Goal: Answer question/provide support: Share knowledge or assist other users

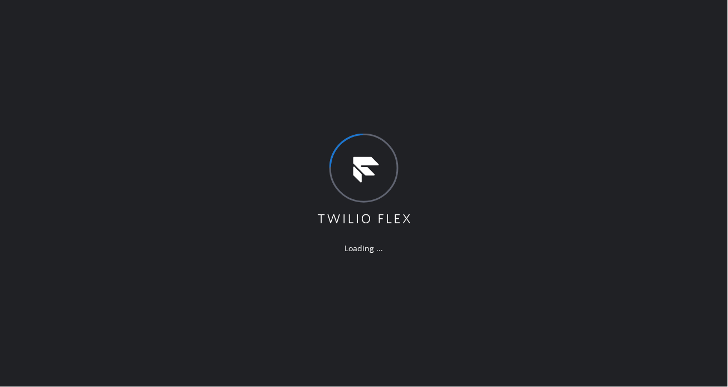
click at [705, 125] on div "Loading ..." at bounding box center [364, 193] width 728 height 387
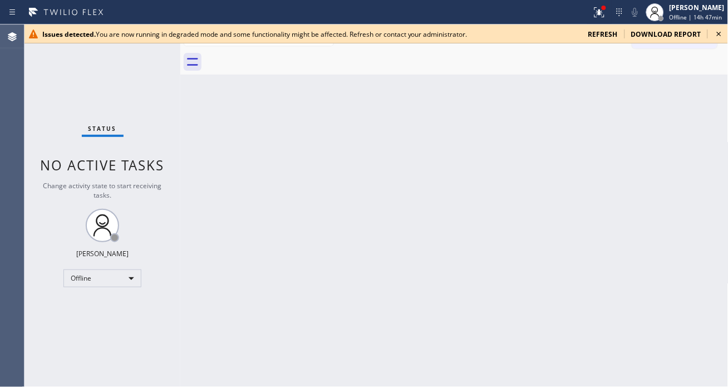
click at [715, 37] on icon at bounding box center [719, 33] width 13 height 13
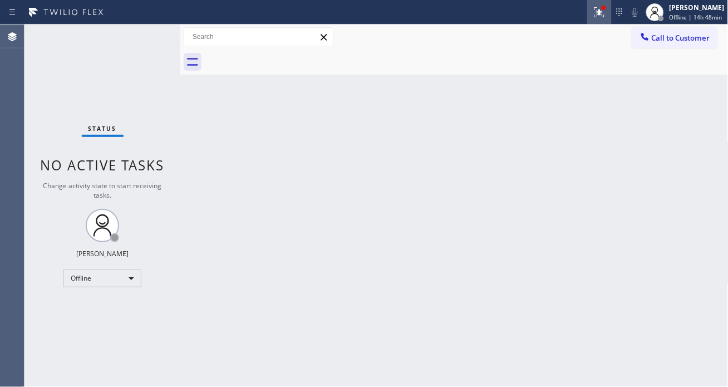
click at [600, 13] on icon at bounding box center [599, 12] width 13 height 13
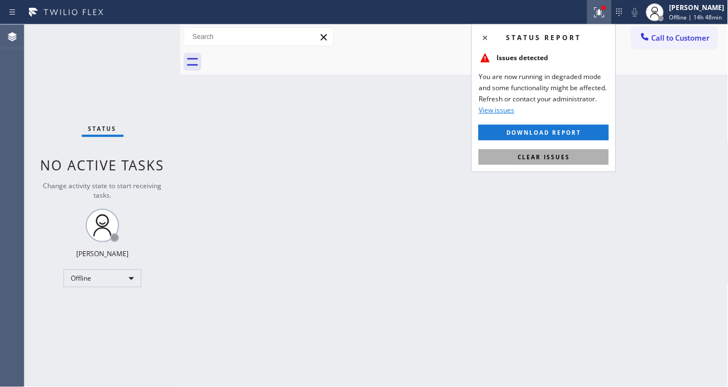
click at [590, 162] on button "Clear issues" at bounding box center [544, 157] width 130 height 16
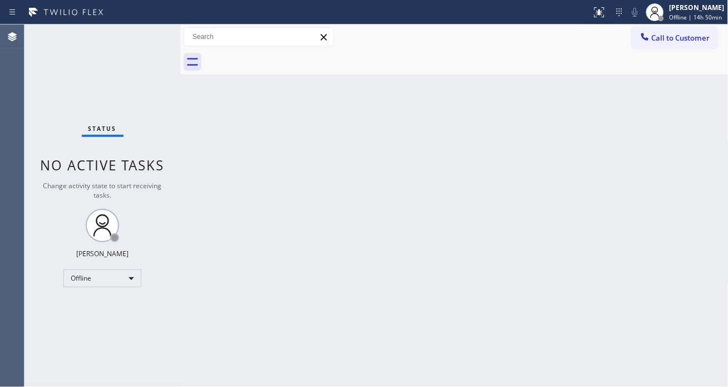
click at [671, 81] on div "Back to Dashboard Change Sender ID Customers Technicians Select a contact Outbo…" at bounding box center [454, 205] width 548 height 362
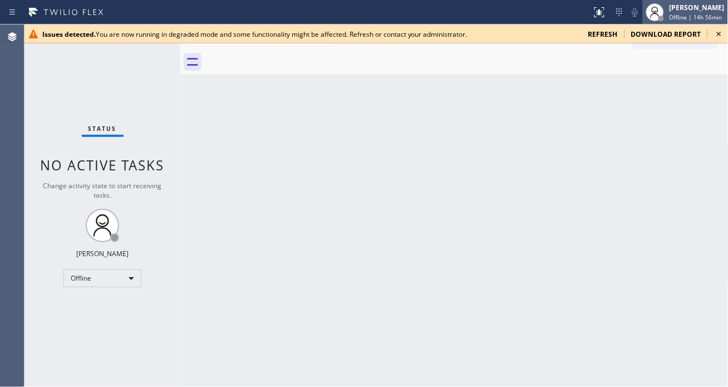
click at [689, 18] on span "Offline | 14h 56min" at bounding box center [696, 17] width 53 height 8
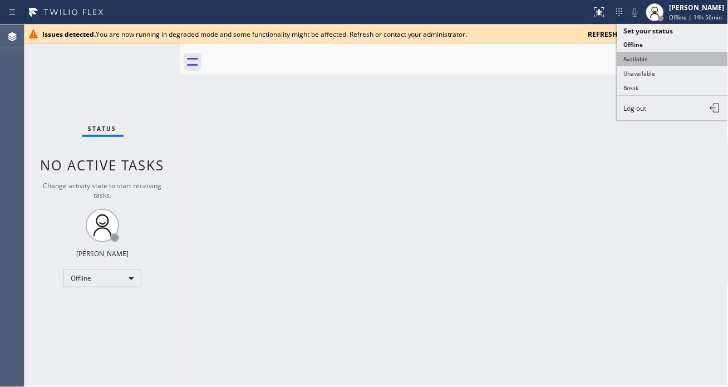
click at [656, 59] on button "Available" at bounding box center [672, 59] width 111 height 14
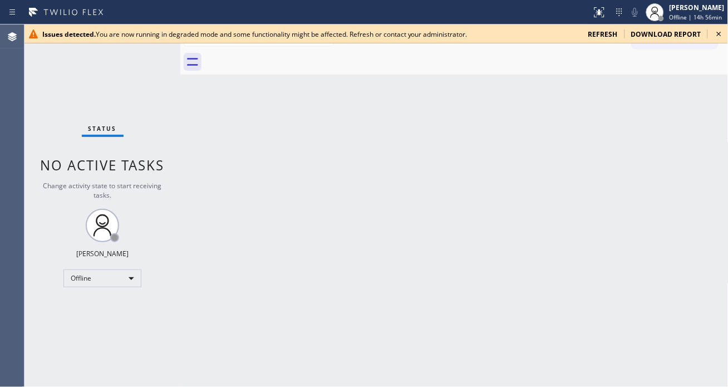
click at [717, 35] on icon at bounding box center [719, 33] width 13 height 13
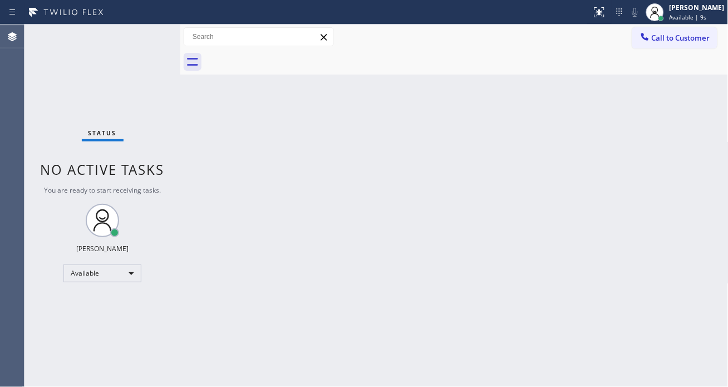
click at [664, 115] on div "Back to Dashboard Change Sender ID Customers Technicians Select a contact Outbo…" at bounding box center [454, 205] width 548 height 362
click at [161, 42] on div "Status No active tasks You are ready to start receiving tasks. Esmael Jarina Av…" at bounding box center [102, 205] width 156 height 362
click at [672, 153] on div "Back to Dashboard Change Sender ID Customers Technicians Select a contact Outbo…" at bounding box center [454, 205] width 548 height 362
click at [158, 36] on div "Status No active tasks You are ready to start receiving tasks. Esmael Jarina Av…" at bounding box center [102, 205] width 156 height 362
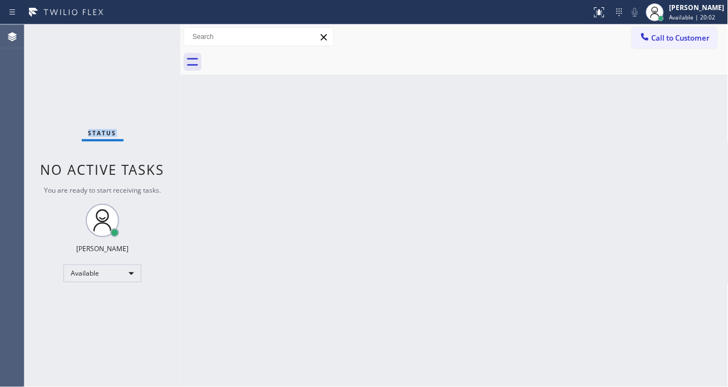
click at [158, 36] on div "Status No active tasks You are ready to start receiving tasks. Esmael Jarina Av…" at bounding box center [102, 205] width 156 height 362
click at [158, 36] on div "Status No active tasks You are ready to start receiving tasks. [PERSON_NAME]" at bounding box center [102, 205] width 156 height 362
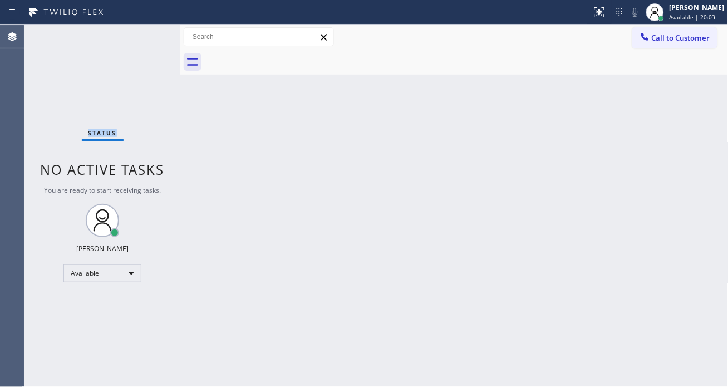
click at [158, 36] on div "Status No active tasks You are ready to start receiving tasks. [PERSON_NAME]" at bounding box center [102, 205] width 156 height 362
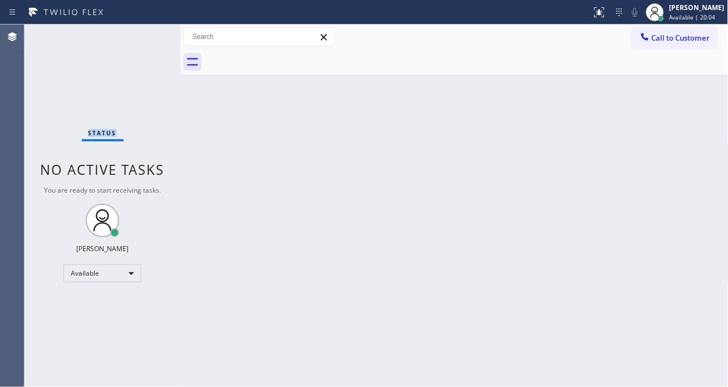
click at [158, 36] on div "Status No active tasks You are ready to start receiving tasks. [PERSON_NAME]" at bounding box center [102, 205] width 156 height 362
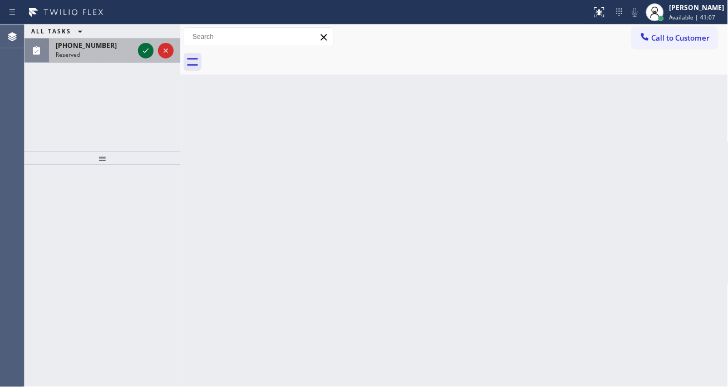
click at [148, 46] on icon at bounding box center [145, 50] width 13 height 13
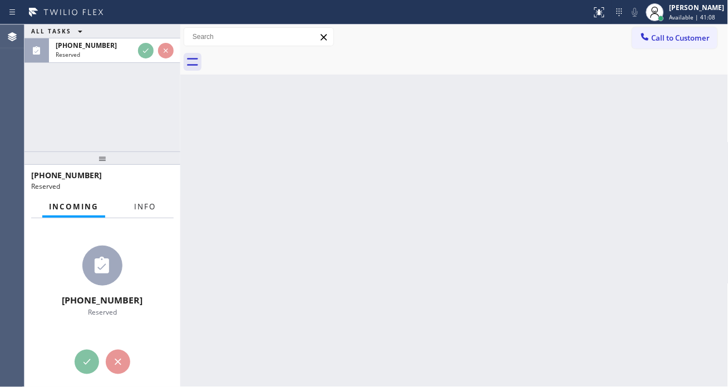
click at [138, 202] on span "Info" at bounding box center [145, 207] width 22 height 10
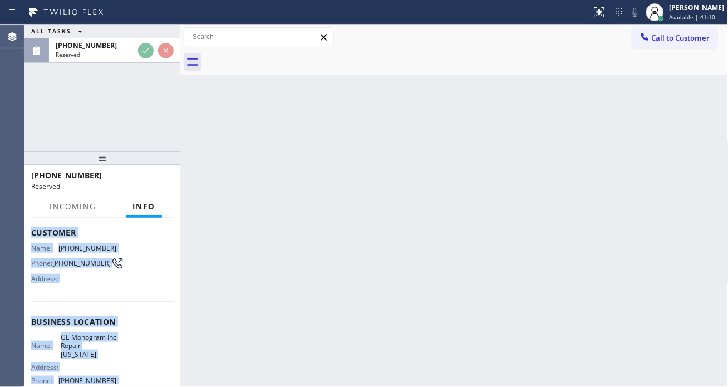
scroll to position [180, 0]
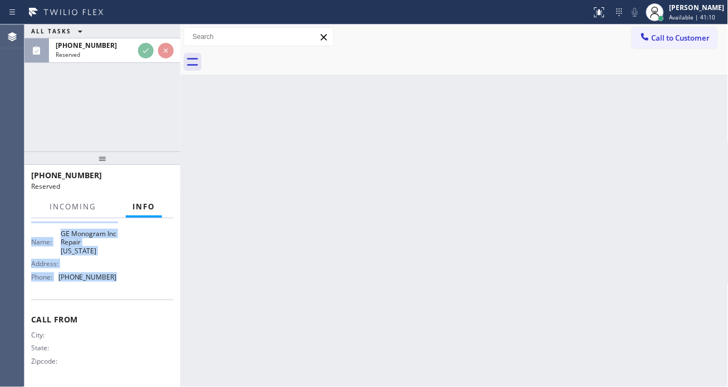
drag, startPoint x: 31, startPoint y: 296, endPoint x: 132, endPoint y: 274, distance: 103.6
click at [132, 274] on div "Context Queue: Appliance Repair High End Priority: 0 Task Age: 2 minute(s) Cust…" at bounding box center [102, 213] width 143 height 341
copy div "Customer Name: (518) 421-4768 Phone: (518) 421-4768 Address: Business location …"
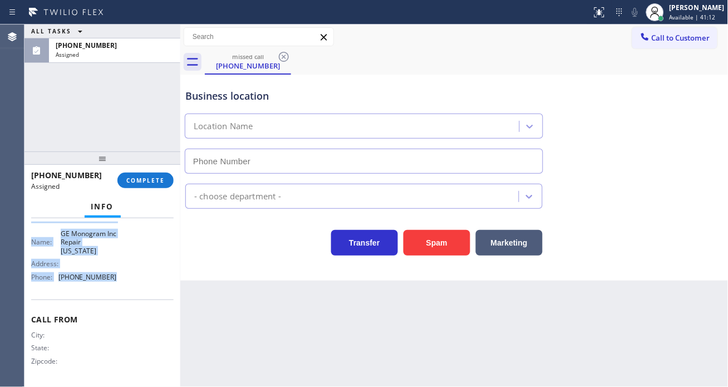
type input "[PHONE_NUMBER]"
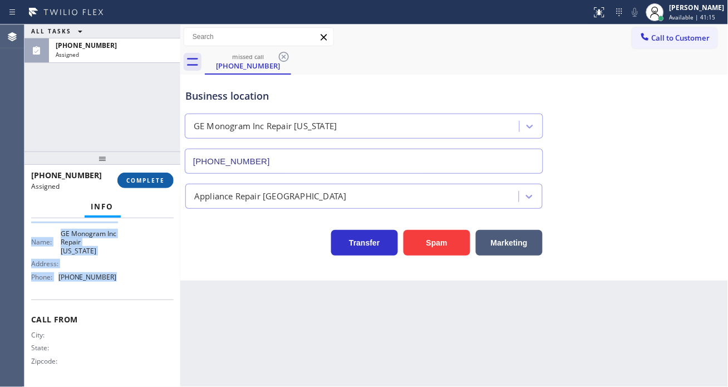
click at [156, 182] on span "COMPLETE" at bounding box center [145, 180] width 38 height 8
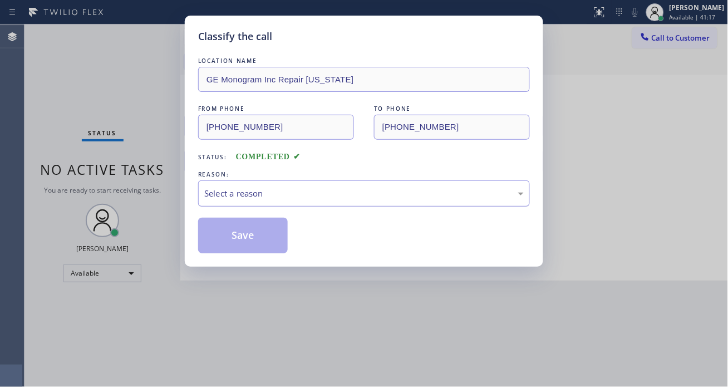
click at [258, 192] on div "Select a reason" at bounding box center [364, 193] width 320 height 13
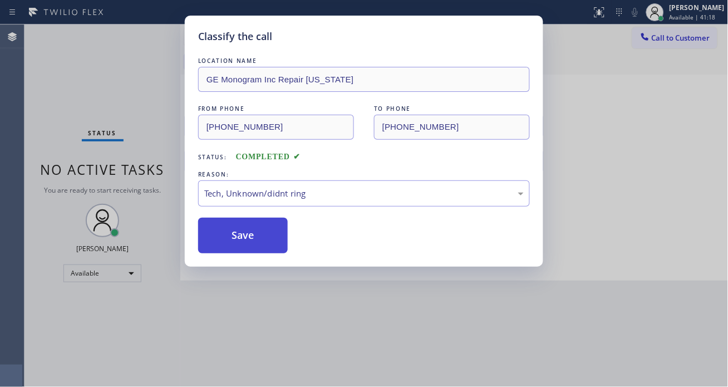
click at [243, 225] on button "Save" at bounding box center [243, 236] width 90 height 36
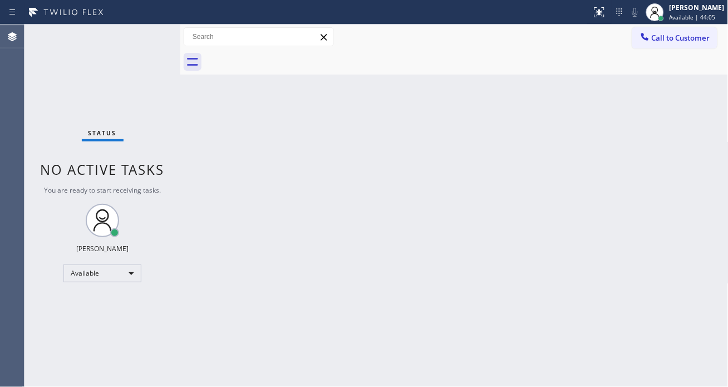
click at [680, 192] on div "Back to Dashboard Change Sender ID Customers Technicians Select a contact Outbo…" at bounding box center [454, 205] width 548 height 362
drag, startPoint x: 144, startPoint y: 33, endPoint x: 149, endPoint y: 36, distance: 6.0
click at [144, 35] on div "Status No active tasks You are ready to start receiving tasks. [PERSON_NAME]" at bounding box center [102, 205] width 156 height 362
click at [152, 34] on div "Status No active tasks You are ready to start receiving tasks. [PERSON_NAME]" at bounding box center [102, 205] width 156 height 362
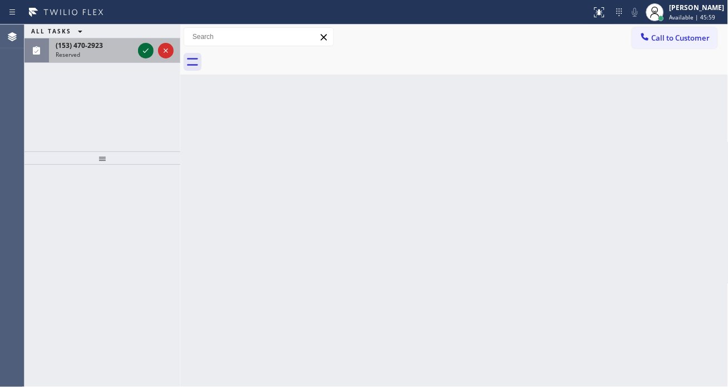
click at [146, 48] on icon at bounding box center [145, 50] width 13 height 13
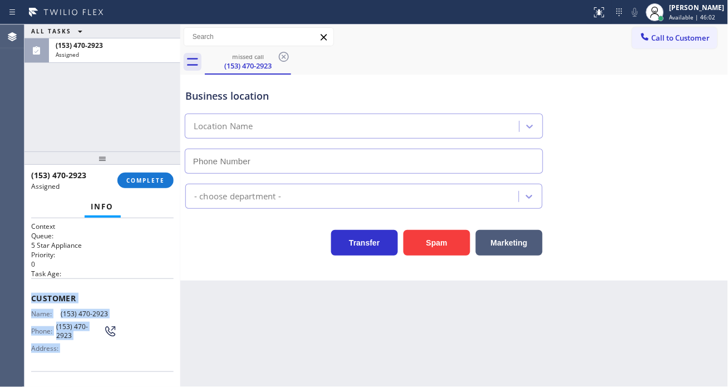
scroll to position [163, 0]
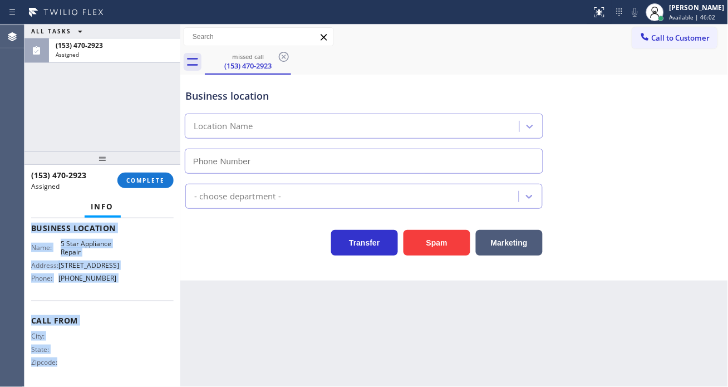
type input "[PHONE_NUMBER]"
drag, startPoint x: 32, startPoint y: 297, endPoint x: 151, endPoint y: 293, distance: 119.2
click at [151, 293] on div "Context Queue: 5 Star Appliance Priority: 0 Task Age: Customer Name: (153) 470-…" at bounding box center [102, 221] width 143 height 327
copy div "Customer Name: (153) 470-2923 Phone: (153) 470-2923 Address: Business location …"
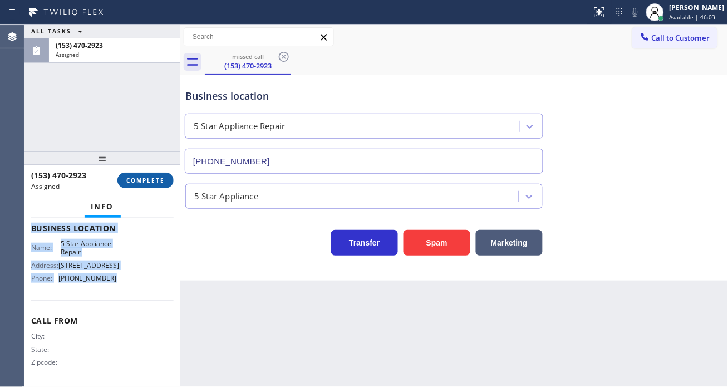
click at [156, 179] on span "COMPLETE" at bounding box center [145, 180] width 38 height 8
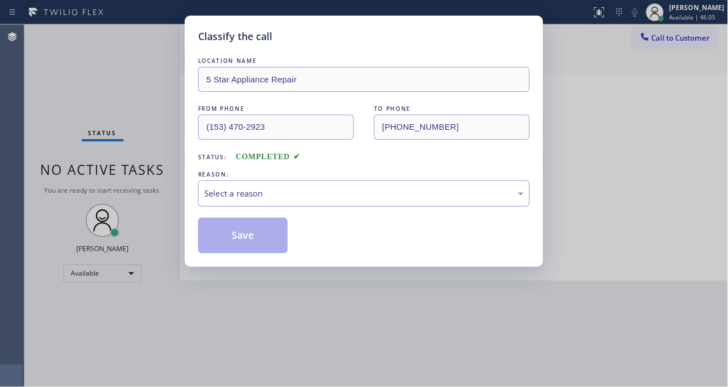
click at [327, 198] on div "Select a reason" at bounding box center [364, 193] width 320 height 13
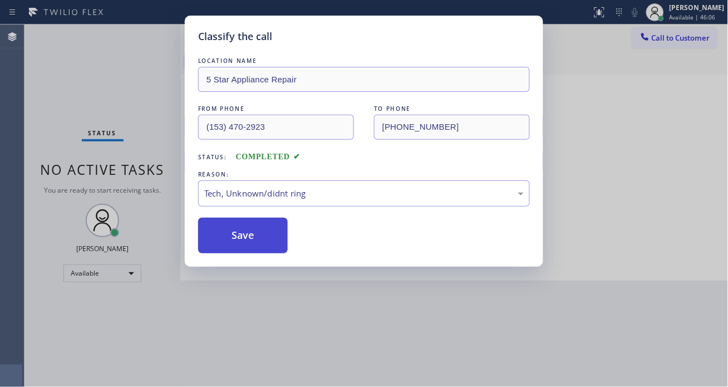
click at [251, 231] on button "Save" at bounding box center [243, 236] width 90 height 36
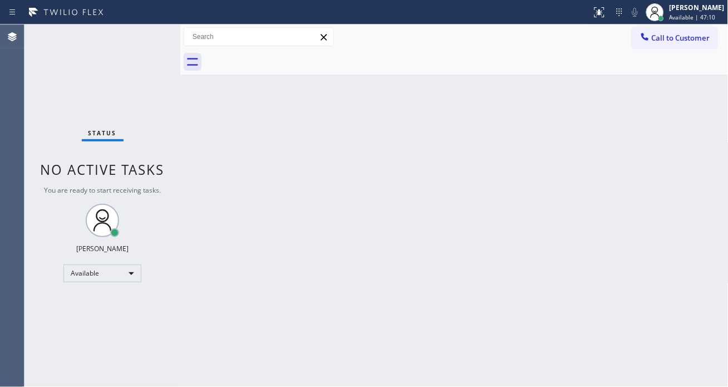
click at [704, 242] on div "Back to Dashboard Change Sender ID Customers Technicians Select a contact Outbo…" at bounding box center [454, 205] width 548 height 362
click at [148, 26] on div "Status No active tasks You are ready to start receiving tasks. [PERSON_NAME]" at bounding box center [102, 205] width 156 height 362
click at [141, 42] on div "Status No active tasks You are ready to start receiving tasks. [PERSON_NAME]" at bounding box center [102, 205] width 156 height 362
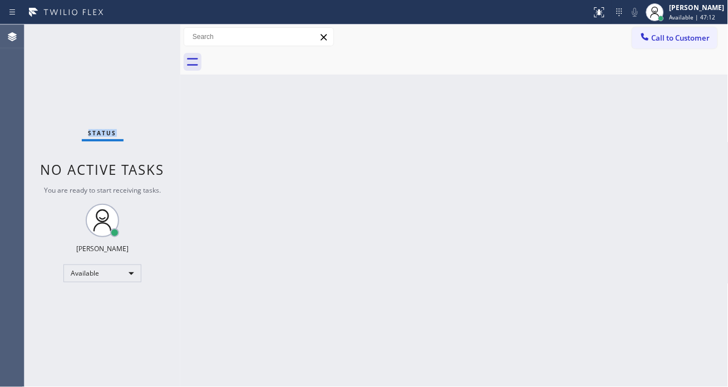
click at [141, 42] on div "Status No active tasks You are ready to start receiving tasks. [PERSON_NAME]" at bounding box center [102, 205] width 156 height 362
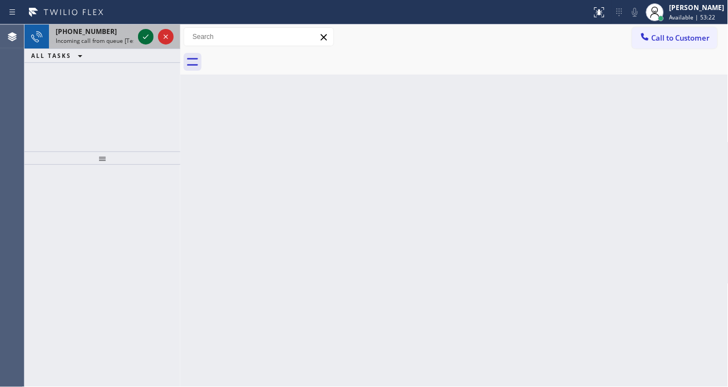
click at [141, 42] on icon at bounding box center [145, 36] width 13 height 13
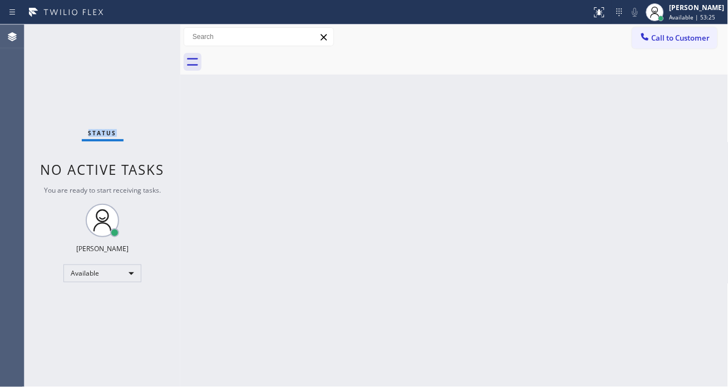
click at [141, 42] on div "Status No active tasks You are ready to start receiving tasks. [PERSON_NAME]" at bounding box center [102, 205] width 156 height 362
click at [156, 34] on div "Status No active tasks You are ready to start receiving tasks. [PERSON_NAME]" at bounding box center [102, 205] width 156 height 362
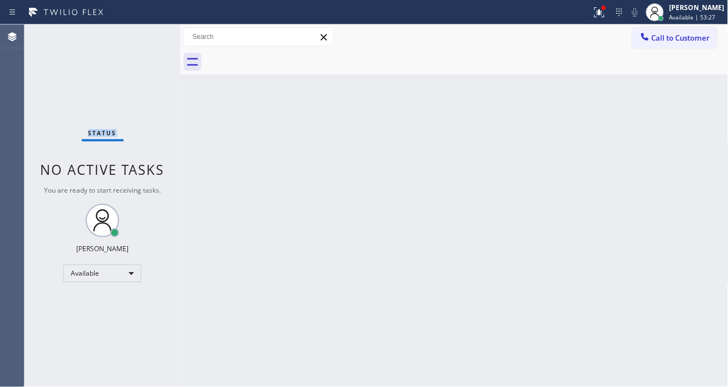
click at [156, 34] on div "Status No active tasks You are ready to start receiving tasks. [PERSON_NAME]" at bounding box center [102, 205] width 156 height 362
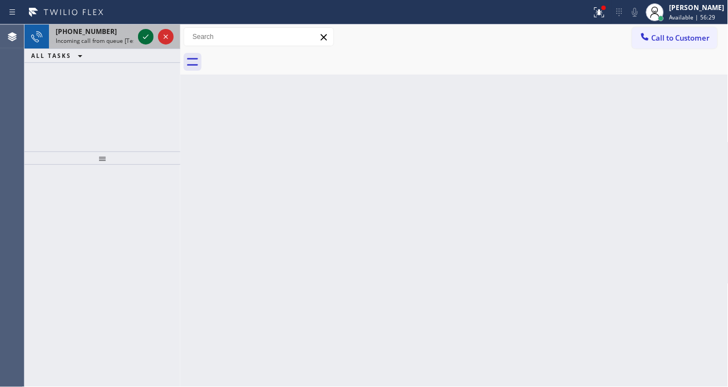
click at [141, 36] on icon at bounding box center [145, 36] width 13 height 13
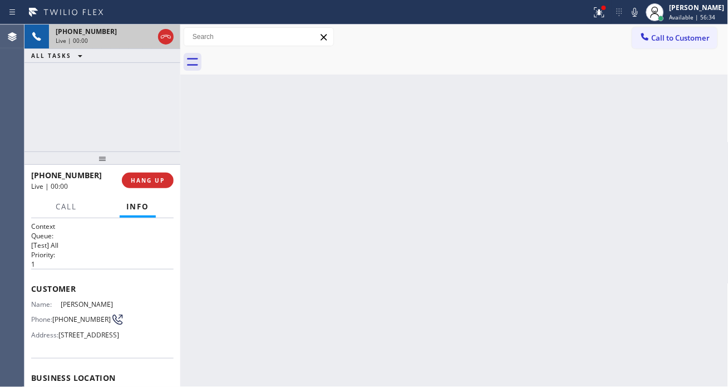
click at [68, 316] on span "[PHONE_NUMBER]" at bounding box center [81, 319] width 58 height 8
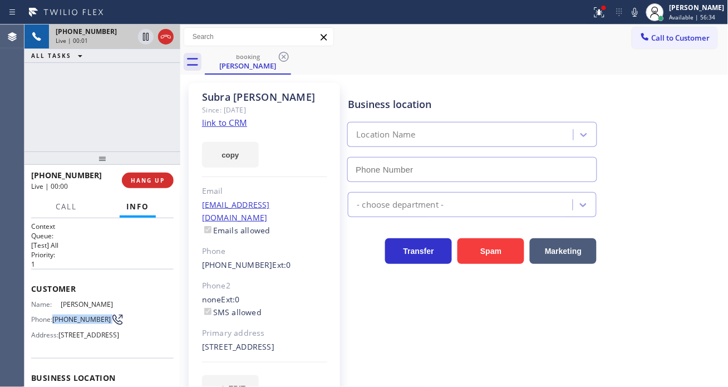
click at [68, 316] on span "[PHONE_NUMBER]" at bounding box center [81, 319] width 58 height 8
type input "[PHONE_NUMBER]"
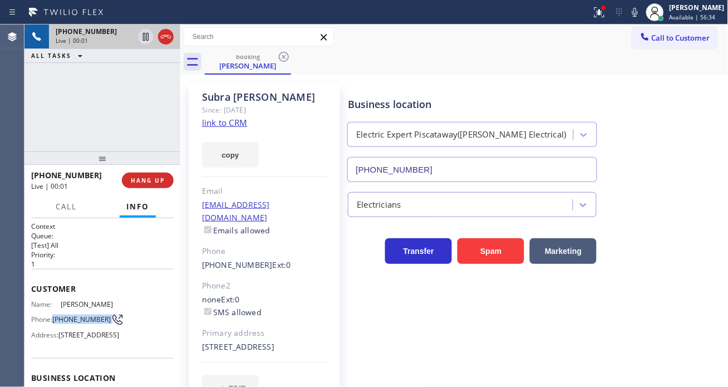
copy div "[PHONE_NUMBER]"
click at [369, 67] on div "booking [PERSON_NAME]" at bounding box center [467, 62] width 524 height 25
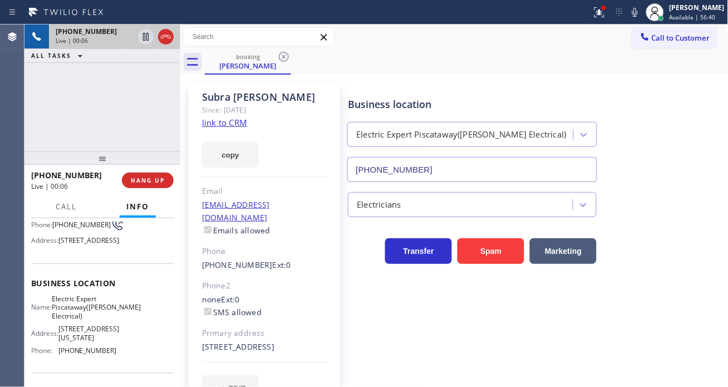
scroll to position [124, 0]
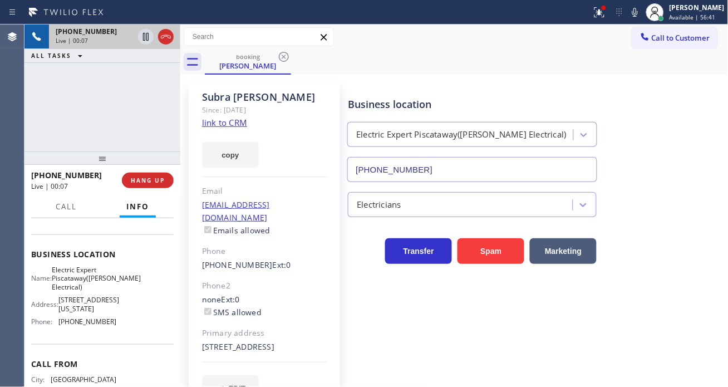
click at [76, 291] on span "Electric Expert Piscataway([PERSON_NAME] Electrical)" at bounding box center [94, 279] width 84 height 26
copy span "Electric Expert Piscataway([PERSON_NAME] Electrical)"
click at [246, 124] on link "link to CRM" at bounding box center [224, 122] width 45 height 11
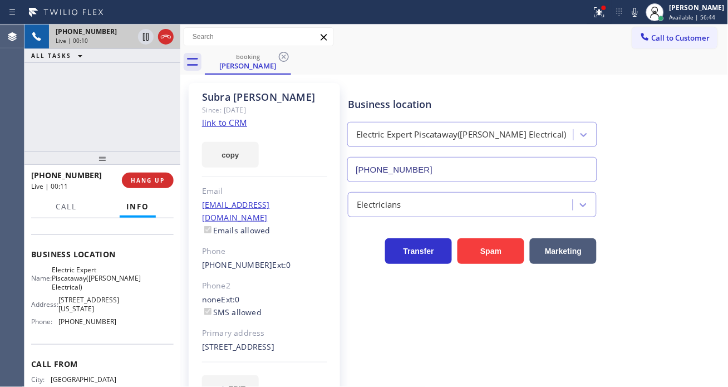
click at [121, 112] on div "+17322077113 Live | 00:10 ALL TASKS ALL TASKS ACTIVE TASKS TASKS IN WRAP UP" at bounding box center [102, 87] width 156 height 127
click at [148, 107] on div "+17322077113 Live | 00:41 ALL TASKS ALL TASKS ACTIVE TASKS TASKS IN WRAP UP" at bounding box center [102, 87] width 156 height 127
click at [147, 39] on icon at bounding box center [145, 36] width 13 height 13
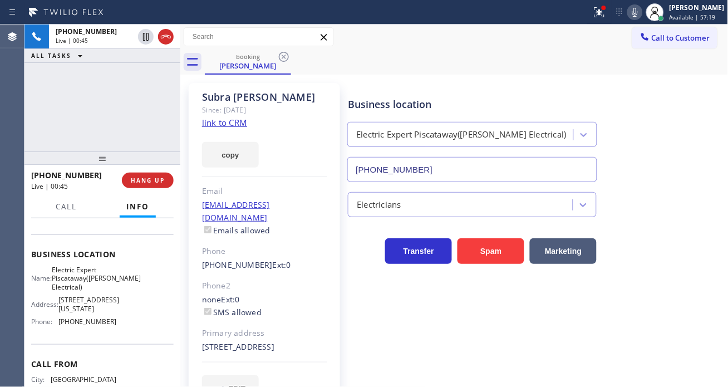
click at [642, 7] on icon at bounding box center [635, 12] width 13 height 13
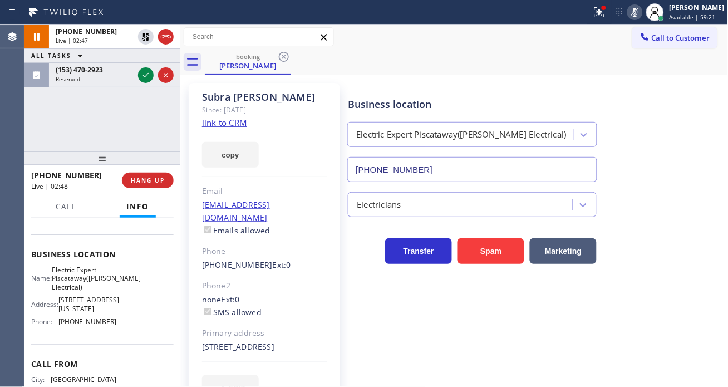
click at [664, 109] on div "Business location Electric Expert Piscataway(Piro Electrical) (908) 734-9262" at bounding box center [536, 131] width 380 height 101
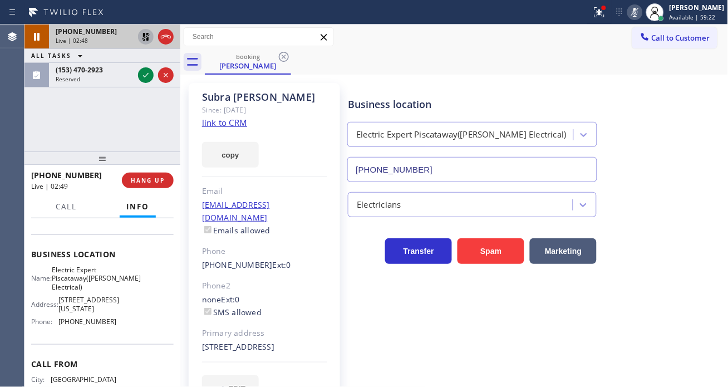
click at [145, 37] on icon at bounding box center [146, 37] width 8 height 8
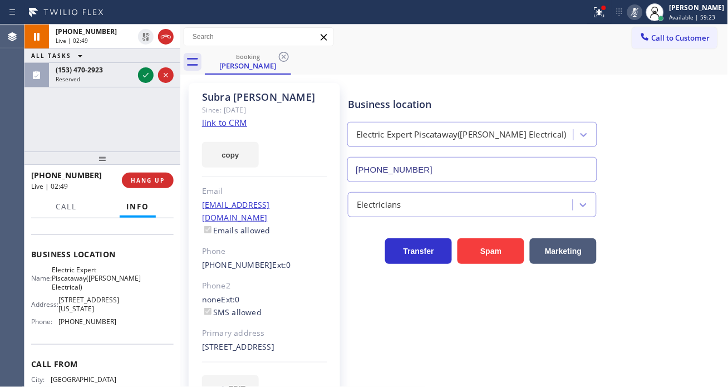
click at [642, 7] on icon at bounding box center [635, 12] width 13 height 13
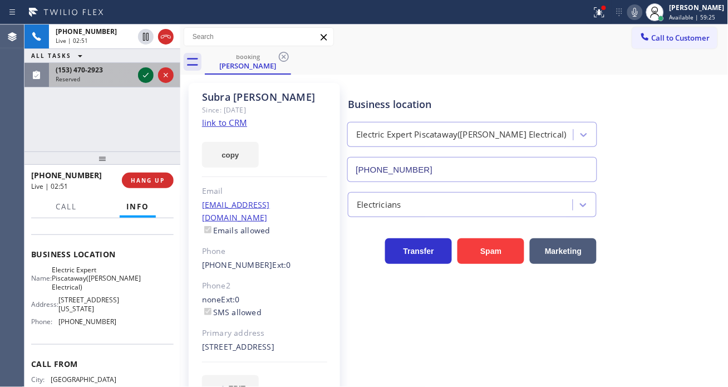
click at [141, 71] on icon at bounding box center [145, 74] width 13 height 13
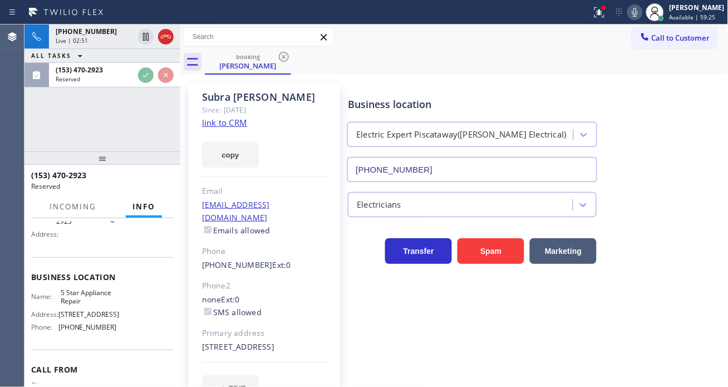
scroll to position [134, 0]
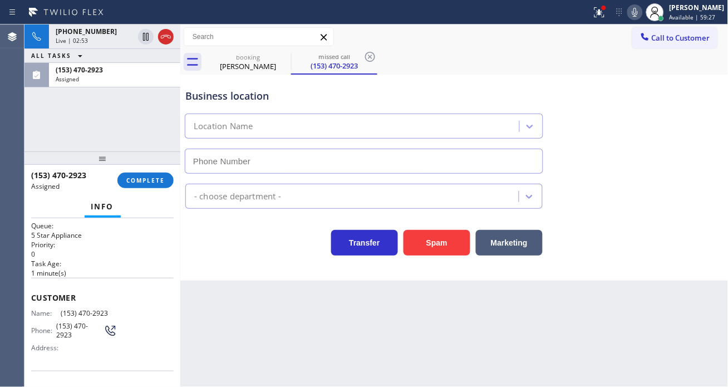
type input "[PHONE_NUMBER]"
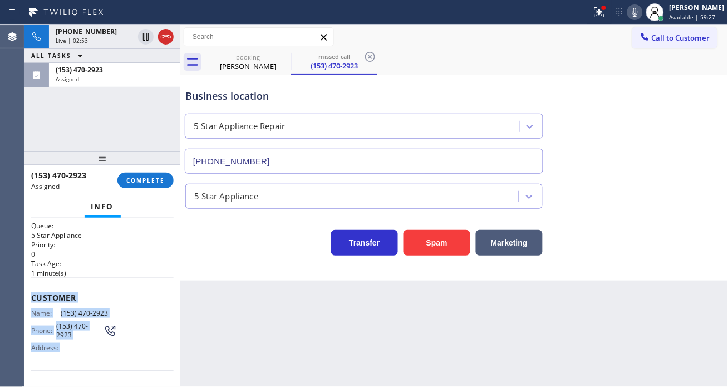
scroll to position [173, 0]
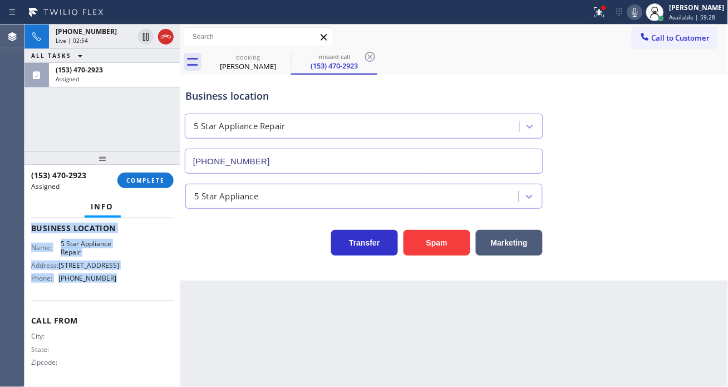
drag, startPoint x: 31, startPoint y: 291, endPoint x: 120, endPoint y: 287, distance: 88.6
click at [120, 287] on div "Context Queue: 5 Star Appliance Priority: 0 Task Age: 1 minute(s) Customer Name…" at bounding box center [102, 217] width 143 height 336
copy div "Customer Name: (153) 470-2923 Phone: (153) 470-2923 Address: Business location …"
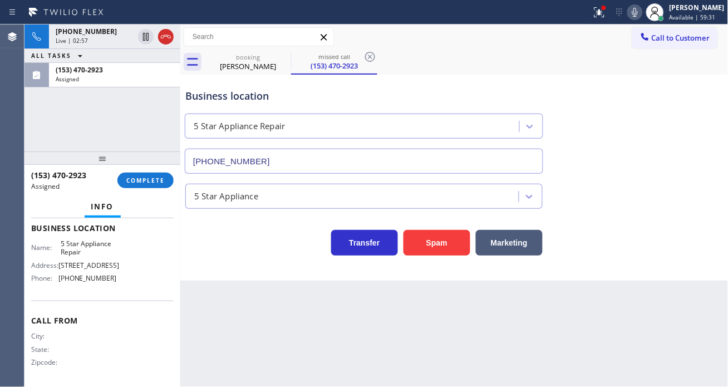
click at [229, 266] on div "Business location 5 Star Appliance Repair [PHONE_NUMBER] 5 Star Appliance Trans…" at bounding box center [454, 178] width 548 height 206
click at [158, 179] on span "COMPLETE" at bounding box center [145, 180] width 38 height 8
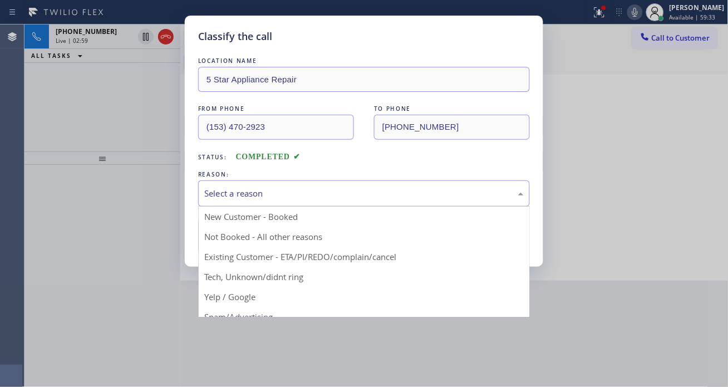
click at [243, 187] on div "Select a reason" at bounding box center [364, 193] width 320 height 13
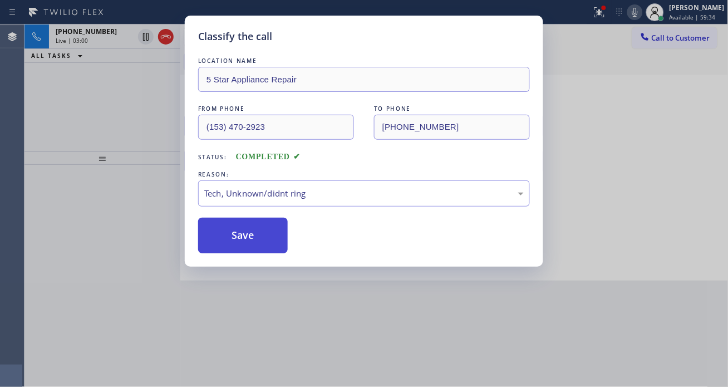
click at [277, 248] on button "Save" at bounding box center [243, 236] width 90 height 36
type input "[PHONE_NUMBER]"
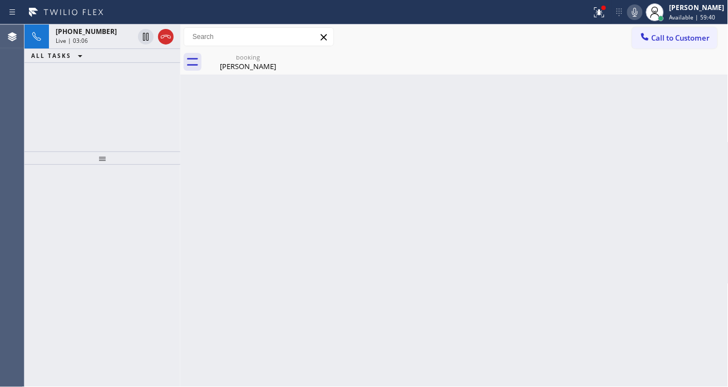
click at [678, 116] on div "Back to Dashboard Change Sender ID Customers Technicians Select a contact Outbo…" at bounding box center [454, 205] width 548 height 362
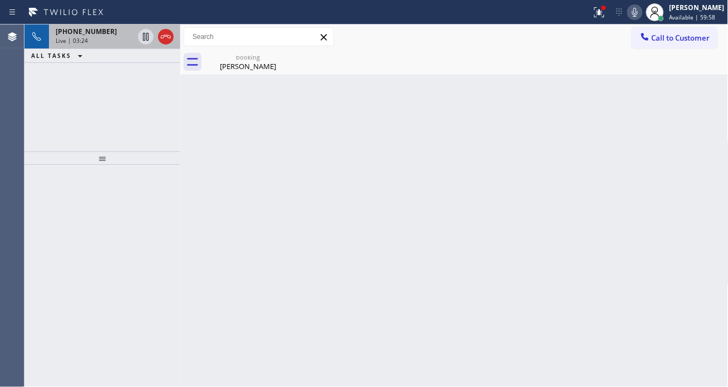
click at [95, 41] on div "Live | 03:24" at bounding box center [95, 41] width 78 height 8
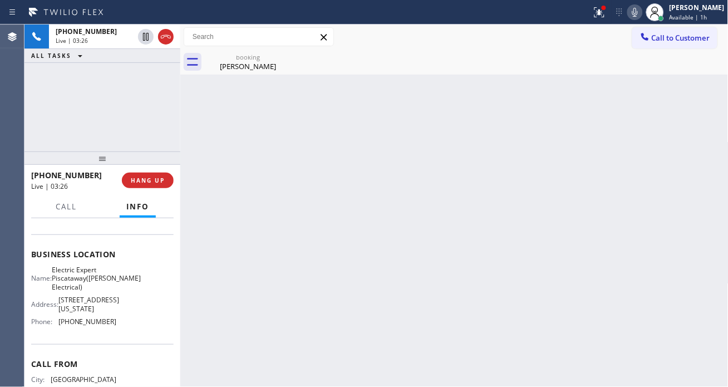
scroll to position [185, 0]
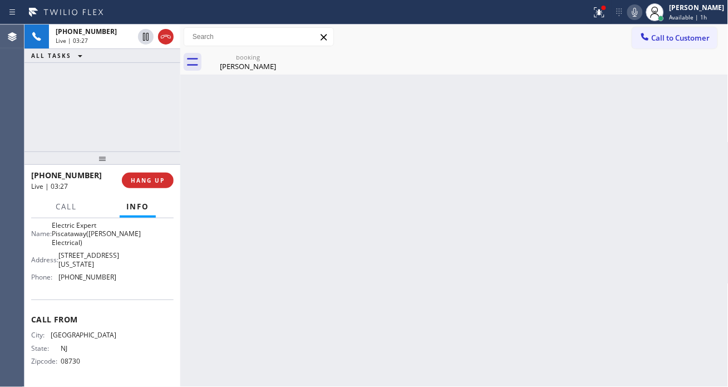
click at [88, 281] on span "[PHONE_NUMBER]" at bounding box center [87, 277] width 58 height 8
copy span "[PHONE_NUMBER]"
click at [326, 185] on div "Back to Dashboard Change Sender ID Customers Technicians Select a contact Outbo…" at bounding box center [454, 205] width 548 height 362
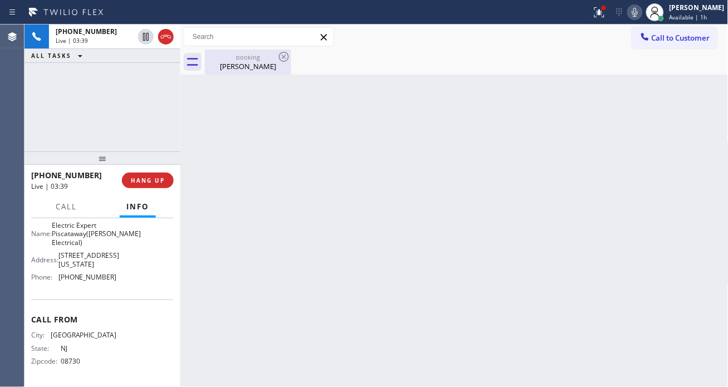
click at [253, 66] on div "[PERSON_NAME]" at bounding box center [248, 66] width 84 height 10
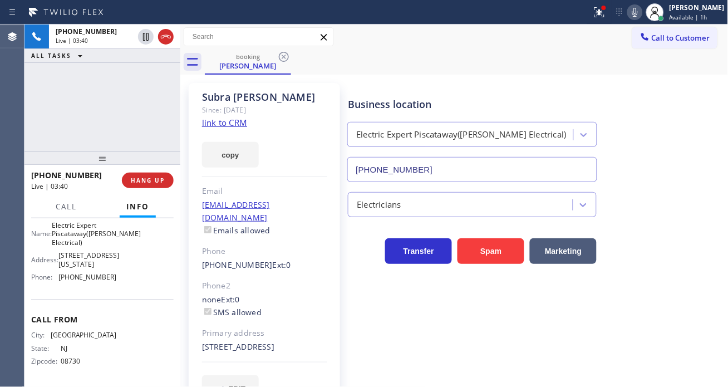
click at [375, 80] on div "Subra Kumar Since: 20 may 2020 link to CRM copy Email k678kk@gmail.com Emails a…" at bounding box center [454, 248] width 543 height 342
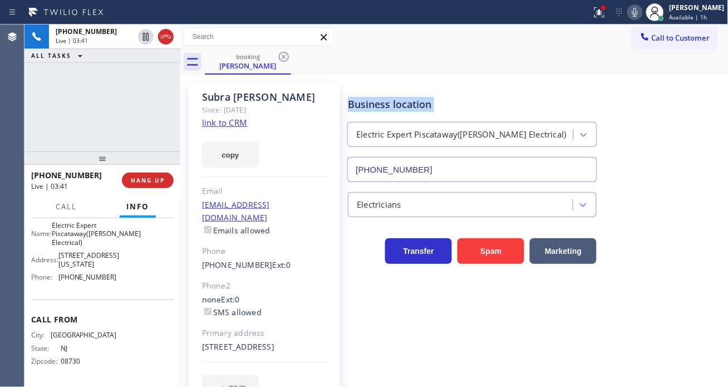
click at [375, 80] on div "Subra Kumar Since: 20 may 2020 link to CRM copy Email k678kk@gmail.com Emails a…" at bounding box center [454, 248] width 543 height 342
click at [666, 85] on div "Business location Electric Expert Piscataway(Piro Electrical) (908) 734-9262" at bounding box center [536, 131] width 380 height 101
click at [155, 179] on span "HANG UP" at bounding box center [148, 180] width 34 height 8
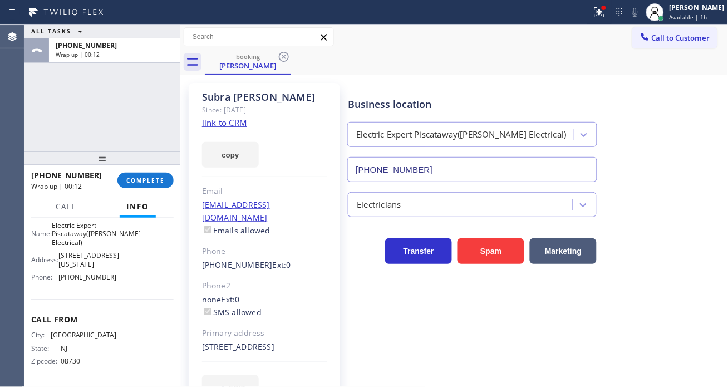
click at [102, 67] on div "ALL TASKS ALL TASKS ACTIVE TASKS TASKS IN WRAP UP +17322077113 Wrap up | 00:12" at bounding box center [102, 87] width 156 height 127
click at [130, 180] on span "COMPLETE" at bounding box center [145, 180] width 38 height 8
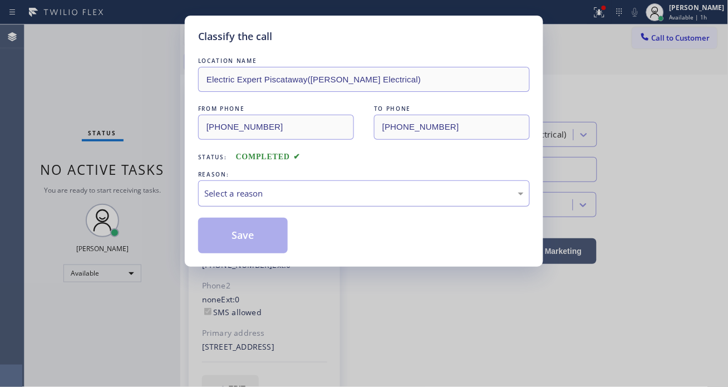
click at [263, 199] on div "Select a reason" at bounding box center [364, 193] width 320 height 13
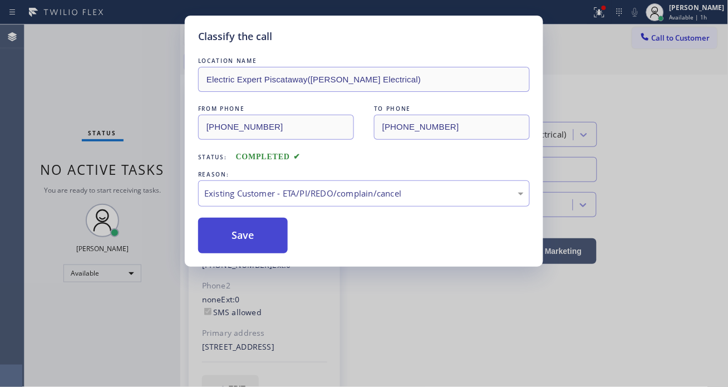
click at [258, 248] on button "Save" at bounding box center [243, 236] width 90 height 36
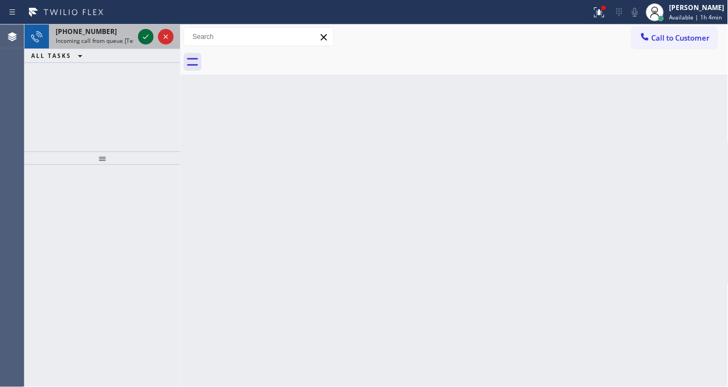
click at [143, 37] on icon at bounding box center [146, 37] width 6 height 4
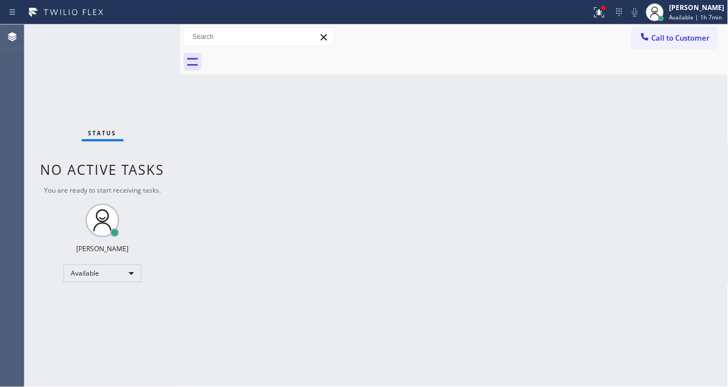
click at [140, 35] on div "Status No active tasks You are ready to start receiving tasks. [PERSON_NAME]" at bounding box center [102, 205] width 156 height 362
click at [721, 89] on div "Back to Dashboard Change Sender ID Customers Technicians Select a contact Outbo…" at bounding box center [454, 205] width 548 height 362
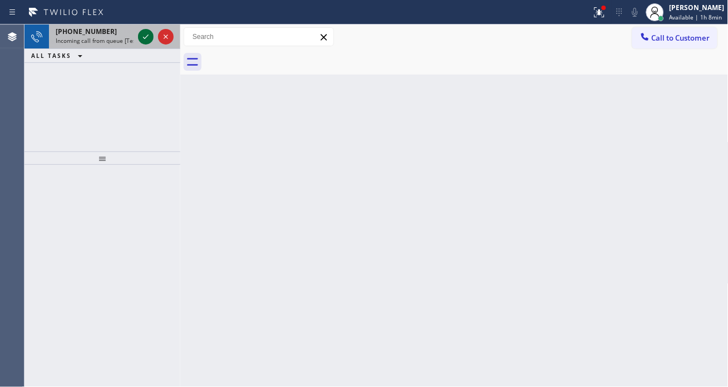
click at [147, 35] on icon at bounding box center [145, 36] width 13 height 13
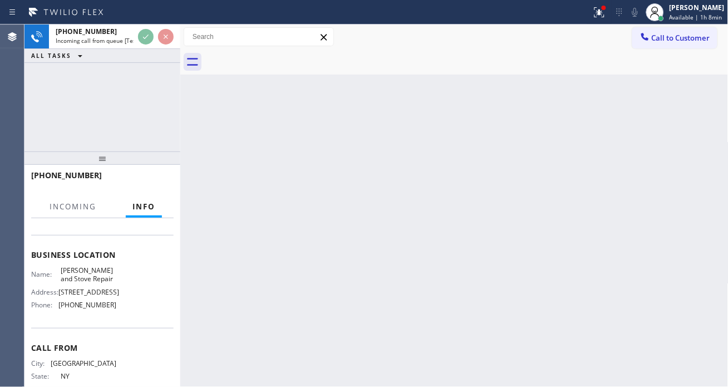
scroll to position [124, 0]
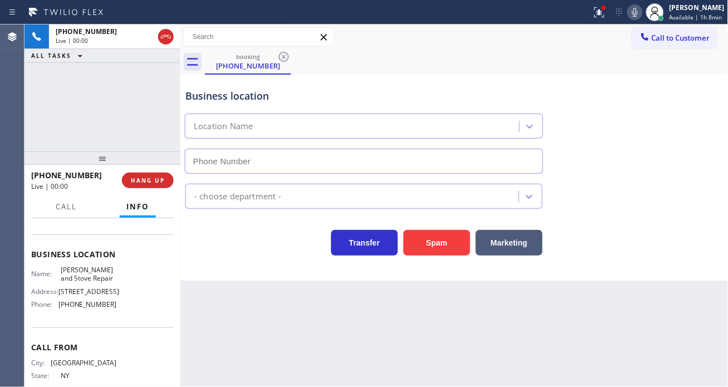
click at [100, 281] on span "[PERSON_NAME] and Stove Repair" at bounding box center [89, 274] width 56 height 17
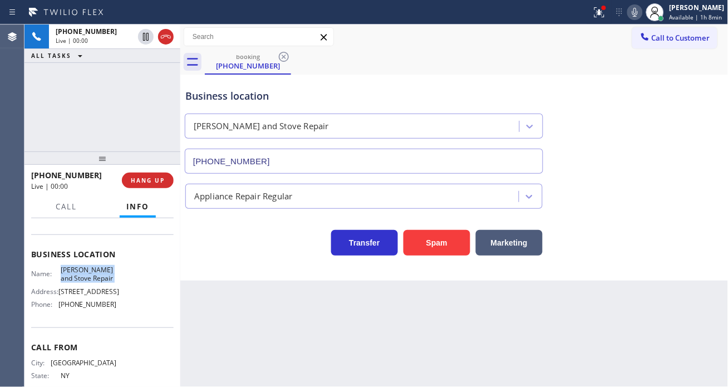
type input "[PHONE_NUMBER]"
click at [100, 281] on span "[PERSON_NAME] and Stove Repair" at bounding box center [89, 274] width 56 height 17
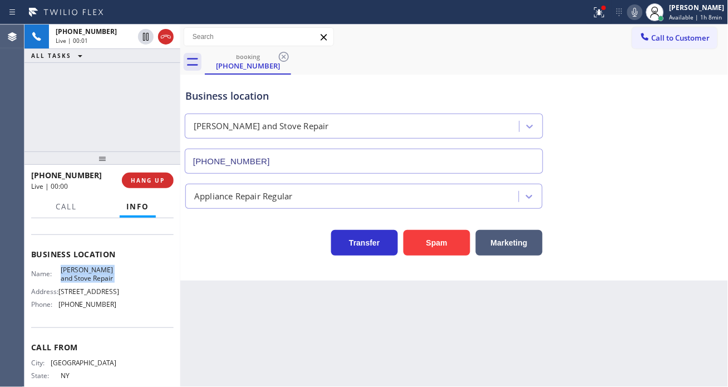
click at [100, 281] on span "[PERSON_NAME] and Stove Repair" at bounding box center [89, 274] width 56 height 17
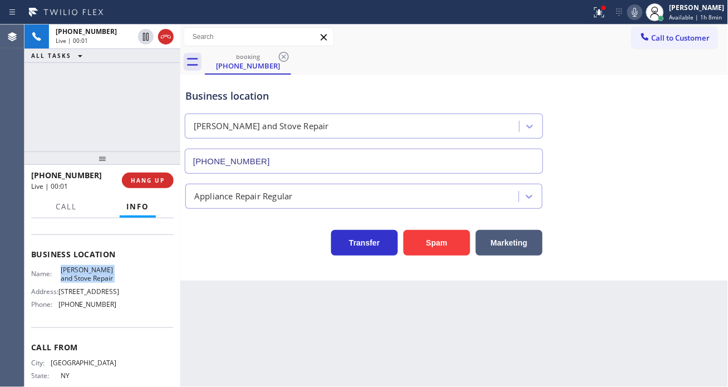
click at [100, 281] on span "[PERSON_NAME] and Stove Repair" at bounding box center [89, 274] width 56 height 17
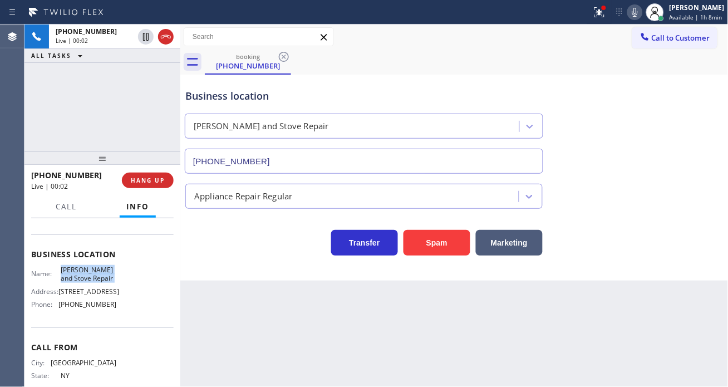
scroll to position [62, 0]
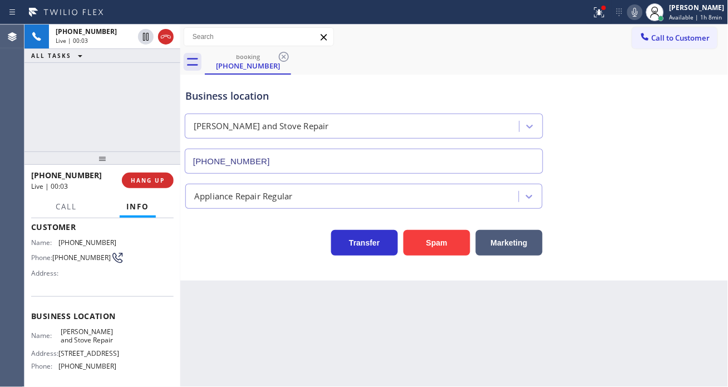
click at [65, 248] on div "Name: (646) 938-3577 Phone: (646) 938-3577 Address:" at bounding box center [74, 260] width 86 height 44
click at [66, 253] on span "[PHONE_NUMBER]" at bounding box center [81, 257] width 58 height 8
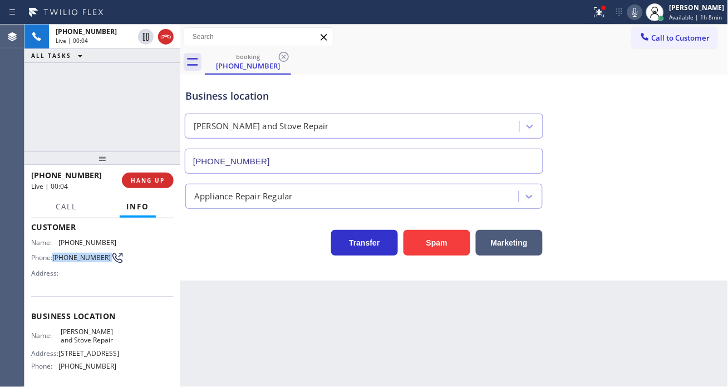
copy div "[PHONE_NUMBER]"
click at [281, 312] on div "Back to Dashboard Change Sender ID Customers Technicians Select a contact Outbo…" at bounding box center [454, 205] width 548 height 362
click at [73, 337] on span "[PERSON_NAME] and Stove Repair" at bounding box center [89, 335] width 56 height 17
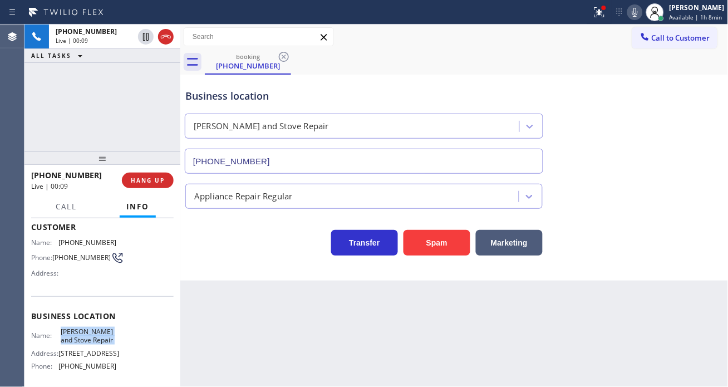
copy span "[PERSON_NAME] and Stove Repair"
click at [234, 307] on div "Back to Dashboard Change Sender ID Customers Technicians Select a contact Outbo…" at bounding box center [454, 205] width 548 height 362
click at [700, 75] on div "Business location Curtis Appliance and Stove Repair (347) 851-8112" at bounding box center [454, 123] width 543 height 101
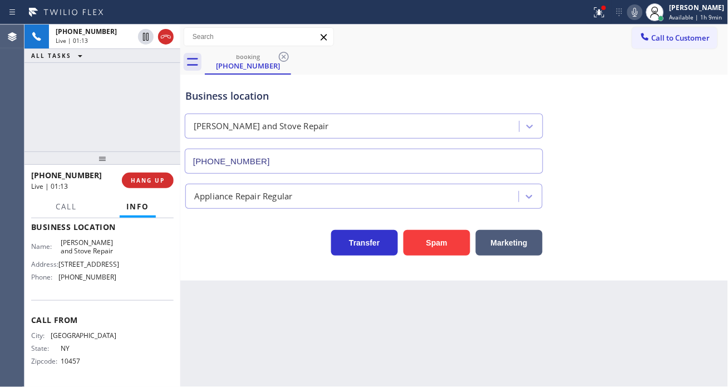
scroll to position [162, 0]
click at [91, 279] on span "[PHONE_NUMBER]" at bounding box center [87, 277] width 58 height 8
copy span "[PHONE_NUMBER]"
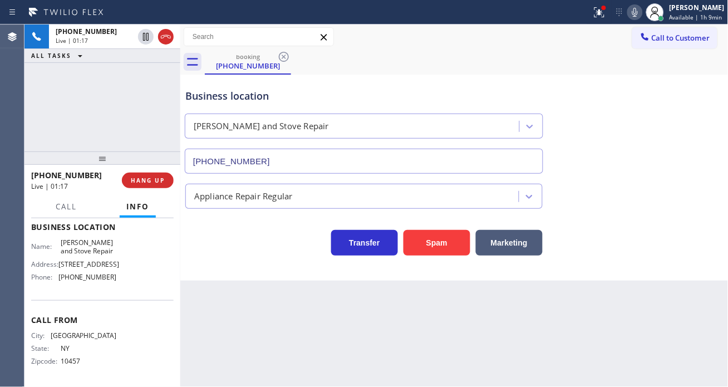
click at [338, 90] on div "Business location" at bounding box center [363, 96] width 357 height 15
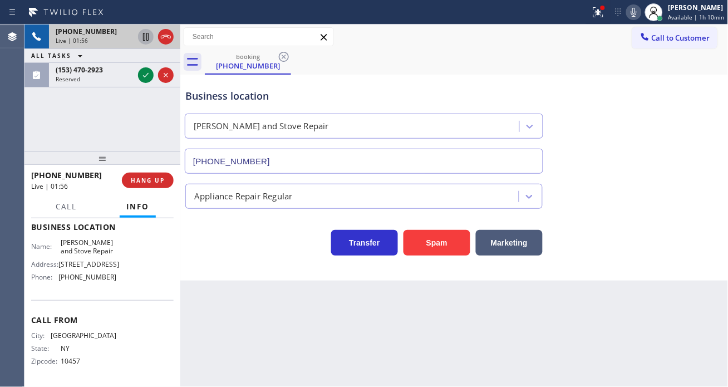
click at [142, 36] on icon at bounding box center [145, 36] width 13 height 13
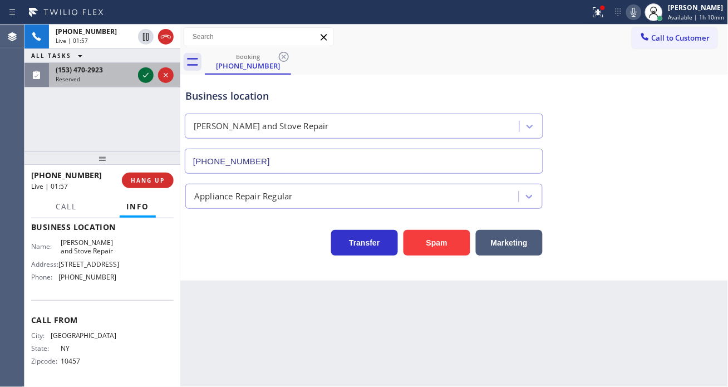
click at [145, 76] on icon at bounding box center [146, 75] width 6 height 4
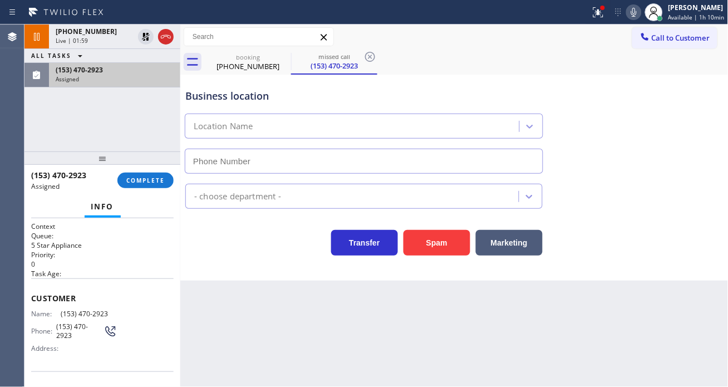
type input "[PHONE_NUMBER]"
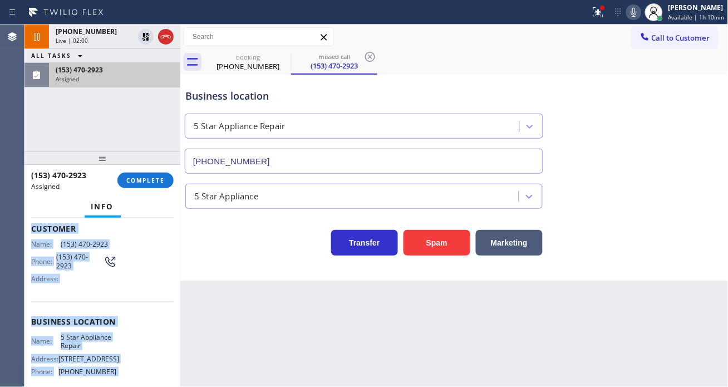
scroll to position [163, 0]
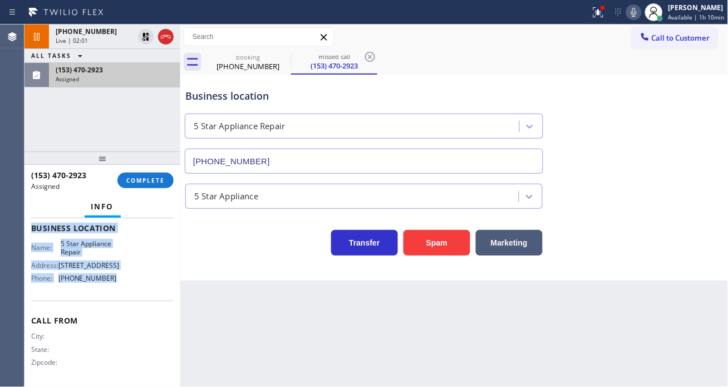
drag, startPoint x: 30, startPoint y: 295, endPoint x: 126, endPoint y: 296, distance: 95.8
click at [126, 296] on div "Context Queue: 5 Star Appliance Priority: 0 Task Age: Customer Name: (153) 470-…" at bounding box center [102, 302] width 156 height 169
copy div "Customer Name: (153) 470-2923 Phone: (153) 470-2923 Address: Business location …"
click at [144, 182] on span "COMPLETE" at bounding box center [145, 180] width 38 height 8
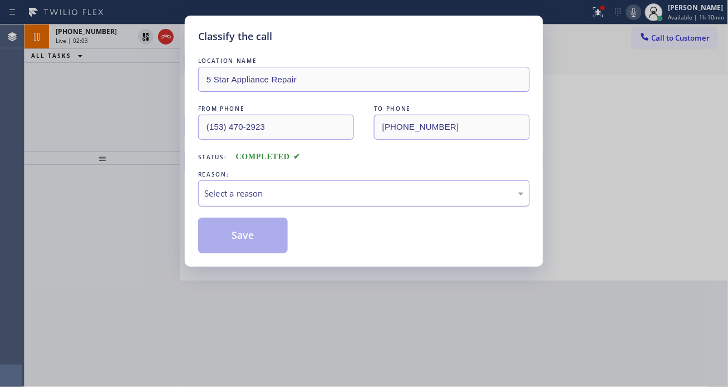
click at [333, 191] on div "Select a reason" at bounding box center [364, 193] width 320 height 13
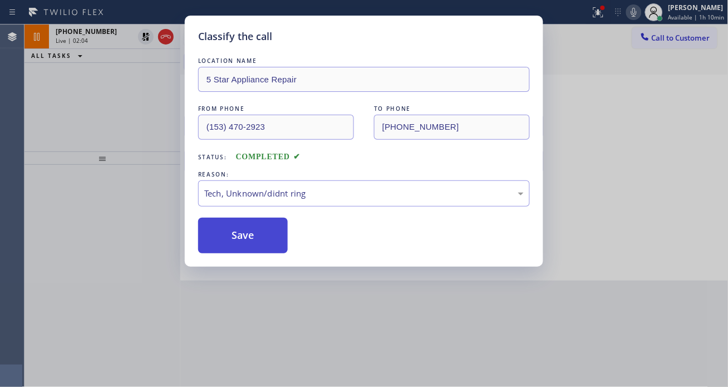
click at [283, 247] on button "Save" at bounding box center [243, 236] width 90 height 36
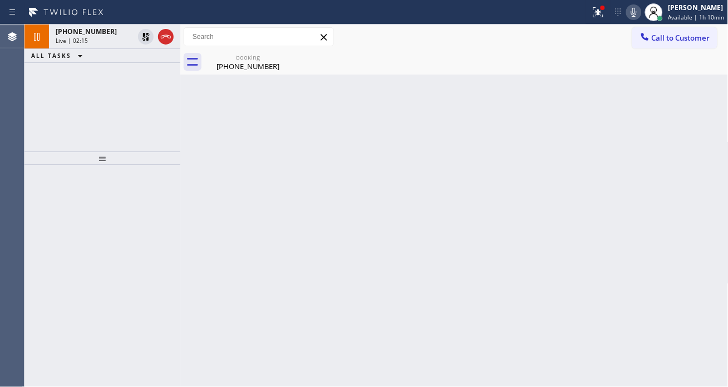
click at [681, 97] on div "Back to Dashboard Change Sender ID Customers Technicians Select a contact Outbo…" at bounding box center [454, 205] width 548 height 362
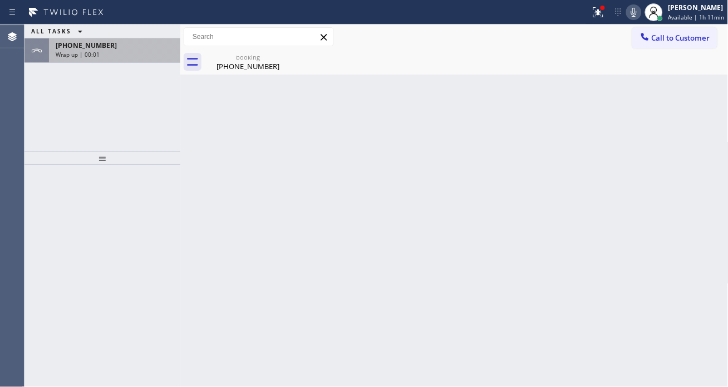
click at [101, 62] on div "+16469383577 Wrap up | 00:01" at bounding box center [112, 50] width 127 height 24
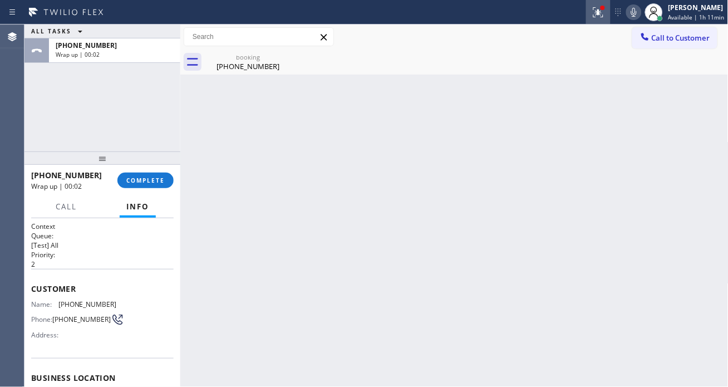
click at [605, 15] on icon at bounding box center [598, 12] width 13 height 13
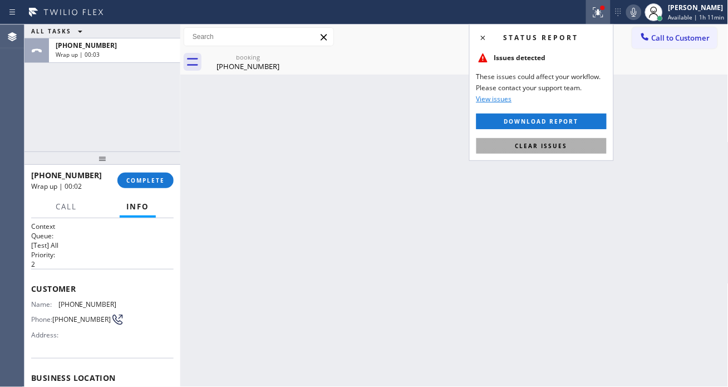
click at [566, 144] on span "Clear issues" at bounding box center [542, 146] width 52 height 8
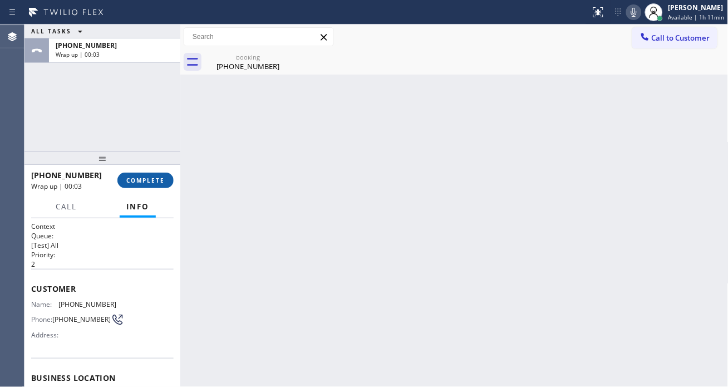
click at [149, 188] on button "COMPLETE" at bounding box center [145, 181] width 56 height 16
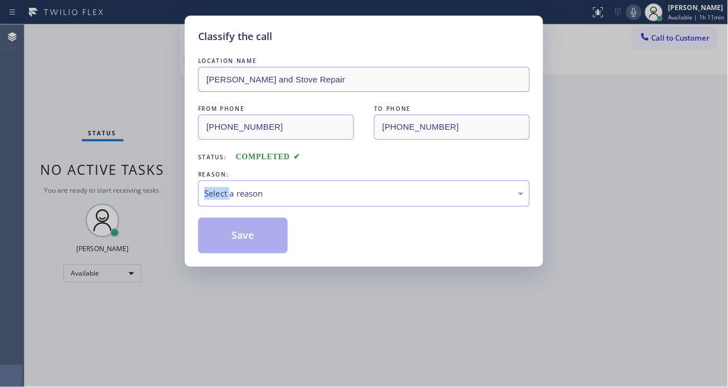
click at [143, 181] on div "Classify the call LOCATION NAME Curtis Appliance and Stove Repair FROM PHONE (6…" at bounding box center [364, 193] width 728 height 387
click at [305, 175] on div "REASON:" at bounding box center [364, 175] width 332 height 12
click at [290, 189] on div "Select a reason" at bounding box center [364, 193] width 320 height 13
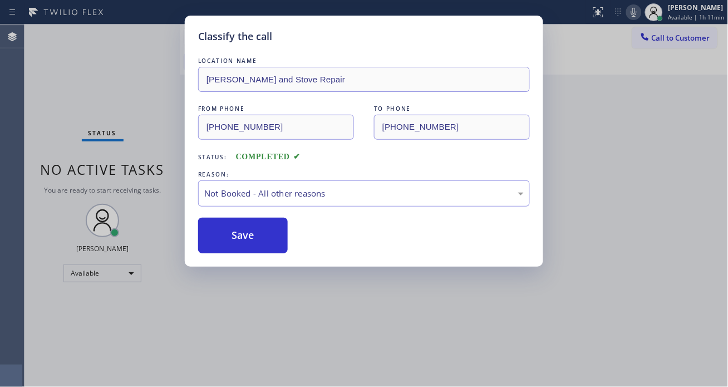
click at [274, 242] on button "Save" at bounding box center [243, 236] width 90 height 36
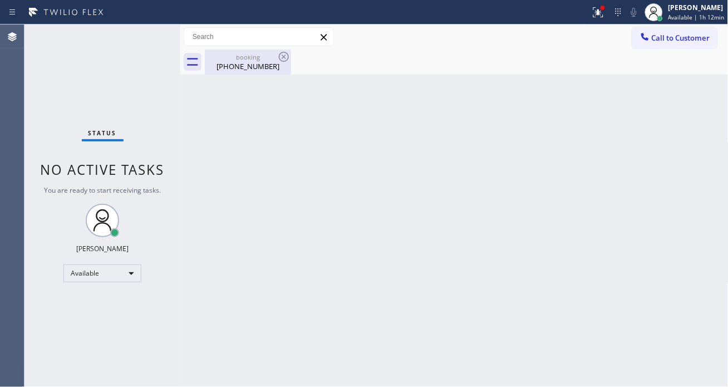
click at [252, 64] on div "[PHONE_NUMBER]" at bounding box center [248, 66] width 84 height 10
click at [604, 14] on icon at bounding box center [599, 12] width 10 height 10
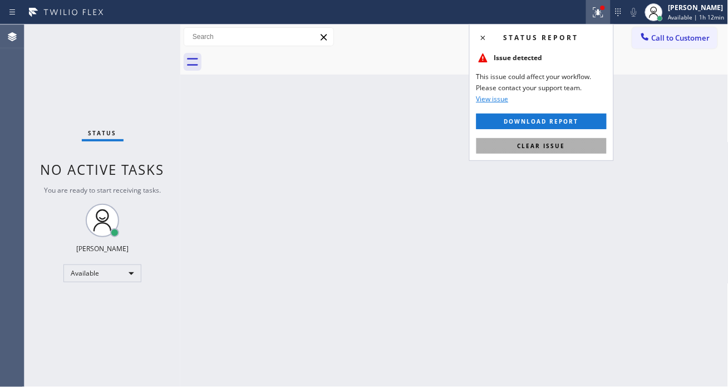
click at [579, 140] on button "Clear issue" at bounding box center [542, 146] width 130 height 16
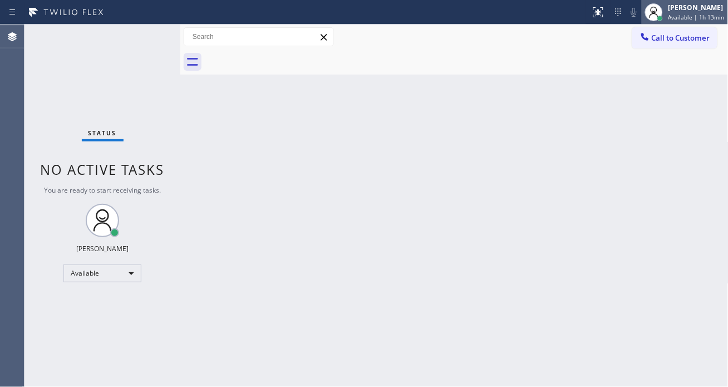
click at [673, 11] on div "[PERSON_NAME]" at bounding box center [697, 7] width 56 height 9
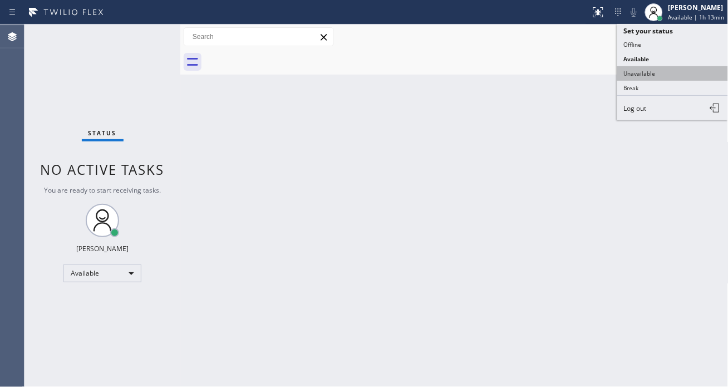
click at [655, 70] on button "Unavailable" at bounding box center [672, 73] width 111 height 14
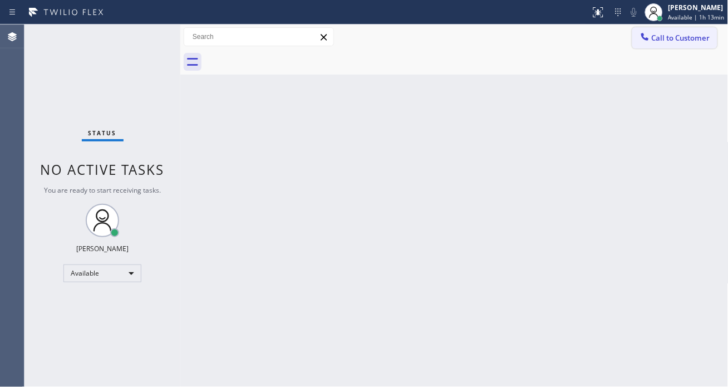
click at [675, 34] on span "Call to Customer" at bounding box center [681, 38] width 58 height 10
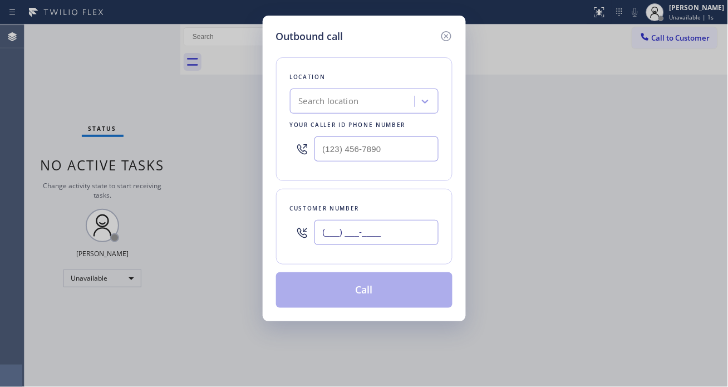
click at [361, 224] on input "(___) ___-____" at bounding box center [377, 232] width 124 height 25
paste input "646) 938-3577"
type input "[PHONE_NUMBER]"
click at [365, 150] on input "(___) ___-____" at bounding box center [377, 148] width 124 height 25
paste input "347) 851-8112"
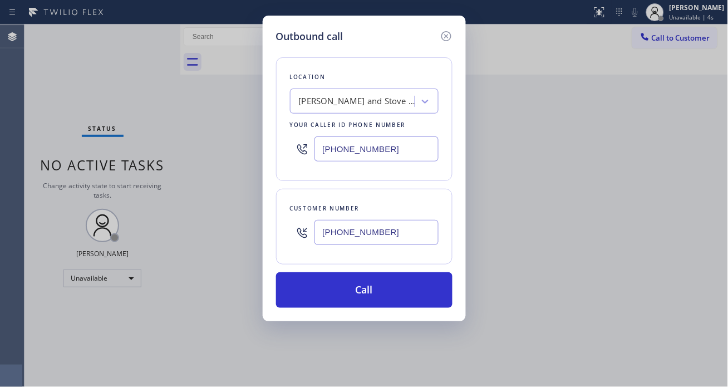
type input "[PHONE_NUMBER]"
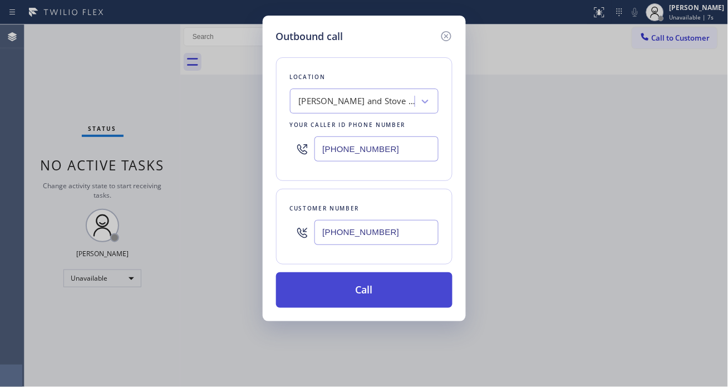
click at [365, 286] on button "Call" at bounding box center [364, 290] width 176 height 36
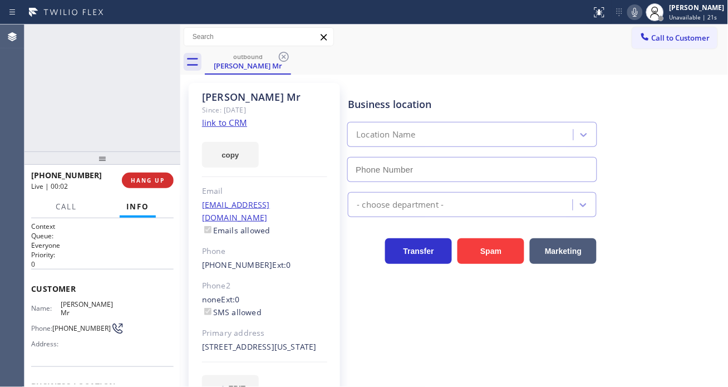
type input "[PHONE_NUMBER]"
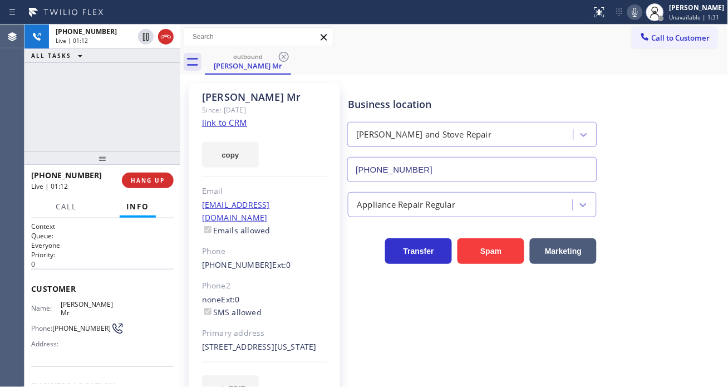
click at [143, 101] on div "+16469383577 Live | 01:12 ALL TASKS ALL TASKS ACTIVE TASKS TASKS IN WRAP UP" at bounding box center [102, 87] width 156 height 127
click at [145, 97] on div "+16469383577 Live | 01:23 ALL TASKS ALL TASKS ACTIVE TASKS TASKS IN WRAP UP" at bounding box center [102, 87] width 156 height 127
click at [402, 76] on div "George Mr Since: 20 may 2020 link to CRM copy Email no@gmail.com Emails allowed…" at bounding box center [454, 249] width 548 height 348
click at [145, 112] on div "+16469383577 Live | 02:15 ALL TASKS ALL TASKS ACTIVE TASKS TASKS IN WRAP UP" at bounding box center [102, 87] width 156 height 127
click at [145, 112] on div "+16469383577 Live | 02:16 ALL TASKS ALL TASKS ACTIVE TASKS TASKS IN WRAP UP" at bounding box center [102, 87] width 156 height 127
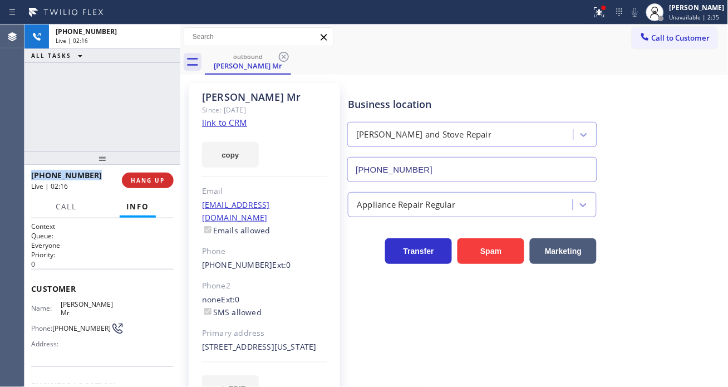
click at [145, 112] on div "+16469383577 Live | 02:16 ALL TASKS ALL TASKS ACTIVE TASKS TASKS IN WRAP UP" at bounding box center [102, 87] width 156 height 127
click at [145, 112] on div "+16469383577 Live | 02:17 ALL TASKS ALL TASKS ACTIVE TASKS TASKS IN WRAP UP" at bounding box center [102, 87] width 156 height 127
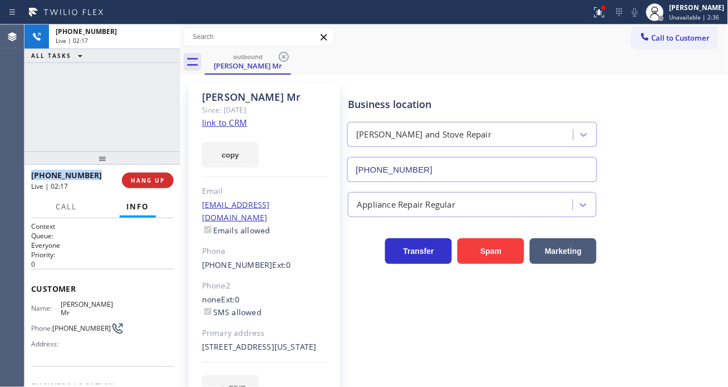
click at [145, 112] on div "+16469383577 Live | 02:17 ALL TASKS ALL TASKS ACTIVE TASKS TASKS IN WRAP UP" at bounding box center [102, 87] width 156 height 127
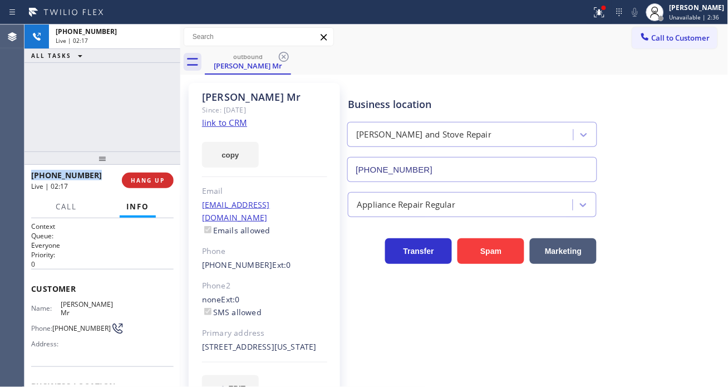
click at [145, 112] on div "+16469383577 Live | 02:17 ALL TASKS ALL TASKS ACTIVE TASKS TASKS IN WRAP UP" at bounding box center [102, 87] width 156 height 127
click at [145, 112] on div "+16469383577 Live | 02:18 ALL TASKS ALL TASKS ACTIVE TASKS TASKS IN WRAP UP" at bounding box center [102, 87] width 156 height 127
click at [601, 13] on icon at bounding box center [599, 12] width 13 height 13
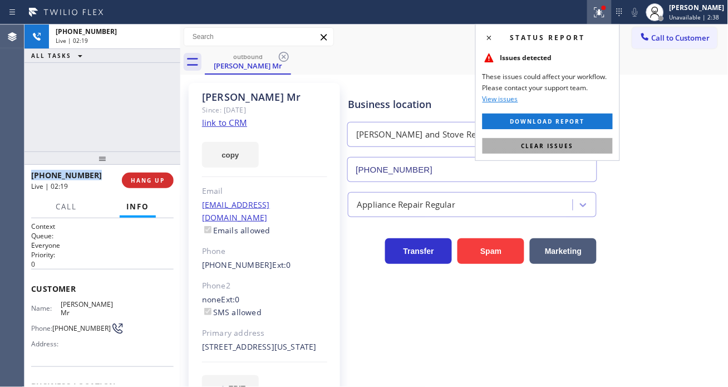
click at [585, 150] on button "Clear issues" at bounding box center [548, 146] width 130 height 16
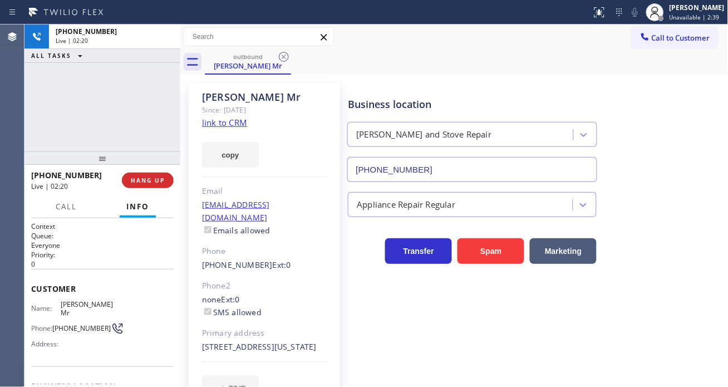
click at [143, 99] on div "+16469383577 Live | 02:20 ALL TASKS ALL TASKS ACTIVE TASKS TASKS IN WRAP UP" at bounding box center [102, 87] width 156 height 127
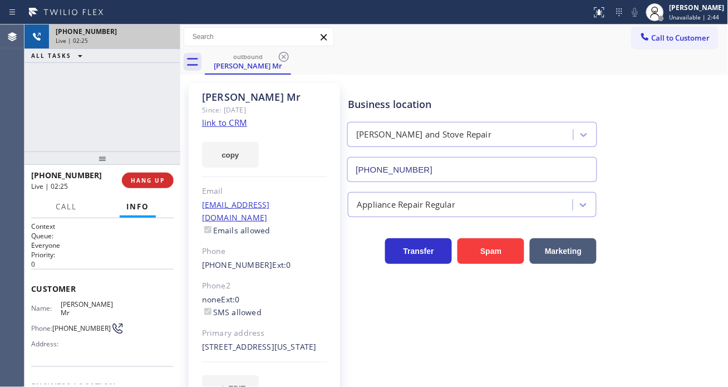
click at [130, 43] on div "Live | 02:25" at bounding box center [115, 41] width 118 height 8
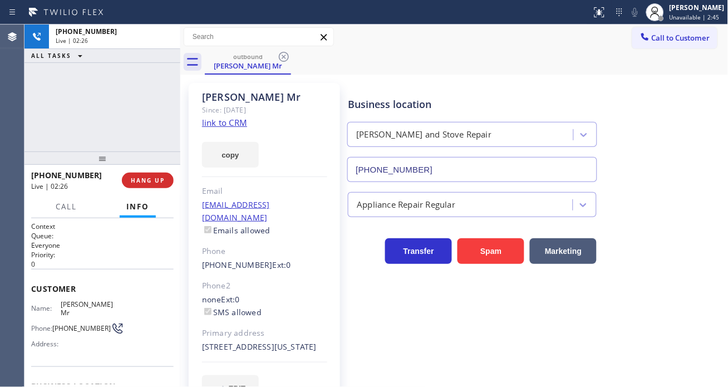
click at [160, 129] on div "+16469383577 Live | 02:26 ALL TASKS ALL TASKS ACTIVE TASKS TASKS IN WRAP UP" at bounding box center [102, 87] width 156 height 127
click at [163, 176] on span "HANG UP" at bounding box center [148, 180] width 34 height 8
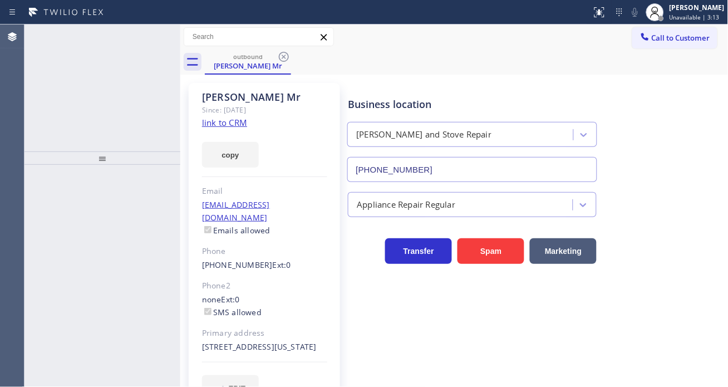
type input "[PHONE_NUMBER]"
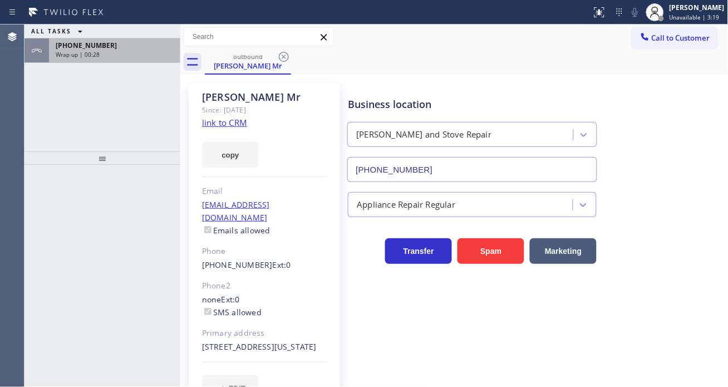
click at [138, 57] on div "Wrap up | 00:28" at bounding box center [115, 55] width 118 height 8
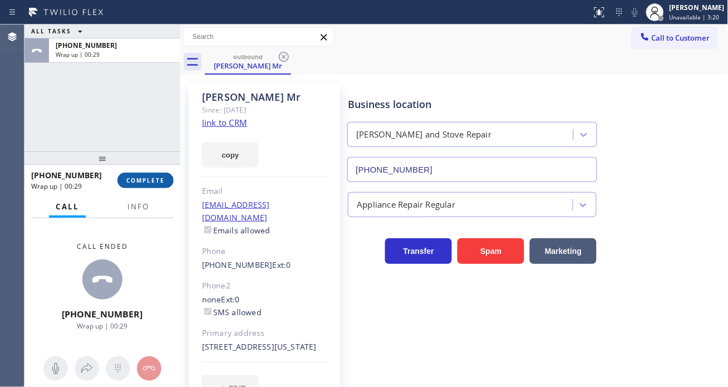
click at [154, 178] on span "COMPLETE" at bounding box center [145, 180] width 38 height 8
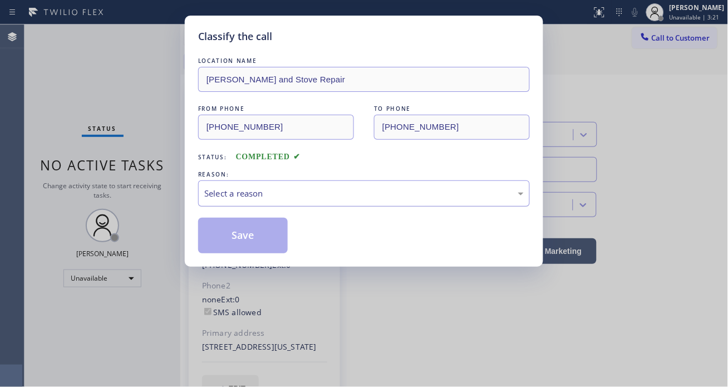
click at [273, 195] on div "Select a reason" at bounding box center [364, 193] width 320 height 13
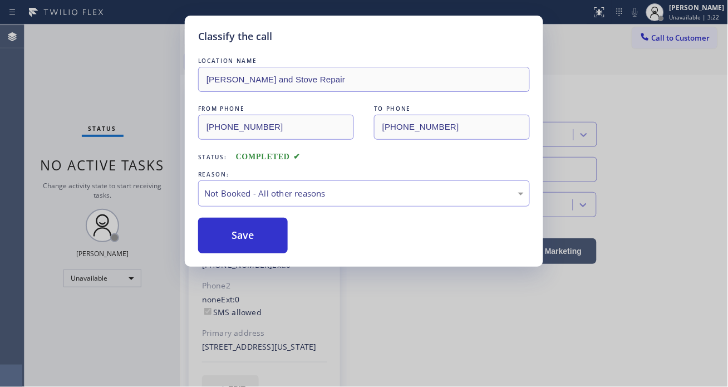
click at [270, 234] on button "Save" at bounding box center [243, 236] width 90 height 36
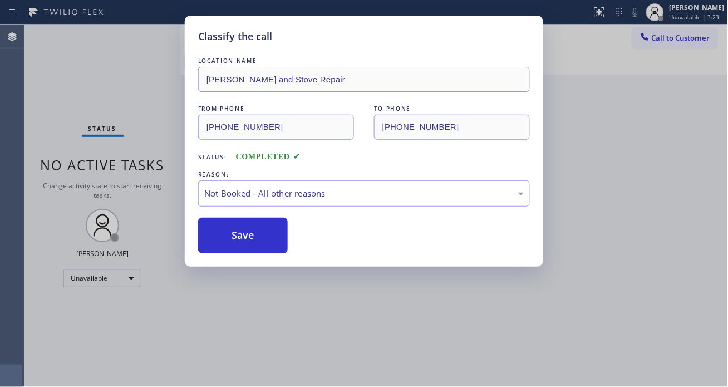
click at [270, 234] on button "Save" at bounding box center [243, 236] width 90 height 36
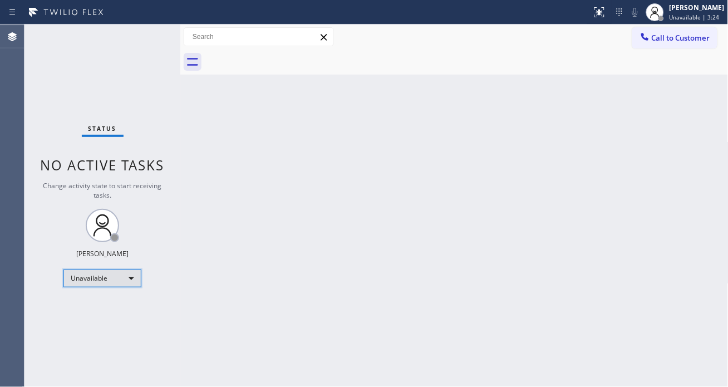
click at [105, 284] on div "Unavailable" at bounding box center [102, 278] width 78 height 18
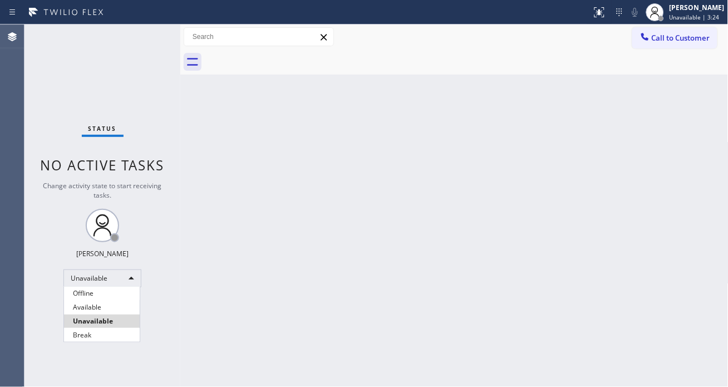
click at [107, 312] on li "Available" at bounding box center [102, 307] width 76 height 13
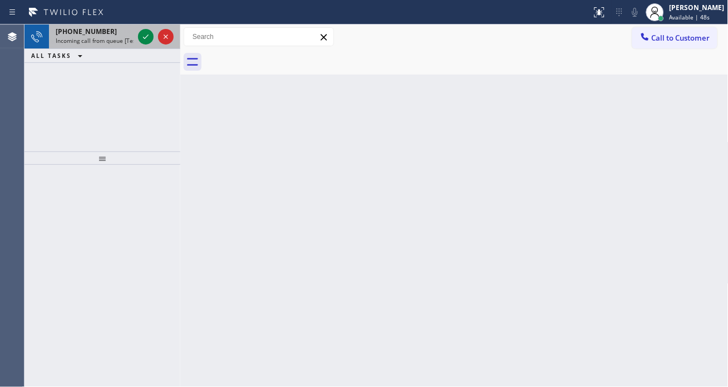
click at [137, 37] on div at bounding box center [156, 36] width 40 height 24
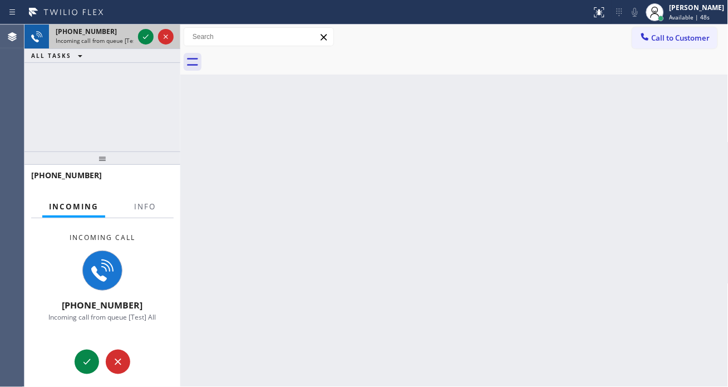
click at [137, 37] on div at bounding box center [156, 36] width 40 height 24
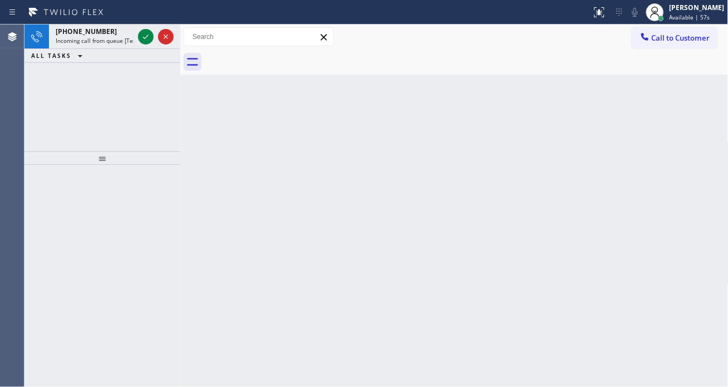
click at [689, 71] on div at bounding box center [467, 62] width 524 height 25
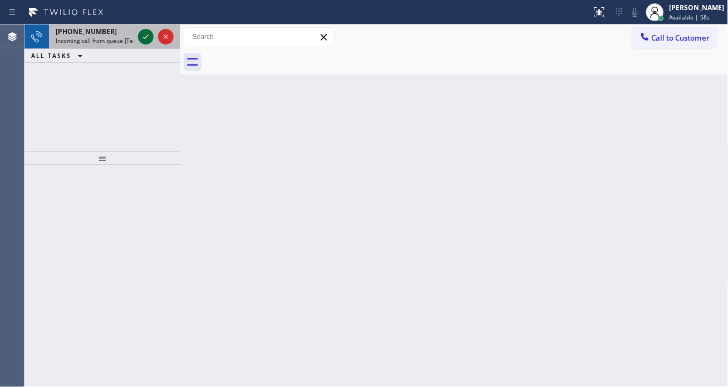
click at [146, 40] on icon at bounding box center [145, 36] width 13 height 13
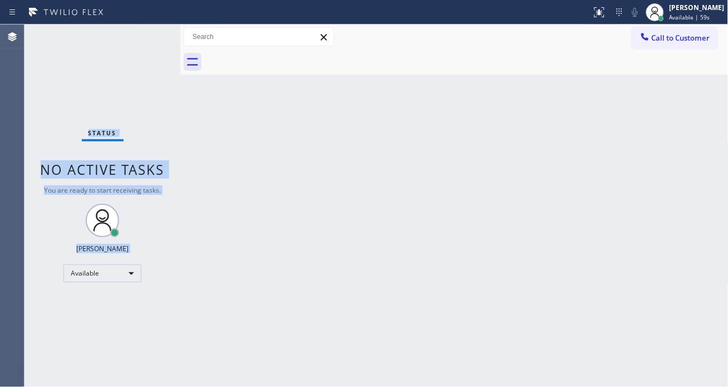
click at [146, 40] on div "Status No active tasks You are ready to start receiving tasks. [PERSON_NAME]" at bounding box center [102, 205] width 156 height 362
click at [136, 52] on div "Status No active tasks You are ready to start receiving tasks. [PERSON_NAME]" at bounding box center [102, 205] width 156 height 362
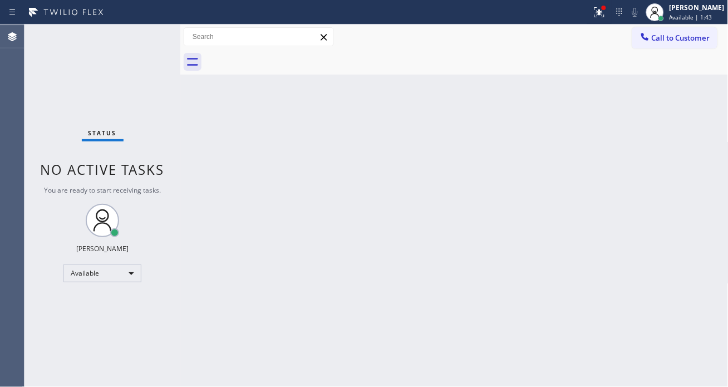
click at [705, 145] on div "Back to Dashboard Change Sender ID Customers Technicians Select a contact Outbo…" at bounding box center [454, 205] width 548 height 362
click at [675, 106] on div "Back to Dashboard Change Sender ID Customers Technicians Select a contact Outbo…" at bounding box center [454, 205] width 548 height 362
click at [130, 42] on div "Status No active tasks You are ready to start receiving tasks. [PERSON_NAME]" at bounding box center [102, 205] width 156 height 362
click at [695, 144] on div "Back to Dashboard Change Sender ID Customers Technicians Select a contact Outbo…" at bounding box center [454, 205] width 548 height 362
click at [610, 22] on button at bounding box center [599, 12] width 24 height 24
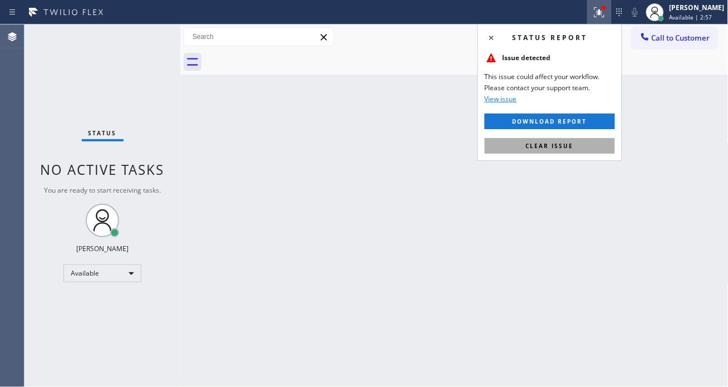
click at [576, 149] on button "Clear issue" at bounding box center [550, 146] width 130 height 16
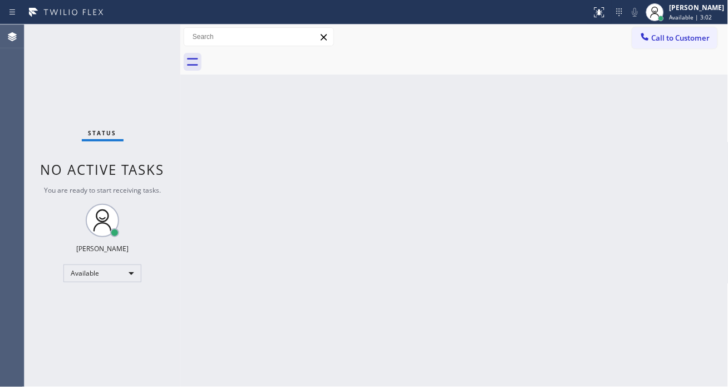
drag, startPoint x: 685, startPoint y: 192, endPoint x: 685, endPoint y: 183, distance: 8.9
click at [685, 192] on div "Back to Dashboard Change Sender ID Customers Technicians Select a contact Outbo…" at bounding box center [454, 205] width 548 height 362
click at [674, 37] on span "Call to Customer" at bounding box center [681, 38] width 58 height 10
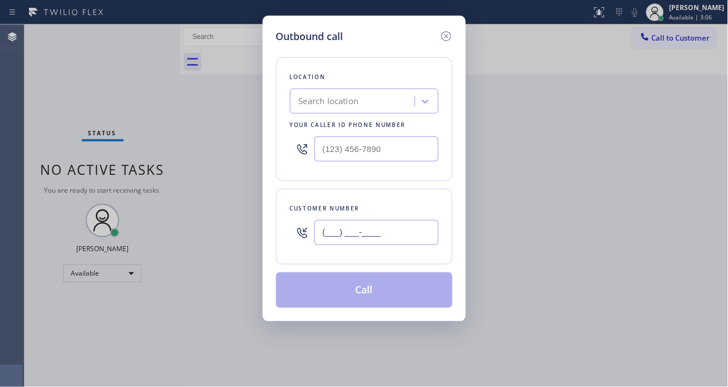
click at [343, 230] on input "(___) ___-____" at bounding box center [377, 232] width 124 height 25
paste input "646) 938-3577"
type input "[PHONE_NUMBER]"
click at [373, 153] on input "(___) ___-____" at bounding box center [377, 148] width 124 height 25
paste input "347) 851-8112"
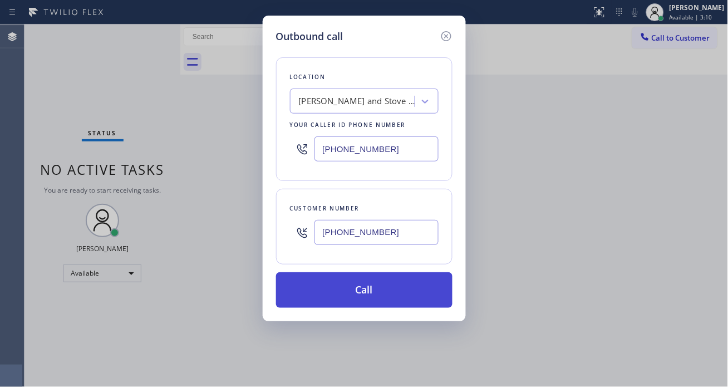
type input "[PHONE_NUMBER]"
click at [377, 295] on button "Call" at bounding box center [364, 290] width 176 height 36
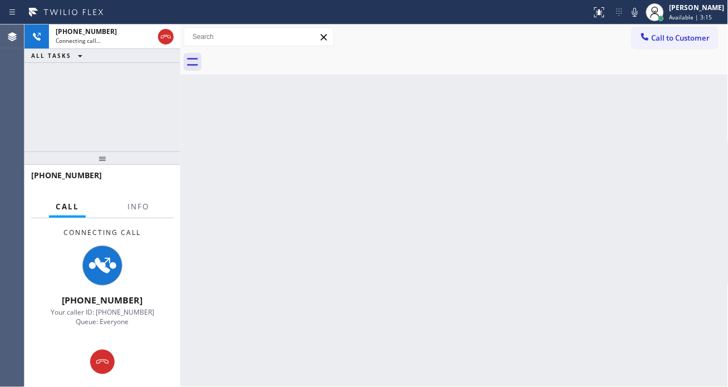
click at [675, 155] on div "Back to Dashboard Change Sender ID Customers Technicians Select a contact Outbo…" at bounding box center [454, 205] width 548 height 362
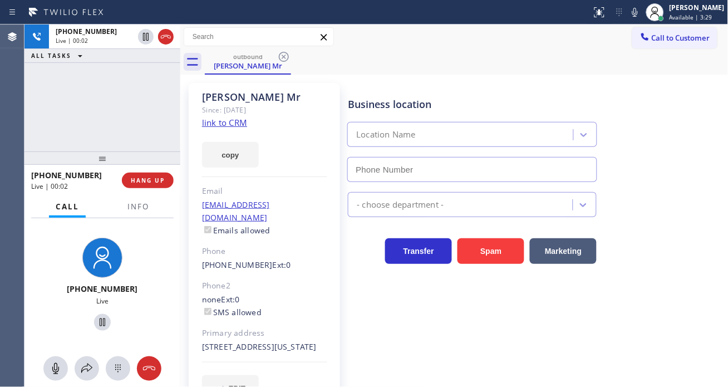
type input "[PHONE_NUMBER]"
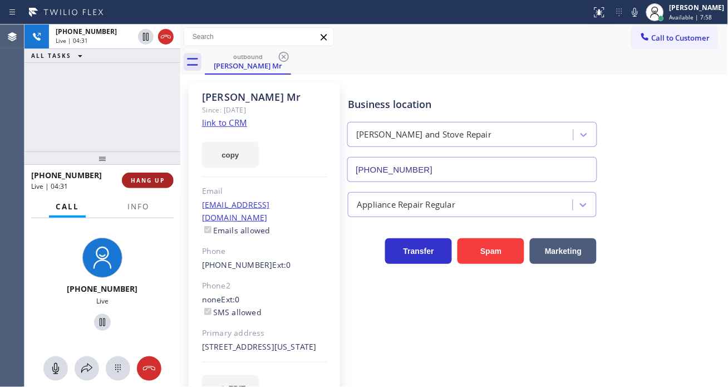
click at [156, 180] on span "HANG UP" at bounding box center [148, 180] width 34 height 8
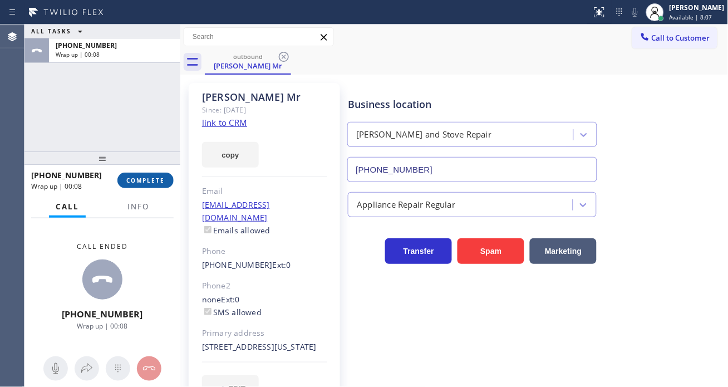
click at [153, 183] on span "COMPLETE" at bounding box center [145, 180] width 38 height 8
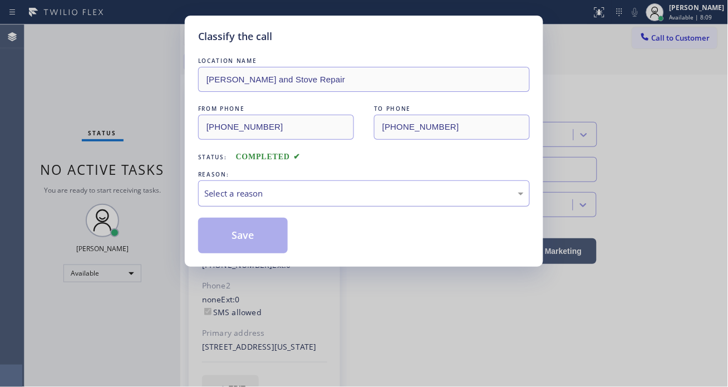
click at [296, 188] on div "Select a reason" at bounding box center [364, 193] width 320 height 13
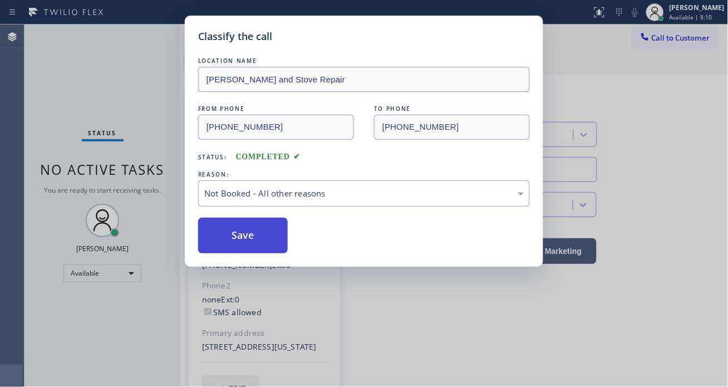
click at [269, 236] on button "Save" at bounding box center [243, 236] width 90 height 36
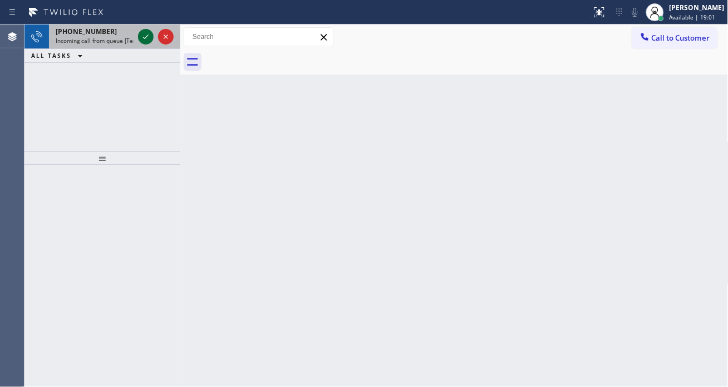
click at [146, 37] on icon at bounding box center [146, 37] width 6 height 4
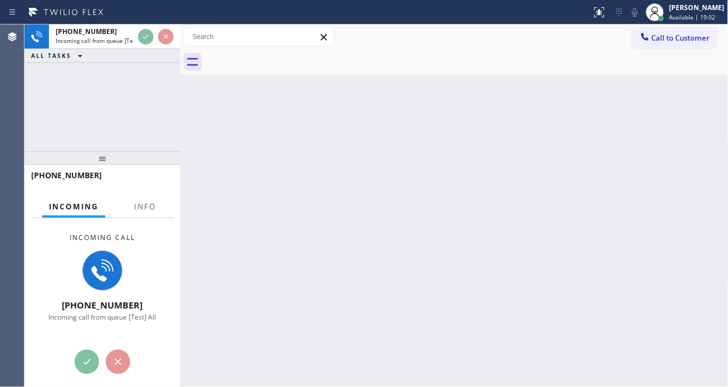
click at [145, 216] on div at bounding box center [145, 216] width 35 height 2
click at [145, 213] on button "Info" at bounding box center [145, 207] width 35 height 22
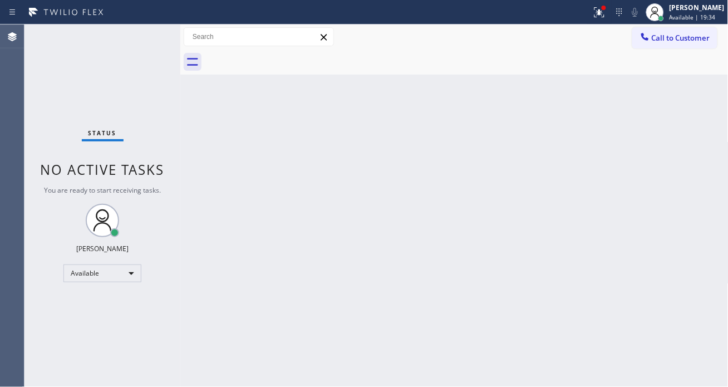
click at [692, 115] on div "Back to Dashboard Change Sender ID Customers Technicians Select a contact Outbo…" at bounding box center [454, 205] width 548 height 362
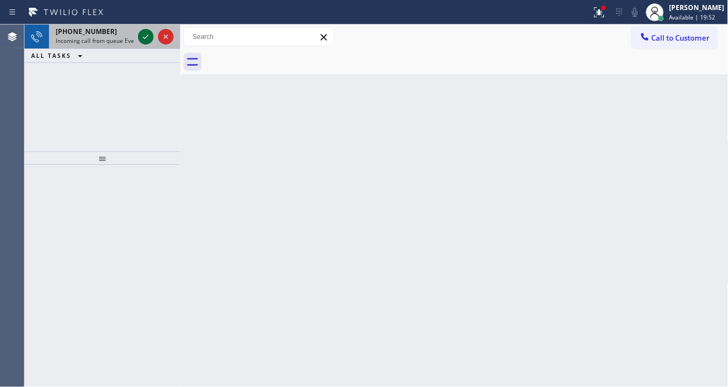
click at [142, 41] on icon at bounding box center [145, 36] width 13 height 13
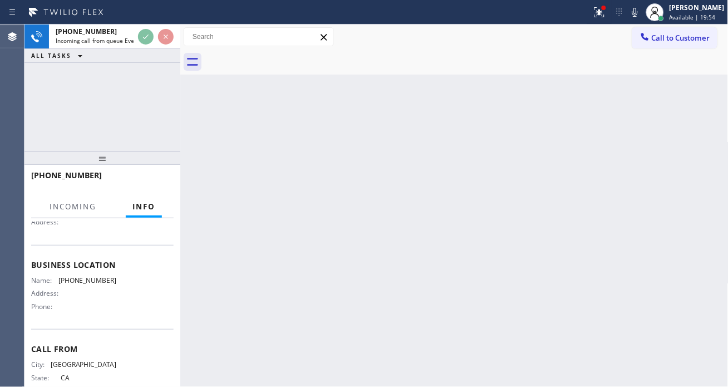
scroll to position [145, 0]
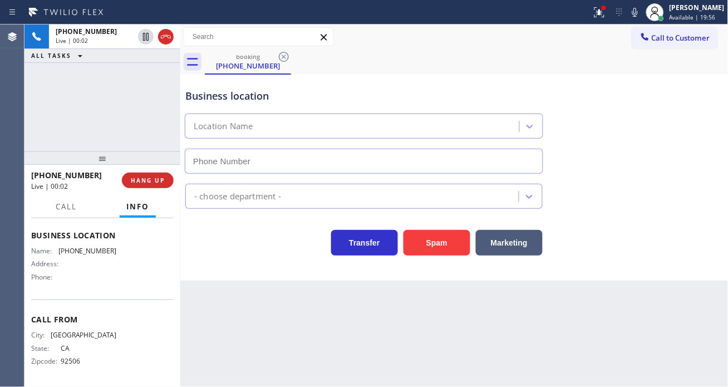
click at [223, 101] on div "Business location" at bounding box center [363, 96] width 357 height 15
click at [150, 178] on span "HANG UP" at bounding box center [148, 180] width 34 height 8
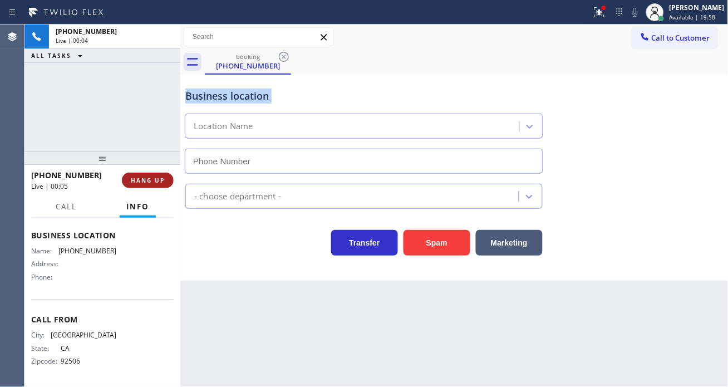
click at [154, 180] on span "HANG UP" at bounding box center [148, 180] width 34 height 8
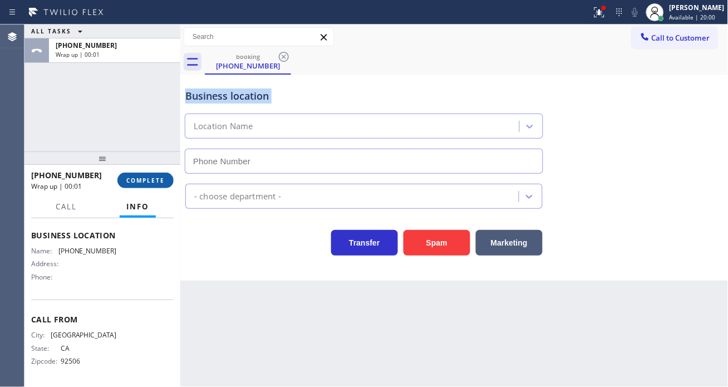
click at [153, 175] on button "COMPLETE" at bounding box center [145, 181] width 56 height 16
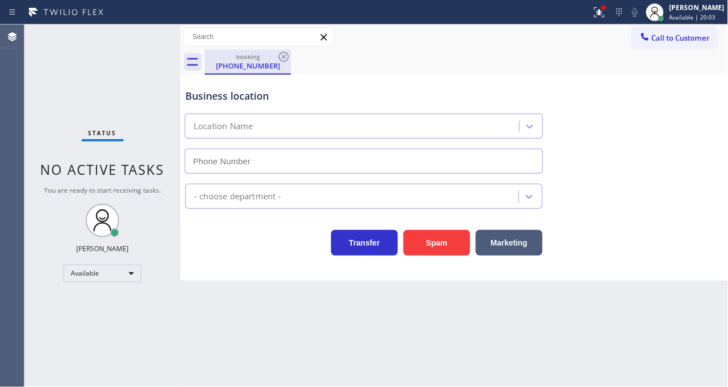
click at [276, 58] on div "booking" at bounding box center [248, 56] width 84 height 8
click at [131, 45] on div "Status No active tasks You are ready to start receiving tasks. [PERSON_NAME]" at bounding box center [102, 205] width 156 height 362
click at [281, 58] on icon at bounding box center [283, 56] width 13 height 13
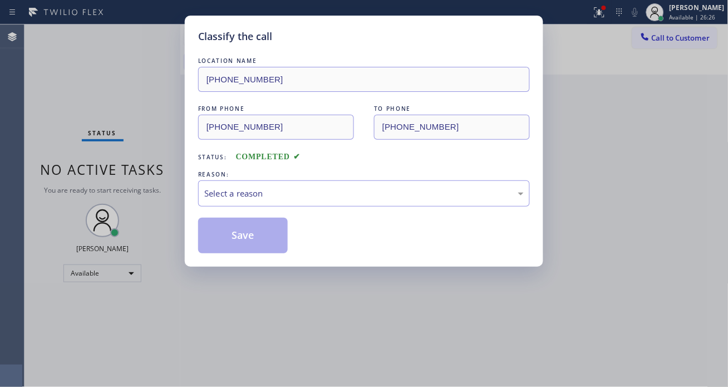
drag, startPoint x: 664, startPoint y: 86, endPoint x: 479, endPoint y: 86, distance: 184.8
click at [664, 86] on div "Classify the call LOCATION NAME [PHONE_NUMBER] FROM PHONE [PHONE_NUMBER] TO PHO…" at bounding box center [364, 193] width 728 height 387
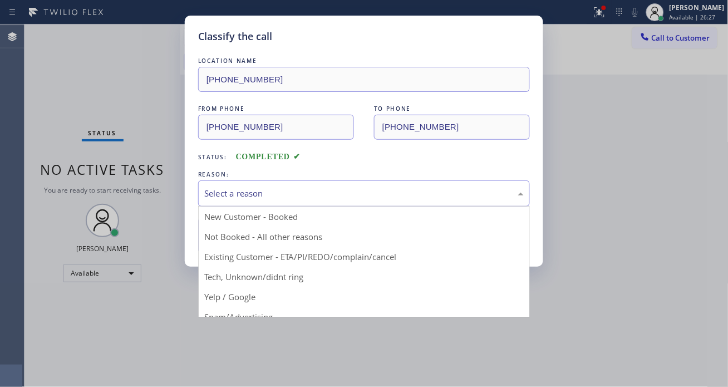
click at [320, 198] on div "Select a reason" at bounding box center [364, 193] width 320 height 13
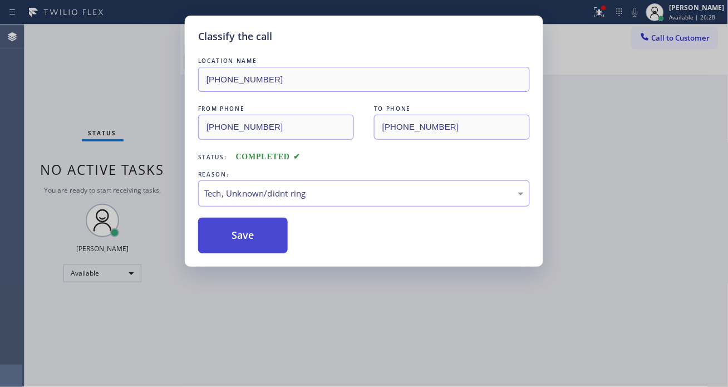
click at [260, 245] on button "Save" at bounding box center [243, 236] width 90 height 36
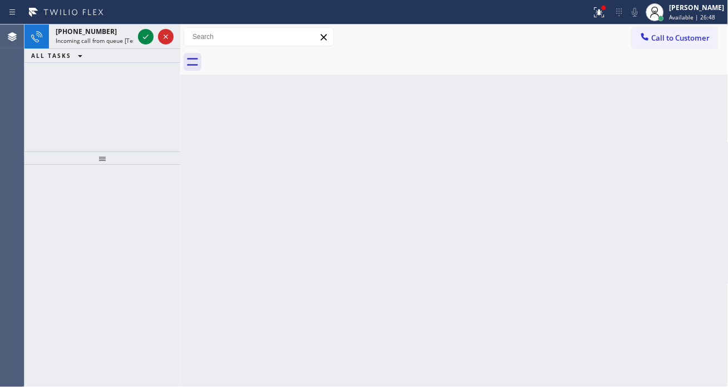
drag, startPoint x: 681, startPoint y: 159, endPoint x: 654, endPoint y: 158, distance: 26.7
click at [681, 159] on div "Back to Dashboard Change Sender ID Customers Technicians Select a contact Outbo…" at bounding box center [454, 205] width 548 height 362
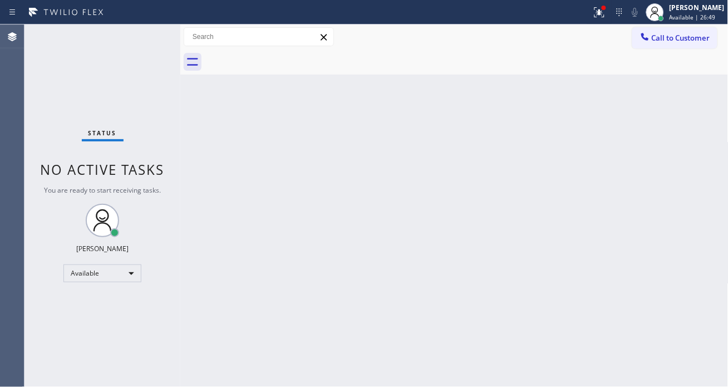
click at [140, 36] on div "Status No active tasks You are ready to start receiving tasks. [PERSON_NAME]" at bounding box center [102, 205] width 156 height 362
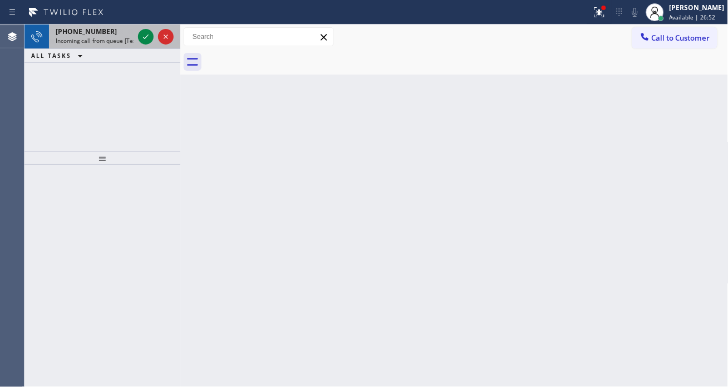
click at [148, 47] on div at bounding box center [156, 36] width 40 height 24
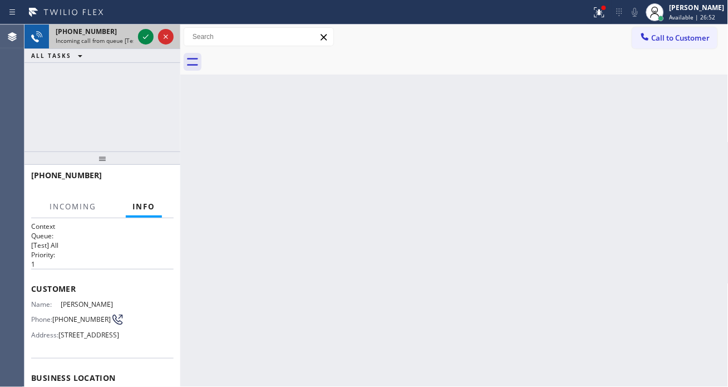
click at [148, 47] on div at bounding box center [156, 36] width 40 height 24
click at [148, 48] on div at bounding box center [156, 36] width 40 height 24
click at [145, 39] on icon at bounding box center [145, 36] width 13 height 13
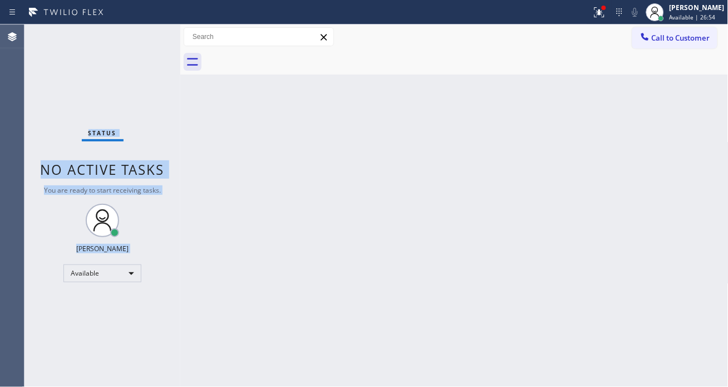
click at [145, 39] on div "Status No active tasks You are ready to start receiving tasks. [PERSON_NAME]" at bounding box center [102, 205] width 156 height 362
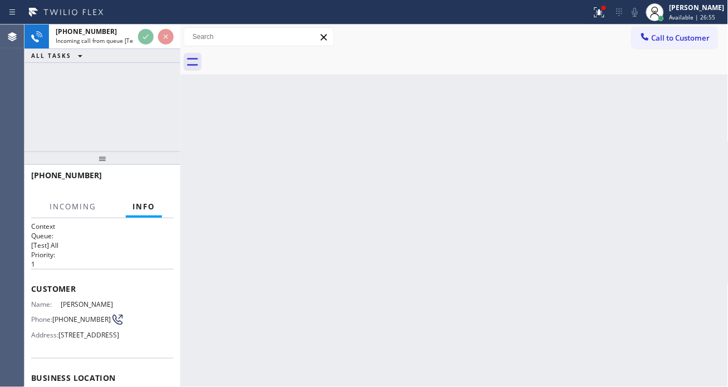
scroll to position [62, 0]
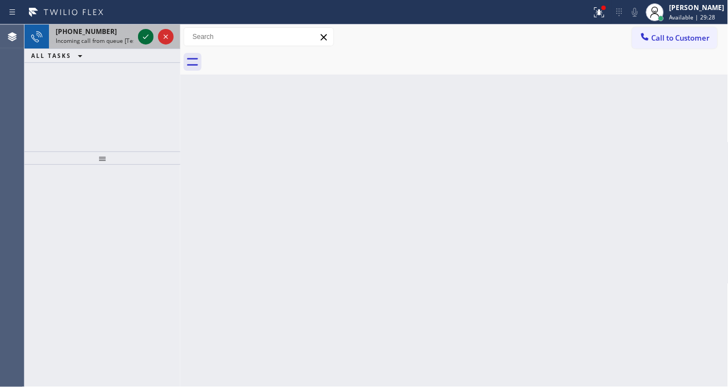
click at [140, 37] on icon at bounding box center [145, 36] width 13 height 13
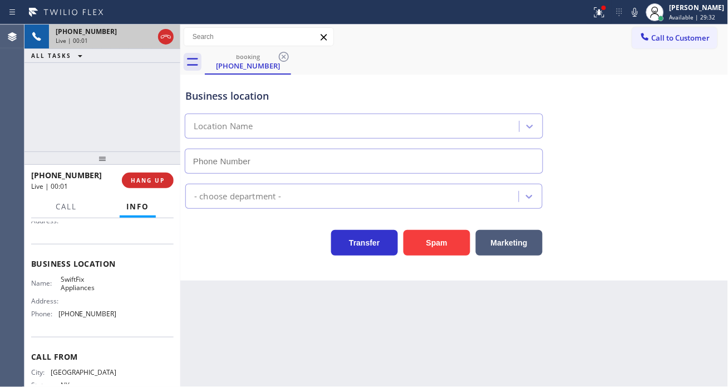
scroll to position [124, 0]
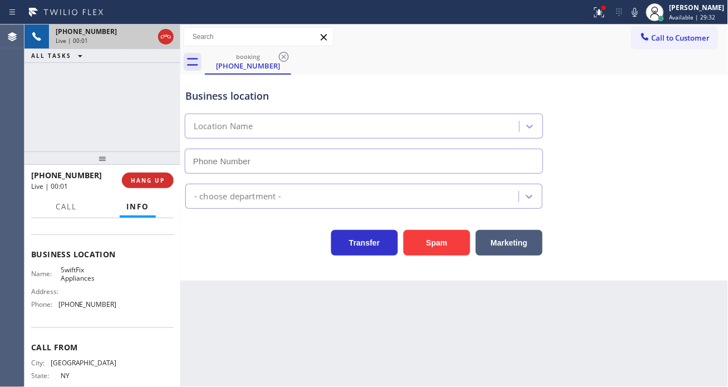
click at [75, 271] on span "SwiftFix Appliances" at bounding box center [89, 274] width 56 height 17
type input "[PHONE_NUMBER]"
click at [75, 271] on span "SwiftFix Appliances" at bounding box center [89, 274] width 56 height 17
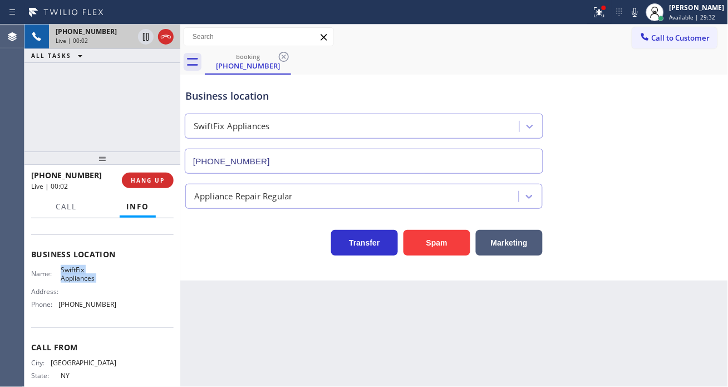
click at [75, 271] on span "SwiftFix Appliances" at bounding box center [89, 274] width 56 height 17
click at [99, 274] on span "SwiftFix Appliances" at bounding box center [89, 274] width 56 height 17
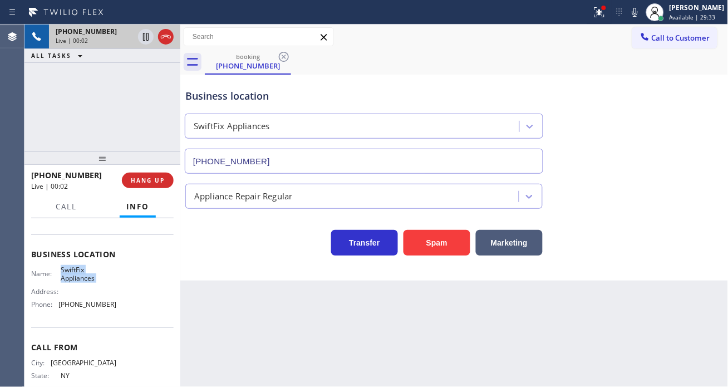
click at [99, 274] on span "SwiftFix Appliances" at bounding box center [89, 274] width 56 height 17
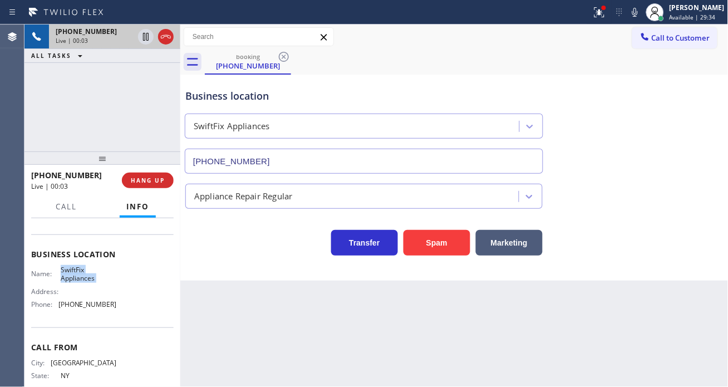
click at [99, 274] on span "SwiftFix Appliances" at bounding box center [89, 274] width 56 height 17
click at [602, 14] on div at bounding box center [599, 12] width 24 height 13
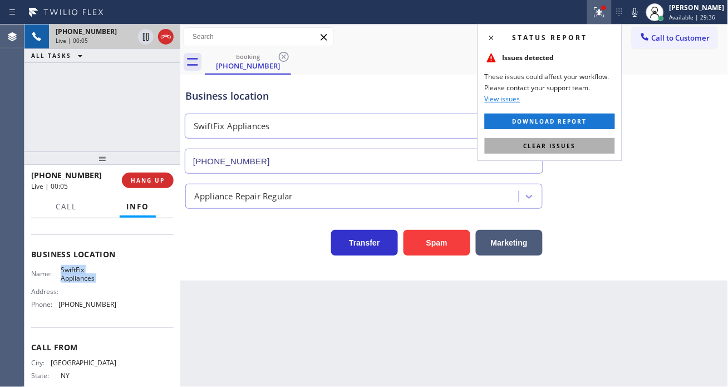
click at [589, 144] on button "Clear issues" at bounding box center [550, 146] width 130 height 16
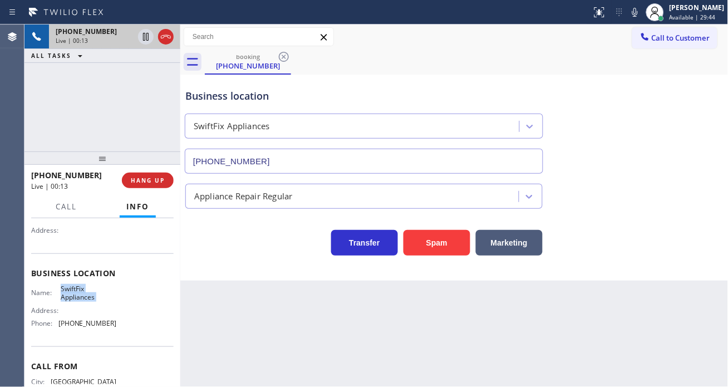
scroll to position [30, 0]
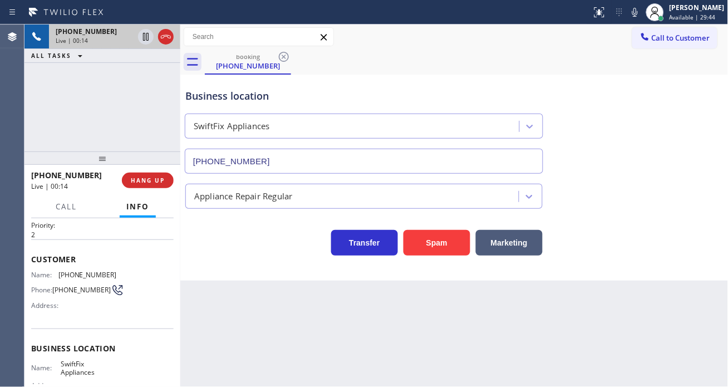
click at [85, 286] on span "[PHONE_NUMBER]" at bounding box center [81, 290] width 58 height 8
copy div "[PHONE_NUMBER]"
click at [256, 283] on div "Back to Dashboard Change Sender ID Customers Technicians Select a contact Outbo…" at bounding box center [454, 205] width 548 height 362
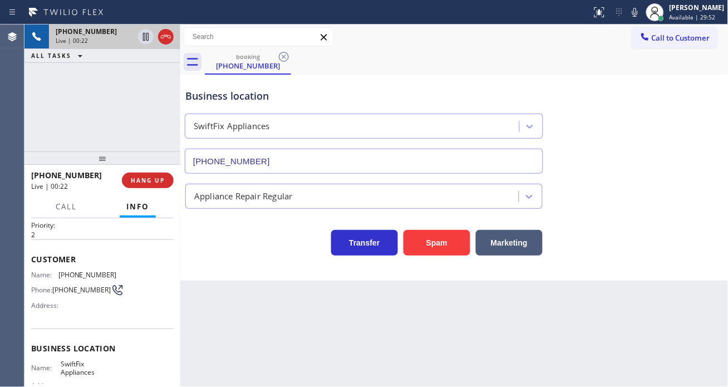
scroll to position [91, 0]
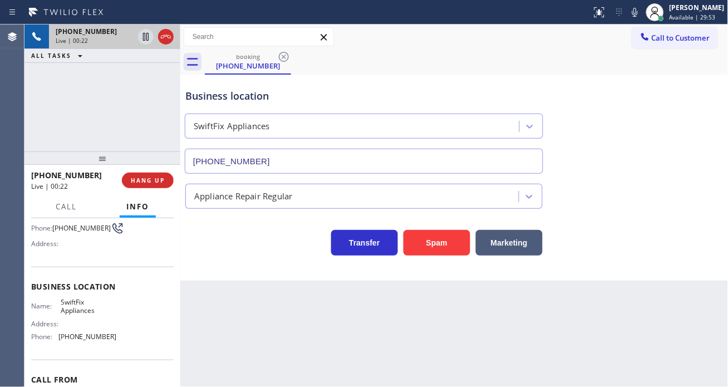
click at [74, 310] on span "SwiftFix Appliances" at bounding box center [89, 306] width 56 height 17
copy span "SwiftFix Appliances"
click at [210, 288] on div "Back to Dashboard Change Sender ID Customers Technicians Select a contact Outbo…" at bounding box center [454, 205] width 548 height 362
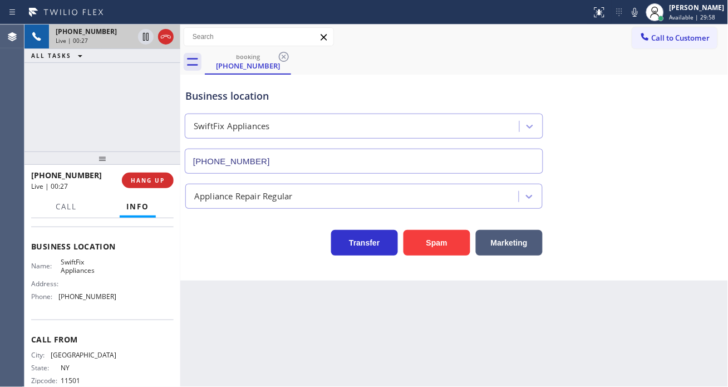
scroll to position [153, 0]
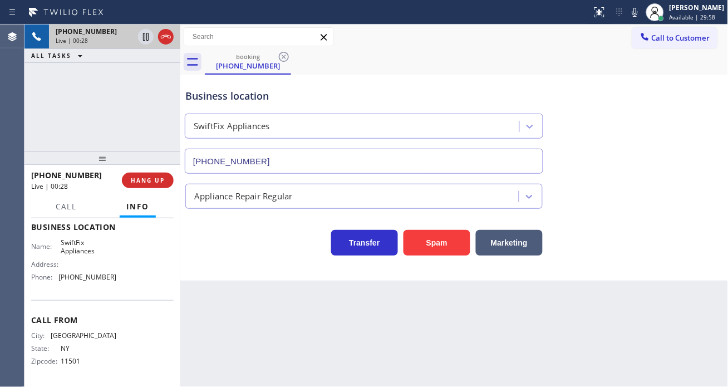
click at [89, 276] on span "[PHONE_NUMBER]" at bounding box center [87, 277] width 58 height 8
copy span "[PHONE_NUMBER]"
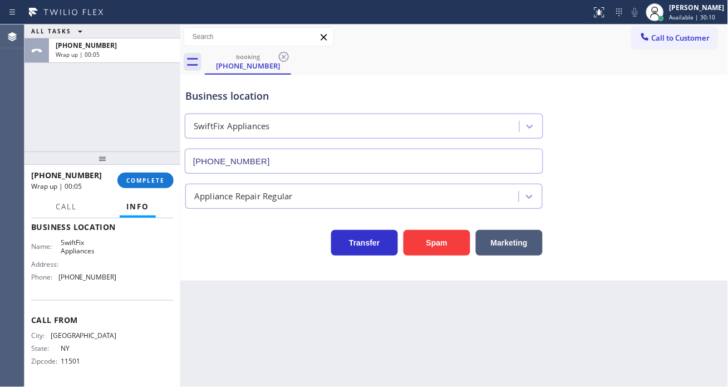
click at [327, 102] on div "Business location" at bounding box center [363, 96] width 357 height 15
click at [133, 180] on span "COMPLETE" at bounding box center [145, 180] width 38 height 8
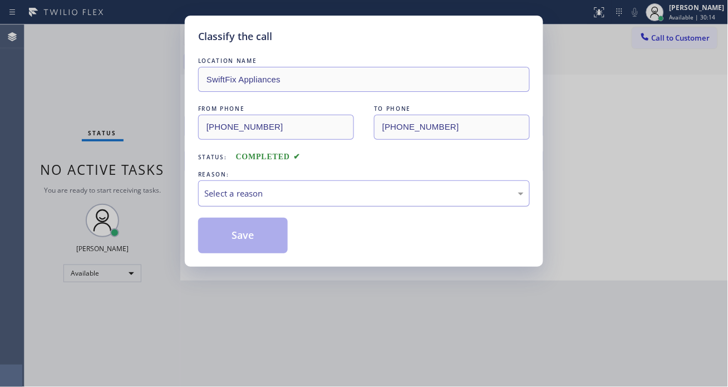
click at [238, 188] on div "Select a reason" at bounding box center [364, 193] width 320 height 13
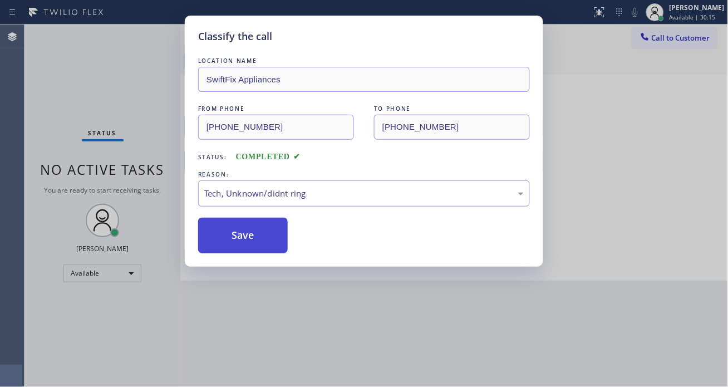
click at [233, 240] on button "Save" at bounding box center [243, 236] width 90 height 36
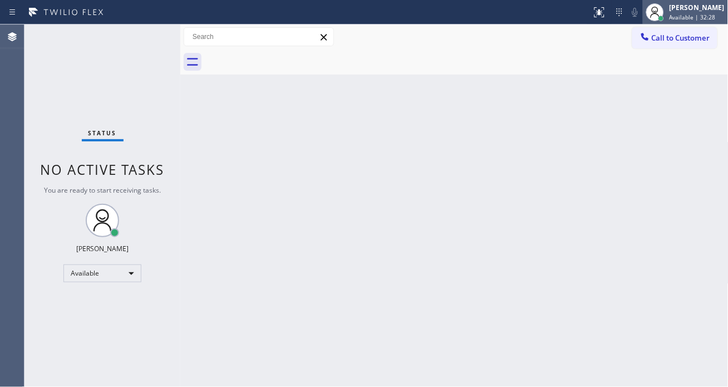
click at [683, 19] on span "Available | 32:28" at bounding box center [693, 17] width 46 height 8
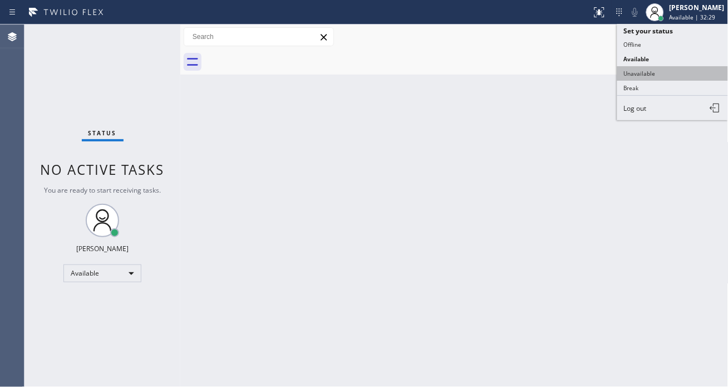
click at [664, 71] on button "Unavailable" at bounding box center [672, 73] width 111 height 14
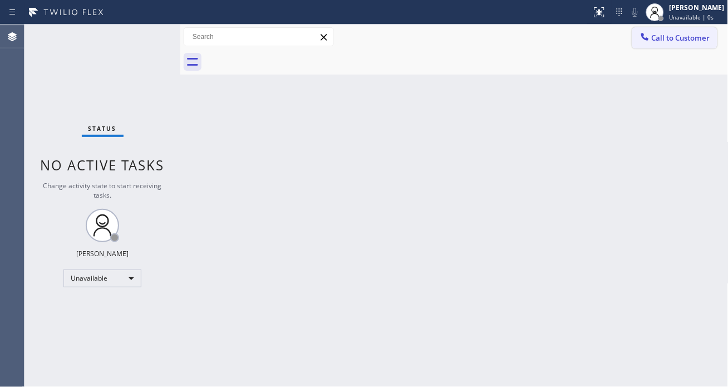
click at [675, 39] on span "Call to Customer" at bounding box center [681, 38] width 58 height 10
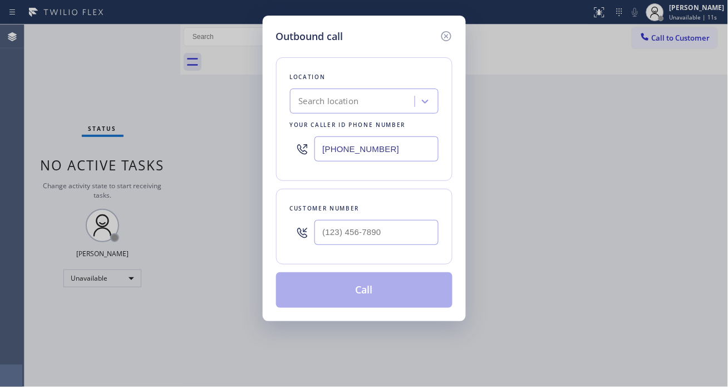
click at [682, 146] on div "Outbound call Location Search location Your caller id phone number [PHONE_NUMBE…" at bounding box center [364, 193] width 728 height 387
click at [379, 233] on input "(___) ___-____" at bounding box center [377, 232] width 124 height 25
paste input "516) 282-4128"
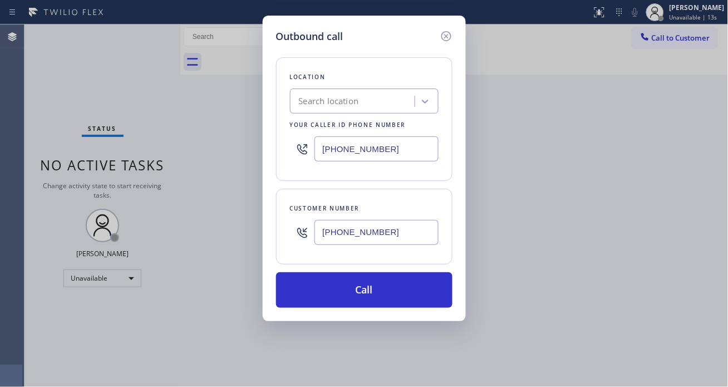
type input "[PHONE_NUMBER]"
click at [392, 153] on input "[PHONE_NUMBER]" at bounding box center [377, 148] width 124 height 25
paste input "516) 550-594"
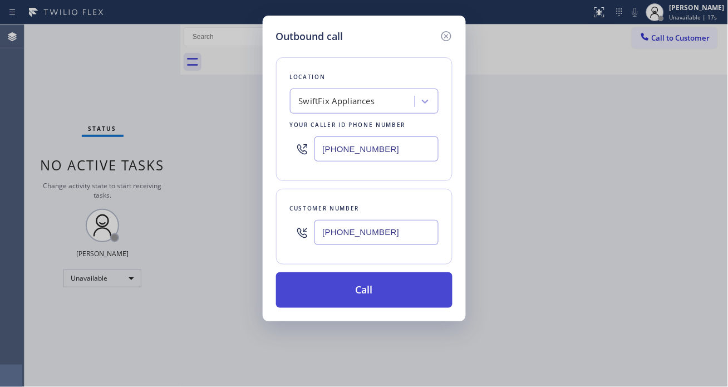
type input "[PHONE_NUMBER]"
click at [395, 290] on button "Call" at bounding box center [364, 290] width 176 height 36
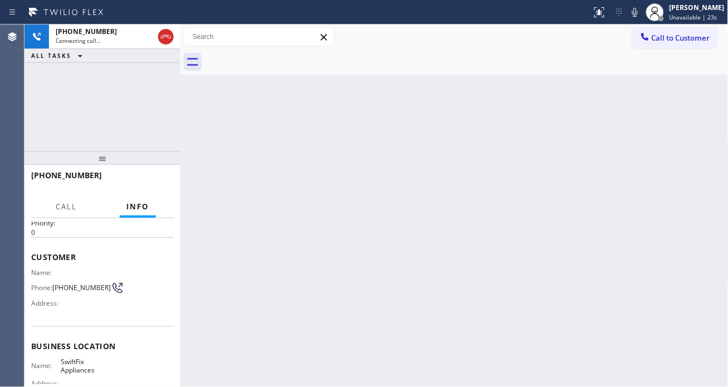
scroll to position [124, 0]
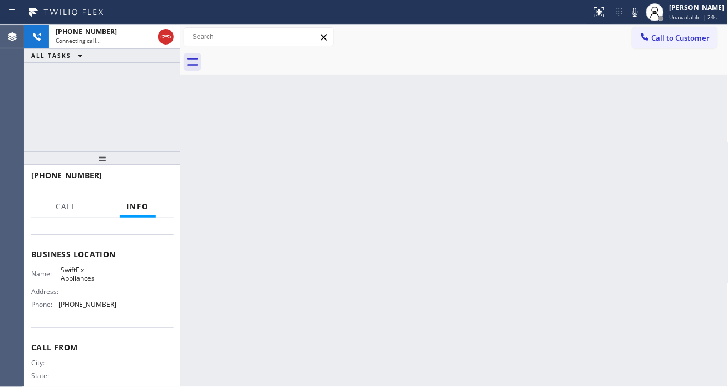
click at [115, 286] on div "Name: SwiftFix Appliances Address: Phone: [PHONE_NUMBER]" at bounding box center [102, 290] width 143 height 48
click at [357, 205] on div "Back to Dashboard Change Sender ID Customers Technicians Select a contact Outbo…" at bounding box center [454, 205] width 548 height 362
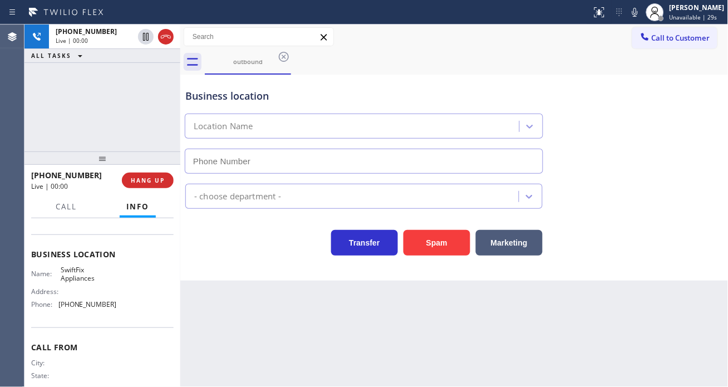
type input "[PHONE_NUMBER]"
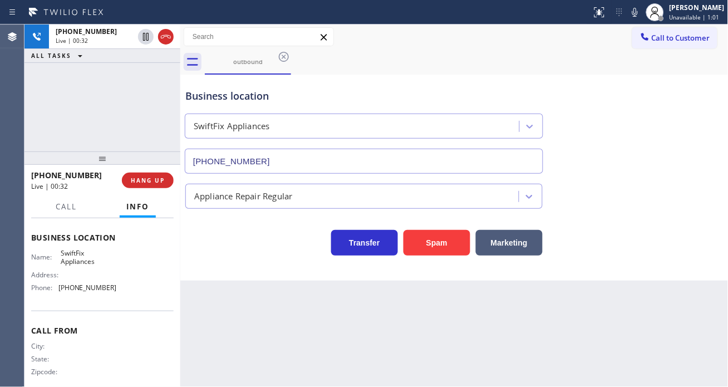
scroll to position [153, 0]
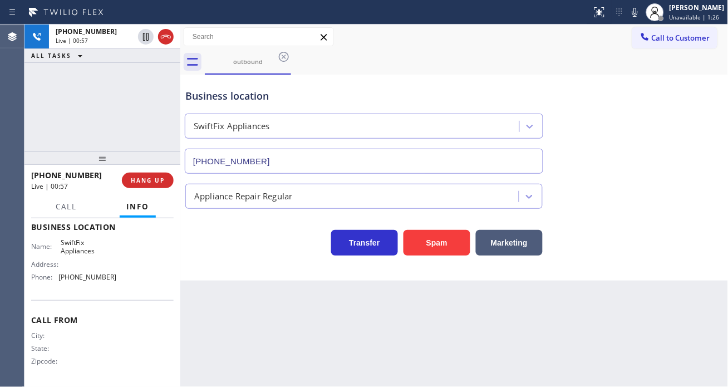
click at [215, 312] on div "Back to Dashboard Change Sender ID Customers Technicians Select a contact Outbo…" at bounding box center [454, 205] width 548 height 362
click at [396, 85] on div "Business location SwiftFix Appliances [PHONE_NUMBER]" at bounding box center [364, 125] width 362 height 96
click at [111, 75] on div "[PHONE_NUMBER] Live | 02:35 ALL TASKS ALL TASKS ACTIVE TASKS TASKS IN WRAP UP" at bounding box center [102, 87] width 156 height 127
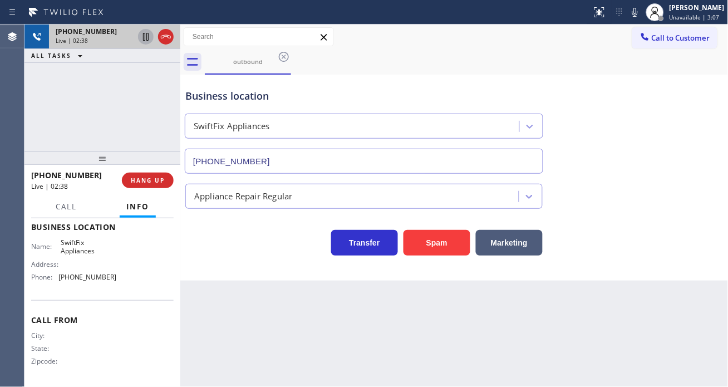
click at [145, 38] on icon at bounding box center [145, 36] width 13 height 13
click at [145, 39] on icon at bounding box center [145, 36] width 13 height 13
click at [418, 70] on div "outbound" at bounding box center [467, 62] width 524 height 25
click at [121, 104] on div "[PHONE_NUMBER] Live | 05:35 ALL TASKS ALL TASKS ACTIVE TASKS TASKS IN WRAP UP" at bounding box center [102, 87] width 156 height 127
click at [205, 99] on div "Business location" at bounding box center [363, 96] width 357 height 15
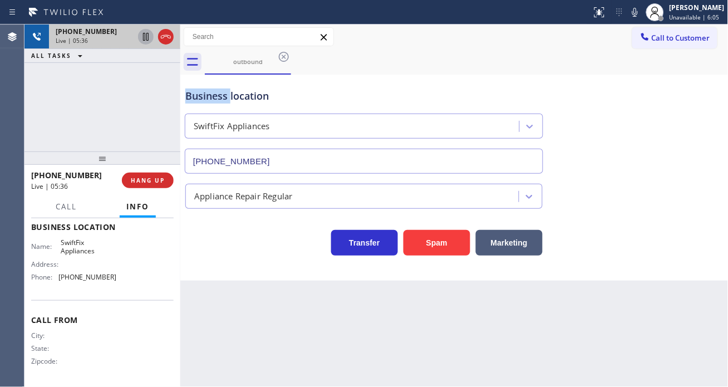
click at [205, 99] on div "Business location" at bounding box center [363, 96] width 357 height 15
click at [326, 99] on div "Business location" at bounding box center [363, 96] width 357 height 15
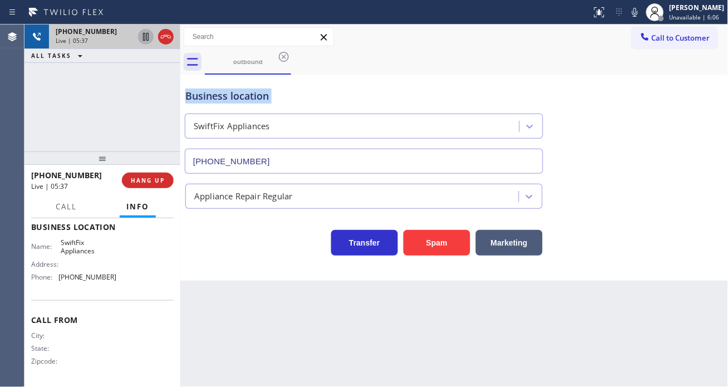
click at [326, 99] on div "Business location" at bounding box center [363, 96] width 357 height 15
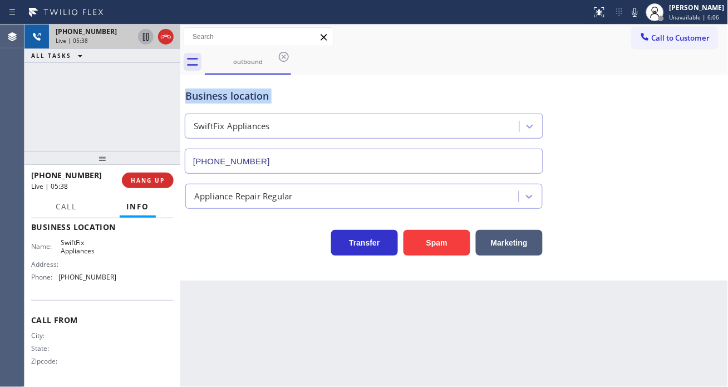
click at [326, 99] on div "Business location" at bounding box center [363, 96] width 357 height 15
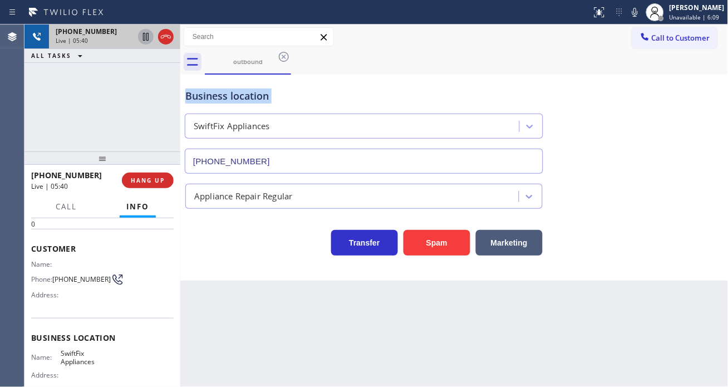
scroll to position [62, 0]
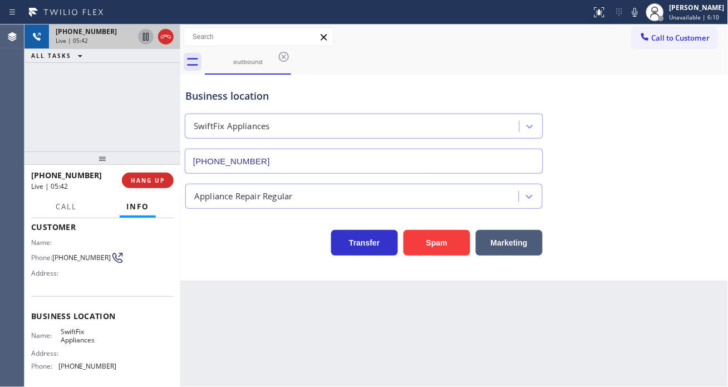
click at [136, 130] on div "[PHONE_NUMBER] Live | 05:42 ALL TASKS ALL TASKS ACTIVE TASKS TASKS IN WRAP UP" at bounding box center [102, 87] width 156 height 127
click at [244, 77] on div "Business location SwiftFix Appliances [PHONE_NUMBER]" at bounding box center [364, 125] width 362 height 96
click at [241, 92] on div "Business location" at bounding box center [363, 96] width 357 height 15
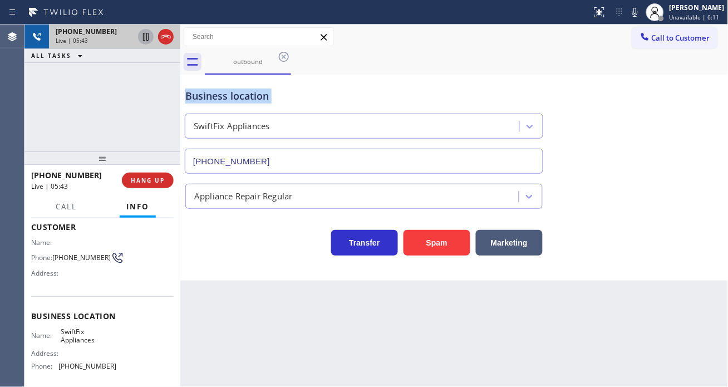
click at [241, 92] on div "Business location" at bounding box center [363, 96] width 357 height 15
click at [198, 92] on div "Business location" at bounding box center [363, 96] width 357 height 15
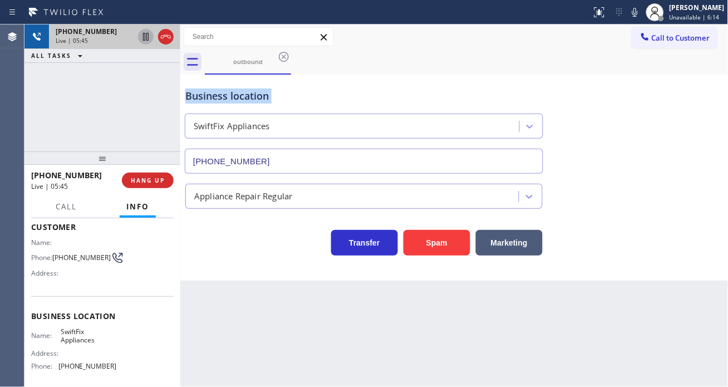
click at [198, 92] on div "Business location" at bounding box center [363, 96] width 357 height 15
click at [176, 106] on div "[PHONE_NUMBER] Live | 05:46 ALL TASKS ALL TASKS ACTIVE TASKS TASKS IN WRAP UP" at bounding box center [102, 87] width 156 height 127
click at [160, 180] on span "HANG UP" at bounding box center [148, 180] width 34 height 8
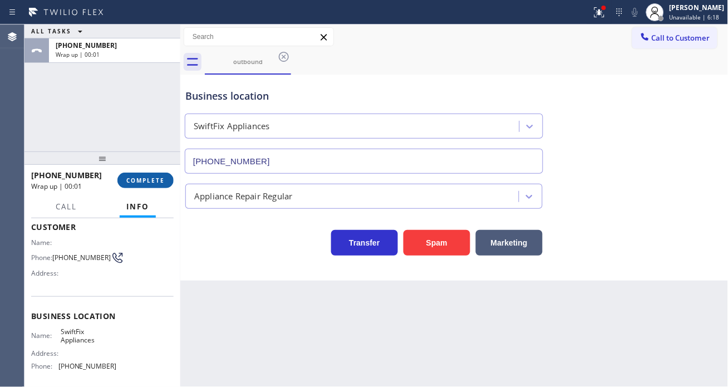
click at [160, 180] on span "COMPLETE" at bounding box center [145, 180] width 38 height 8
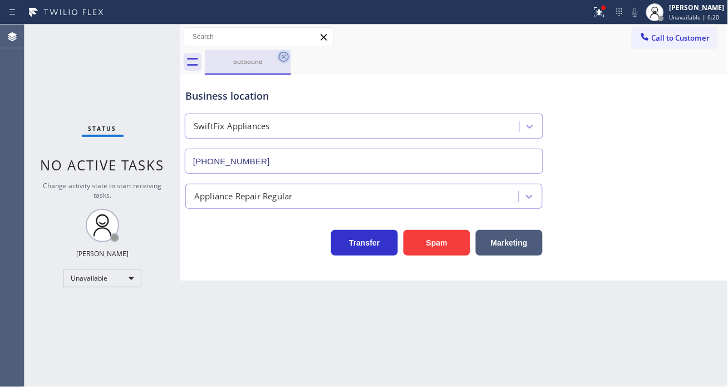
click at [280, 58] on icon at bounding box center [283, 56] width 13 height 13
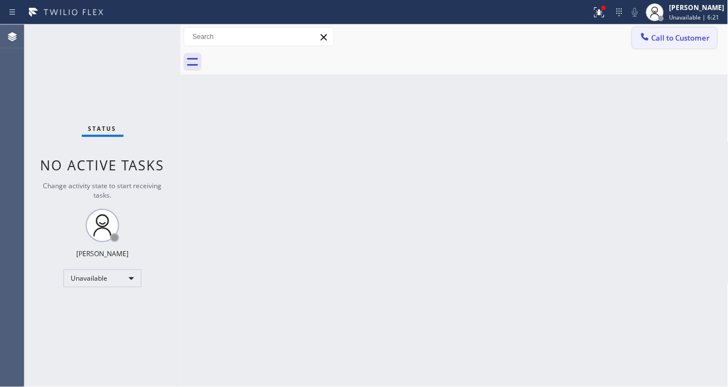
click at [666, 39] on span "Call to Customer" at bounding box center [681, 38] width 58 height 10
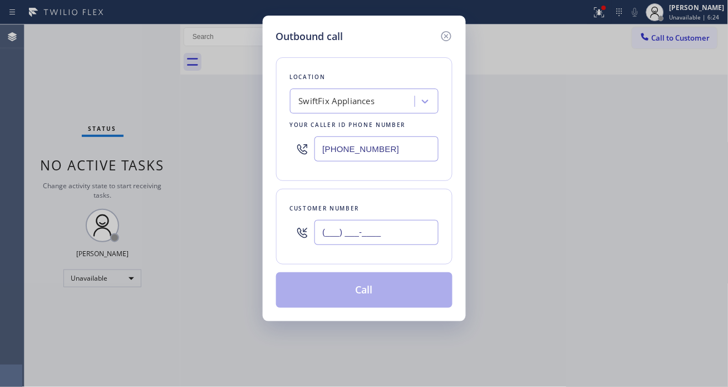
click at [371, 241] on input "(___) ___-____" at bounding box center [377, 232] width 124 height 25
paste input "516) 626-1474"
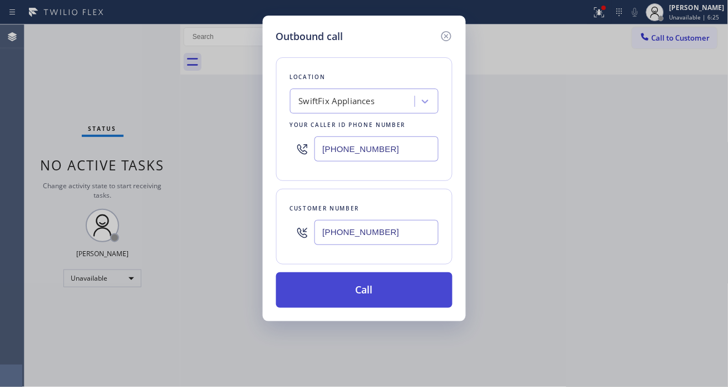
type input "[PHONE_NUMBER]"
click at [386, 290] on button "Call" at bounding box center [364, 290] width 176 height 36
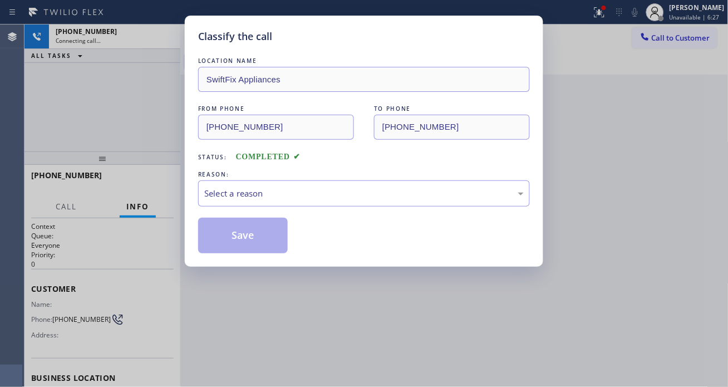
click at [610, 19] on div "Classify the call LOCATION NAME SwiftFix Appliances FROM PHONE [PHONE_NUMBER] T…" at bounding box center [364, 193] width 728 height 387
click at [609, 14] on div "Classify the call LOCATION NAME SwiftFix Appliances FROM PHONE [PHONE_NUMBER] T…" at bounding box center [364, 193] width 728 height 387
click at [321, 201] on div "Select a reason" at bounding box center [364, 193] width 332 height 26
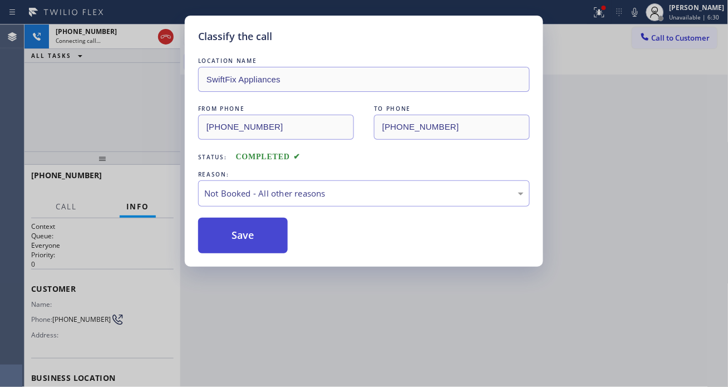
click at [277, 232] on button "Save" at bounding box center [243, 236] width 90 height 36
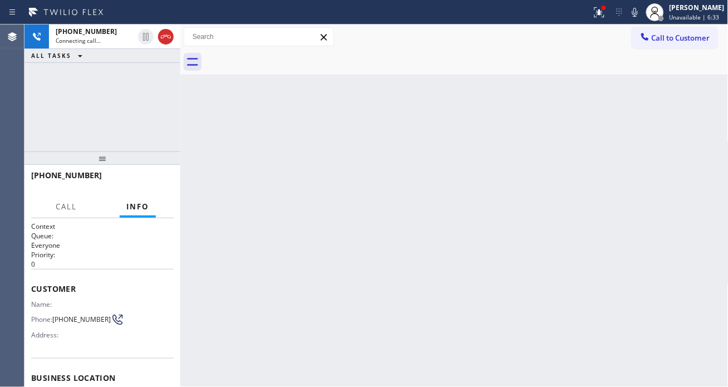
click at [138, 101] on div "[PHONE_NUMBER] Connecting call… ALL TASKS ALL TASKS ACTIVE TASKS TASKS IN WRAP …" at bounding box center [102, 87] width 156 height 127
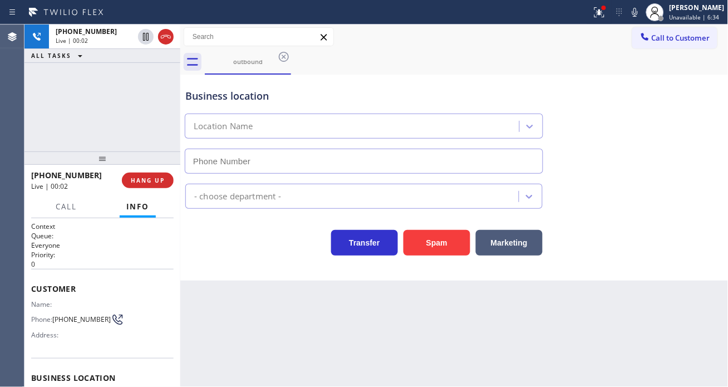
type input "[PHONE_NUMBER]"
click at [421, 90] on div "Business location" at bounding box center [363, 96] width 357 height 15
click at [364, 96] on div "Business location" at bounding box center [363, 96] width 357 height 15
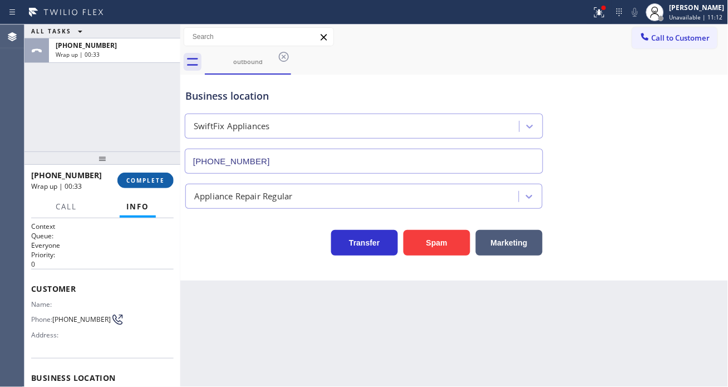
click at [139, 176] on span "COMPLETE" at bounding box center [145, 180] width 38 height 8
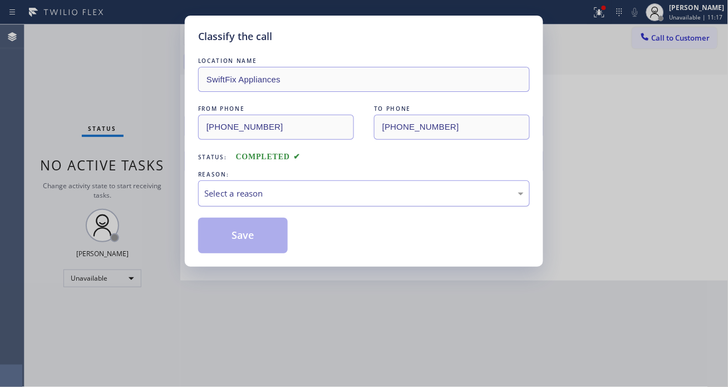
click at [276, 195] on div "Select a reason" at bounding box center [364, 193] width 320 height 13
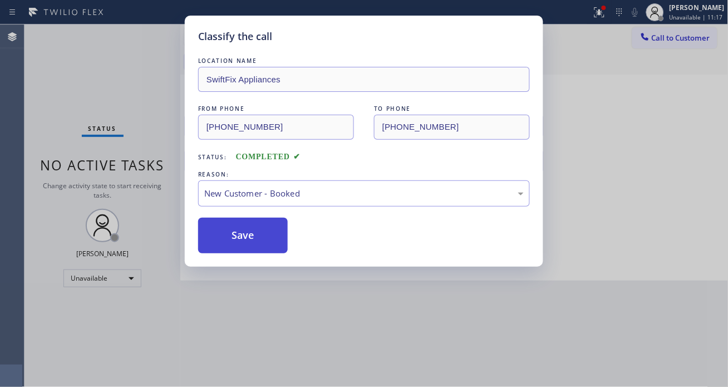
click at [266, 234] on button "Save" at bounding box center [243, 236] width 90 height 36
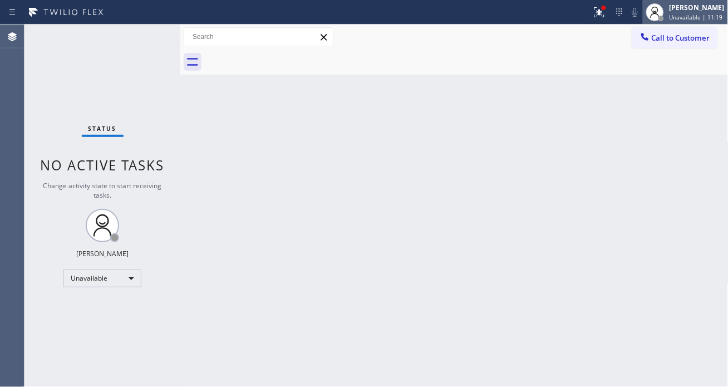
click at [690, 19] on span "Unavailable | 11:19" at bounding box center [696, 17] width 53 height 8
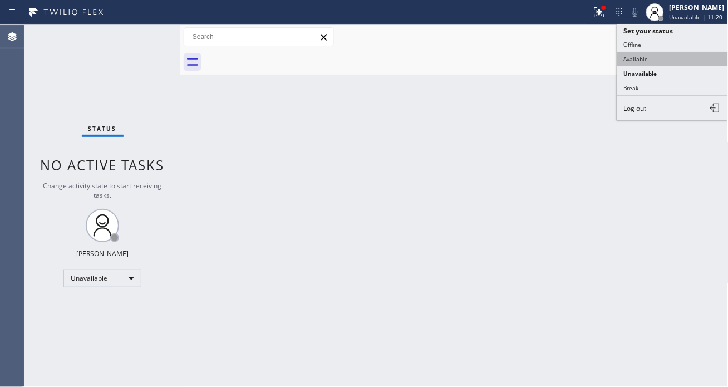
click at [651, 57] on button "Available" at bounding box center [672, 59] width 111 height 14
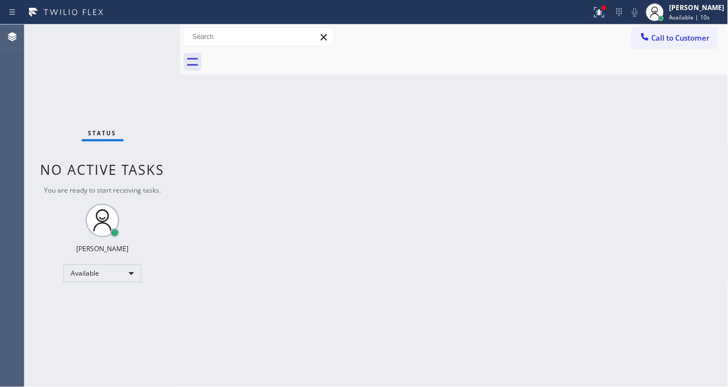
click at [134, 30] on div "Status No active tasks You are ready to start receiving tasks. [PERSON_NAME]" at bounding box center [102, 205] width 156 height 362
click at [143, 33] on div "Status No active tasks You are ready to start receiving tasks. [PERSON_NAME]" at bounding box center [102, 205] width 156 height 362
click at [606, 14] on icon at bounding box center [599, 12] width 13 height 13
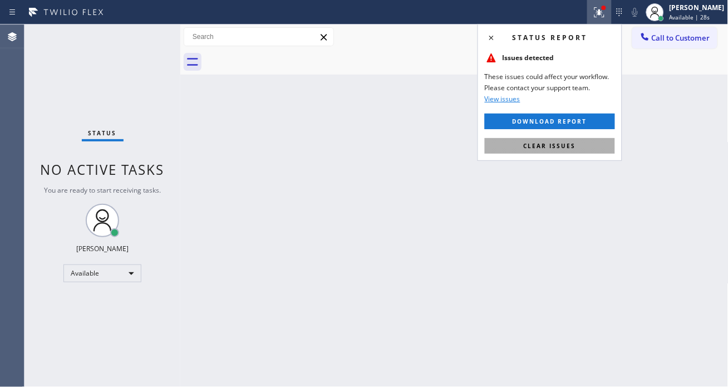
click at [594, 148] on button "Clear issues" at bounding box center [550, 146] width 130 height 16
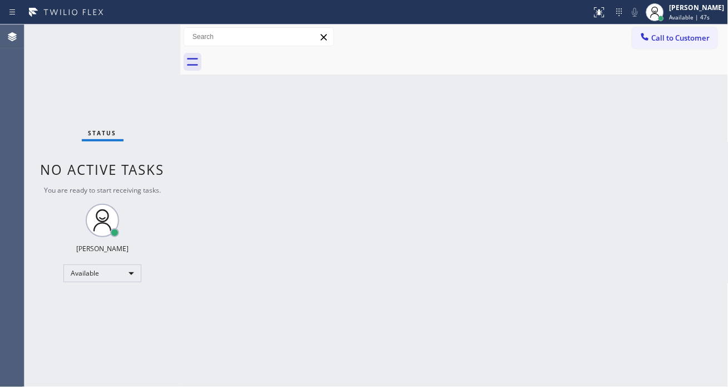
click at [151, 35] on div "Status No active tasks You are ready to start receiving tasks. [PERSON_NAME]" at bounding box center [102, 205] width 156 height 362
click at [669, 173] on div "Back to Dashboard Change Sender ID Customers Technicians Select a contact Outbo…" at bounding box center [454, 205] width 548 height 362
click at [145, 36] on div "Status No active tasks You are ready to start receiving tasks. [PERSON_NAME]" at bounding box center [102, 205] width 156 height 362
click at [688, 120] on div "Back to Dashboard Change Sender ID Customers Technicians Select a contact Outbo…" at bounding box center [454, 205] width 548 height 362
click at [144, 30] on div "Status No active tasks You are ready to start receiving tasks. [PERSON_NAME]" at bounding box center [102, 205] width 156 height 362
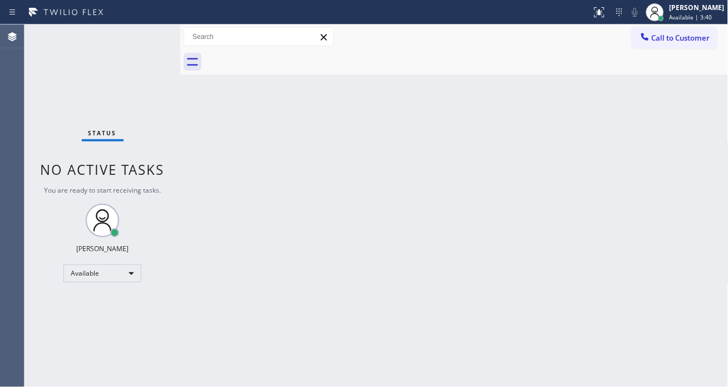
click at [144, 30] on div "Status No active tasks You are ready to start receiving tasks. [PERSON_NAME]" at bounding box center [102, 205] width 156 height 362
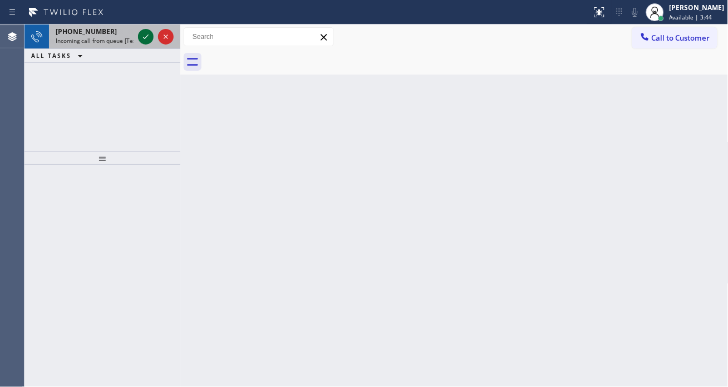
click at [144, 30] on icon at bounding box center [145, 36] width 13 height 13
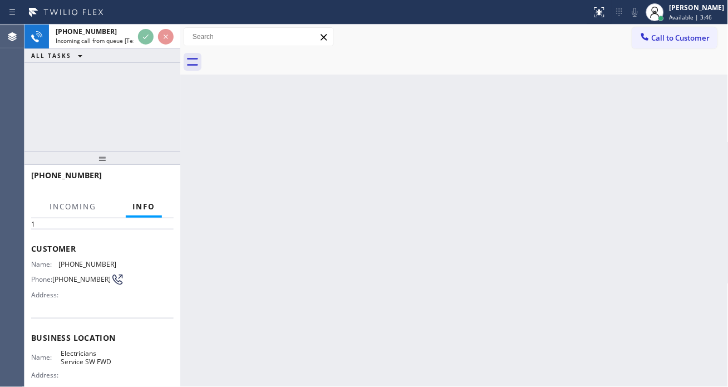
scroll to position [62, 0]
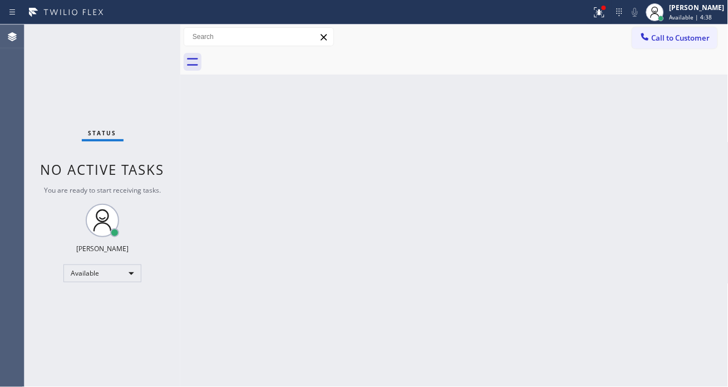
click at [118, 41] on div "Status No active tasks You are ready to start receiving tasks. [PERSON_NAME]" at bounding box center [102, 205] width 156 height 362
click at [606, 13] on icon at bounding box center [599, 12] width 13 height 13
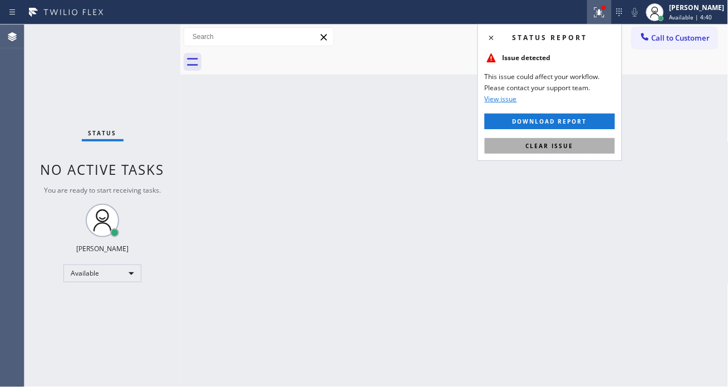
click at [587, 140] on button "Clear issue" at bounding box center [550, 146] width 130 height 16
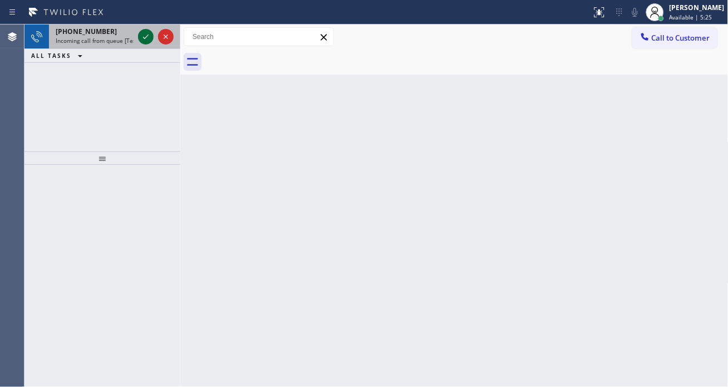
click at [146, 37] on icon at bounding box center [146, 37] width 6 height 4
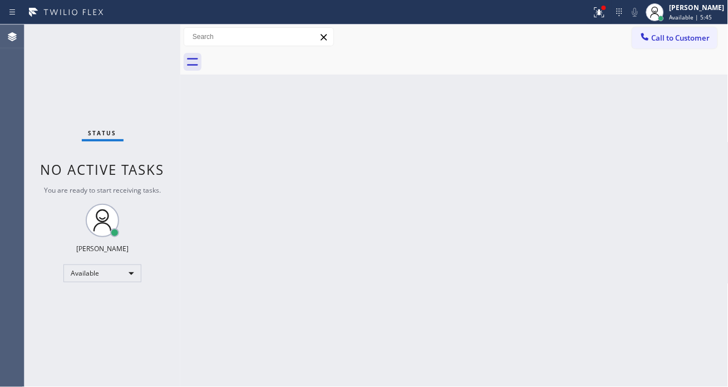
click at [135, 35] on div "Status No active tasks You are ready to start receiving tasks. [PERSON_NAME]" at bounding box center [102, 205] width 156 height 362
click at [607, 8] on div at bounding box center [604, 7] width 7 height 7
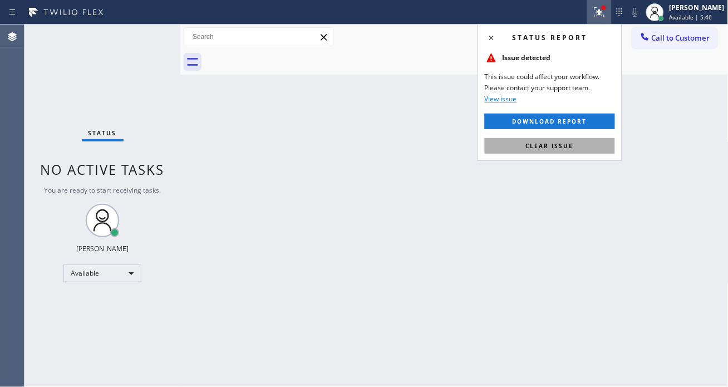
click at [583, 146] on button "Clear issue" at bounding box center [550, 146] width 130 height 16
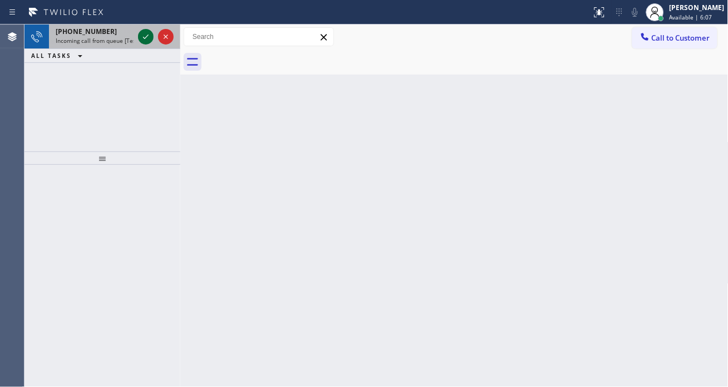
click at [141, 35] on icon at bounding box center [145, 36] width 13 height 13
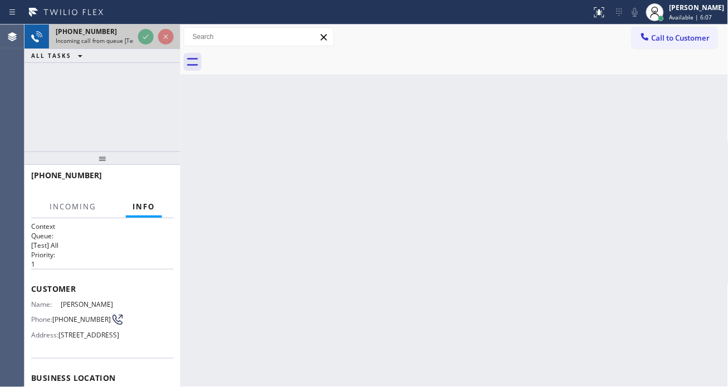
click at [141, 35] on icon at bounding box center [145, 36] width 13 height 13
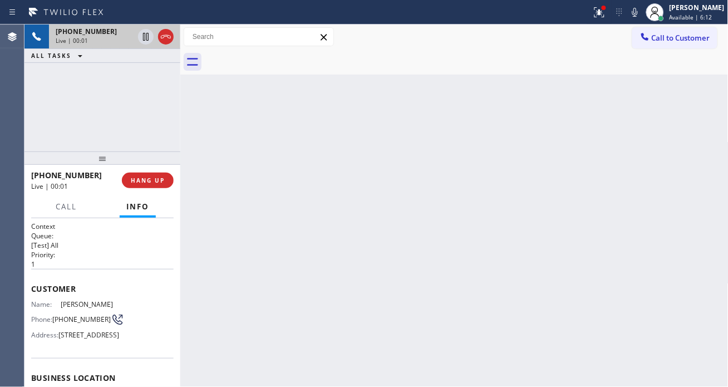
click at [60, 315] on span "[PHONE_NUMBER]" at bounding box center [81, 319] width 58 height 8
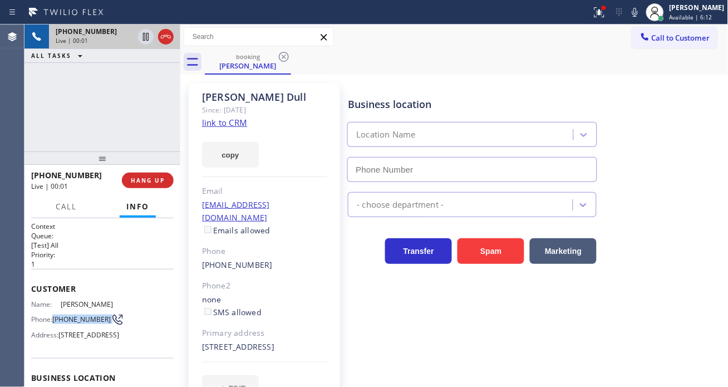
click at [60, 315] on span "[PHONE_NUMBER]" at bounding box center [81, 319] width 58 height 8
type input "[PHONE_NUMBER]"
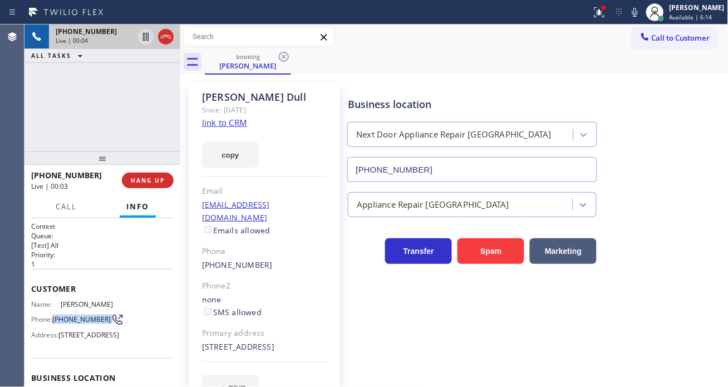
click at [234, 120] on link "link to CRM" at bounding box center [224, 122] width 45 height 11
click at [68, 323] on span "[PHONE_NUMBER]" at bounding box center [81, 319] width 58 height 8
drag, startPoint x: 490, startPoint y: 84, endPoint x: 370, endPoint y: 192, distance: 160.9
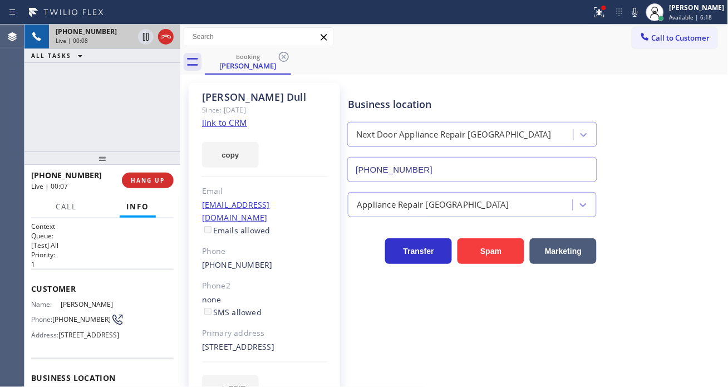
click at [490, 84] on div "Business location Next Door Appliance Repair [GEOGRAPHIC_DATA] [PHONE_NUMBER]" at bounding box center [536, 131] width 380 height 101
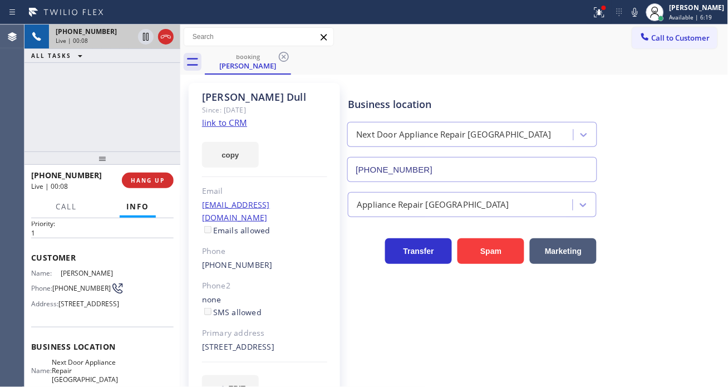
scroll to position [62, 0]
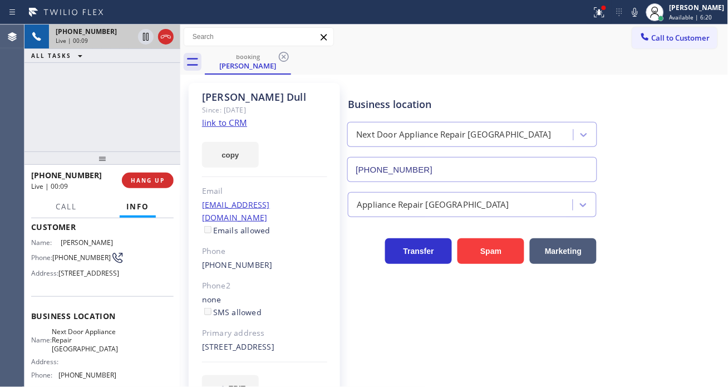
click at [84, 353] on span "Next Door Appliance Repair [GEOGRAPHIC_DATA]" at bounding box center [85, 340] width 66 height 26
copy span "Next Door Appliance Repair [GEOGRAPHIC_DATA]"
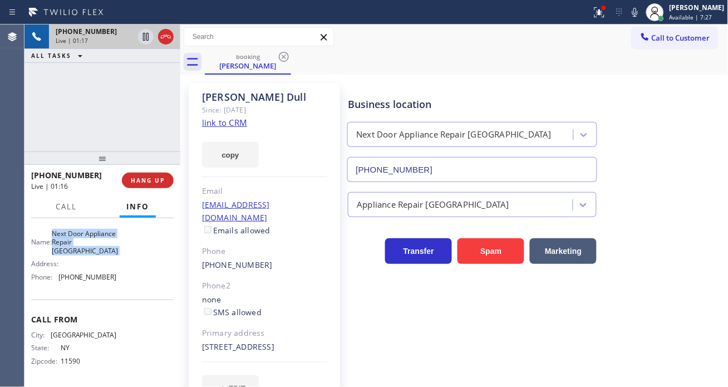
scroll to position [185, 0]
click at [82, 277] on span "[PHONE_NUMBER]" at bounding box center [87, 277] width 58 height 8
copy span "[PHONE_NUMBER]"
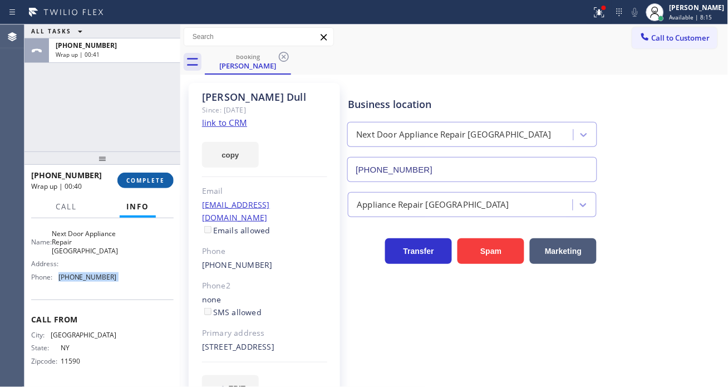
click at [150, 174] on button "COMPLETE" at bounding box center [145, 181] width 56 height 16
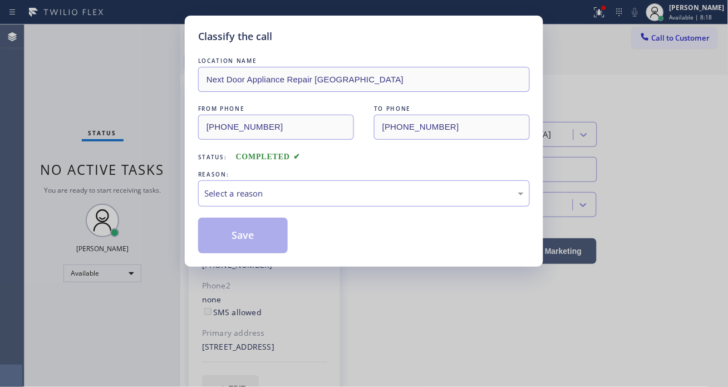
click at [263, 198] on div "Select a reason" at bounding box center [364, 193] width 320 height 13
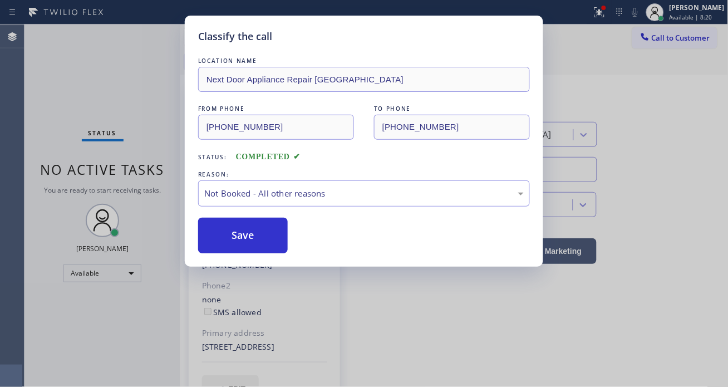
click at [245, 241] on button "Save" at bounding box center [243, 236] width 90 height 36
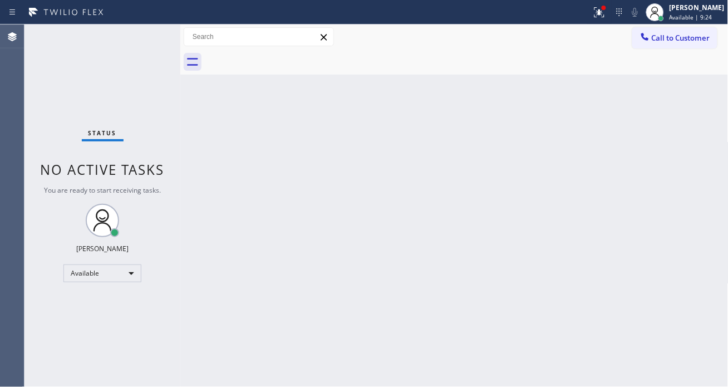
click at [148, 36] on div "Status No active tasks You are ready to start receiving tasks. [PERSON_NAME]" at bounding box center [102, 205] width 156 height 362
click at [603, 12] on icon at bounding box center [599, 11] width 7 height 4
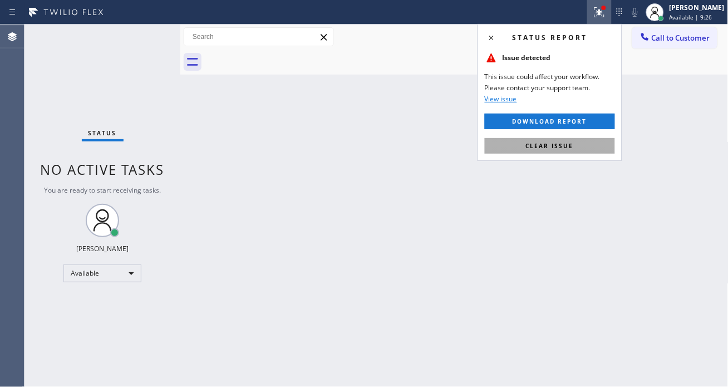
click at [557, 142] on span "Clear issue" at bounding box center [550, 146] width 48 height 8
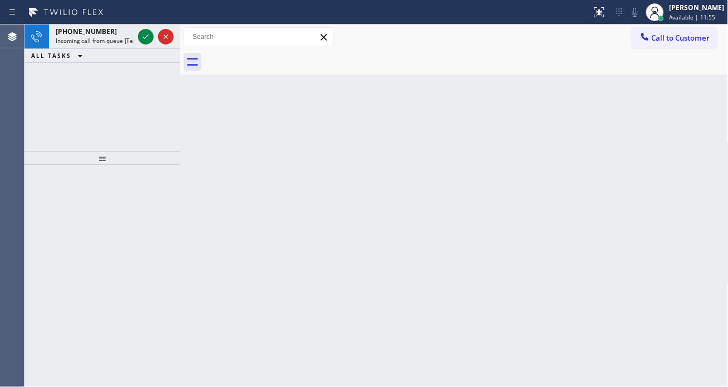
click at [686, 121] on div "Back to Dashboard Change Sender ID Customers Technicians Select a contact Outbo…" at bounding box center [454, 205] width 548 height 362
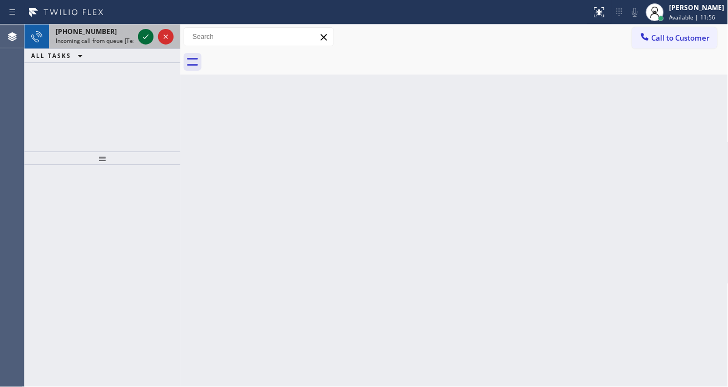
click at [145, 31] on icon at bounding box center [145, 36] width 13 height 13
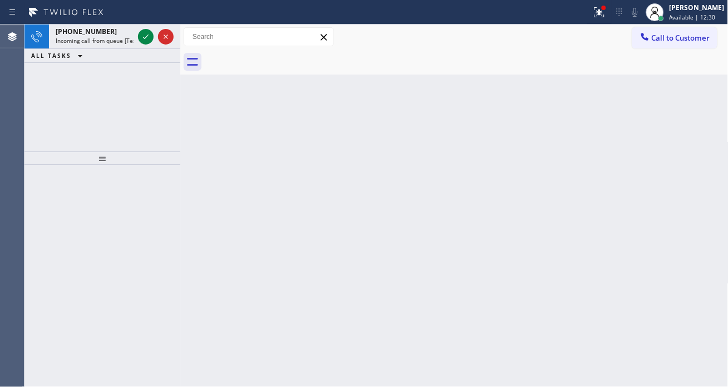
click at [675, 124] on div "Back to Dashboard Change Sender ID Customers Technicians Select a contact Outbo…" at bounding box center [454, 205] width 548 height 362
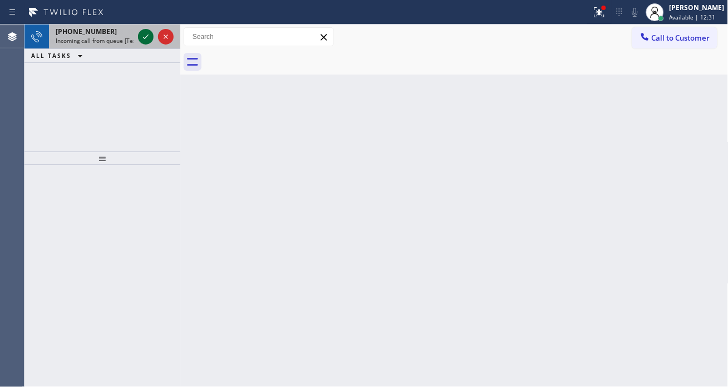
click at [146, 31] on icon at bounding box center [145, 36] width 13 height 13
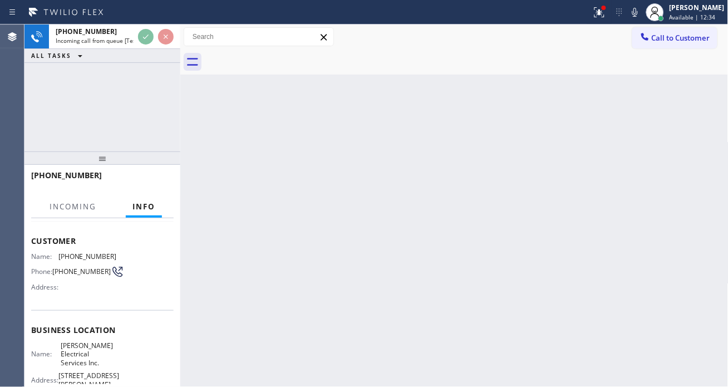
scroll to position [124, 0]
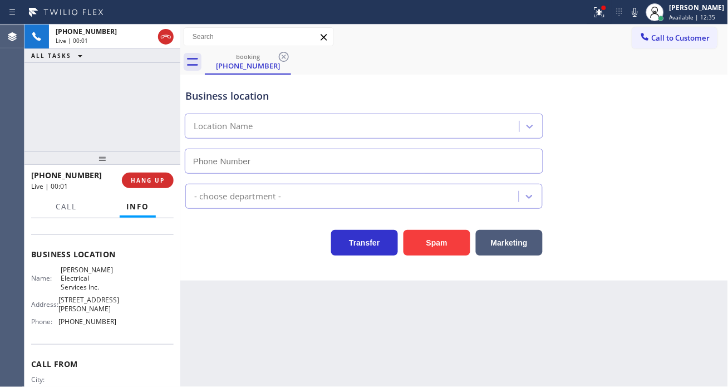
click at [70, 285] on span "[PERSON_NAME] Electrical Services Inc." at bounding box center [89, 279] width 56 height 26
type input "[PHONE_NUMBER]"
click at [70, 285] on span "[PERSON_NAME] Electrical Services Inc." at bounding box center [89, 279] width 56 height 26
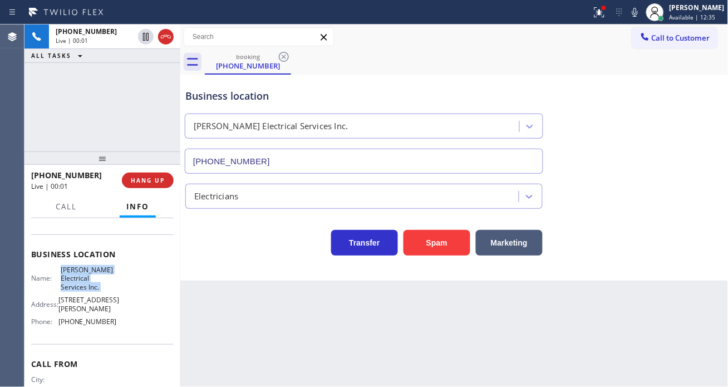
click at [70, 285] on span "[PERSON_NAME] Electrical Services Inc." at bounding box center [89, 279] width 56 height 26
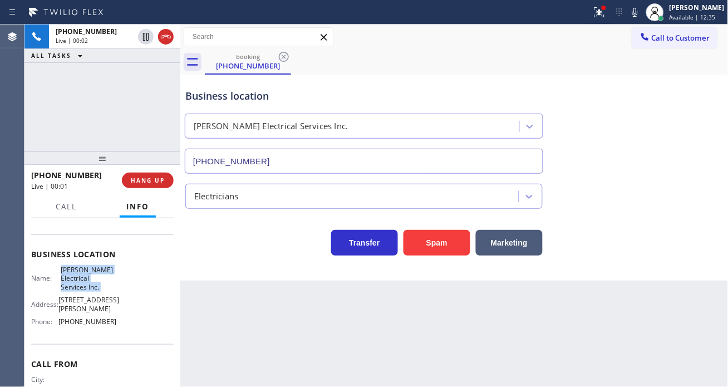
click at [70, 285] on span "[PERSON_NAME] Electrical Services Inc." at bounding box center [89, 279] width 56 height 26
click at [147, 184] on span "HANG UP" at bounding box center [148, 180] width 34 height 8
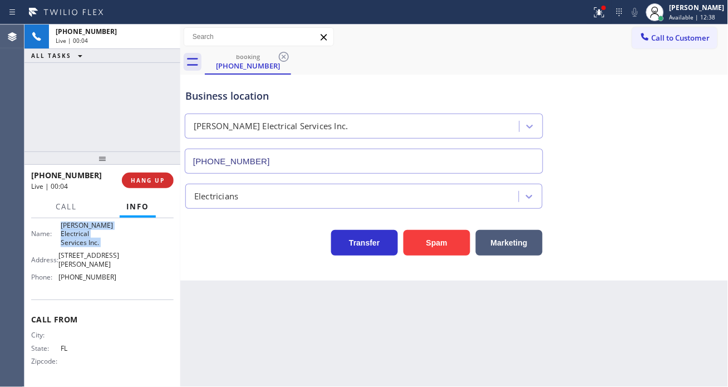
scroll to position [197, 0]
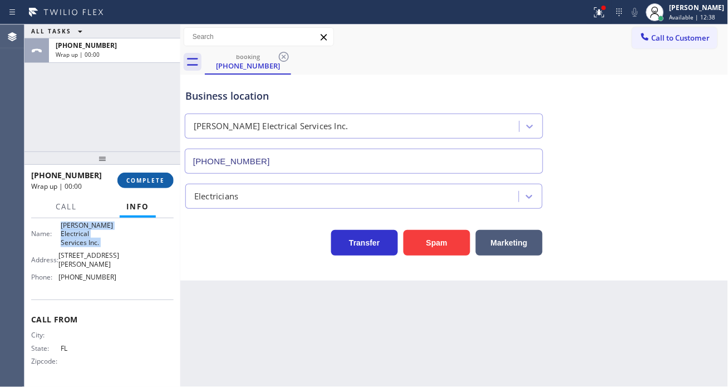
click at [146, 186] on button "COMPLETE" at bounding box center [145, 181] width 56 height 16
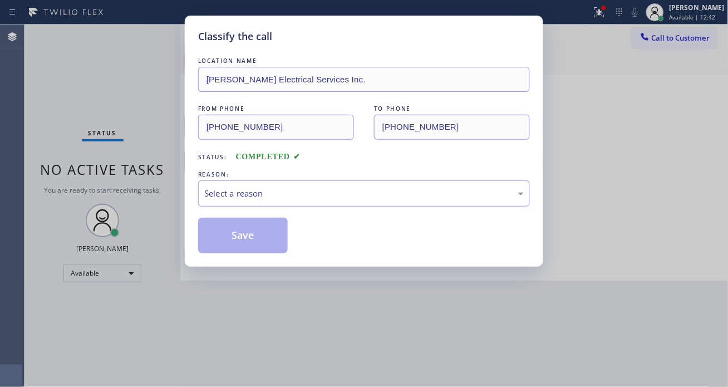
click at [285, 178] on div "REASON:" at bounding box center [364, 175] width 332 height 12
click at [285, 185] on div "Select a reason" at bounding box center [364, 193] width 332 height 26
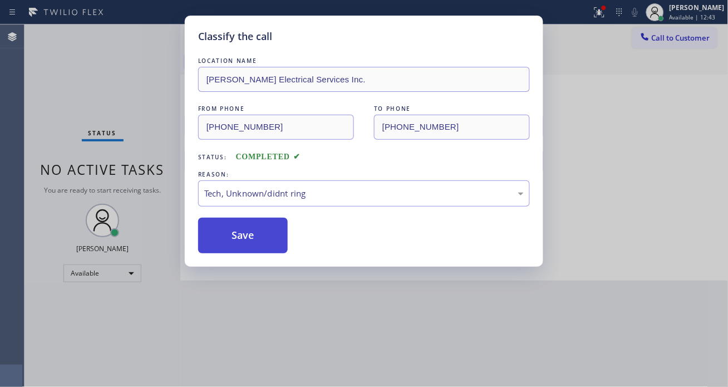
click at [253, 238] on button "Save" at bounding box center [243, 236] width 90 height 36
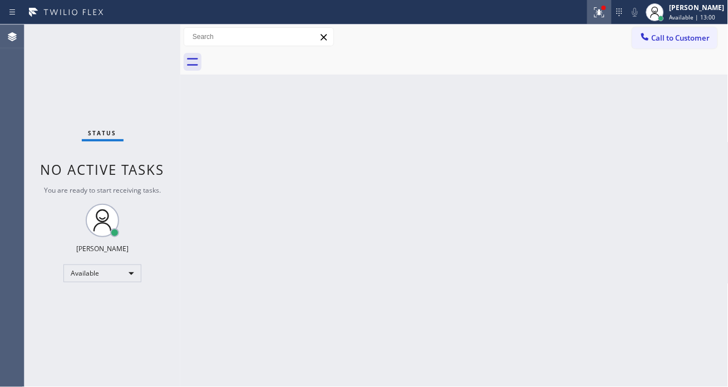
click at [605, 11] on icon at bounding box center [600, 12] width 10 height 10
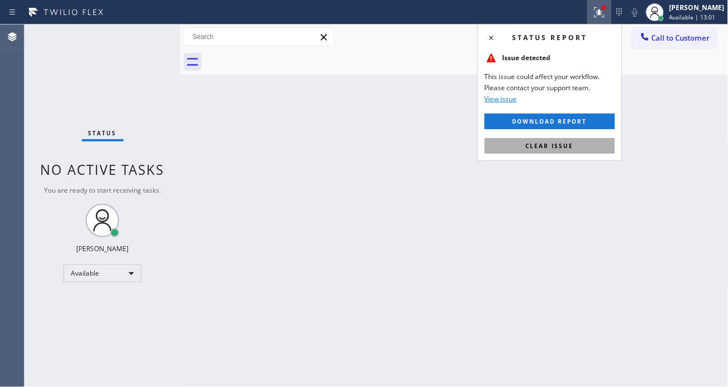
click at [574, 143] on button "Clear issue" at bounding box center [550, 146] width 130 height 16
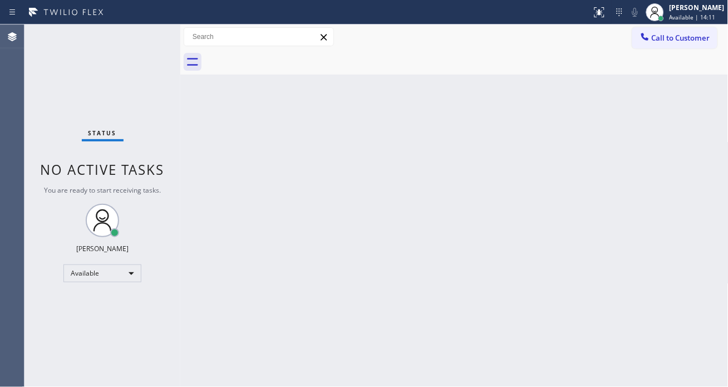
click at [138, 36] on div "Status No active tasks You are ready to start receiving tasks. [PERSON_NAME]" at bounding box center [102, 205] width 156 height 362
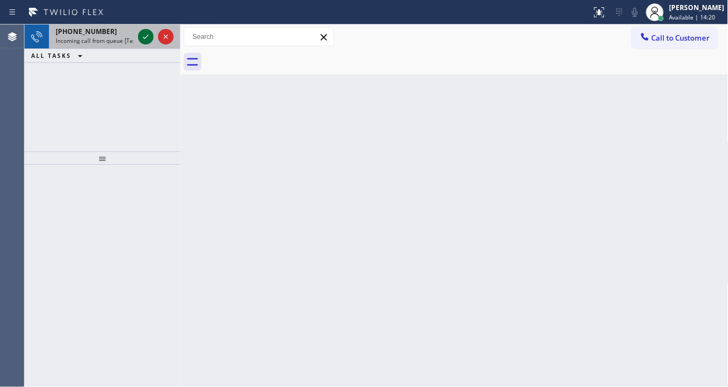
click at [138, 36] on div at bounding box center [146, 36] width 16 height 13
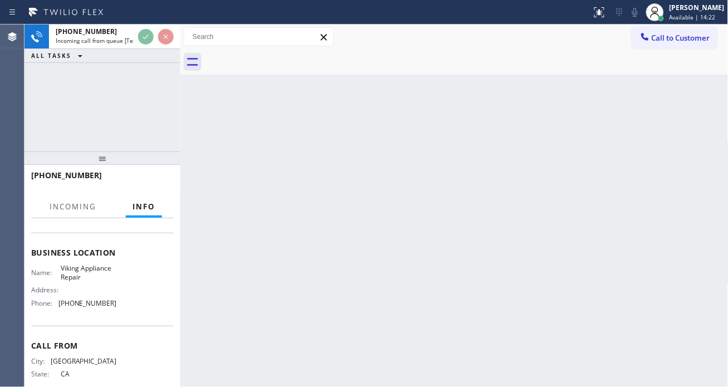
scroll to position [170, 0]
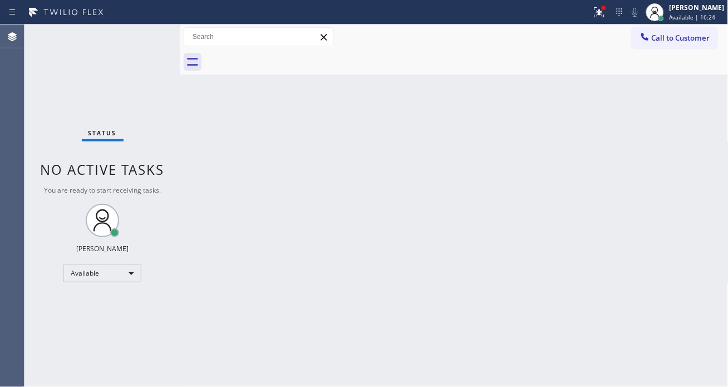
click at [143, 38] on div "Status No active tasks You are ready to start receiving tasks. [PERSON_NAME]" at bounding box center [102, 205] width 156 height 362
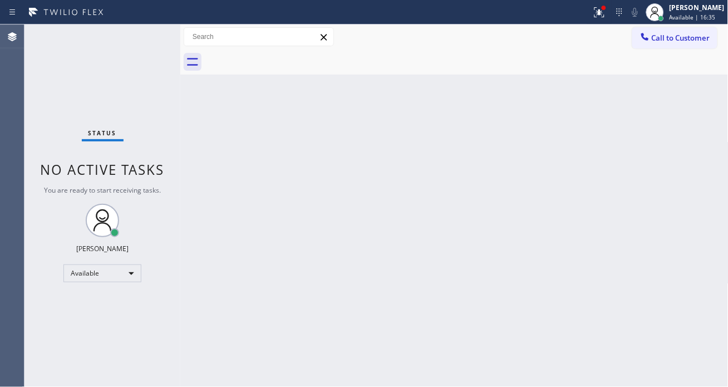
click at [143, 38] on div "Status No active tasks You are ready to start receiving tasks. [PERSON_NAME]" at bounding box center [102, 205] width 156 height 362
click at [605, 17] on icon at bounding box center [600, 12] width 10 height 10
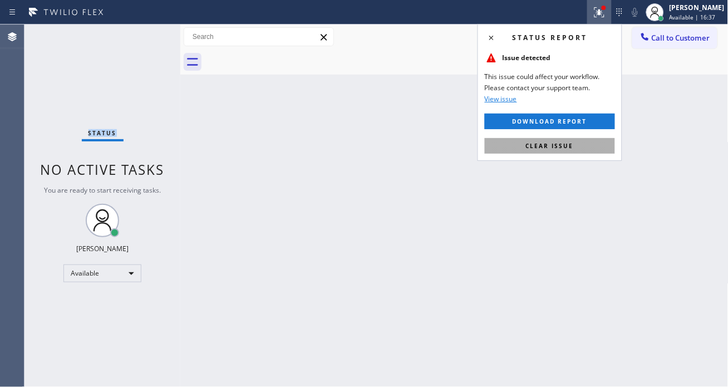
click at [589, 151] on button "Clear issue" at bounding box center [550, 146] width 130 height 16
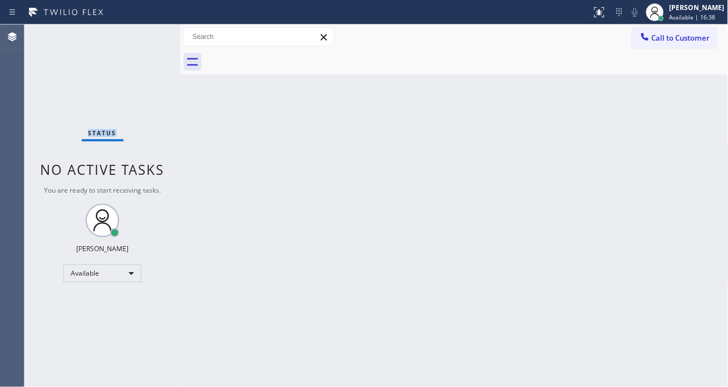
click at [149, 40] on div "Status No active tasks You are ready to start receiving tasks. [PERSON_NAME]" at bounding box center [102, 205] width 156 height 362
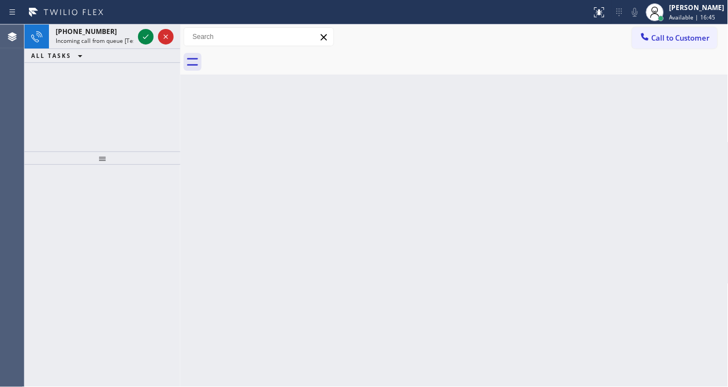
click at [665, 123] on div "Back to Dashboard Change Sender ID Customers Technicians Select a contact Outbo…" at bounding box center [454, 205] width 548 height 362
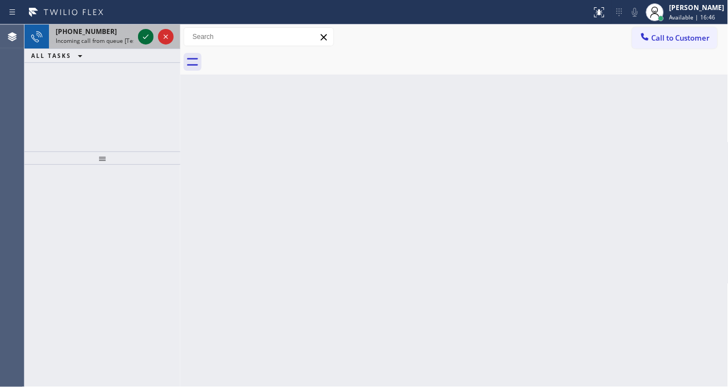
click at [146, 38] on icon at bounding box center [145, 36] width 13 height 13
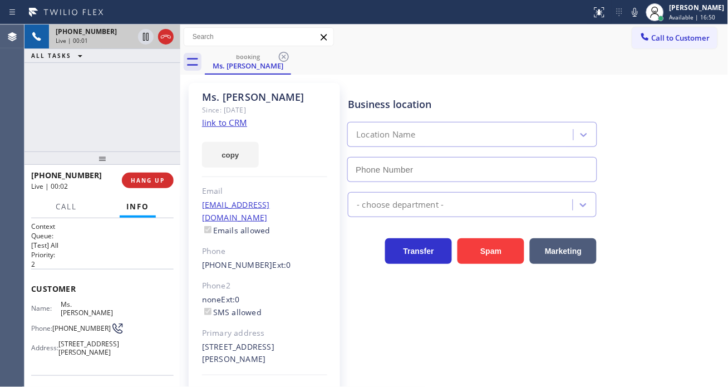
type input "[PHONE_NUMBER]"
click at [242, 120] on link "link to CRM" at bounding box center [224, 122] width 45 height 11
click at [76, 324] on span "[PHONE_NUMBER]" at bounding box center [81, 328] width 58 height 8
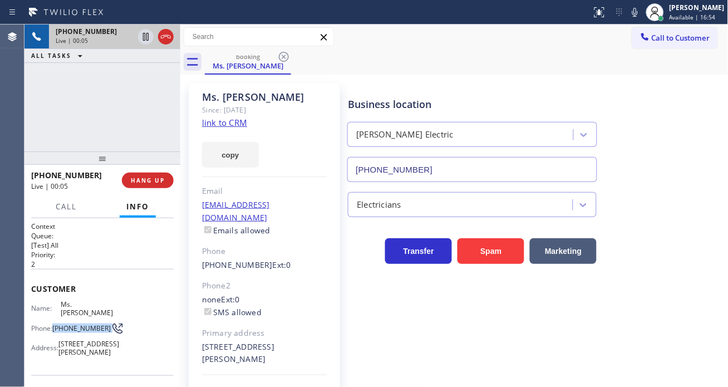
copy div "[PHONE_NUMBER]"
click at [399, 91] on div "Business location [PERSON_NAME] Electric [PHONE_NUMBER]" at bounding box center [472, 134] width 253 height 96
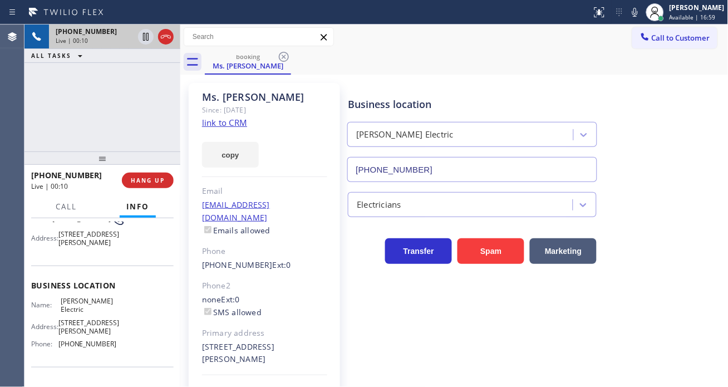
scroll to position [124, 0]
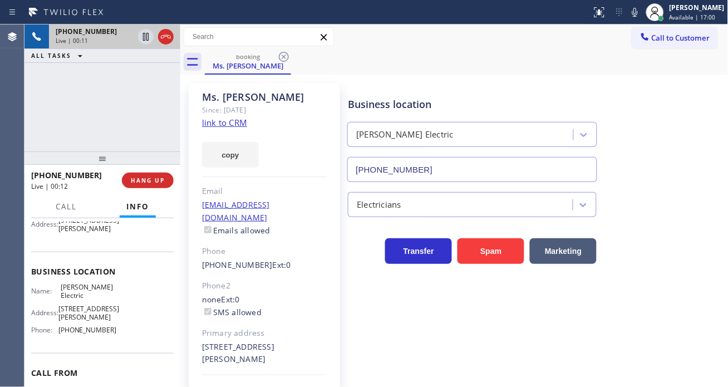
click at [87, 319] on span "[STREET_ADDRESS][PERSON_NAME]" at bounding box center [88, 313] width 61 height 17
click at [84, 305] on span "[STREET_ADDRESS][PERSON_NAME]" at bounding box center [88, 313] width 61 height 17
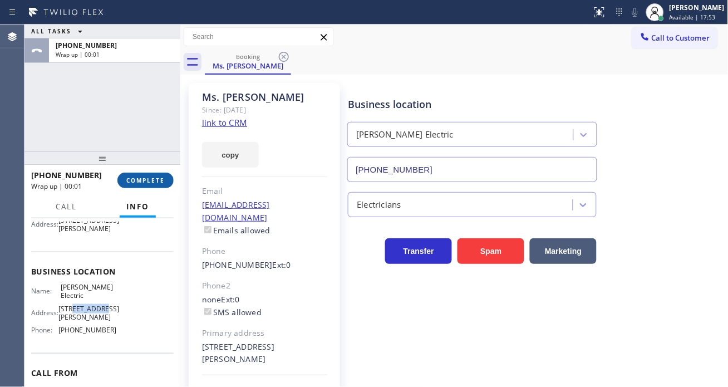
click at [155, 175] on button "COMPLETE" at bounding box center [145, 181] width 56 height 16
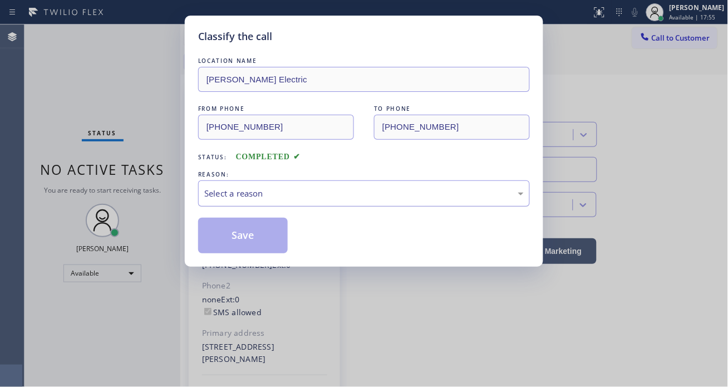
click at [305, 200] on div "Select a reason" at bounding box center [364, 193] width 332 height 26
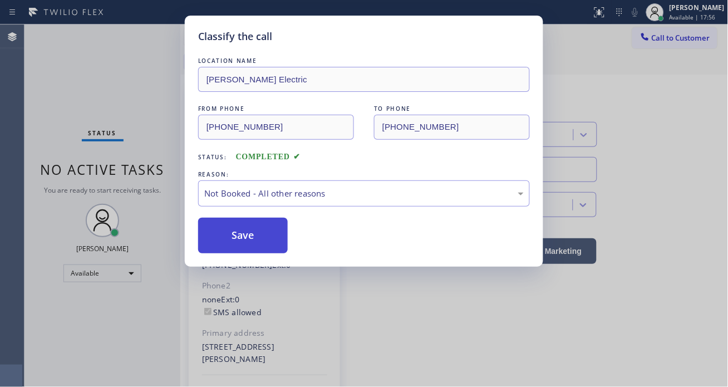
click at [263, 236] on button "Save" at bounding box center [243, 236] width 90 height 36
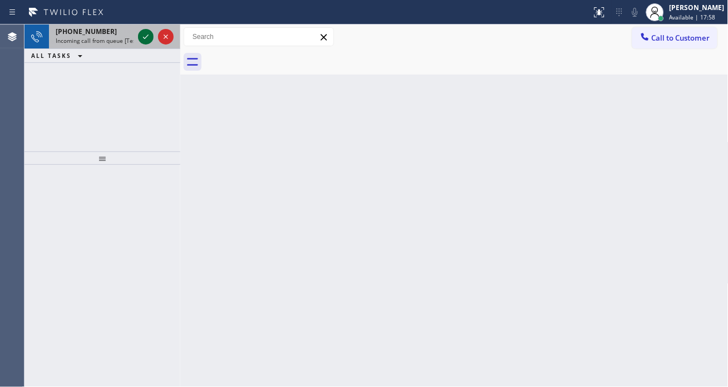
click at [149, 34] on icon at bounding box center [145, 36] width 13 height 13
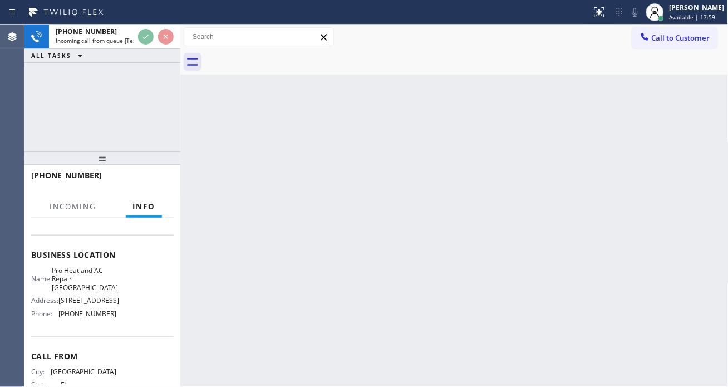
scroll to position [124, 0]
click at [92, 280] on span "Pro Heat and AC Repair [GEOGRAPHIC_DATA]" at bounding box center [85, 279] width 66 height 26
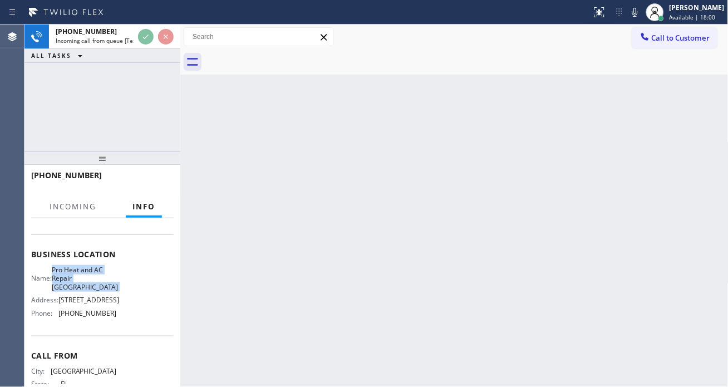
click at [92, 280] on span "Pro Heat and AC Repair [GEOGRAPHIC_DATA]" at bounding box center [85, 279] width 66 height 26
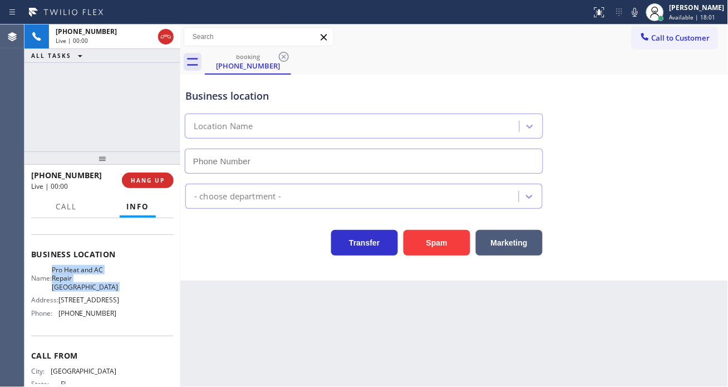
click at [92, 280] on span "Pro Heat and AC Repair [GEOGRAPHIC_DATA]" at bounding box center [85, 279] width 66 height 26
type input "[PHONE_NUMBER]"
click at [92, 280] on span "Pro Heat and AC Repair [GEOGRAPHIC_DATA]" at bounding box center [85, 279] width 66 height 26
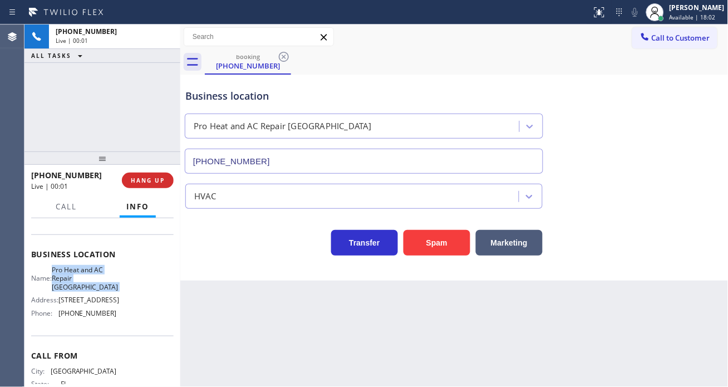
click at [92, 280] on span "Pro Heat and AC Repair [GEOGRAPHIC_DATA]" at bounding box center [85, 279] width 66 height 26
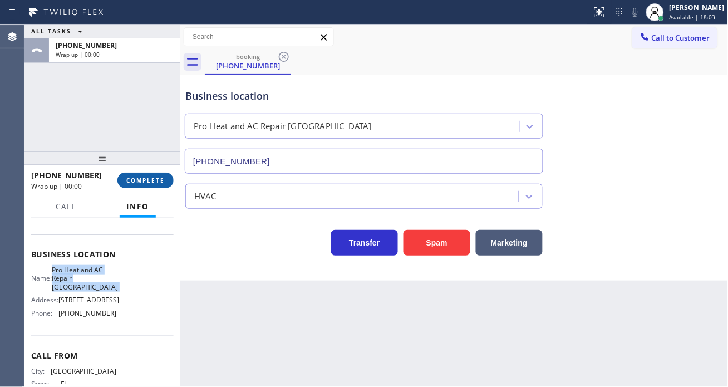
click at [165, 182] on button "COMPLETE" at bounding box center [145, 181] width 56 height 16
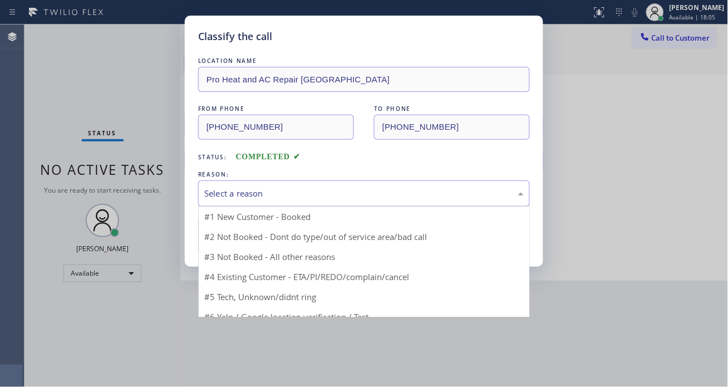
click at [223, 193] on div "Select a reason" at bounding box center [364, 193] width 320 height 13
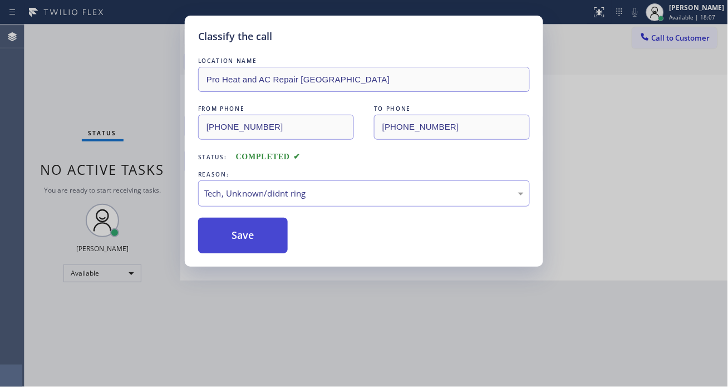
click at [257, 243] on button "Save" at bounding box center [243, 236] width 90 height 36
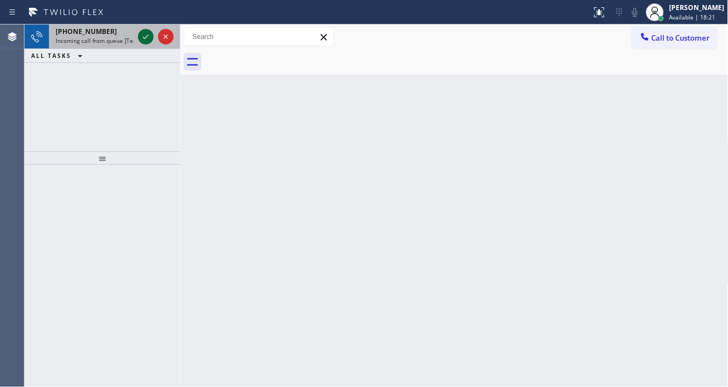
click at [142, 37] on icon at bounding box center [145, 36] width 13 height 13
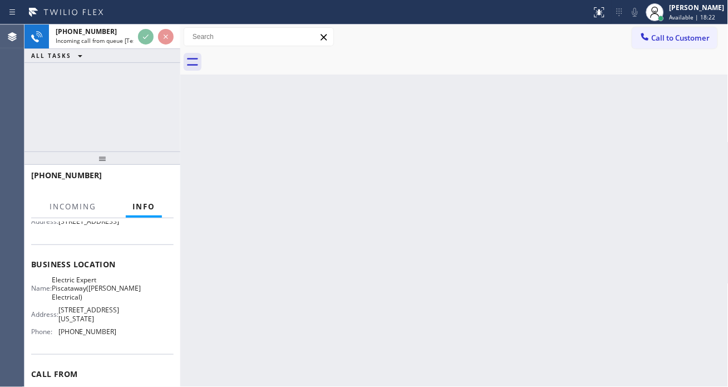
scroll to position [124, 0]
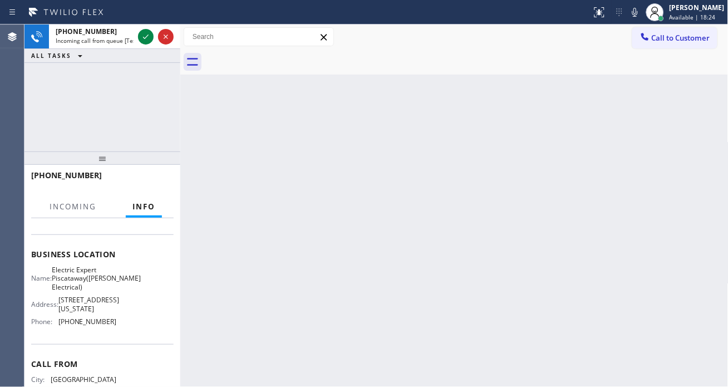
click at [99, 291] on span "Electric Expert Piscataway([PERSON_NAME] Electrical)" at bounding box center [94, 279] width 84 height 26
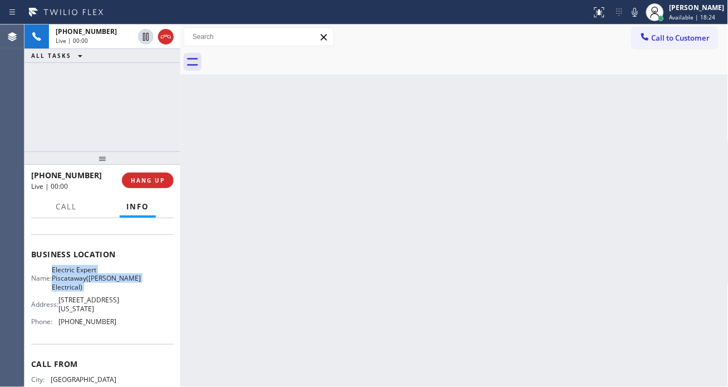
click at [99, 291] on span "Electric Expert Piscataway([PERSON_NAME] Electrical)" at bounding box center [94, 279] width 84 height 26
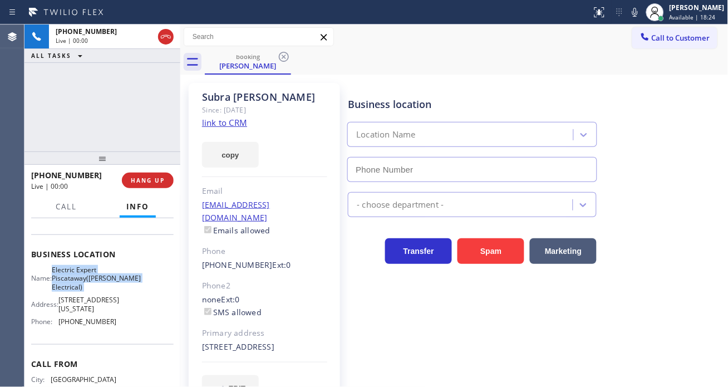
click at [99, 291] on span "Electric Expert Piscataway([PERSON_NAME] Electrical)" at bounding box center [94, 279] width 84 height 26
type input "[PHONE_NUMBER]"
click at [99, 291] on span "Electric Expert Piscataway([PERSON_NAME] Electrical)" at bounding box center [94, 279] width 84 height 26
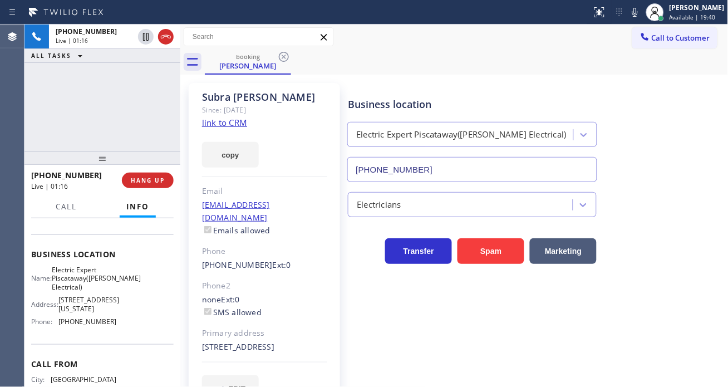
click at [110, 97] on div "[PHONE_NUMBER] Live | 01:16 ALL TASKS ALL TASKS ACTIVE TASKS TASKS IN WRAP UP" at bounding box center [102, 87] width 156 height 127
click at [401, 63] on div "booking [PERSON_NAME]" at bounding box center [467, 62] width 524 height 25
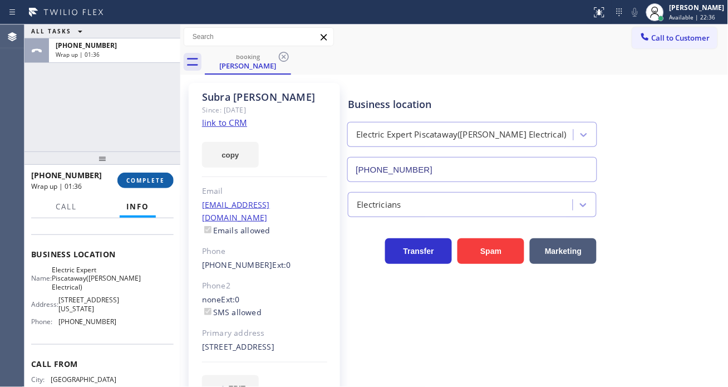
click at [141, 176] on span "COMPLETE" at bounding box center [145, 180] width 38 height 8
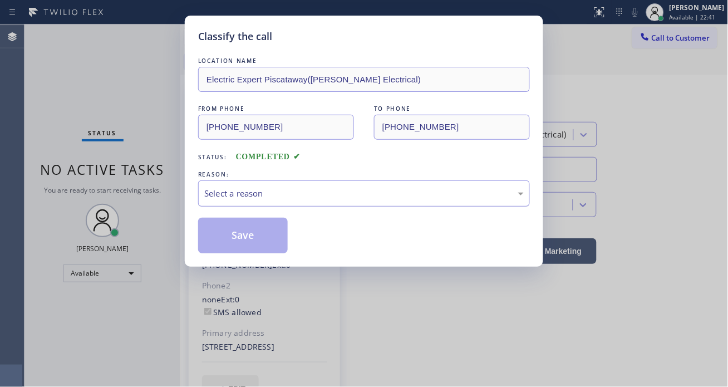
click at [234, 190] on div "Select a reason" at bounding box center [364, 193] width 320 height 13
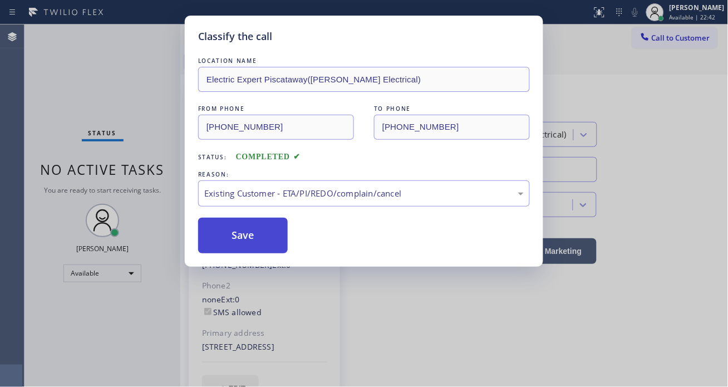
click at [264, 235] on button "Save" at bounding box center [243, 236] width 90 height 36
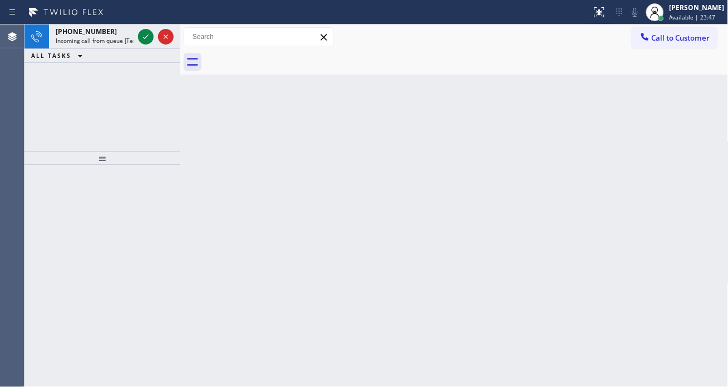
click at [703, 158] on div "Back to Dashboard Change Sender ID Customers Technicians Select a contact Outbo…" at bounding box center [454, 205] width 548 height 362
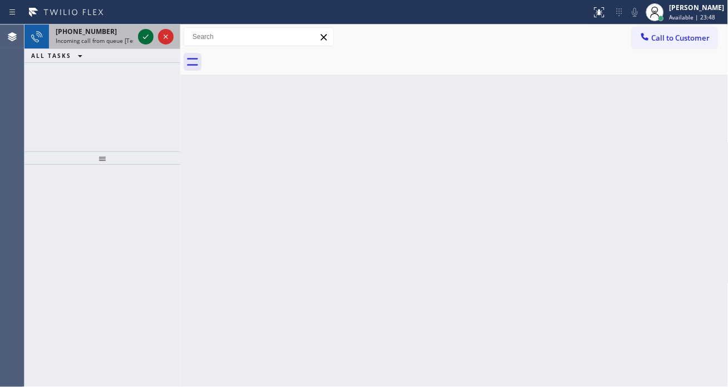
click at [141, 34] on icon at bounding box center [145, 36] width 13 height 13
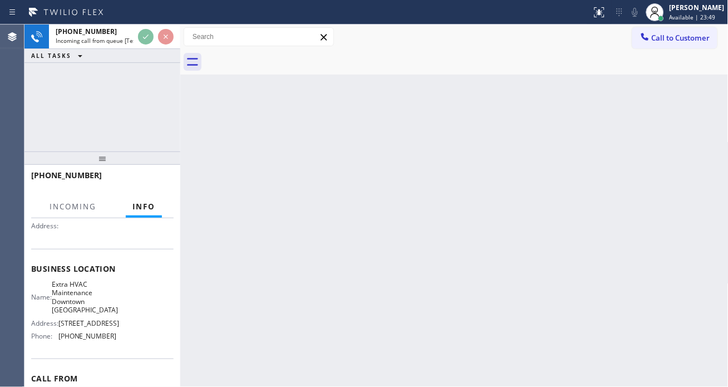
scroll to position [124, 0]
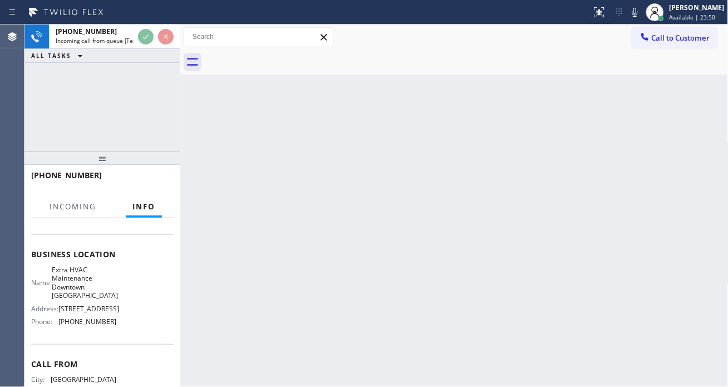
click at [86, 283] on span "Extra HVAC Maintenance Downtown [GEOGRAPHIC_DATA]" at bounding box center [85, 283] width 66 height 35
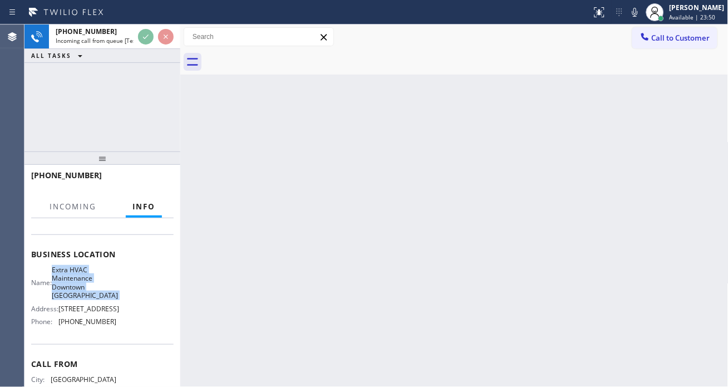
click at [86, 283] on span "Extra HVAC Maintenance Downtown [GEOGRAPHIC_DATA]" at bounding box center [85, 283] width 66 height 35
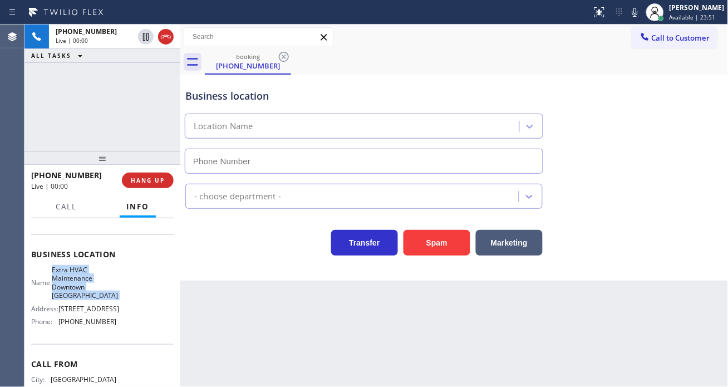
click at [86, 283] on span "Extra HVAC Maintenance Downtown [GEOGRAPHIC_DATA]" at bounding box center [85, 283] width 66 height 35
type input "[PHONE_NUMBER]"
click at [86, 283] on span "Extra HVAC Maintenance Downtown [GEOGRAPHIC_DATA]" at bounding box center [85, 283] width 66 height 35
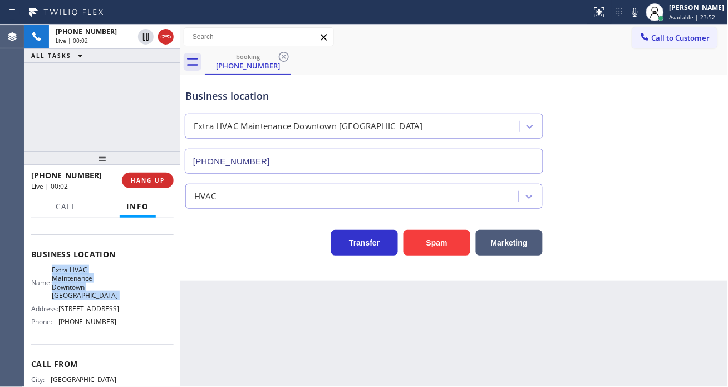
click at [92, 286] on span "Extra HVAC Maintenance Downtown [GEOGRAPHIC_DATA]" at bounding box center [85, 283] width 66 height 35
click at [108, 135] on div "[PHONE_NUMBER] Live | 00:15 ALL TASKS ALL TASKS ACTIVE TASKS TASKS IN WRAP UP" at bounding box center [102, 87] width 156 height 127
click at [149, 180] on span "HANG UP" at bounding box center [148, 180] width 34 height 8
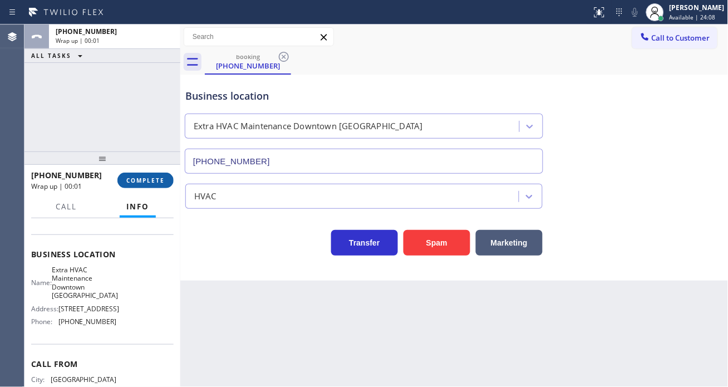
click at [149, 180] on span "COMPLETE" at bounding box center [145, 180] width 38 height 8
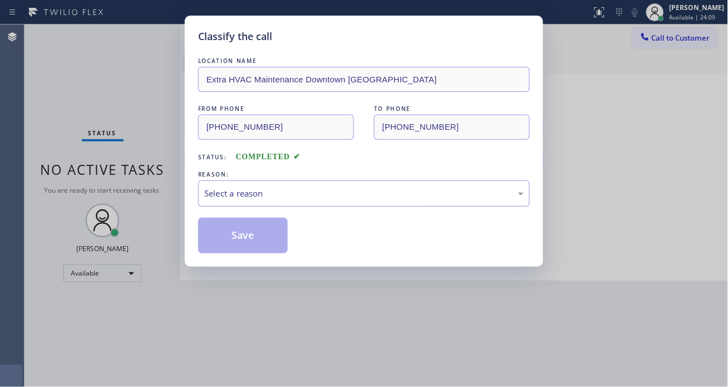
click at [262, 197] on div "Select a reason" at bounding box center [364, 193] width 320 height 13
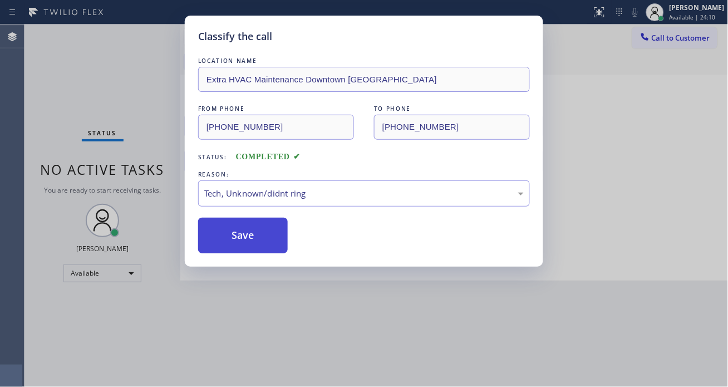
click at [256, 241] on button "Save" at bounding box center [243, 236] width 90 height 36
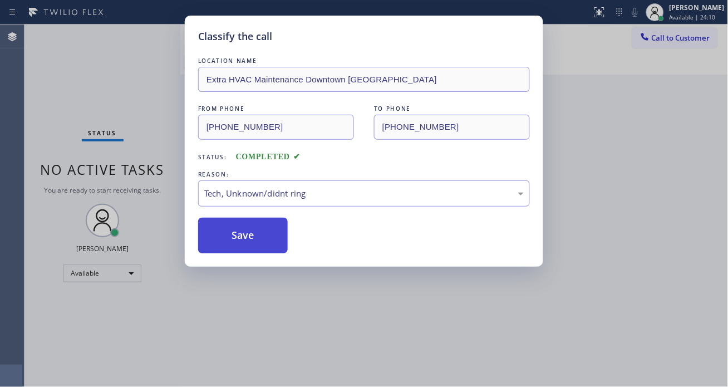
click at [256, 241] on button "Save" at bounding box center [243, 236] width 90 height 36
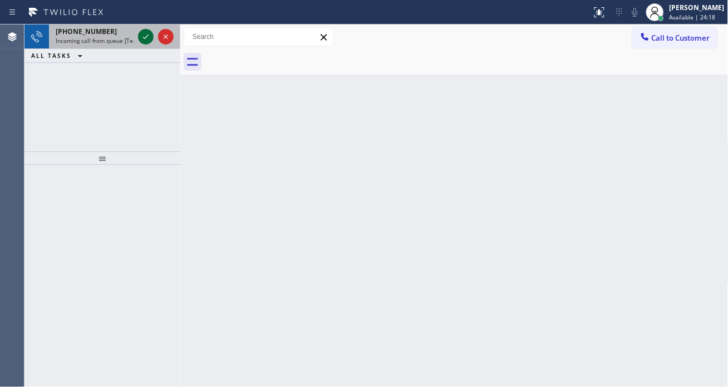
click at [144, 36] on icon at bounding box center [145, 36] width 13 height 13
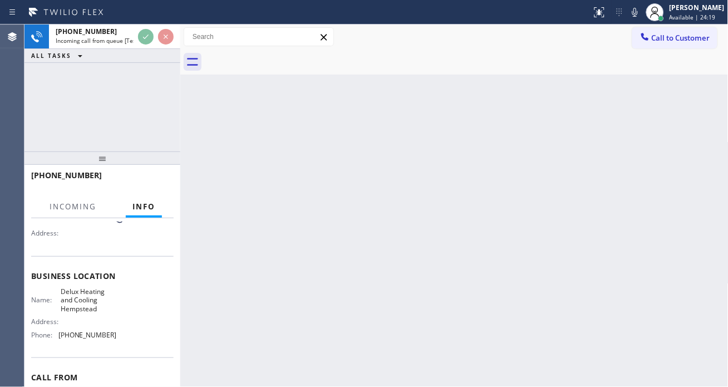
scroll to position [124, 0]
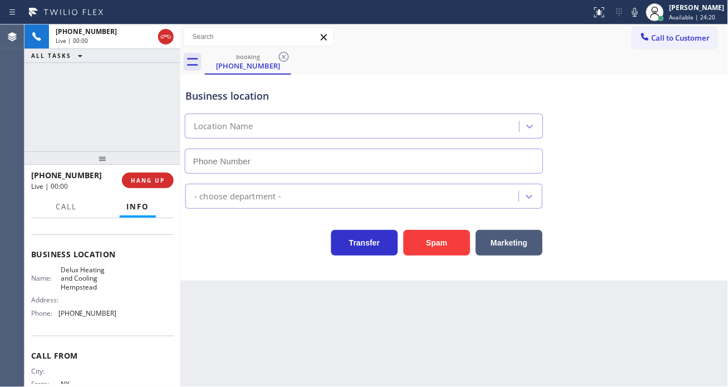
click at [90, 285] on span "Delux Heating and Cooling Hempstead" at bounding box center [89, 279] width 56 height 26
type input "[PHONE_NUMBER]"
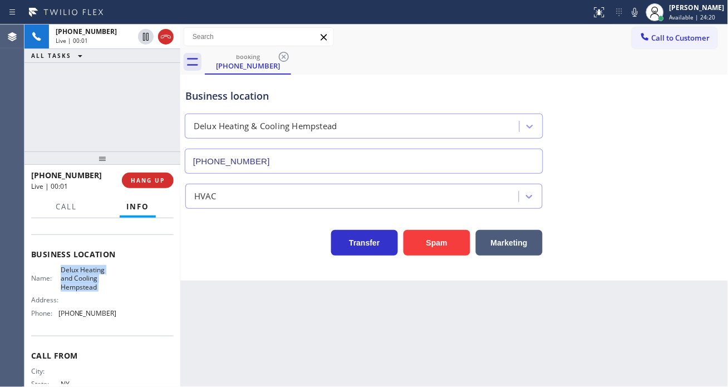
click at [90, 285] on span "Delux Heating and Cooling Hempstead" at bounding box center [89, 279] width 56 height 26
click at [433, 241] on button "Spam" at bounding box center [437, 243] width 67 height 26
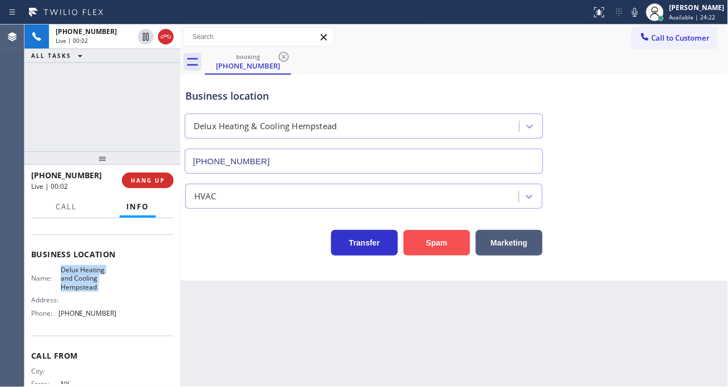
click at [433, 241] on button "Spam" at bounding box center [437, 243] width 67 height 26
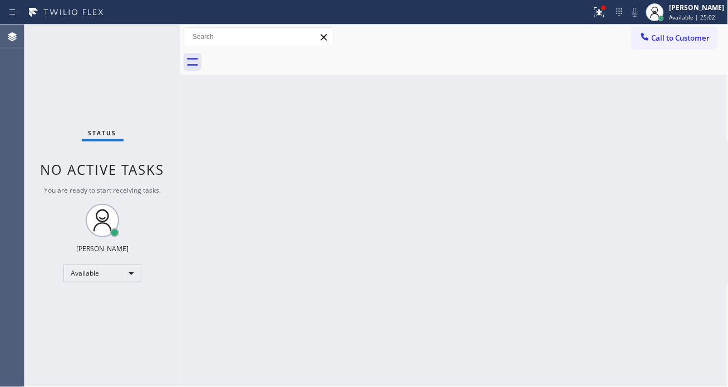
click at [136, 37] on div "Status No active tasks You are ready to start receiving tasks. [PERSON_NAME]" at bounding box center [102, 205] width 156 height 362
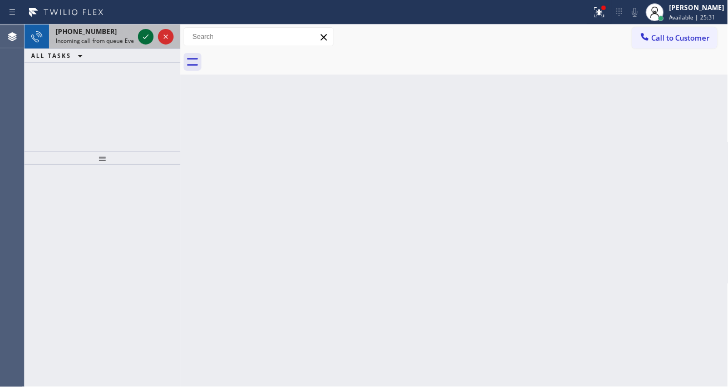
click at [143, 38] on icon at bounding box center [145, 36] width 13 height 13
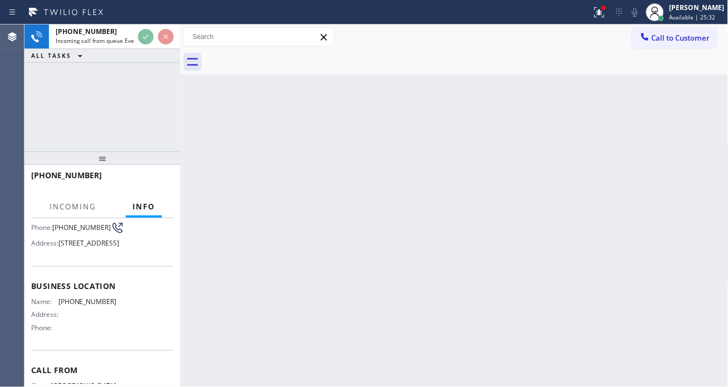
scroll to position [119, 0]
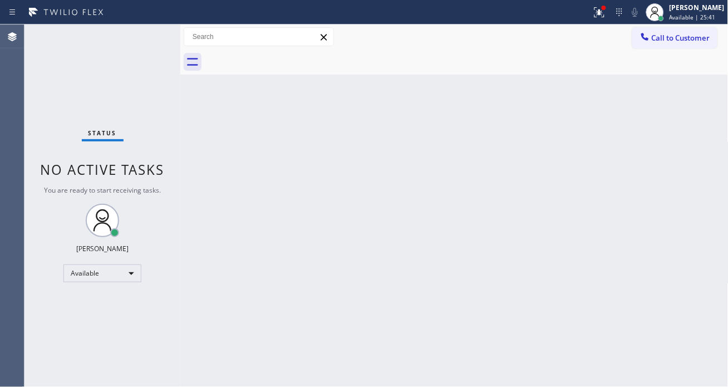
click at [123, 43] on div "Status No active tasks You are ready to start receiving tasks. [PERSON_NAME]" at bounding box center [102, 205] width 156 height 362
click at [103, 56] on div "Status No active tasks You are ready to start receiving tasks. [PERSON_NAME]" at bounding box center [102, 205] width 156 height 362
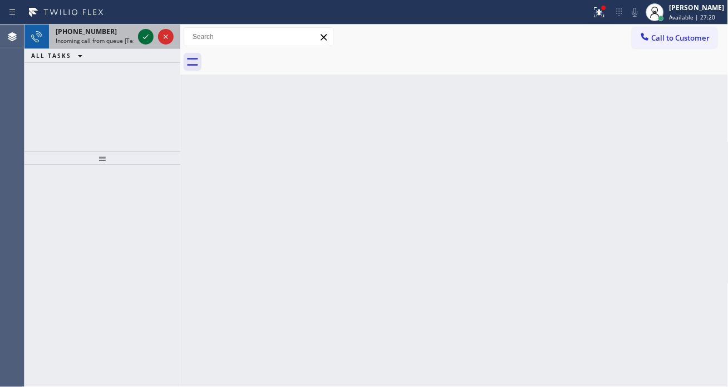
click at [140, 39] on icon at bounding box center [145, 36] width 13 height 13
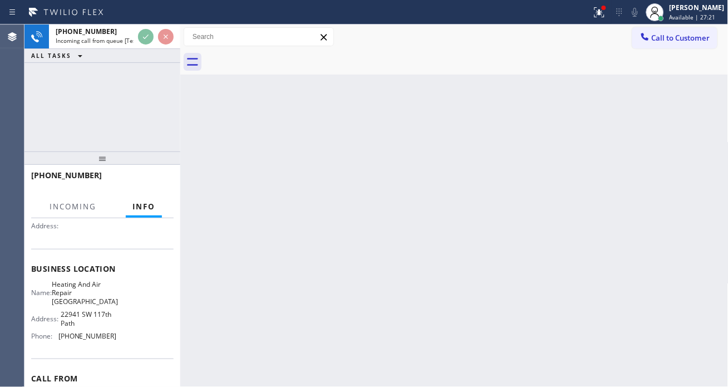
scroll to position [124, 0]
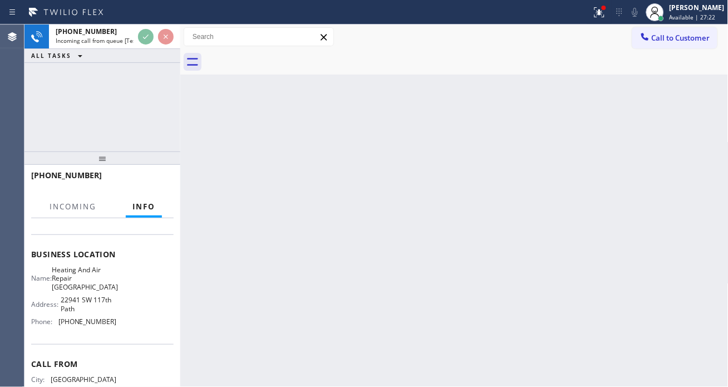
click at [97, 279] on span "Heating And Air Repair [GEOGRAPHIC_DATA]" at bounding box center [85, 279] width 66 height 26
click at [92, 272] on span "Heating And Air Repair [GEOGRAPHIC_DATA]" at bounding box center [85, 279] width 66 height 26
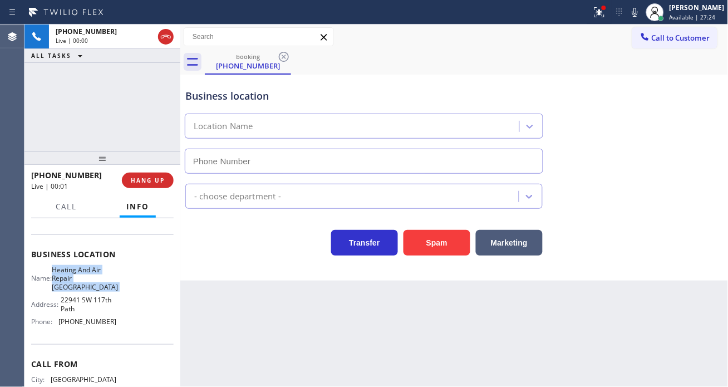
click at [92, 272] on span "Heating And Air Repair [GEOGRAPHIC_DATA]" at bounding box center [85, 279] width 66 height 26
type input "[PHONE_NUMBER]"
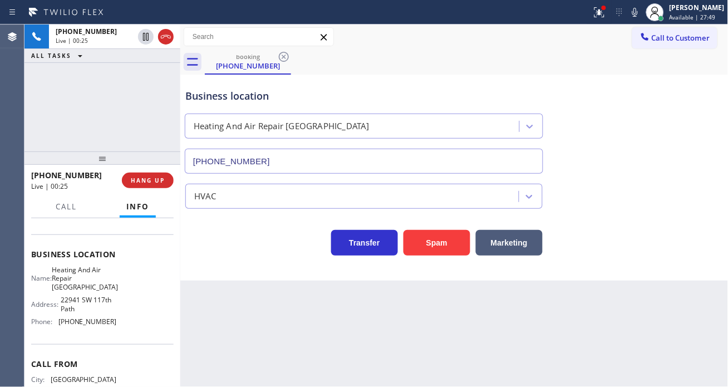
click at [300, 96] on div "Business location" at bounding box center [363, 96] width 357 height 15
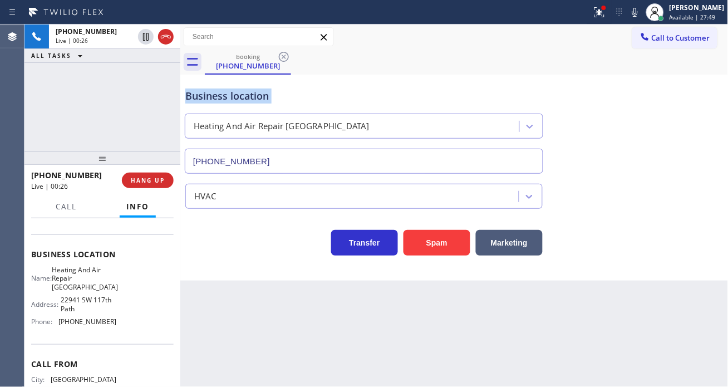
click at [300, 96] on div "Business location" at bounding box center [363, 96] width 357 height 15
click at [507, 243] on button "Marketing" at bounding box center [509, 243] width 67 height 26
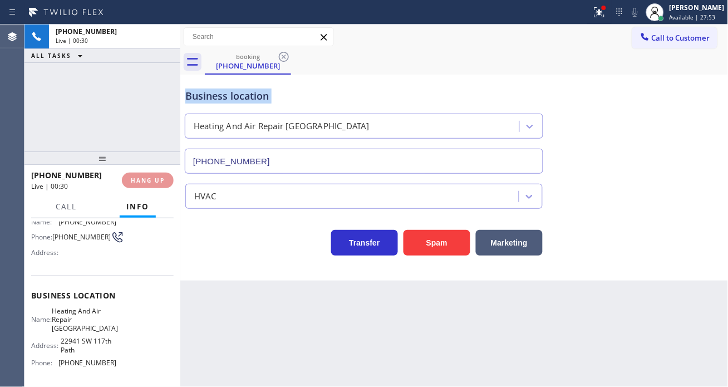
scroll to position [62, 0]
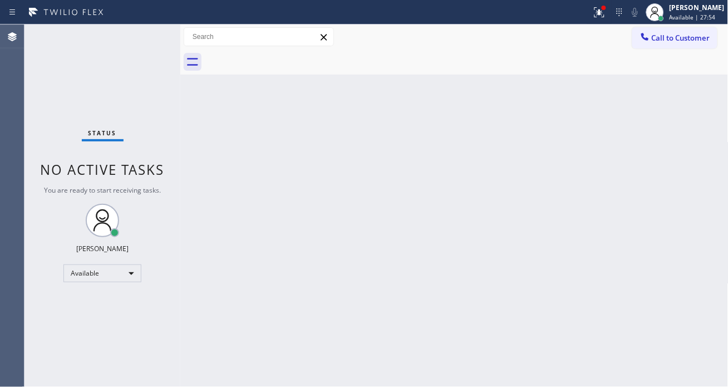
click at [77, 257] on div "Status No active tasks You are ready to start receiving tasks. [PERSON_NAME]" at bounding box center [102, 205] width 156 height 362
click at [223, 233] on div "Back to Dashboard Change Sender ID Customers Technicians Select a contact Outbo…" at bounding box center [454, 205] width 548 height 362
click at [354, 170] on div "Back to Dashboard Change Sender ID Customers Technicians Select a contact Outbo…" at bounding box center [454, 205] width 548 height 362
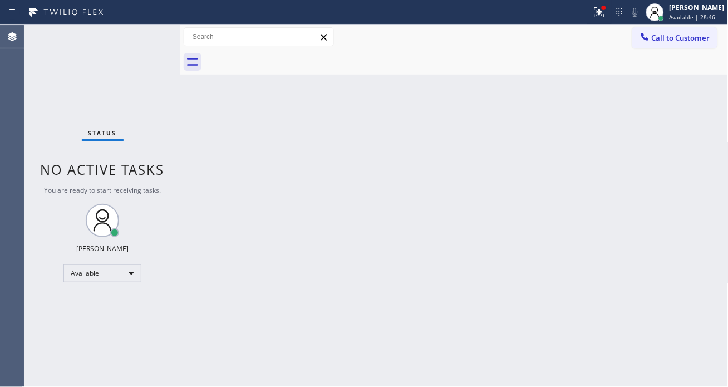
click at [130, 38] on div "Status No active tasks You are ready to start receiving tasks. [PERSON_NAME]" at bounding box center [102, 205] width 156 height 362
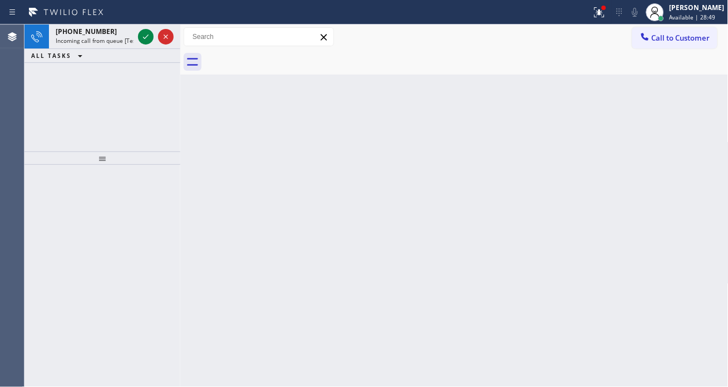
drag, startPoint x: 694, startPoint y: 157, endPoint x: 473, endPoint y: 112, distance: 224.9
click at [693, 157] on div "Back to Dashboard Change Sender ID Customers Technicians Select a contact Outbo…" at bounding box center [454, 205] width 548 height 362
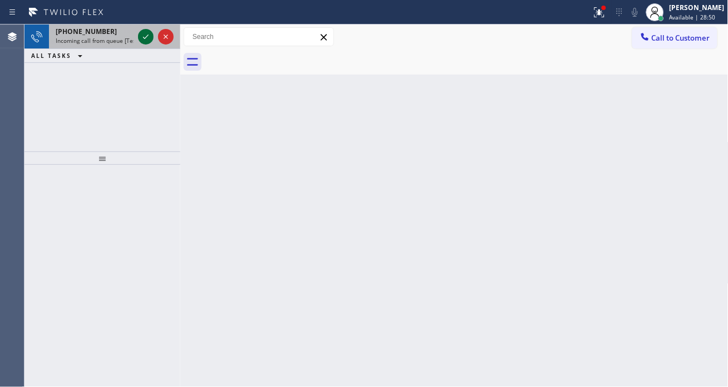
click at [145, 37] on icon at bounding box center [145, 36] width 13 height 13
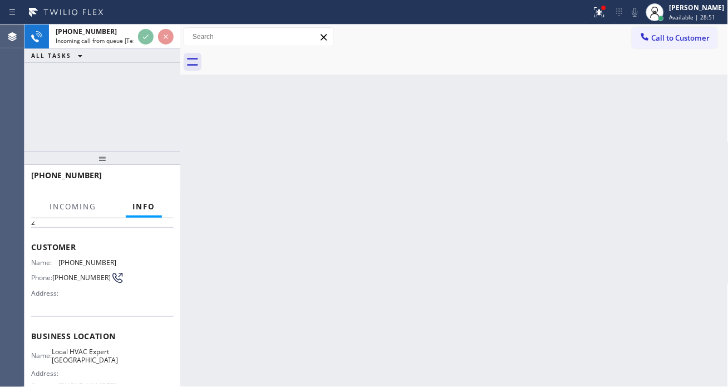
scroll to position [62, 0]
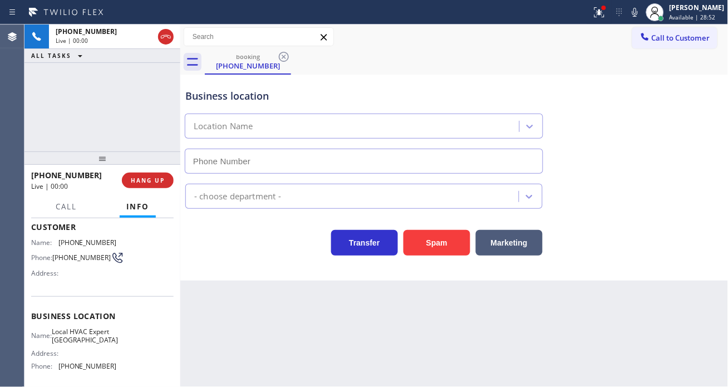
type input "[PHONE_NUMBER]"
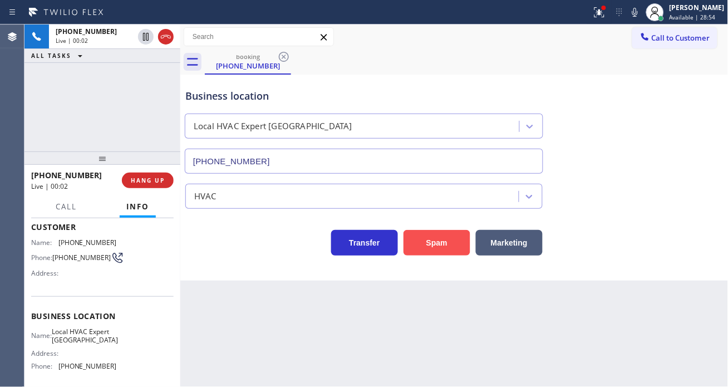
click at [430, 233] on button "Spam" at bounding box center [437, 243] width 67 height 26
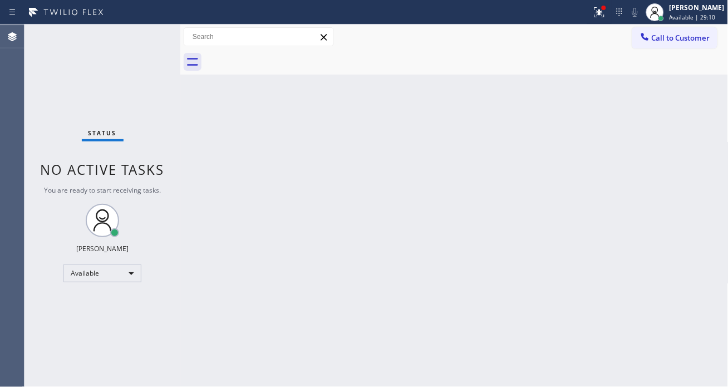
click at [357, 153] on div "Back to Dashboard Change Sender ID Customers Technicians Select a contact Outbo…" at bounding box center [454, 205] width 548 height 362
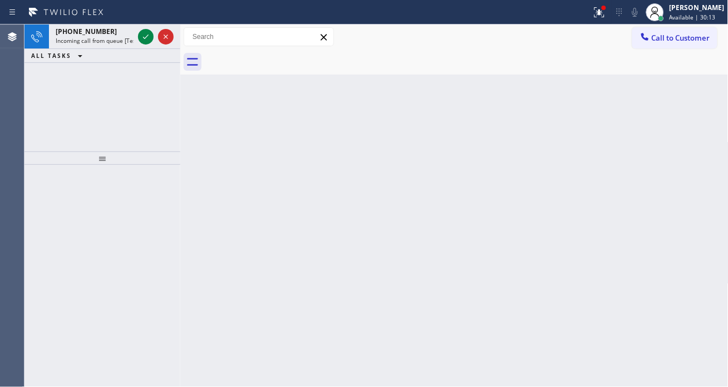
click at [685, 141] on div "Back to Dashboard Change Sender ID Customers Technicians Select a contact Outbo…" at bounding box center [454, 205] width 548 height 362
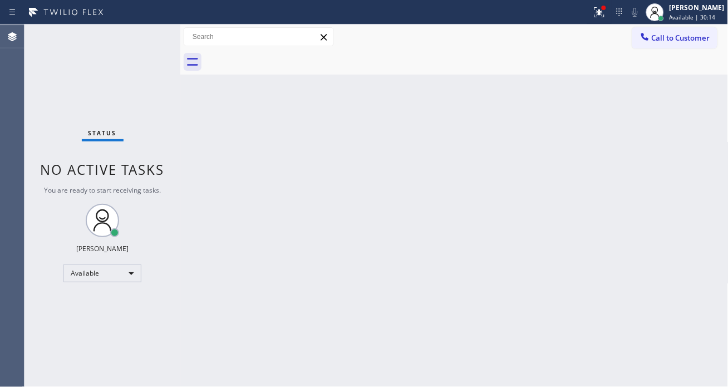
click at [144, 35] on div "Status No active tasks You are ready to start receiving tasks. [PERSON_NAME]" at bounding box center [102, 205] width 156 height 362
drag, startPoint x: 144, startPoint y: 35, endPoint x: 126, endPoint y: 74, distance: 42.9
click at [132, 61] on div "Status No active tasks You are ready to start receiving tasks. [PERSON_NAME]" at bounding box center [102, 205] width 156 height 362
click at [136, 42] on div "Status No active tasks You are ready to start receiving tasks. [PERSON_NAME]" at bounding box center [102, 205] width 156 height 362
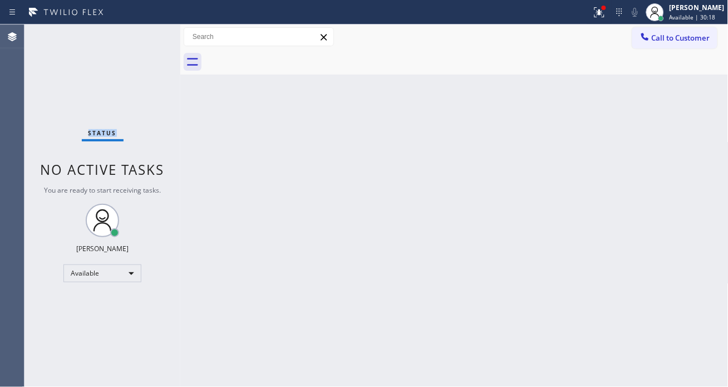
click at [136, 42] on div "Status No active tasks You are ready to start receiving tasks. [PERSON_NAME]" at bounding box center [102, 205] width 156 height 362
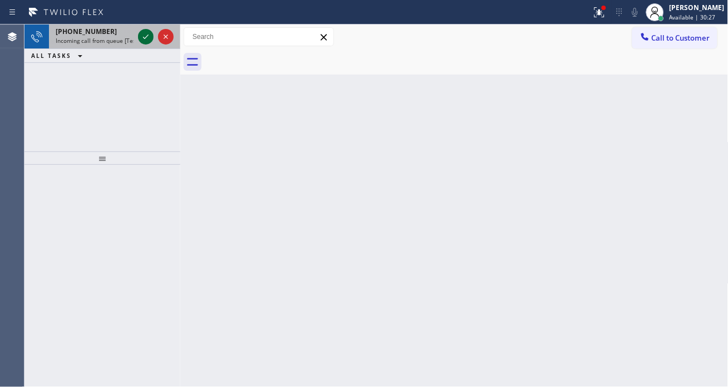
click at [140, 31] on icon at bounding box center [145, 36] width 13 height 13
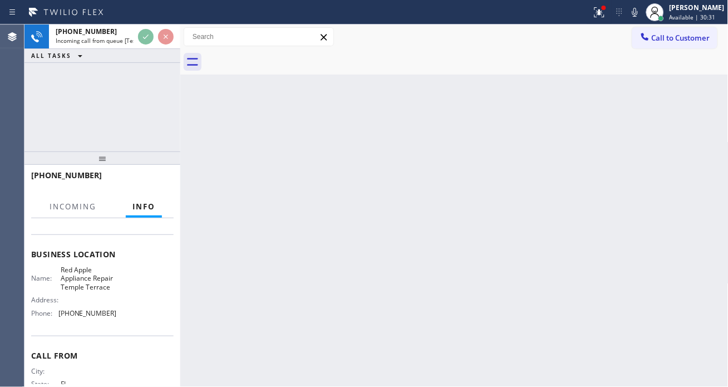
scroll to position [62, 0]
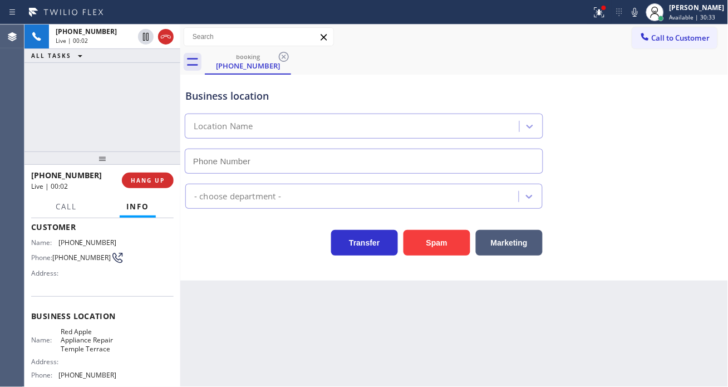
type input "[PHONE_NUMBER]"
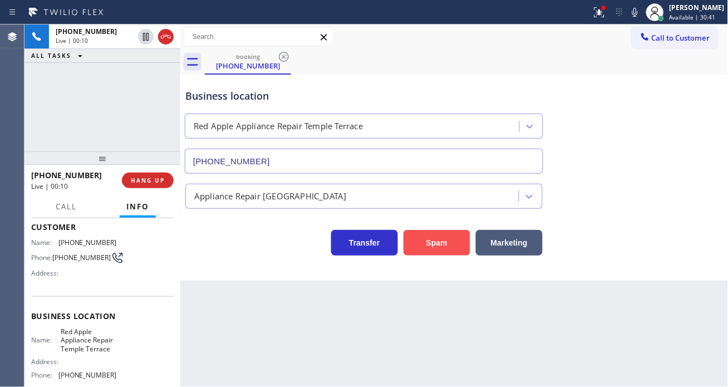
click at [416, 248] on button "Spam" at bounding box center [437, 243] width 67 height 26
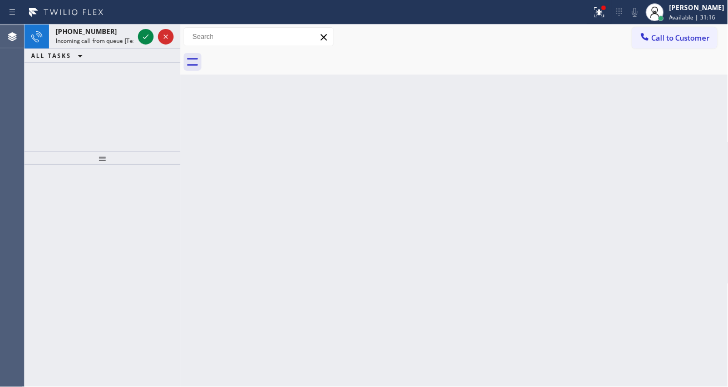
click at [58, 95] on div "[PHONE_NUMBER] Incoming call from queue [Test] All ALL TASKS ALL TASKS ACTIVE T…" at bounding box center [102, 87] width 156 height 127
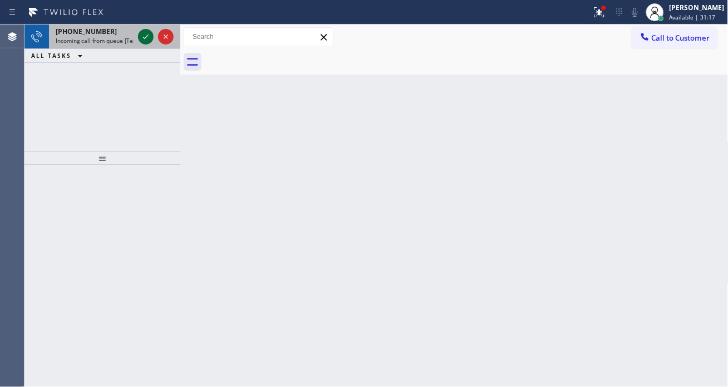
click at [141, 35] on icon at bounding box center [145, 36] width 13 height 13
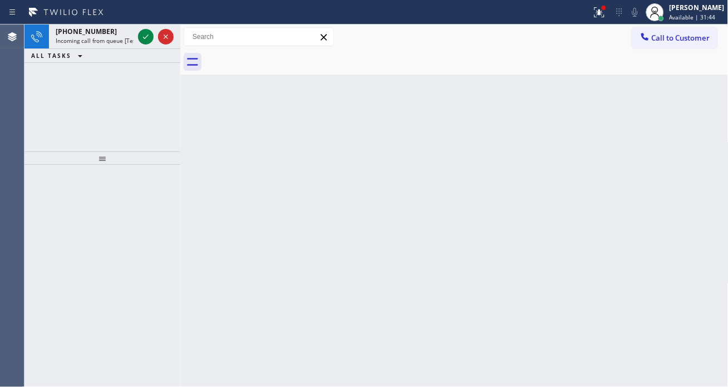
drag, startPoint x: 70, startPoint y: 100, endPoint x: 106, endPoint y: 85, distance: 38.9
click at [70, 100] on div "[PHONE_NUMBER] Incoming call from queue [Test] All ALL TASKS ALL TASKS ACTIVE T…" at bounding box center [102, 87] width 156 height 127
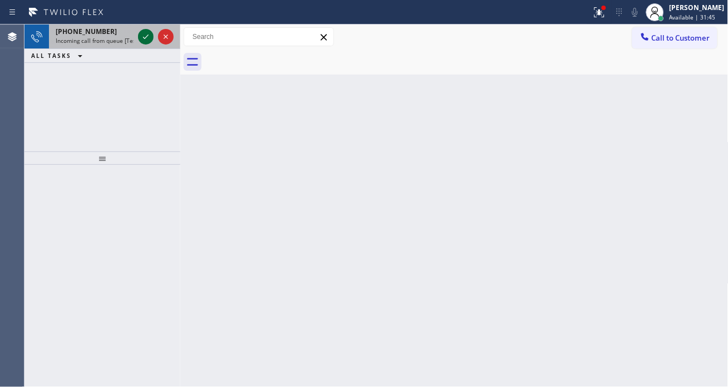
click at [150, 36] on icon at bounding box center [145, 36] width 13 height 13
click at [146, 36] on icon at bounding box center [145, 36] width 13 height 13
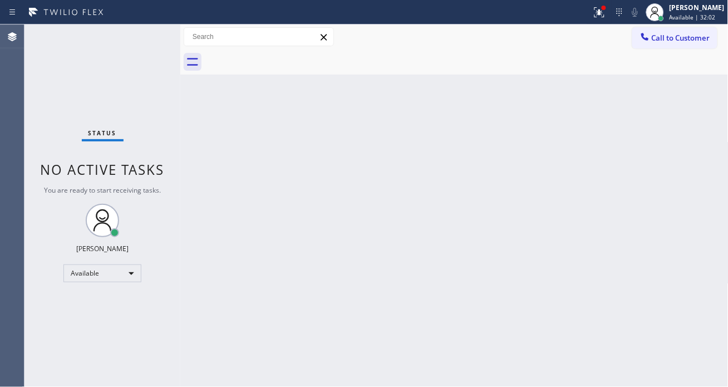
click at [140, 34] on div "Status No active tasks You are ready to start receiving tasks. [PERSON_NAME]" at bounding box center [102, 205] width 156 height 362
click at [612, 19] on button at bounding box center [599, 12] width 24 height 24
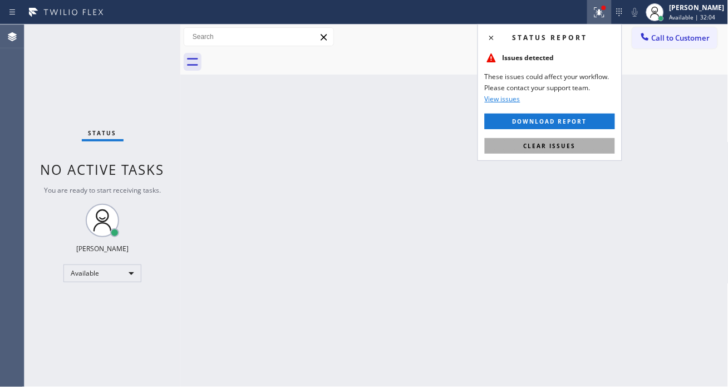
click at [572, 146] on span "Clear issues" at bounding box center [550, 146] width 52 height 8
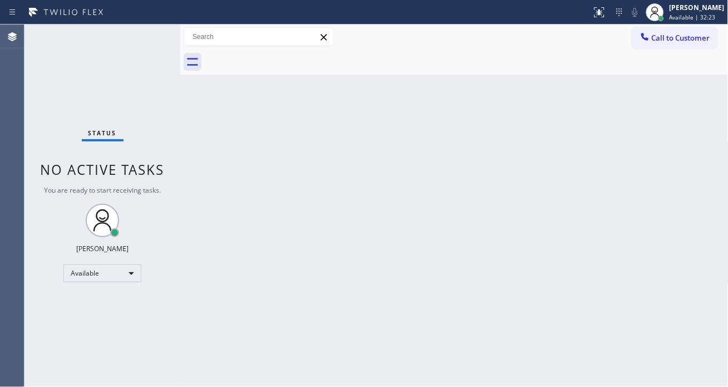
click at [143, 32] on div "Status No active tasks You are ready to start receiving tasks. [PERSON_NAME]" at bounding box center [102, 205] width 156 height 362
click at [687, 148] on div "Back to Dashboard Change Sender ID Customers Technicians Select a contact Outbo…" at bounding box center [454, 205] width 548 height 362
drag, startPoint x: 276, startPoint y: 146, endPoint x: 255, endPoint y: 145, distance: 21.2
click at [276, 146] on div "Back to Dashboard Change Sender ID Customers Technicians Select a contact Outbo…" at bounding box center [454, 205] width 548 height 362
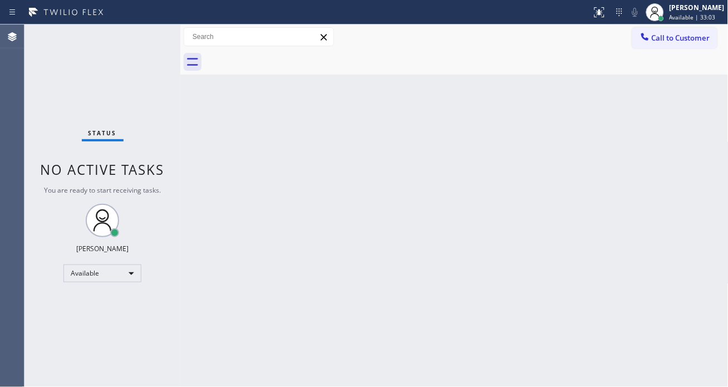
click at [155, 34] on div "Status No active tasks You are ready to start receiving tasks. [PERSON_NAME]" at bounding box center [102, 205] width 156 height 362
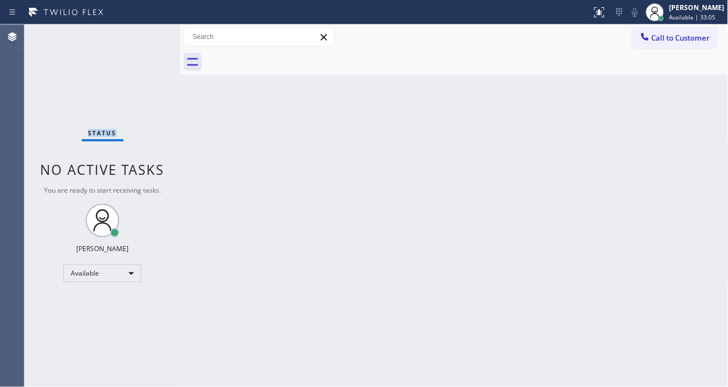
click at [155, 34] on div "Status No active tasks You are ready to start receiving tasks. [PERSON_NAME]" at bounding box center [102, 205] width 156 height 362
click at [147, 39] on div "Status No active tasks You are ready to start receiving tasks. [PERSON_NAME]" at bounding box center [102, 205] width 156 height 362
click at [150, 31] on div "Status No active tasks You are ready to start receiving tasks. [PERSON_NAME]" at bounding box center [102, 205] width 156 height 362
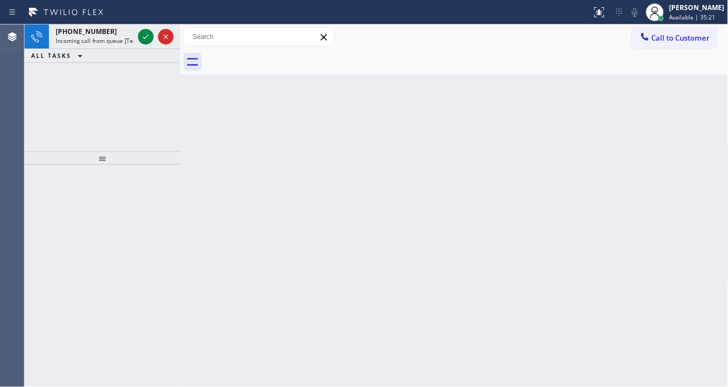
click at [683, 136] on div "Back to Dashboard Change Sender ID Customers Technicians Select a contact Outbo…" at bounding box center [454, 205] width 548 height 362
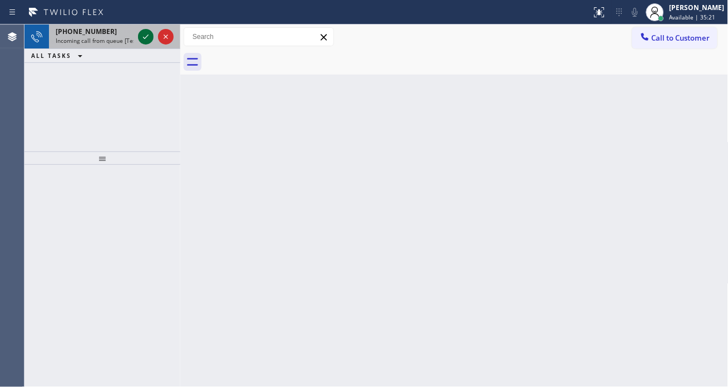
click at [146, 38] on icon at bounding box center [145, 36] width 13 height 13
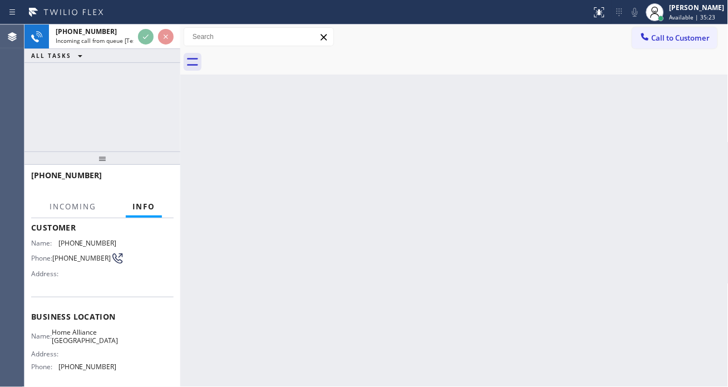
scroll to position [62, 0]
click at [64, 336] on span "Home Alliance [GEOGRAPHIC_DATA]" at bounding box center [85, 335] width 66 height 17
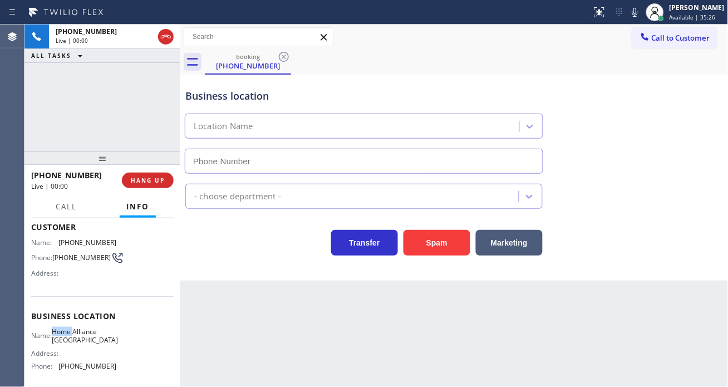
click at [64, 336] on span "Home Alliance [GEOGRAPHIC_DATA]" at bounding box center [85, 335] width 66 height 17
type input "[PHONE_NUMBER]"
click at [64, 336] on span "Home Alliance [GEOGRAPHIC_DATA]" at bounding box center [85, 335] width 66 height 17
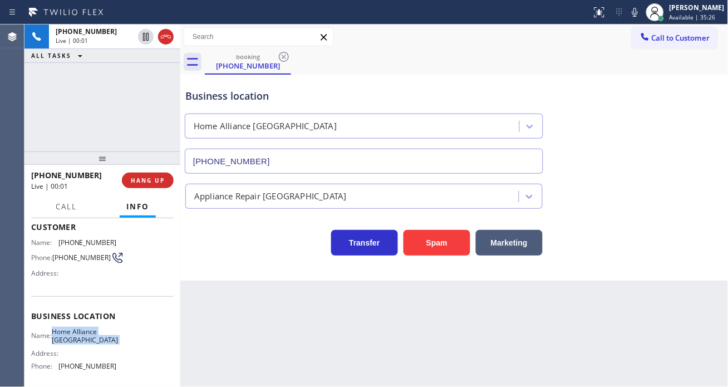
click at [64, 336] on span "Home Alliance [GEOGRAPHIC_DATA]" at bounding box center [85, 335] width 66 height 17
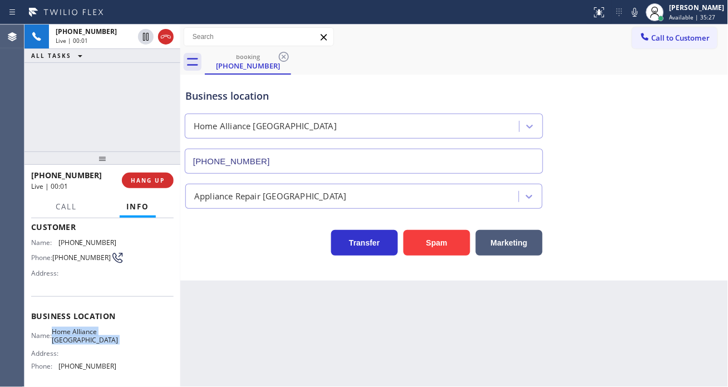
click at [64, 336] on span "Home Alliance [GEOGRAPHIC_DATA]" at bounding box center [85, 335] width 66 height 17
click at [63, 261] on span "[PHONE_NUMBER]" at bounding box center [81, 257] width 58 height 8
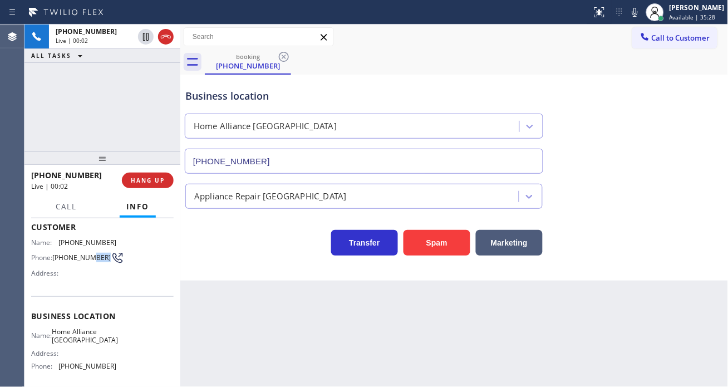
click at [63, 261] on span "[PHONE_NUMBER]" at bounding box center [81, 257] width 58 height 8
copy div "[PHONE_NUMBER]"
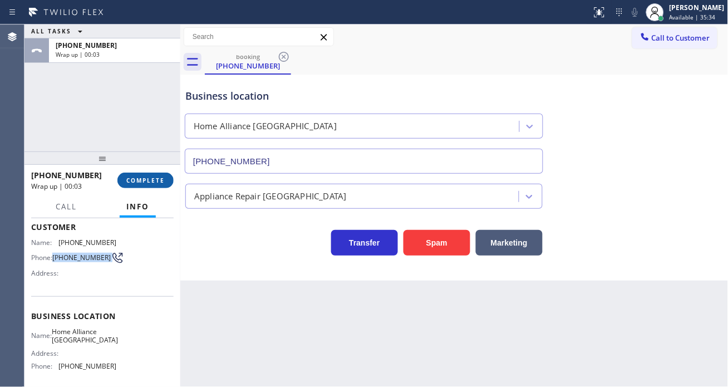
click at [145, 184] on span "COMPLETE" at bounding box center [145, 180] width 38 height 8
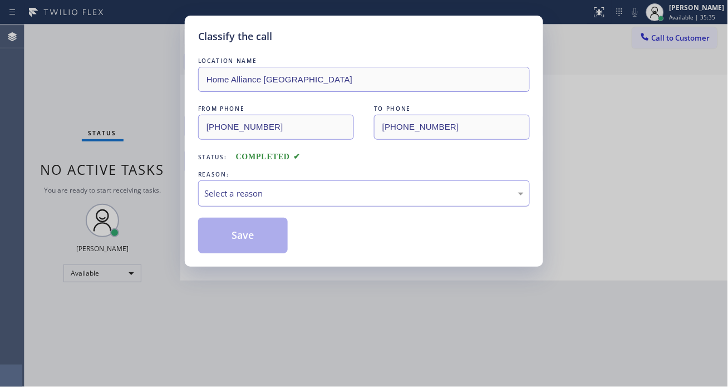
click at [279, 197] on div "Select a reason" at bounding box center [364, 193] width 320 height 13
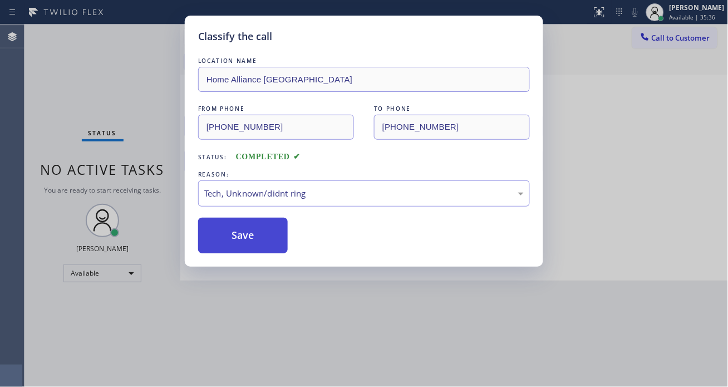
click at [259, 244] on button "Save" at bounding box center [243, 236] width 90 height 36
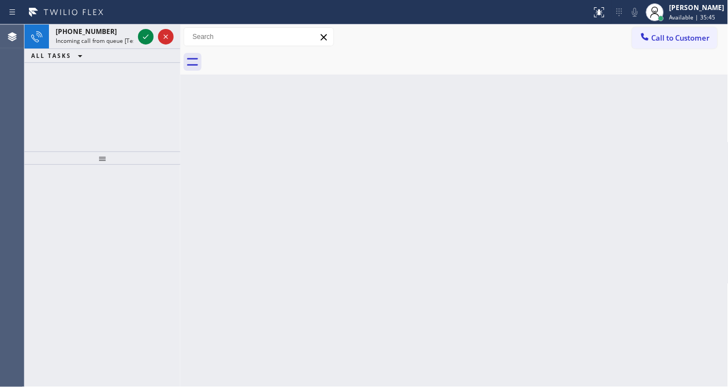
click at [679, 169] on div "Back to Dashboard Change Sender ID Customers Technicians Select a contact Outbo…" at bounding box center [454, 205] width 548 height 362
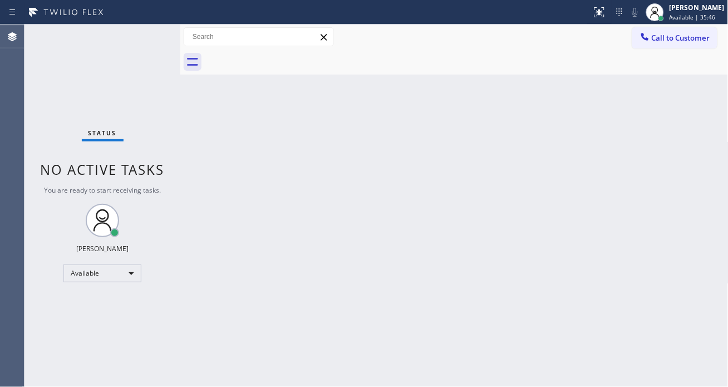
click at [146, 39] on div "Status No active tasks You are ready to start receiving tasks. [PERSON_NAME]" at bounding box center [102, 205] width 156 height 362
click at [146, 32] on div "Status No active tasks You are ready to start receiving tasks. [PERSON_NAME]" at bounding box center [102, 205] width 156 height 362
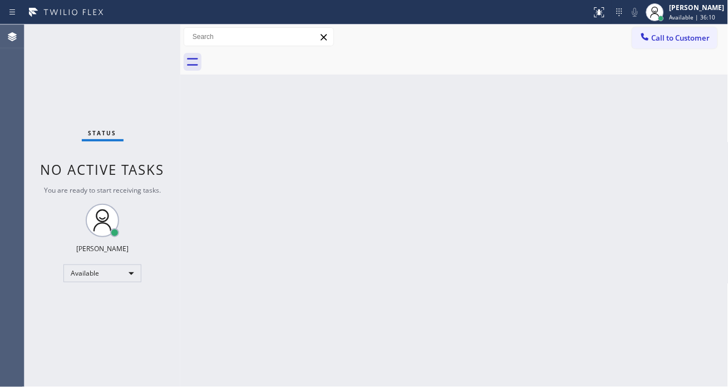
click at [683, 79] on div "Back to Dashboard Change Sender ID Customers Technicians Select a contact Outbo…" at bounding box center [454, 205] width 548 height 362
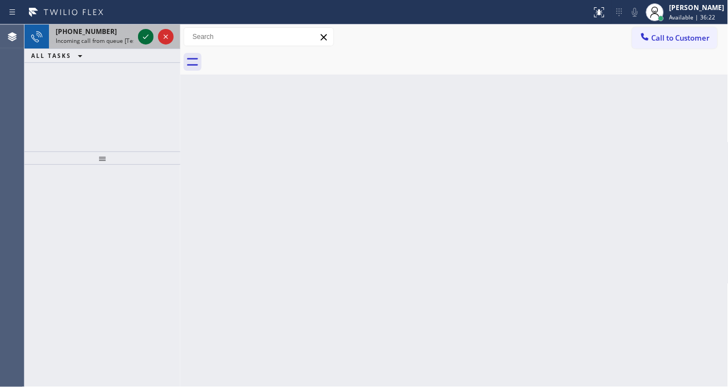
click at [145, 36] on icon at bounding box center [145, 36] width 13 height 13
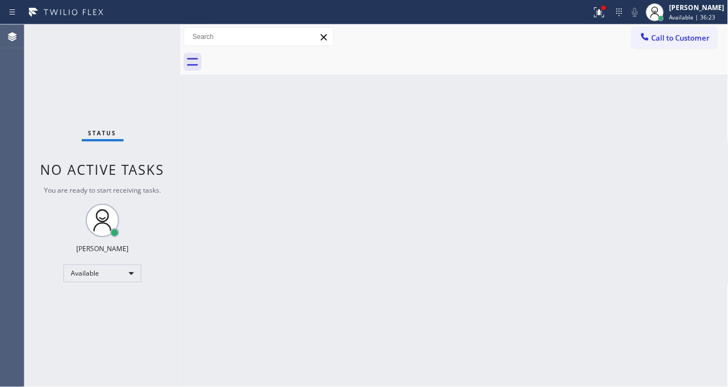
click at [156, 28] on div "Status No active tasks You are ready to start receiving tasks. [PERSON_NAME]" at bounding box center [102, 205] width 156 height 362
click at [315, 157] on div "Back to Dashboard Change Sender ID Customers Technicians Select a contact Outbo…" at bounding box center [454, 205] width 548 height 362
click at [145, 35] on div "Status No active tasks You are ready to start receiving tasks. [PERSON_NAME]" at bounding box center [102, 205] width 156 height 362
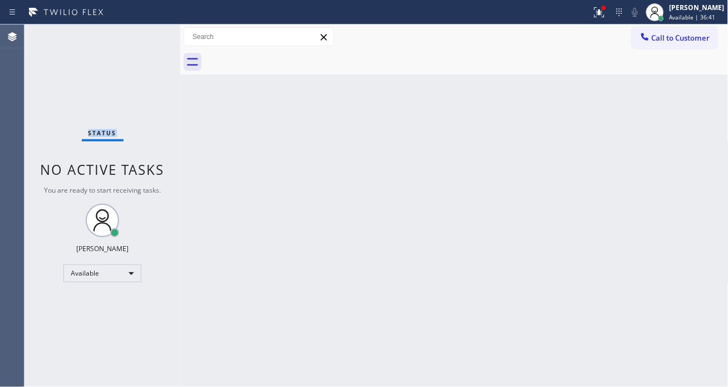
click at [145, 35] on div "Status No active tasks You are ready to start receiving tasks. [PERSON_NAME]" at bounding box center [102, 205] width 156 height 362
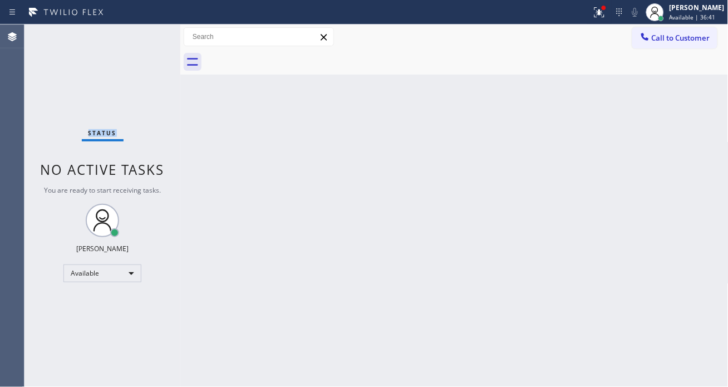
click at [145, 35] on div "Status No active tasks You are ready to start receiving tasks. [PERSON_NAME]" at bounding box center [102, 205] width 156 height 362
click at [689, 164] on div "Back to Dashboard Change Sender ID Customers Technicians Select a contact Outbo…" at bounding box center [454, 205] width 548 height 362
click at [140, 30] on div "Status No active tasks You are ready to start receiving tasks. [PERSON_NAME]" at bounding box center [102, 205] width 156 height 362
click at [607, 23] on button at bounding box center [599, 12] width 24 height 24
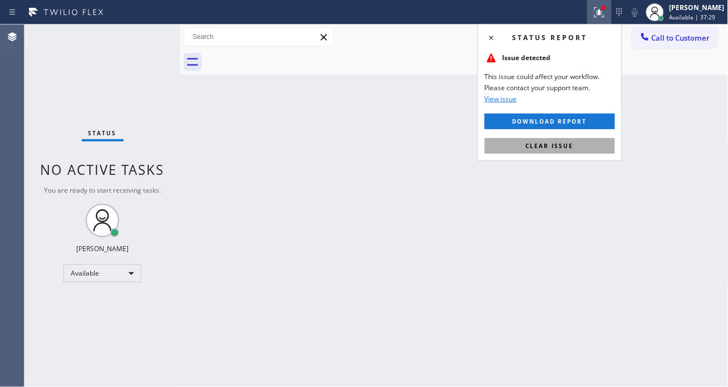
click at [585, 143] on button "Clear issue" at bounding box center [550, 146] width 130 height 16
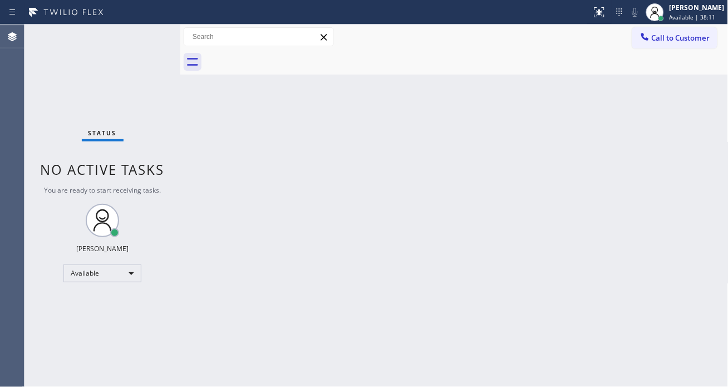
drag, startPoint x: 664, startPoint y: 93, endPoint x: 482, endPoint y: 43, distance: 188.8
click at [664, 93] on div "Back to Dashboard Change Sender ID Customers Technicians Select a contact Outbo…" at bounding box center [454, 205] width 548 height 362
click at [131, 31] on div "Status No active tasks You are ready to start receiving tasks. [PERSON_NAME]" at bounding box center [102, 205] width 156 height 362
click at [140, 32] on div "Status No active tasks You are ready to start receiving tasks. [PERSON_NAME]" at bounding box center [102, 205] width 156 height 362
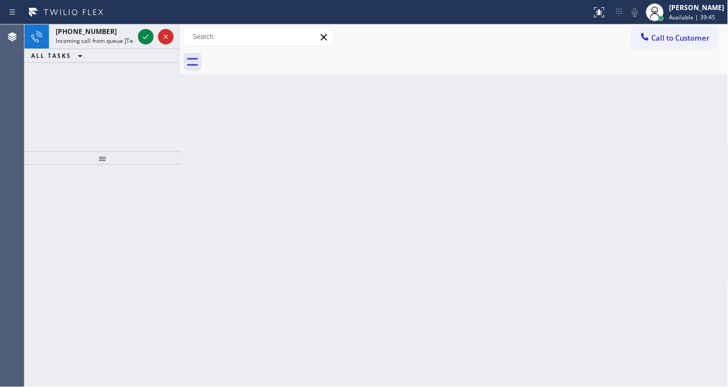
click at [692, 96] on div "Back to Dashboard Change Sender ID Customers Technicians Select a contact Outbo…" at bounding box center [454, 205] width 548 height 362
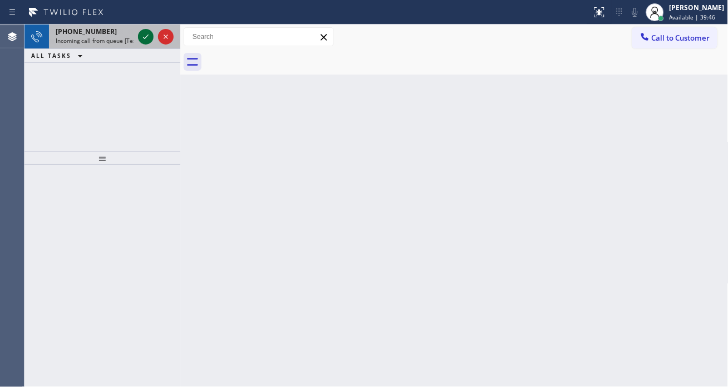
click at [143, 39] on icon at bounding box center [145, 36] width 13 height 13
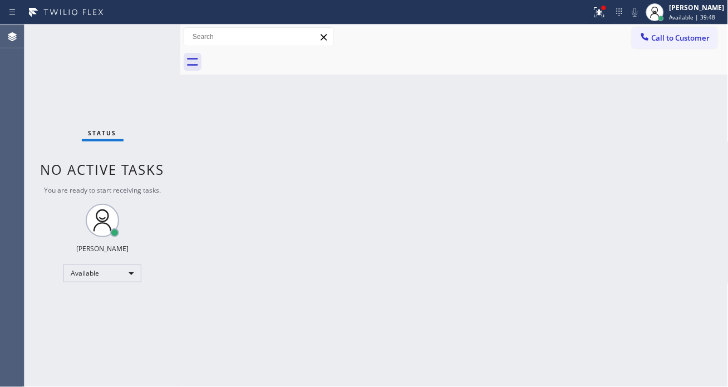
click at [130, 41] on div "Status No active tasks You are ready to start receiving tasks. [PERSON_NAME]" at bounding box center [102, 205] width 156 height 362
click at [680, 110] on div "Back to Dashboard Change Sender ID Customers Technicians Select a contact Outbo…" at bounding box center [454, 205] width 548 height 362
click at [155, 35] on div "Status No active tasks You are ready to start receiving tasks. [PERSON_NAME]" at bounding box center [102, 205] width 156 height 362
click at [609, 19] on button at bounding box center [599, 12] width 24 height 24
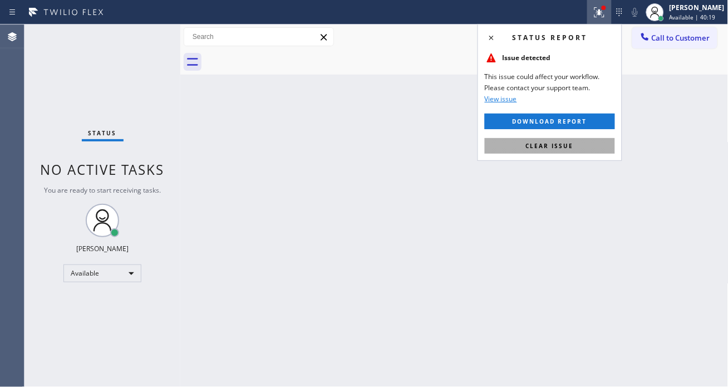
click at [569, 143] on span "Clear issue" at bounding box center [550, 146] width 48 height 8
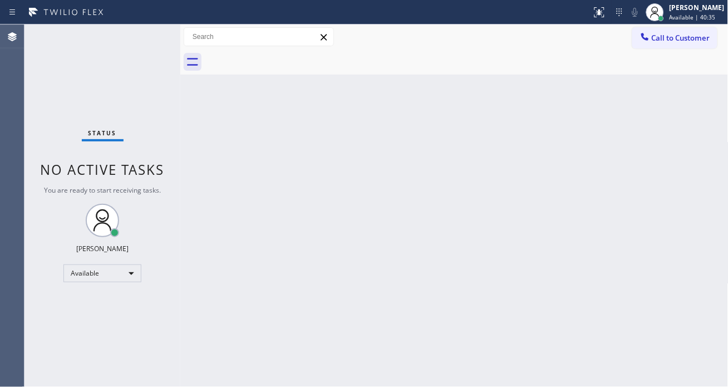
click at [143, 28] on div "Status No active tasks You are ready to start receiving tasks. [PERSON_NAME]" at bounding box center [102, 205] width 156 height 362
drag, startPoint x: 704, startPoint y: 135, endPoint x: 685, endPoint y: 130, distance: 19.0
click at [704, 135] on div "Back to Dashboard Change Sender ID Customers Technicians Select a contact Outbo…" at bounding box center [454, 205] width 548 height 362
click at [149, 32] on div "Status No active tasks You are ready to start receiving tasks. [PERSON_NAME]" at bounding box center [102, 205] width 156 height 362
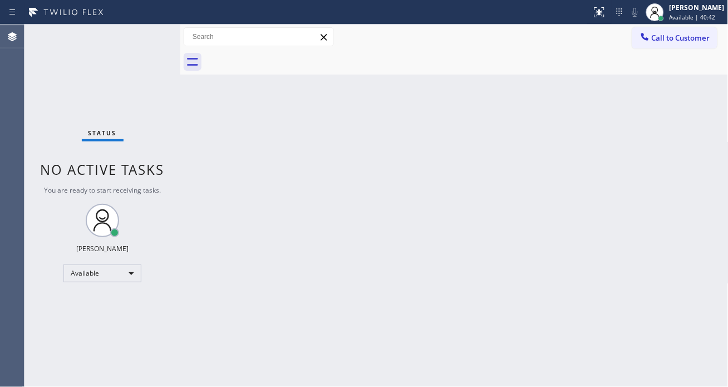
click at [149, 32] on div "Status No active tasks You are ready to start receiving tasks. [PERSON_NAME]" at bounding box center [102, 205] width 156 height 362
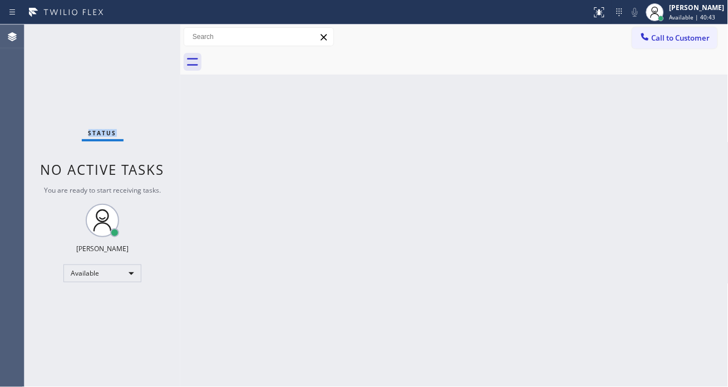
click at [149, 32] on div "Status No active tasks You are ready to start receiving tasks. [PERSON_NAME]" at bounding box center [102, 205] width 156 height 362
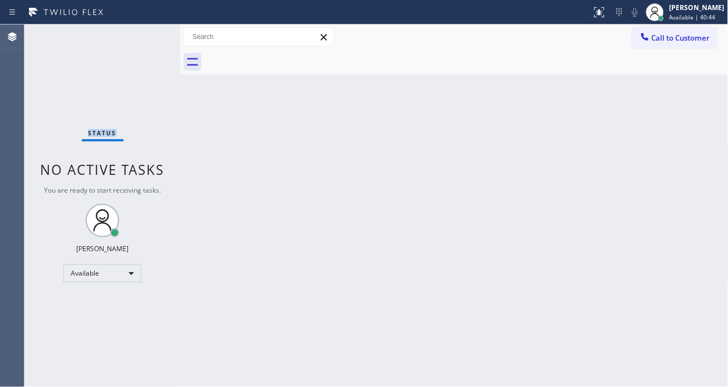
click at [149, 32] on div "Status No active tasks You are ready to start receiving tasks. [PERSON_NAME]" at bounding box center [102, 205] width 156 height 362
click at [150, 32] on div "Status No active tasks You are ready to start receiving tasks. [PERSON_NAME]" at bounding box center [102, 205] width 156 height 362
click at [153, 38] on div "Status No active tasks You are ready to start receiving tasks. [PERSON_NAME]" at bounding box center [102, 205] width 156 height 362
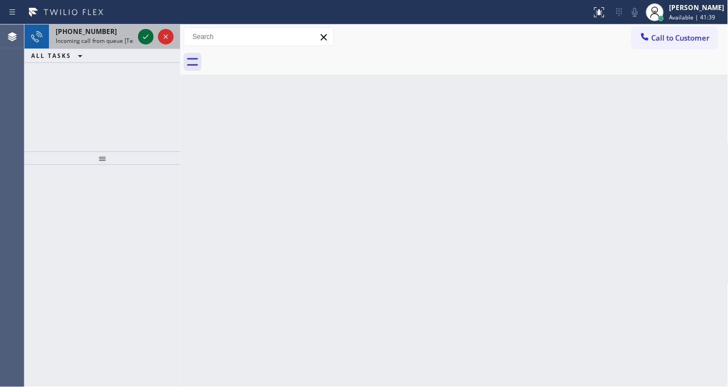
click at [143, 32] on icon at bounding box center [145, 36] width 13 height 13
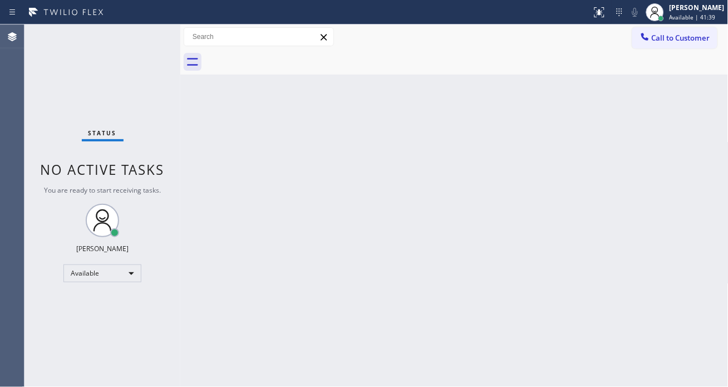
click at [143, 36] on div "Status No active tasks You are ready to start receiving tasks. [PERSON_NAME]" at bounding box center [102, 205] width 156 height 362
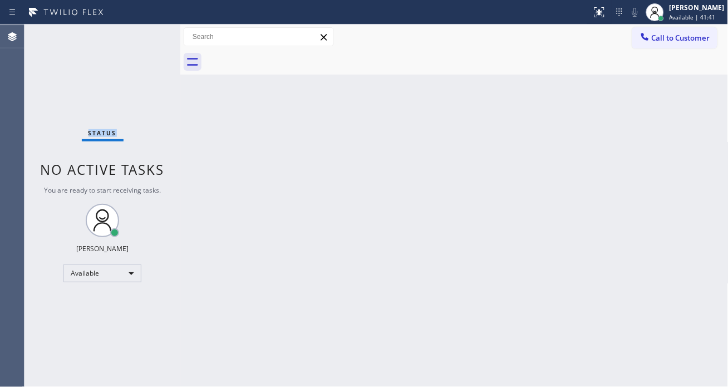
click at [149, 37] on div "Status No active tasks You are ready to start receiving tasks. [PERSON_NAME]" at bounding box center [102, 205] width 156 height 362
click at [148, 32] on div "Status No active tasks You are ready to start receiving tasks. [PERSON_NAME]" at bounding box center [102, 205] width 156 height 362
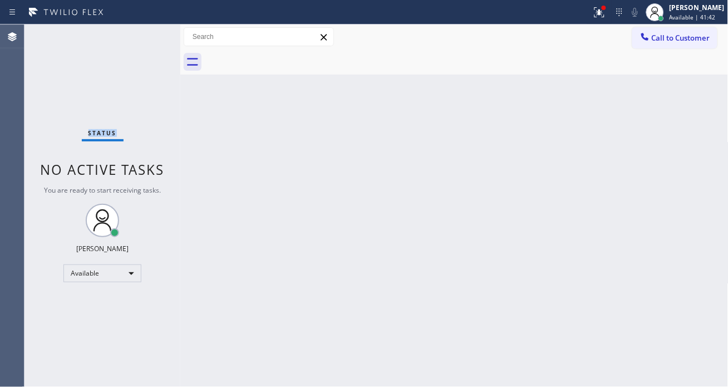
click at [148, 32] on div "Status No active tasks You are ready to start receiving tasks. [PERSON_NAME]" at bounding box center [102, 205] width 156 height 362
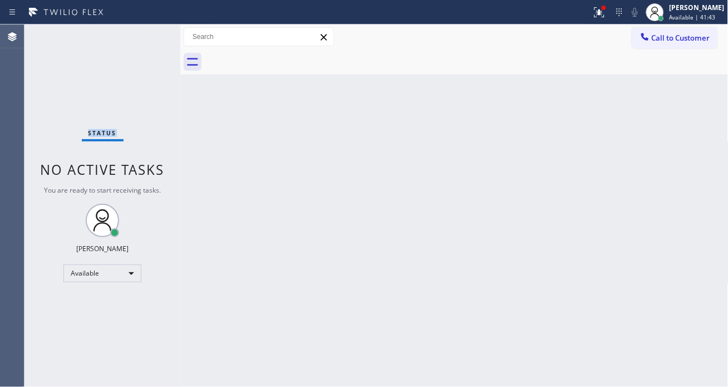
click at [148, 32] on div "Status No active tasks You are ready to start receiving tasks. [PERSON_NAME]" at bounding box center [102, 205] width 156 height 362
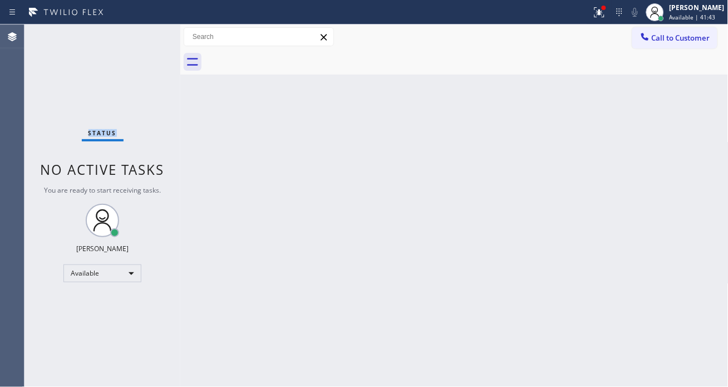
click at [148, 32] on div "Status No active tasks You are ready to start receiving tasks. [PERSON_NAME]" at bounding box center [102, 205] width 156 height 362
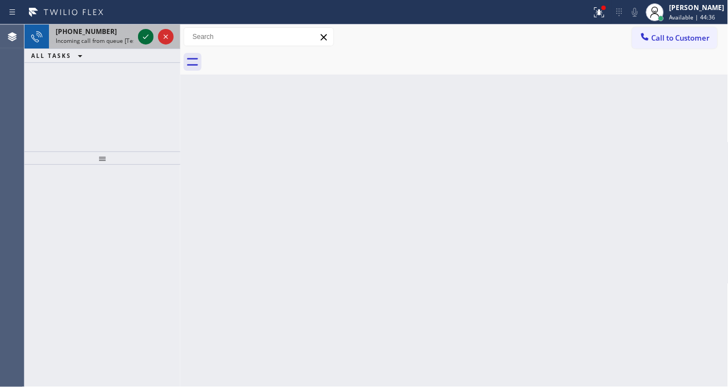
click at [146, 32] on icon at bounding box center [145, 36] width 13 height 13
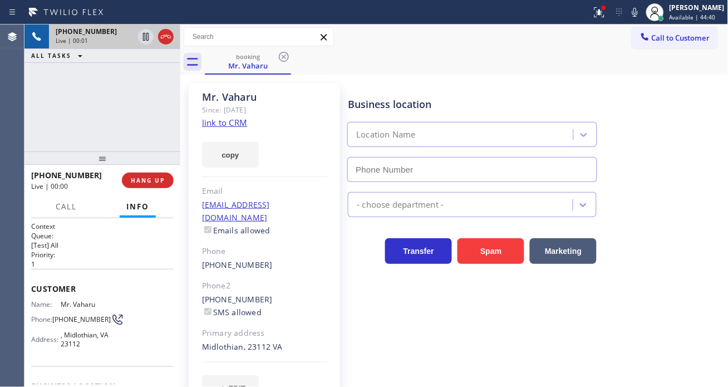
type input "[PHONE_NUMBER]"
click at [229, 124] on link "link to CRM" at bounding box center [224, 122] width 45 height 11
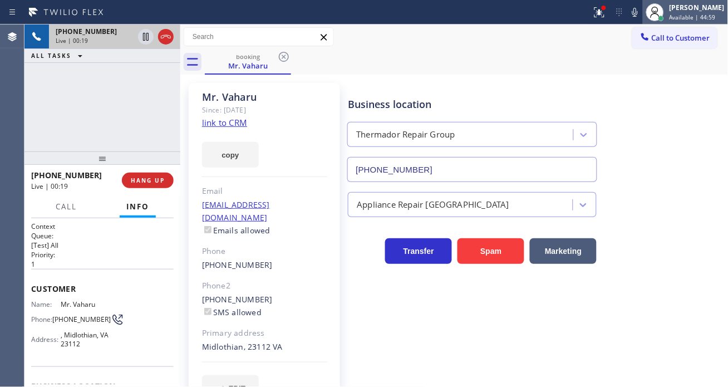
click at [653, 12] on div at bounding box center [655, 12] width 24 height 24
click at [642, 13] on icon at bounding box center [635, 12] width 13 height 13
click at [638, 13] on div at bounding box center [635, 12] width 16 height 13
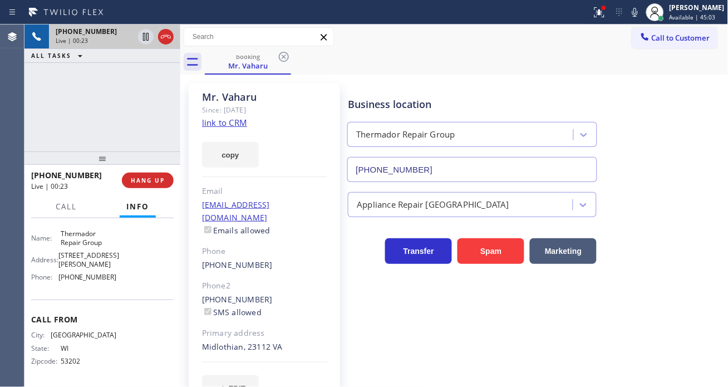
scroll to position [109, 0]
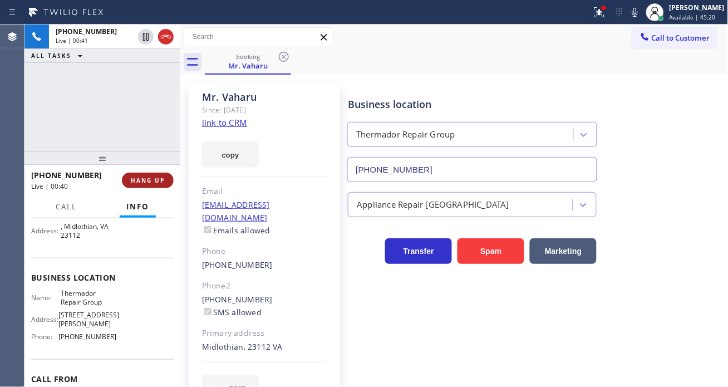
click at [153, 184] on span "HANG UP" at bounding box center [148, 180] width 34 height 8
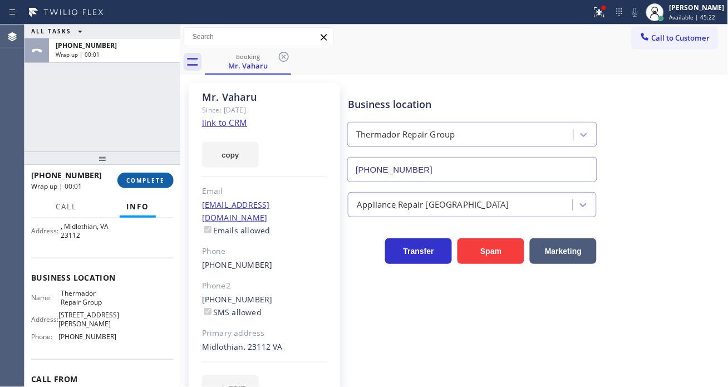
click at [153, 184] on span "COMPLETE" at bounding box center [145, 180] width 38 height 8
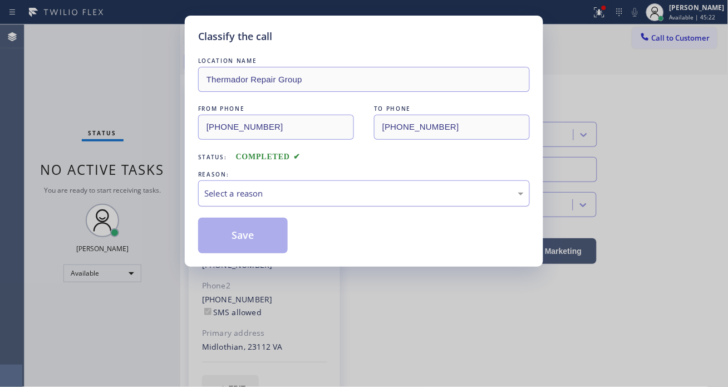
click at [310, 191] on div "Select a reason" at bounding box center [364, 193] width 320 height 13
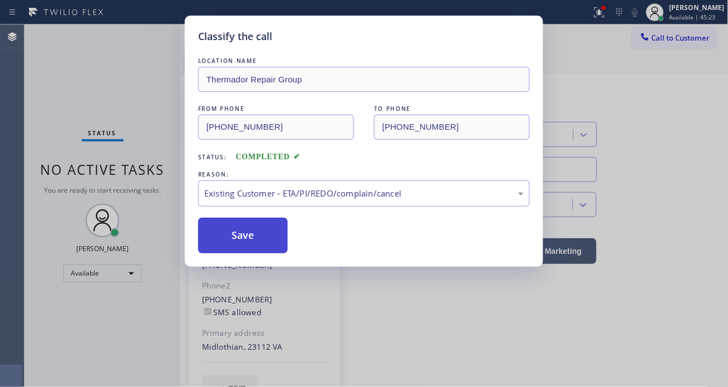
click at [239, 233] on button "Save" at bounding box center [243, 236] width 90 height 36
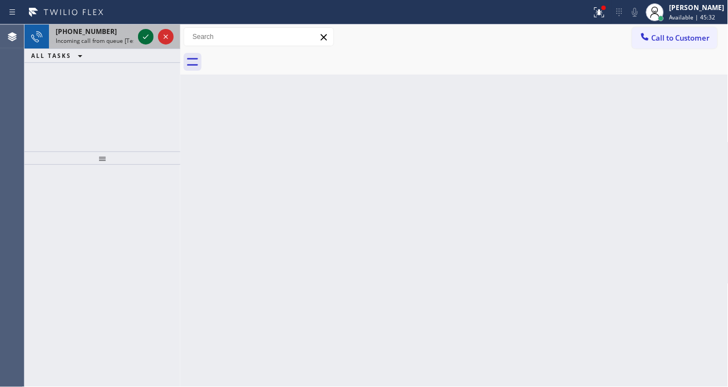
click at [144, 37] on icon at bounding box center [146, 37] width 6 height 4
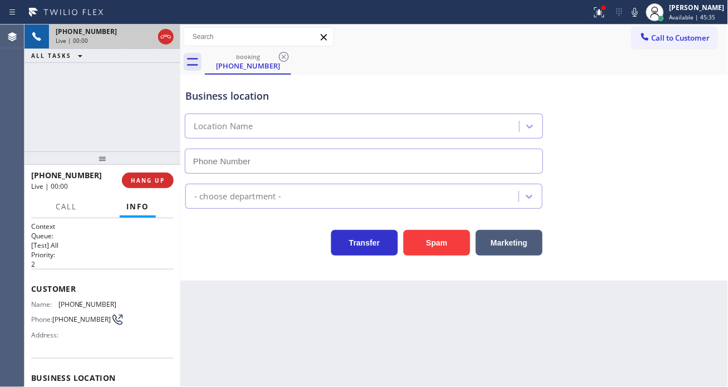
type input "[PHONE_NUMBER]"
click at [86, 300] on span "[PHONE_NUMBER]" at bounding box center [87, 304] width 58 height 8
copy span "[PHONE_NUMBER]"
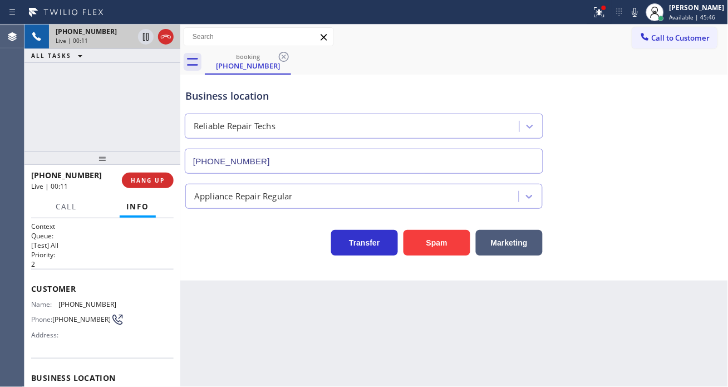
click at [199, 325] on div "Back to Dashboard Change Sender ID Customers Technicians Select a contact Outbo…" at bounding box center [454, 205] width 548 height 362
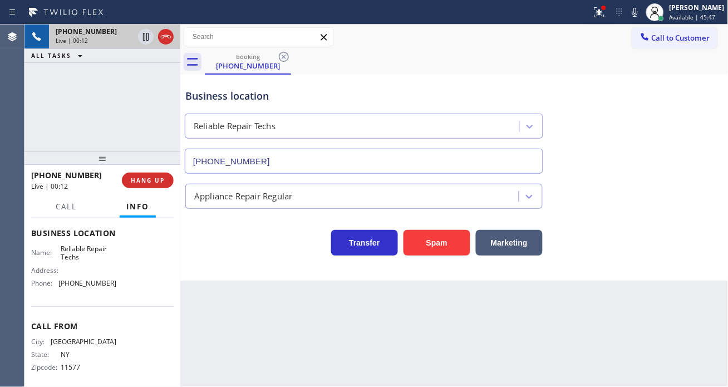
scroll to position [153, 0]
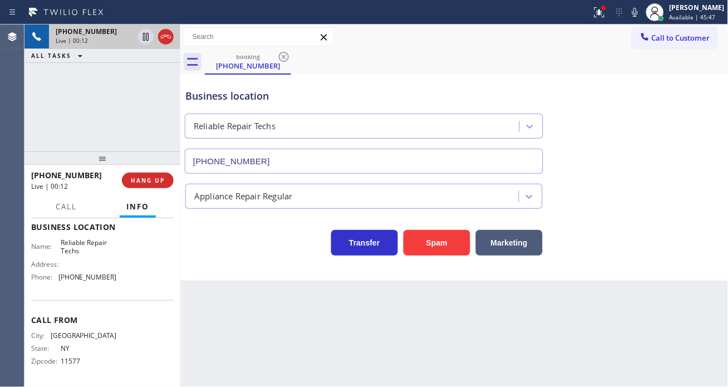
click at [81, 248] on span "Reliable Repair Techs" at bounding box center [89, 246] width 56 height 17
copy span "Reliable Repair Techs"
click at [224, 310] on div "Back to Dashboard Change Sender ID Customers Technicians Select a contact Outbo…" at bounding box center [454, 205] width 548 height 362
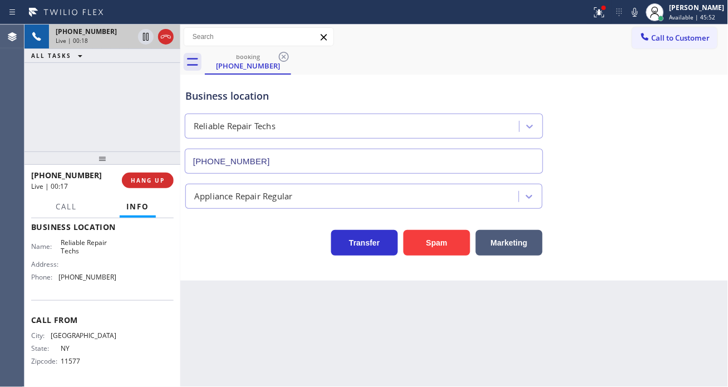
click at [678, 142] on div "Business location Reliable Repair Techs [PHONE_NUMBER]" at bounding box center [454, 123] width 543 height 101
click at [154, 185] on button "HANG UP" at bounding box center [148, 181] width 52 height 16
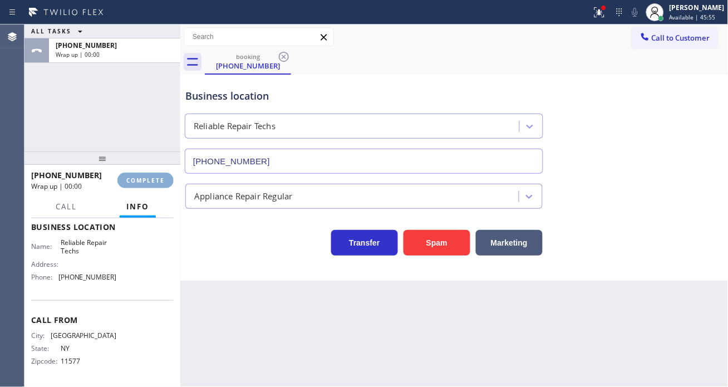
click at [152, 181] on span "COMPLETE" at bounding box center [145, 180] width 38 height 8
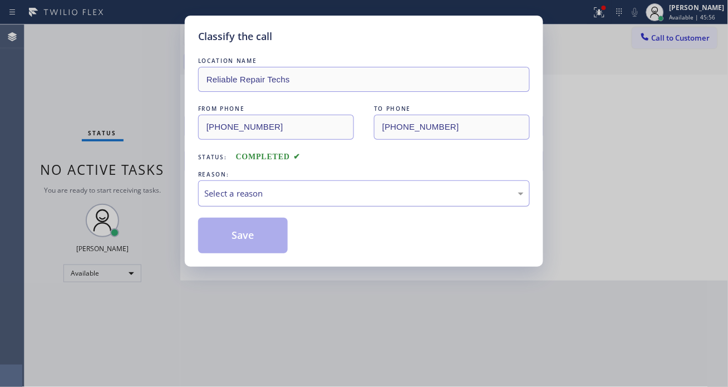
click at [252, 188] on div "Select a reason" at bounding box center [364, 193] width 320 height 13
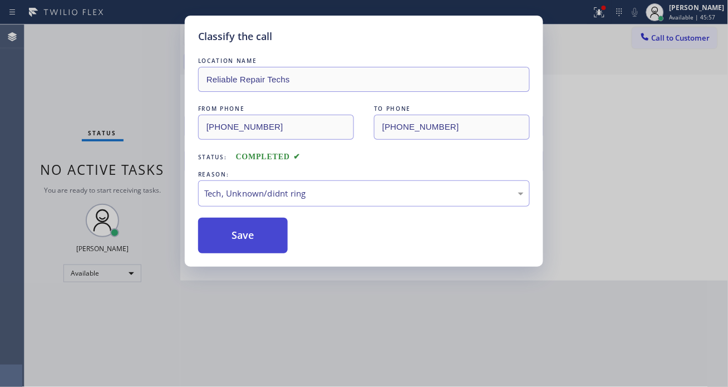
click at [258, 245] on button "Save" at bounding box center [243, 236] width 90 height 36
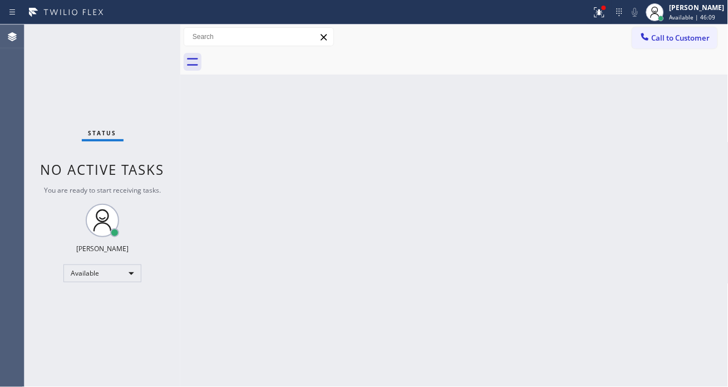
drag, startPoint x: 611, startPoint y: 18, endPoint x: 617, endPoint y: 40, distance: 22.6
click at [606, 18] on icon at bounding box center [599, 12] width 13 height 13
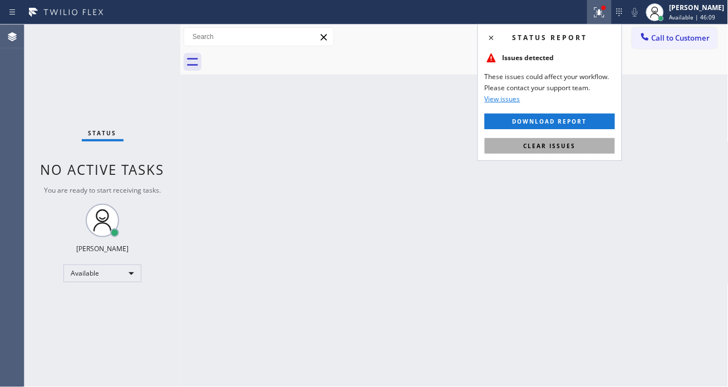
click at [590, 146] on button "Clear issues" at bounding box center [550, 146] width 130 height 16
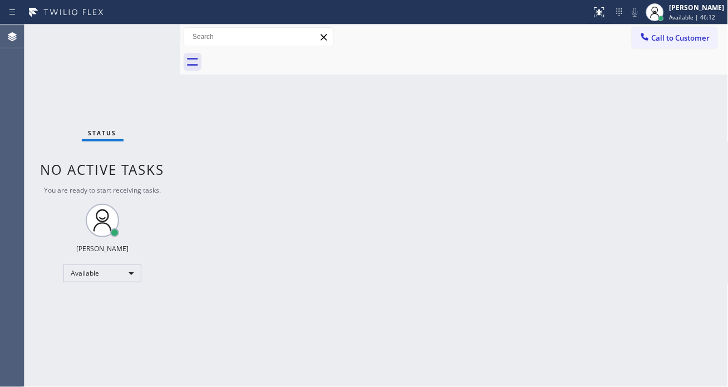
click at [131, 30] on div "Status No active tasks You are ready to start receiving tasks. [PERSON_NAME]" at bounding box center [102, 205] width 156 height 362
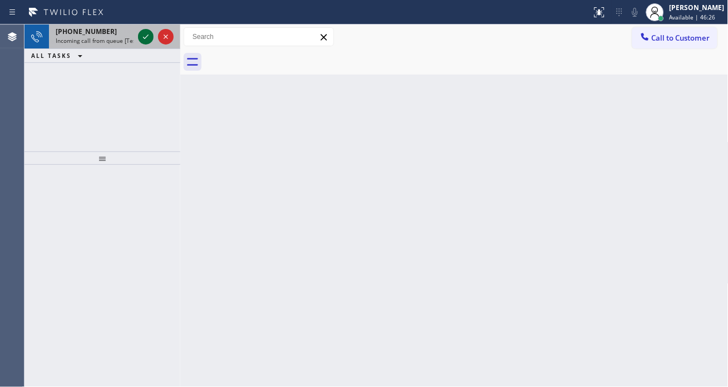
click at [149, 31] on icon at bounding box center [145, 36] width 13 height 13
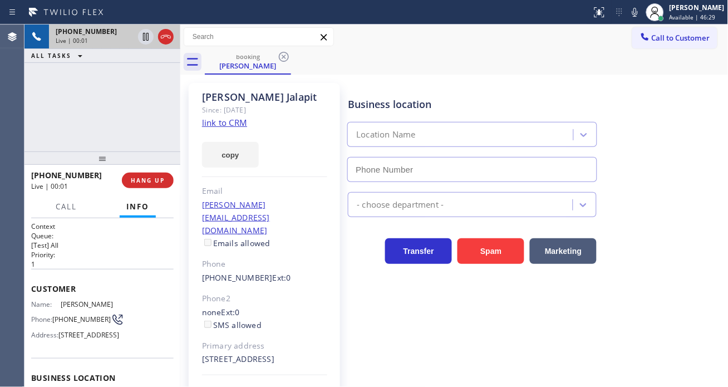
type input "[PHONE_NUMBER]"
click at [233, 119] on link "link to CRM" at bounding box center [224, 122] width 45 height 11
click at [81, 106] on div "[PHONE_NUMBER] Live | 00:12 ALL TASKS ALL TASKS ACTIVE TASKS TASKS IN WRAP UP" at bounding box center [102, 87] width 156 height 127
click at [65, 319] on span "[PHONE_NUMBER]" at bounding box center [81, 319] width 58 height 8
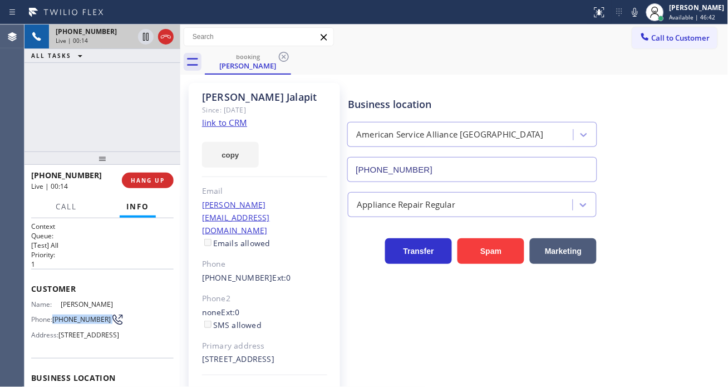
click at [65, 319] on span "[PHONE_NUMBER]" at bounding box center [81, 319] width 58 height 8
copy div "[PHONE_NUMBER]"
click at [148, 135] on div "[PHONE_NUMBER] Live | 00:45 ALL TASKS ALL TASKS ACTIVE TASKS TASKS IN WRAP UP" at bounding box center [102, 87] width 156 height 127
click at [680, 121] on div "Business location American Service Alliance [GEOGRAPHIC_DATA] [PHONE_NUMBER]" at bounding box center [536, 131] width 380 height 101
click at [154, 92] on div "[PHONE_NUMBER] Live | 00:52 ALL TASKS ALL TASKS ACTIVE TASKS TASKS IN WRAP UP" at bounding box center [102, 87] width 156 height 127
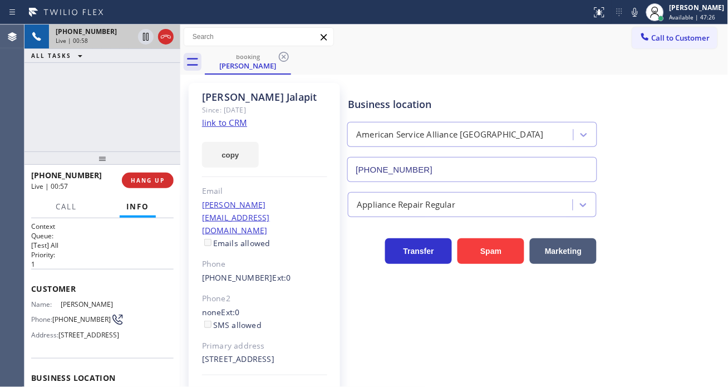
click at [124, 86] on div "[PHONE_NUMBER] Live | 00:58 ALL TASKS ALL TASKS ACTIVE TASKS TASKS IN WRAP UP" at bounding box center [102, 87] width 156 height 127
click at [145, 40] on icon at bounding box center [145, 36] width 13 height 13
click at [96, 84] on div "[PHONE_NUMBER] Live | 01:31 ALL TASKS ALL TASKS ACTIVE TASKS TASKS IN WRAP UP" at bounding box center [102, 87] width 156 height 127
drag, startPoint x: 694, startPoint y: 157, endPoint x: 438, endPoint y: 107, distance: 260.9
click at [694, 157] on div "Business location American Service Alliance [GEOGRAPHIC_DATA] [PHONE_NUMBER]" at bounding box center [536, 131] width 380 height 101
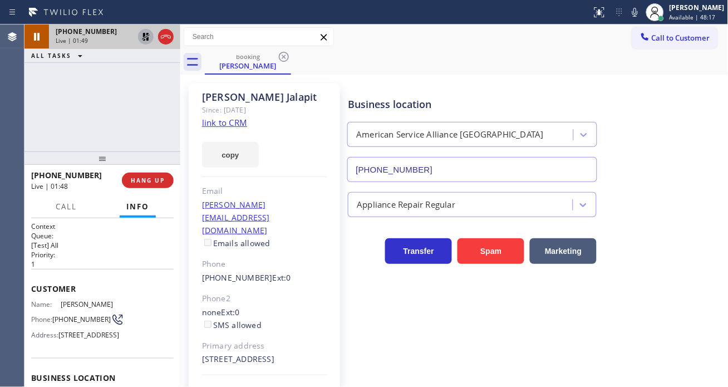
click at [144, 41] on icon at bounding box center [145, 36] width 13 height 13
click at [157, 117] on div "[PHONE_NUMBER] Live | 02:05 ALL TASKS ALL TASKS ACTIVE TASKS TASKS IN WRAP UP" at bounding box center [102, 87] width 156 height 127
click at [156, 180] on span "HANG UP" at bounding box center [148, 180] width 34 height 8
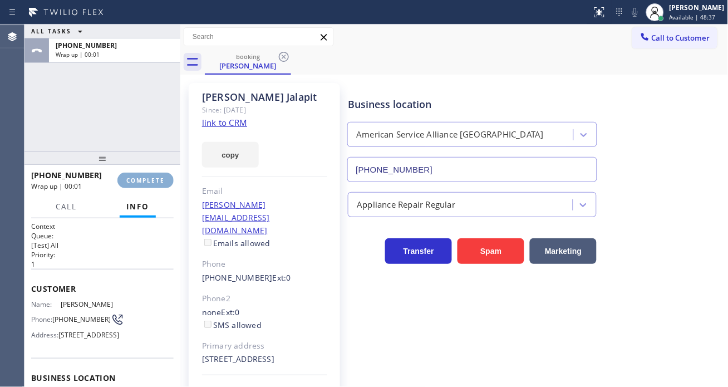
click at [156, 180] on span "COMPLETE" at bounding box center [145, 180] width 38 height 8
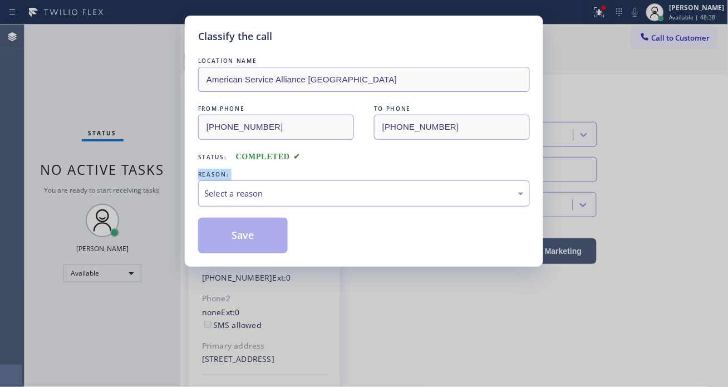
click at [156, 180] on div "Classify the call LOCATION NAME American Service Alliance Alhambra FROM PHONE […" at bounding box center [364, 193] width 728 height 387
click at [249, 190] on div "Select a reason" at bounding box center [364, 193] width 320 height 13
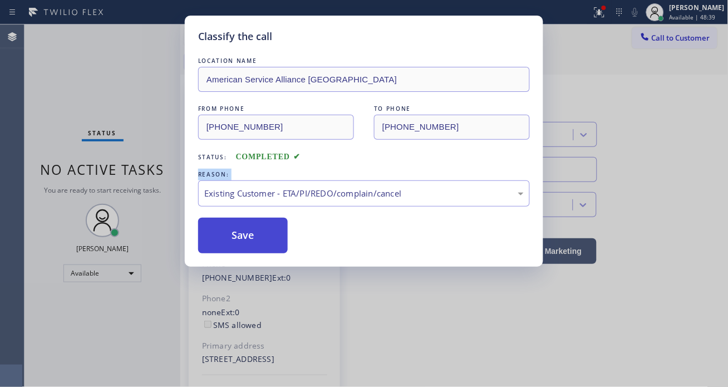
click at [271, 240] on button "Save" at bounding box center [243, 236] width 90 height 36
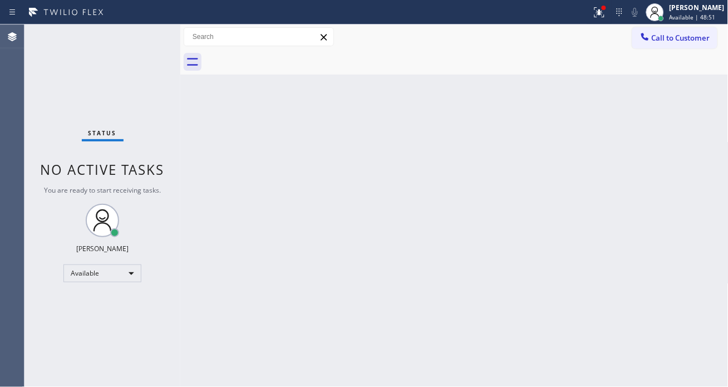
click at [136, 37] on div "Status No active tasks You are ready to start receiving tasks. [PERSON_NAME]" at bounding box center [102, 205] width 156 height 362
click at [135, 42] on div "Status No active tasks You are ready to start receiving tasks. [PERSON_NAME]" at bounding box center [102, 205] width 156 height 362
drag, startPoint x: 714, startPoint y: 154, endPoint x: 644, endPoint y: 143, distance: 70.4
click at [714, 154] on div "Back to Dashboard Change Sender ID Customers Technicians Select a contact Outbo…" at bounding box center [454, 205] width 548 height 362
click at [138, 36] on div "Status No active tasks You are ready to start receiving tasks. [PERSON_NAME]" at bounding box center [102, 205] width 156 height 362
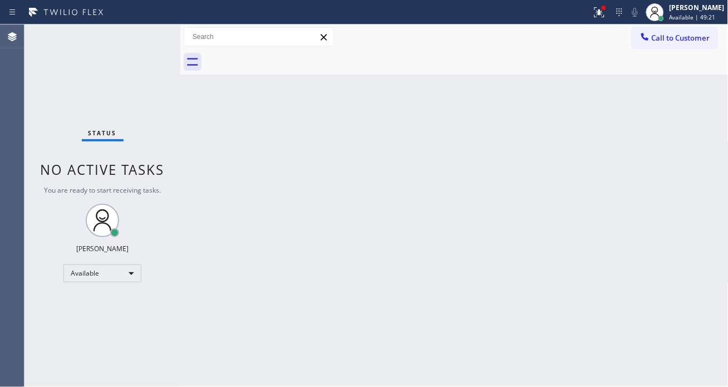
click at [670, 143] on div "Back to Dashboard Change Sender ID Customers Technicians Select a contact Outbo…" at bounding box center [454, 205] width 548 height 362
click at [151, 32] on div "Status No active tasks You are ready to start receiving tasks. [PERSON_NAME]" at bounding box center [102, 205] width 156 height 362
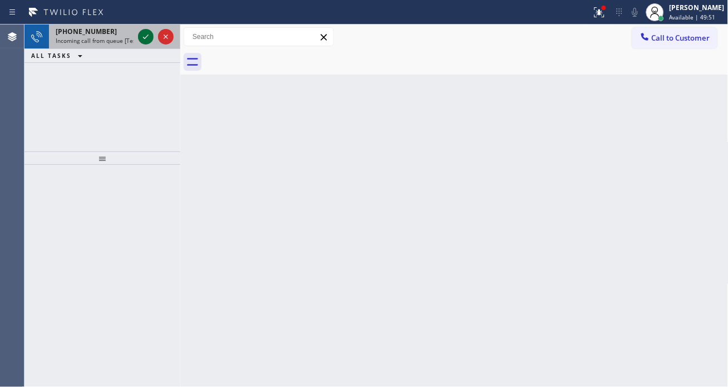
click at [151, 32] on icon at bounding box center [145, 36] width 13 height 13
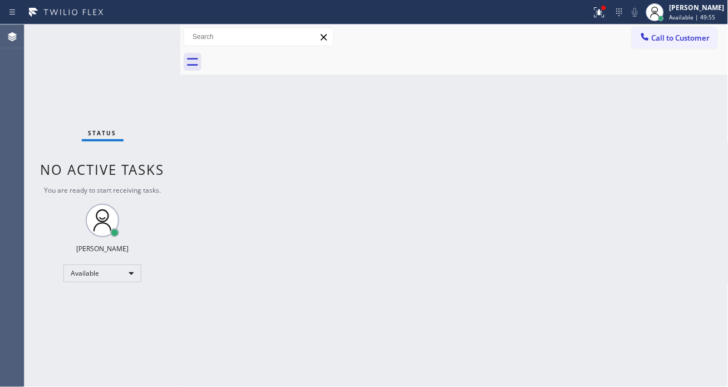
click at [152, 31] on div "Status No active tasks You are ready to start receiving tasks. [PERSON_NAME]" at bounding box center [102, 205] width 156 height 362
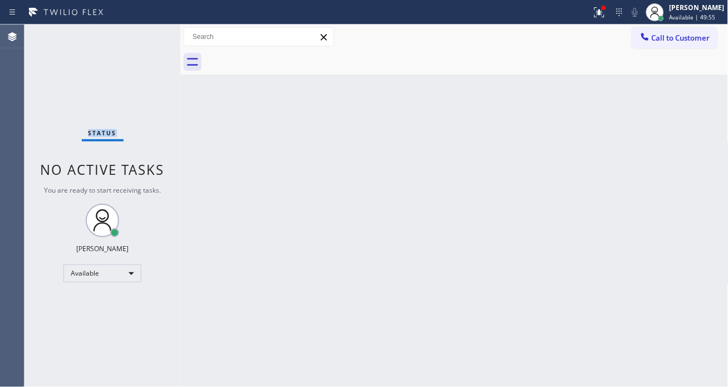
click at [152, 31] on div "Status No active tasks You are ready to start receiving tasks. [PERSON_NAME]" at bounding box center [102, 205] width 156 height 362
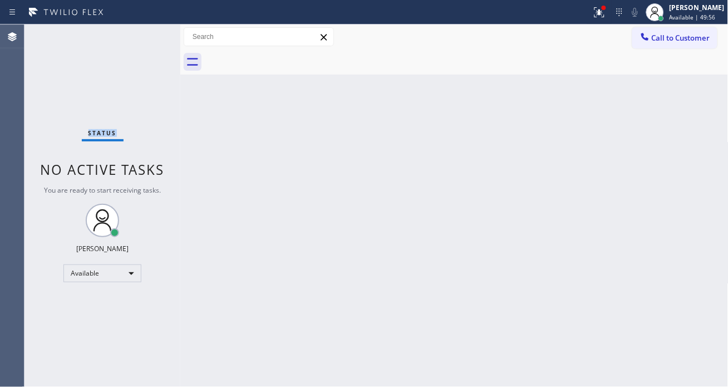
click at [152, 31] on div "Status No active tasks You are ready to start receiving tasks. [PERSON_NAME]" at bounding box center [102, 205] width 156 height 362
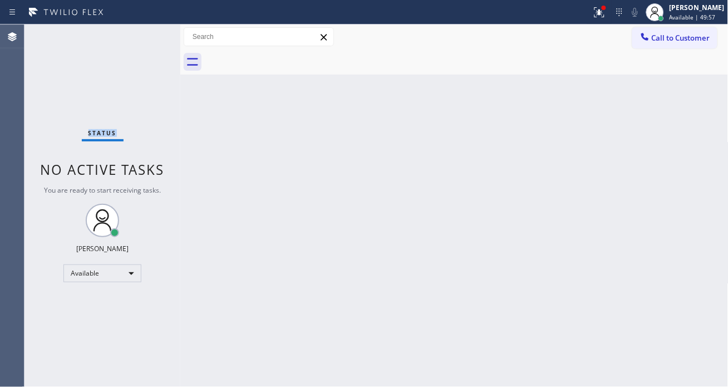
click at [152, 31] on div "Status No active tasks You are ready to start receiving tasks. [PERSON_NAME]" at bounding box center [102, 205] width 156 height 362
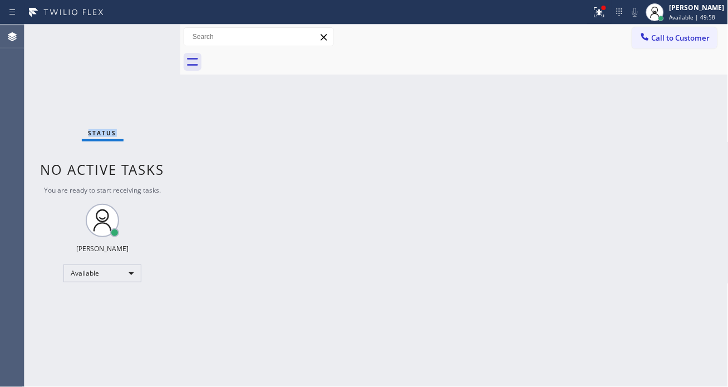
click at [152, 31] on div "Status No active tasks You are ready to start receiving tasks. [PERSON_NAME]" at bounding box center [102, 205] width 156 height 362
click at [145, 31] on div "Status No active tasks You are ready to start receiving tasks. [PERSON_NAME]" at bounding box center [102, 205] width 156 height 362
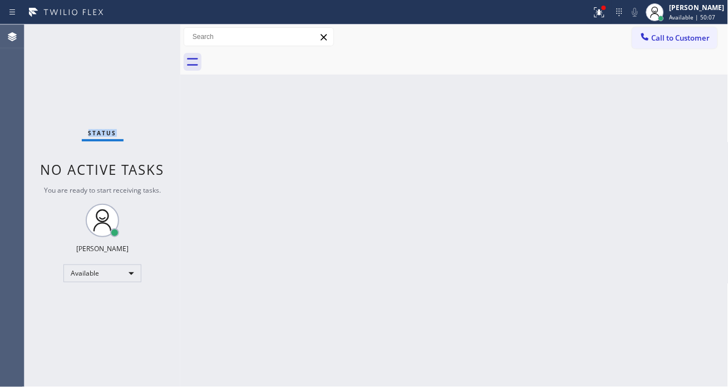
click at [145, 31] on div "Status No active tasks You are ready to start receiving tasks. [PERSON_NAME]" at bounding box center [102, 205] width 156 height 362
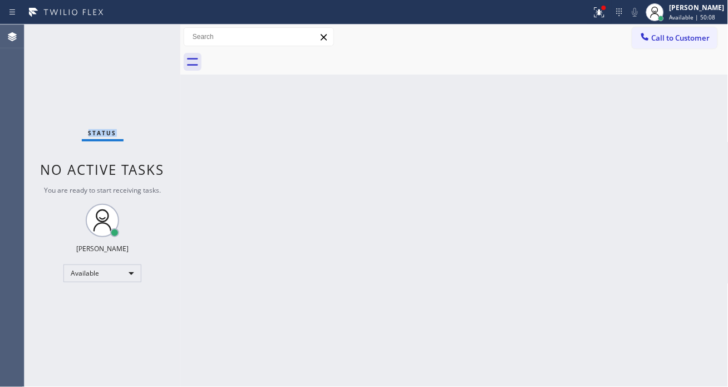
click at [145, 31] on div "Status No active tasks You are ready to start receiving tasks. [PERSON_NAME]" at bounding box center [102, 205] width 156 height 362
click at [599, 13] on div at bounding box center [599, 12] width 24 height 13
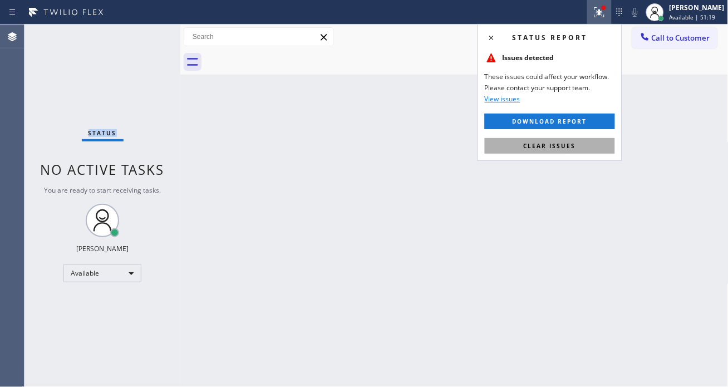
click at [582, 147] on button "Clear issues" at bounding box center [550, 146] width 130 height 16
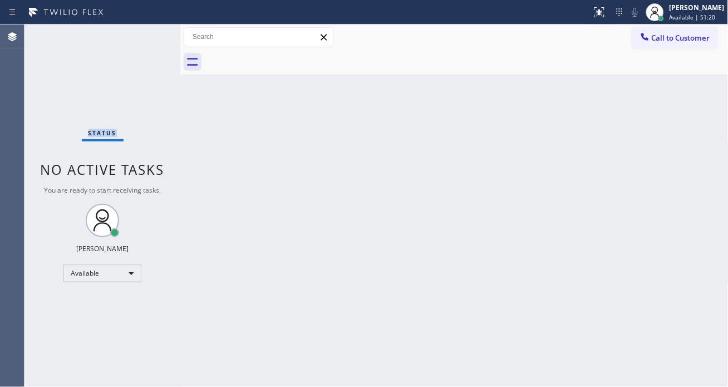
click at [140, 35] on div "Status No active tasks You are ready to start receiving tasks. [PERSON_NAME]" at bounding box center [102, 205] width 156 height 362
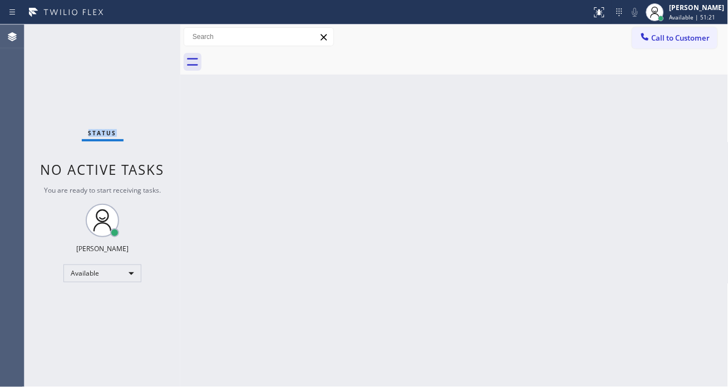
click at [140, 35] on div "Status No active tasks You are ready to start receiving tasks. [PERSON_NAME]" at bounding box center [102, 205] width 156 height 362
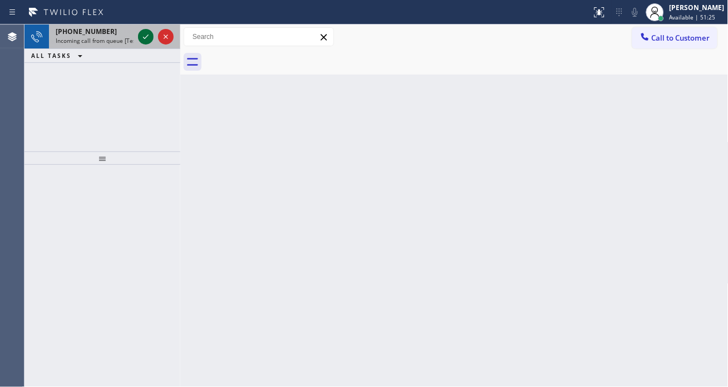
click at [140, 35] on icon at bounding box center [145, 36] width 13 height 13
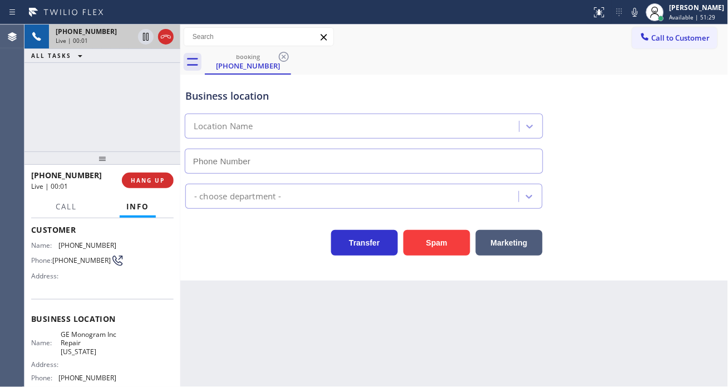
type input "[PHONE_NUMBER]"
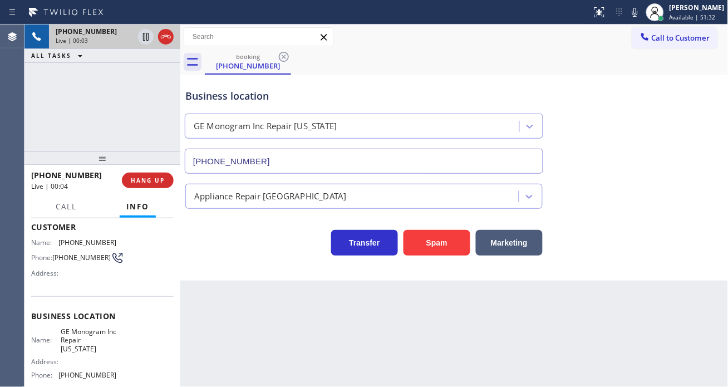
click at [70, 257] on span "[PHONE_NUMBER]" at bounding box center [81, 257] width 58 height 8
click at [266, 332] on div "Back to Dashboard Change Sender ID Customers Technicians Select a contact Outbo…" at bounding box center [454, 205] width 548 height 362
click at [75, 342] on span "GE Monogram Inc Repair [US_STATE]" at bounding box center [89, 340] width 56 height 26
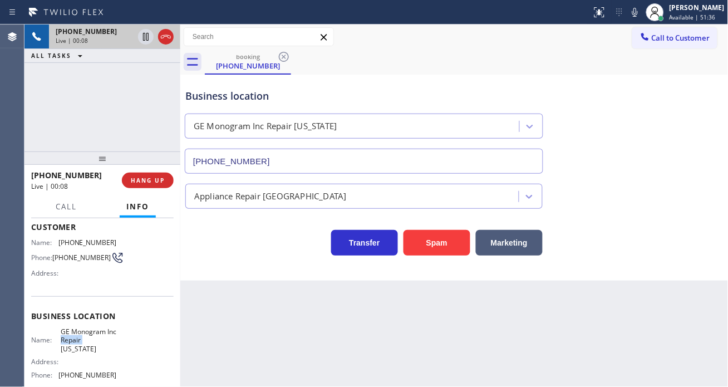
click at [75, 342] on span "GE Monogram Inc Repair [US_STATE]" at bounding box center [89, 340] width 56 height 26
click at [208, 354] on div "Back to Dashboard Change Sender ID Customers Technicians Select a contact Outbo…" at bounding box center [454, 205] width 548 height 362
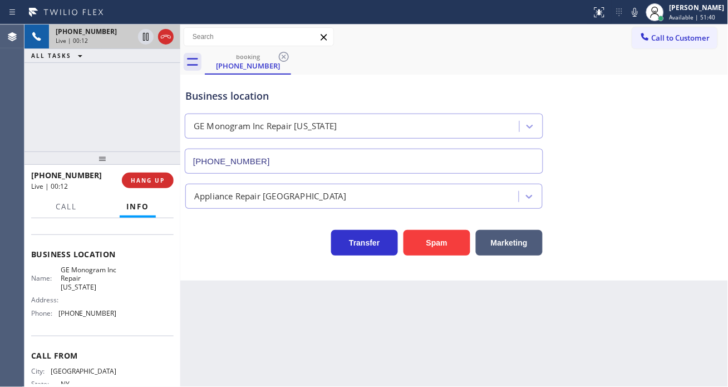
click at [87, 316] on span "[PHONE_NUMBER]" at bounding box center [87, 313] width 58 height 8
click at [303, 285] on div "Back to Dashboard Change Sender ID Customers Technicians Select a contact Outbo…" at bounding box center [454, 205] width 548 height 362
click at [154, 180] on span "HANG UP" at bounding box center [148, 180] width 34 height 8
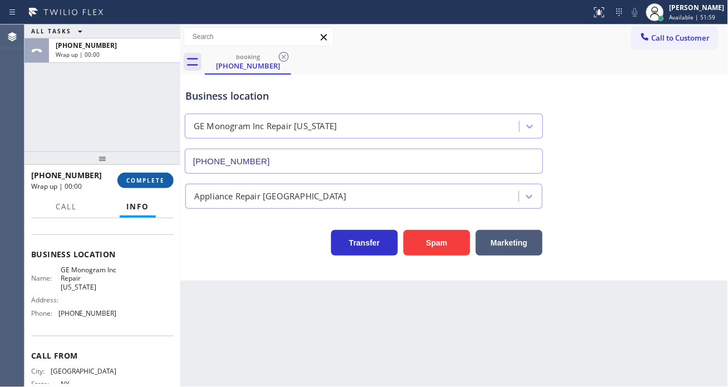
click at [154, 181] on span "COMPLETE" at bounding box center [145, 180] width 38 height 8
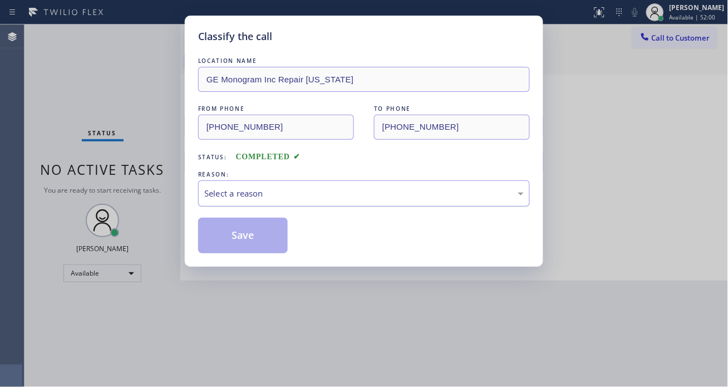
click at [246, 193] on div "Select a reason" at bounding box center [364, 193] width 320 height 13
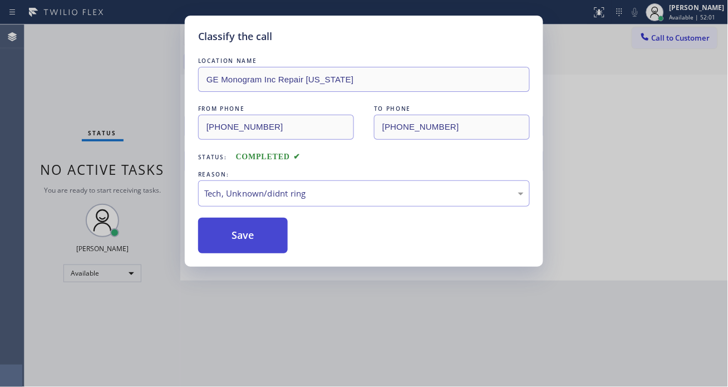
click at [248, 244] on button "Save" at bounding box center [243, 236] width 90 height 36
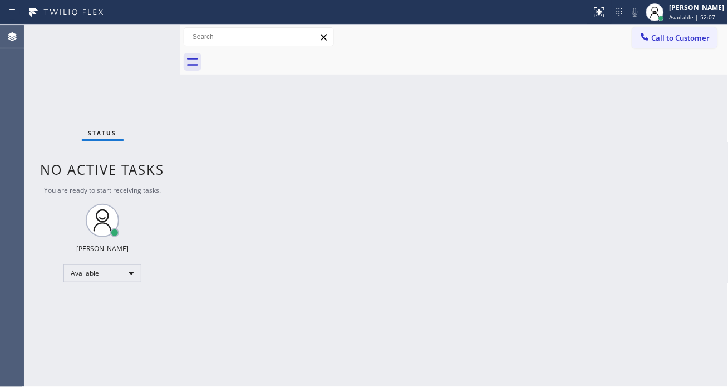
click at [141, 32] on div "Status No active tasks You are ready to start receiving tasks. [PERSON_NAME]" at bounding box center [102, 205] width 156 height 362
click at [150, 42] on div "Status No active tasks You are ready to start receiving tasks. [PERSON_NAME]" at bounding box center [102, 205] width 156 height 362
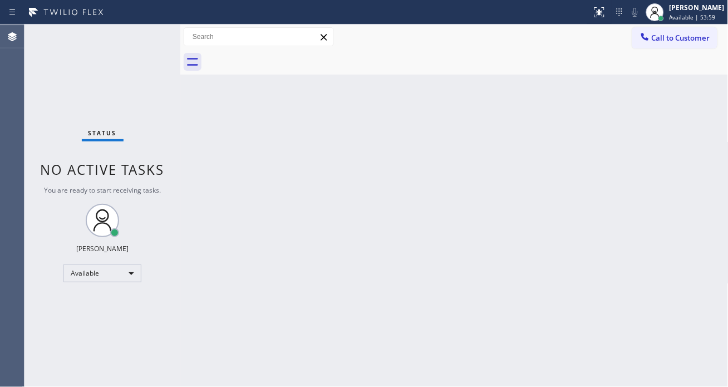
click at [147, 46] on div "Status No active tasks You are ready to start receiving tasks. [PERSON_NAME]" at bounding box center [102, 205] width 156 height 362
click at [151, 34] on div "Status No active tasks You are ready to start receiving tasks. [PERSON_NAME]" at bounding box center [102, 205] width 156 height 362
click at [680, 106] on div "Back to Dashboard Change Sender ID Customers Technicians Select a contact Outbo…" at bounding box center [454, 205] width 548 height 362
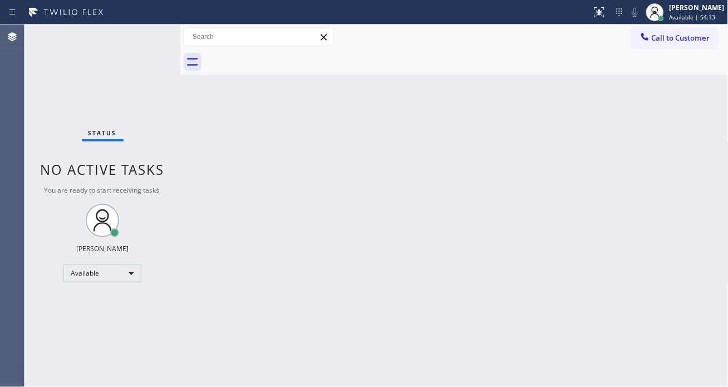
click at [145, 32] on div "Status No active tasks You are ready to start receiving tasks. [PERSON_NAME]" at bounding box center [102, 205] width 156 height 362
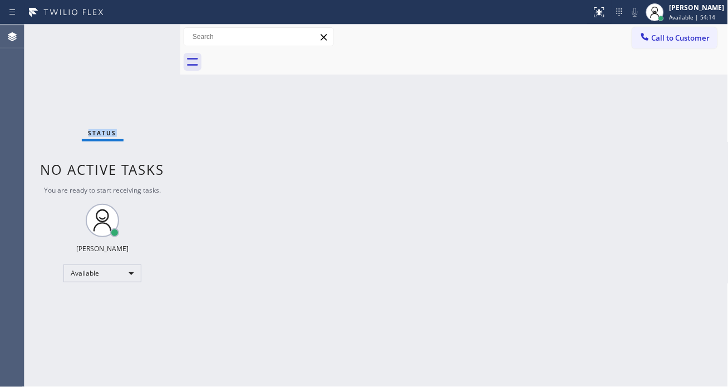
click at [145, 32] on div "Status No active tasks You are ready to start receiving tasks. [PERSON_NAME]" at bounding box center [102, 205] width 156 height 362
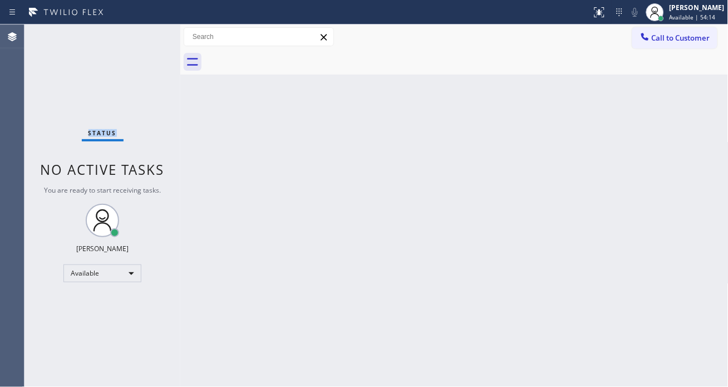
click at [145, 32] on div "Status No active tasks You are ready to start receiving tasks. [PERSON_NAME]" at bounding box center [102, 205] width 156 height 362
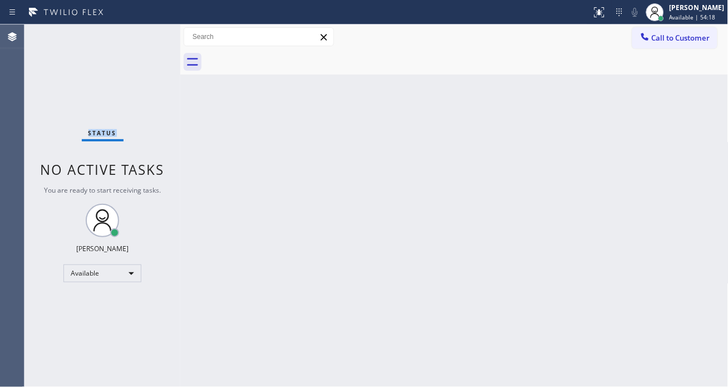
click at [145, 32] on div "Status No active tasks You are ready to start receiving tasks. [PERSON_NAME]" at bounding box center [102, 205] width 156 height 362
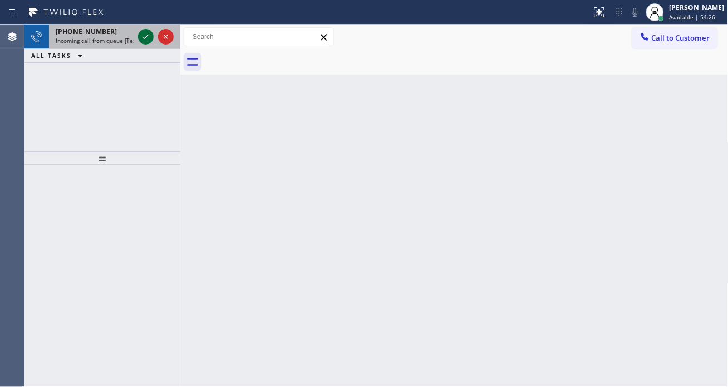
click at [145, 32] on icon at bounding box center [145, 36] width 13 height 13
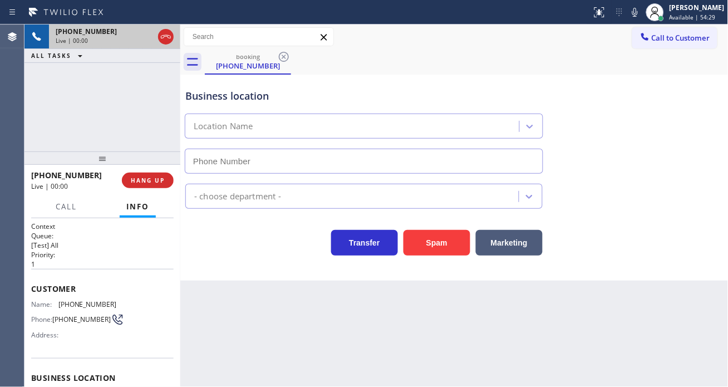
type input "[PHONE_NUMBER]"
click at [114, 93] on div "[PHONE_NUMBER] Live | 00:04 ALL TASKS ALL TASKS ACTIVE TASKS TASKS IN WRAP UP" at bounding box center [102, 87] width 156 height 127
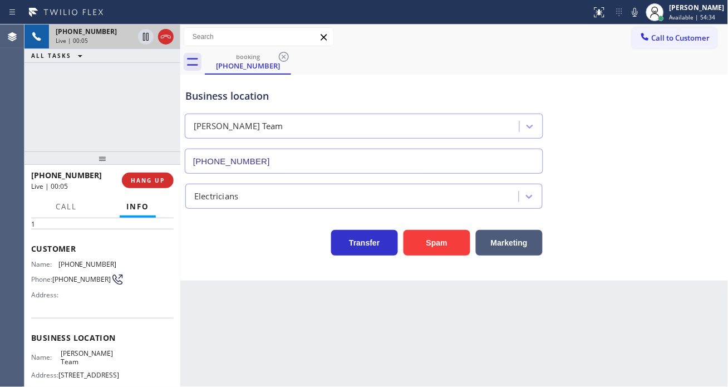
scroll to position [62, 0]
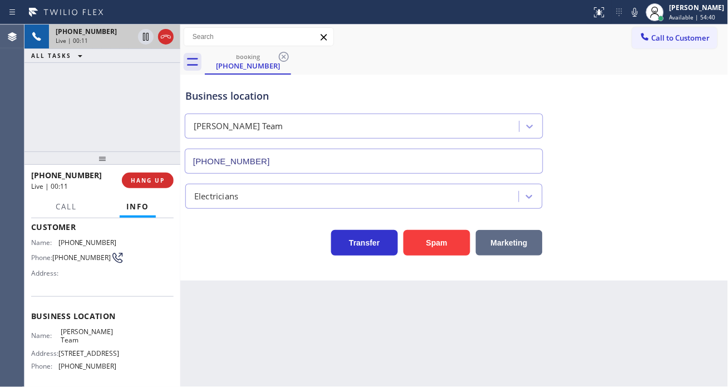
click at [517, 246] on button "Marketing" at bounding box center [509, 243] width 67 height 26
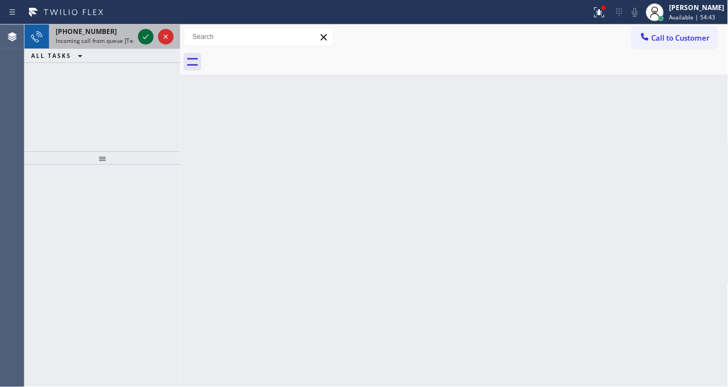
click at [140, 34] on icon at bounding box center [145, 36] width 13 height 13
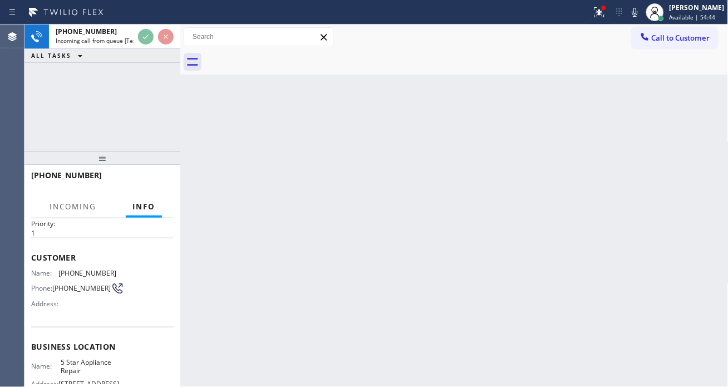
scroll to position [62, 0]
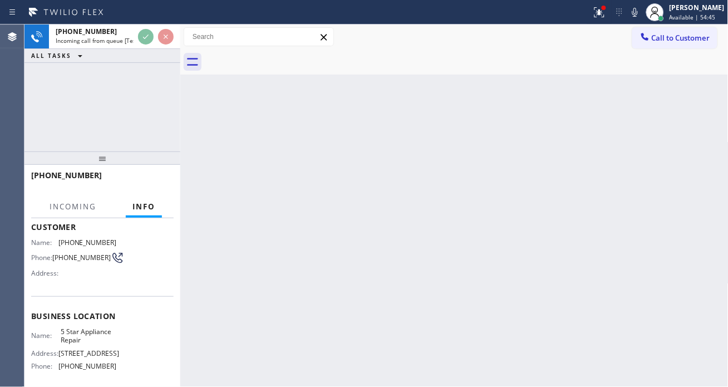
click at [108, 332] on span "5 Star Appliance Repair" at bounding box center [89, 335] width 56 height 17
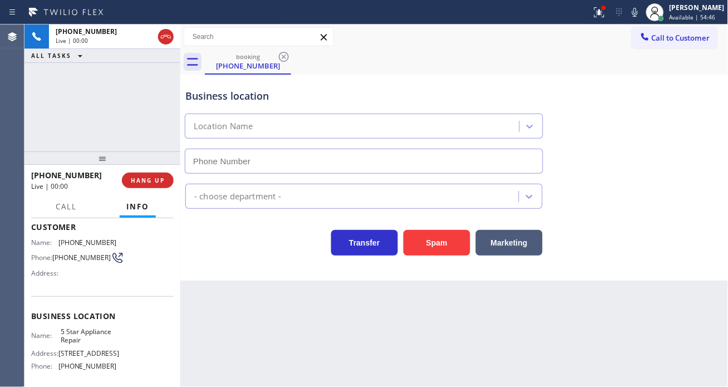
click at [108, 332] on span "5 Star Appliance Repair" at bounding box center [89, 335] width 56 height 17
type input "[PHONE_NUMBER]"
click at [108, 332] on span "5 Star Appliance Repair" at bounding box center [89, 335] width 56 height 17
click at [68, 253] on span "[PHONE_NUMBER]" at bounding box center [81, 257] width 58 height 8
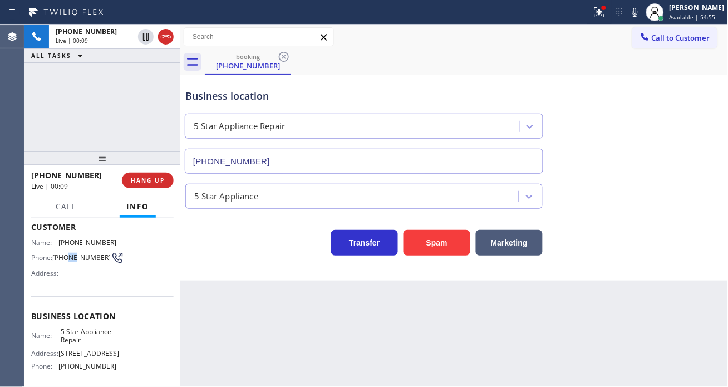
click at [68, 253] on span "[PHONE_NUMBER]" at bounding box center [81, 257] width 58 height 8
click at [349, 340] on div "Back to Dashboard Change Sender ID Customers Technicians Select a contact Outbo…" at bounding box center [454, 205] width 548 height 362
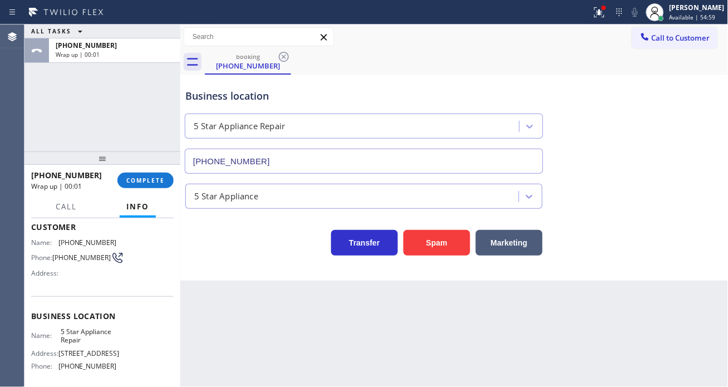
click at [90, 340] on span "5 Star Appliance Repair" at bounding box center [89, 335] width 56 height 17
click at [225, 258] on div "Business location 5 Star Appliance Repair [PHONE_NUMBER] 5 Star Appliance Trans…" at bounding box center [454, 178] width 548 height 206
click at [153, 180] on span "COMPLETE" at bounding box center [145, 180] width 38 height 8
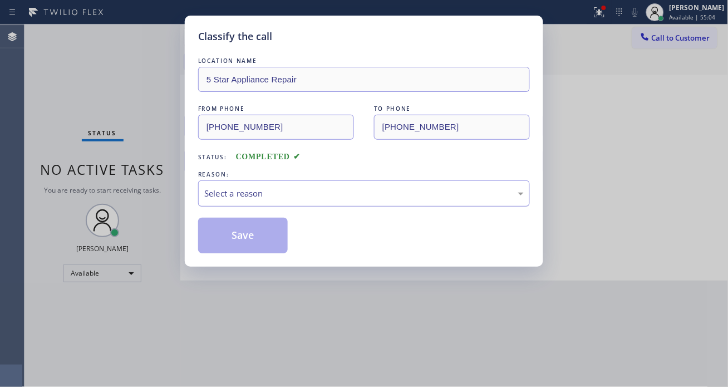
click at [296, 182] on div "Select a reason" at bounding box center [364, 193] width 332 height 26
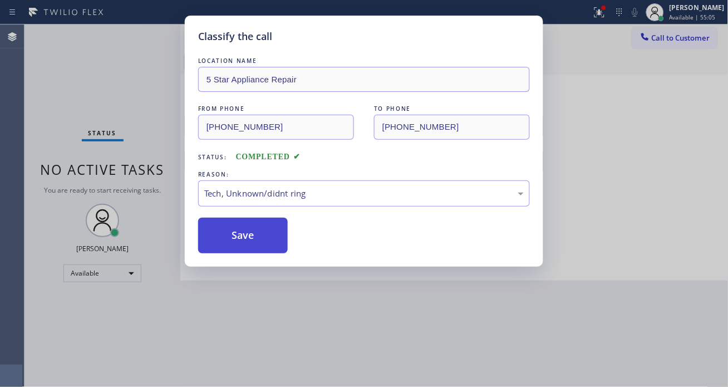
click at [274, 236] on button "Save" at bounding box center [243, 236] width 90 height 36
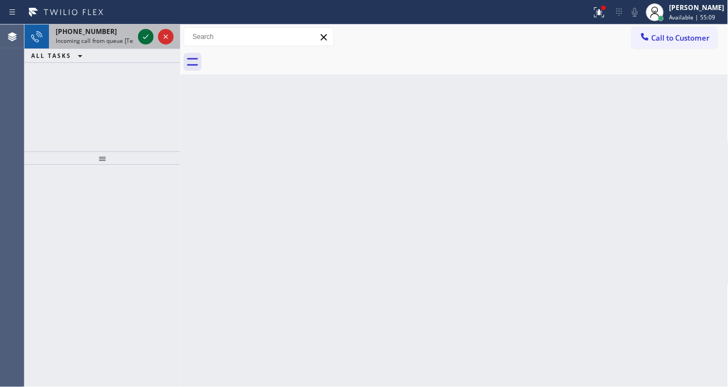
click at [142, 36] on icon at bounding box center [145, 36] width 13 height 13
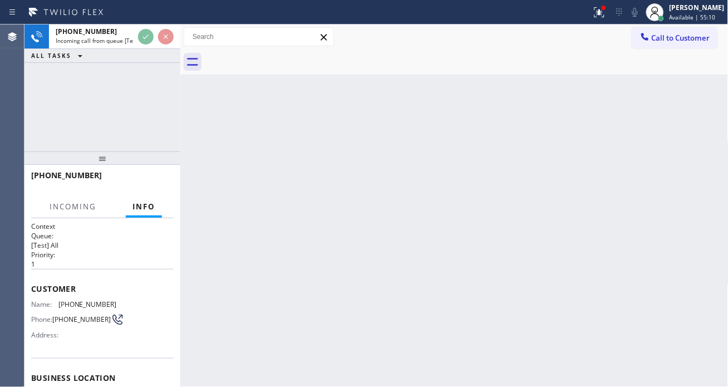
scroll to position [62, 0]
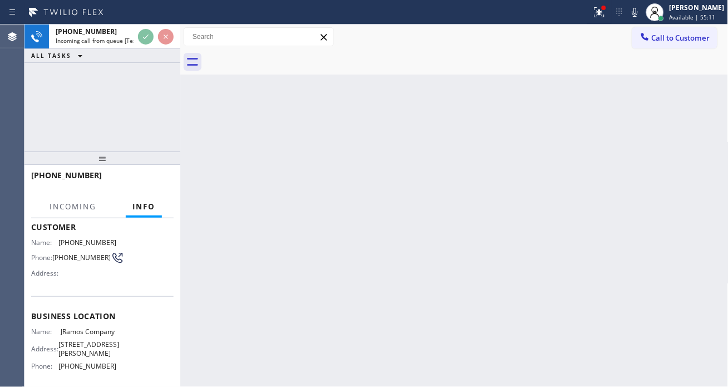
click at [89, 336] on span "JRamos Company" at bounding box center [89, 331] width 56 height 8
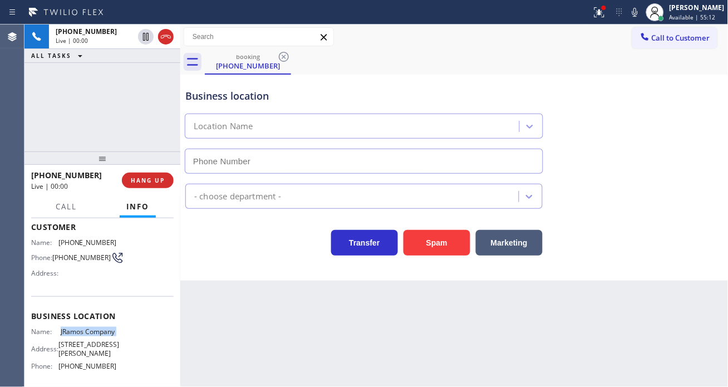
click at [89, 336] on span "JRamos Company" at bounding box center [89, 331] width 56 height 8
type input "[PHONE_NUMBER]"
click at [89, 336] on span "JRamos Company" at bounding box center [89, 331] width 56 height 8
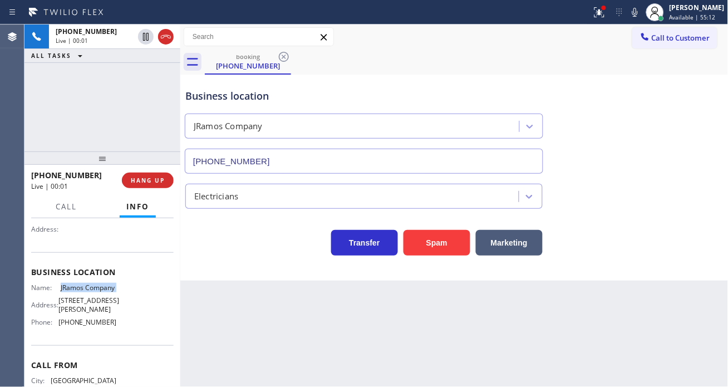
scroll to position [124, 0]
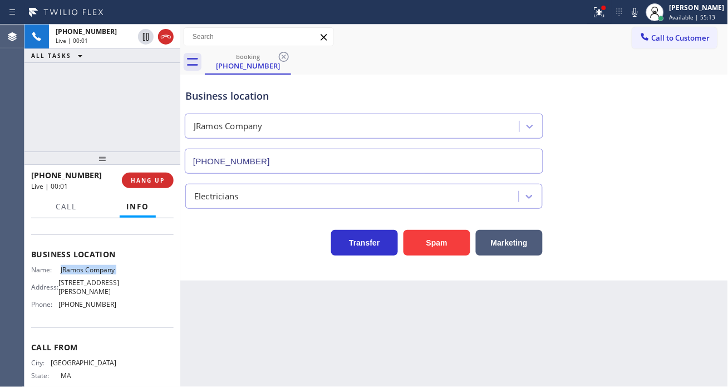
click at [91, 274] on span "JRamos Company" at bounding box center [89, 270] width 56 height 8
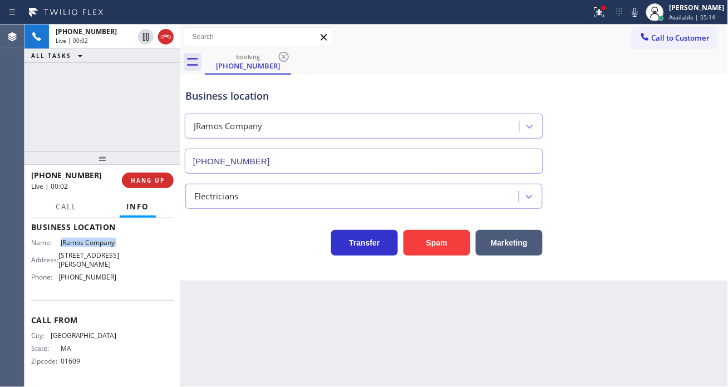
scroll to position [162, 0]
click at [171, 179] on button "HANG UP" at bounding box center [148, 181] width 52 height 16
click at [169, 181] on button "HANG UP" at bounding box center [148, 181] width 52 height 16
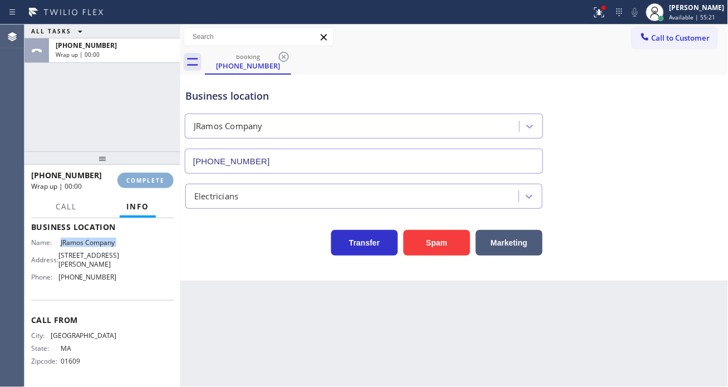
click at [169, 181] on button "COMPLETE" at bounding box center [145, 181] width 56 height 16
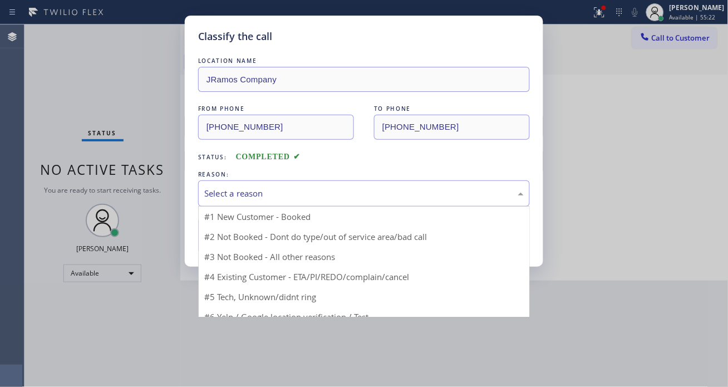
click at [270, 202] on div "Select a reason" at bounding box center [364, 193] width 332 height 26
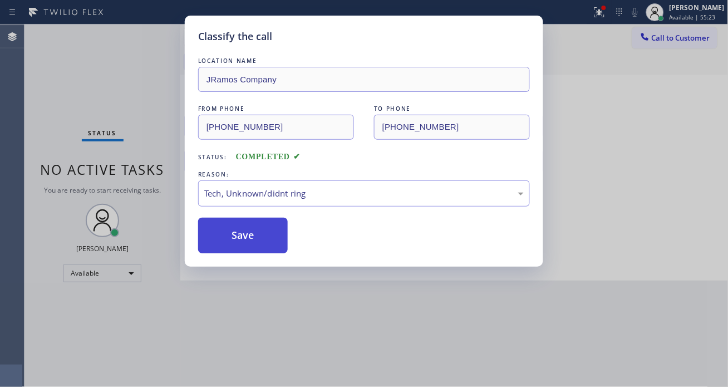
click at [254, 234] on button "Save" at bounding box center [243, 236] width 90 height 36
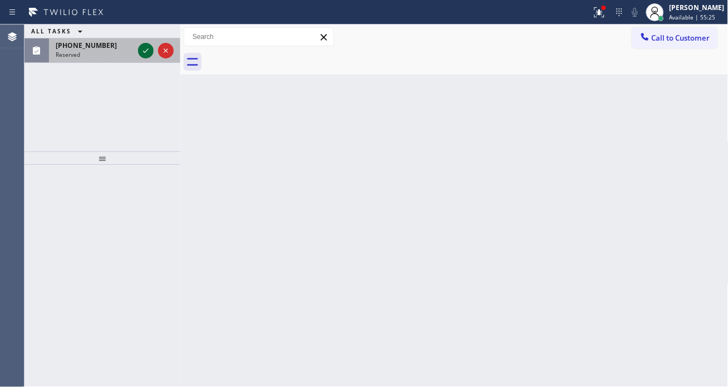
click at [140, 55] on icon at bounding box center [145, 50] width 13 height 13
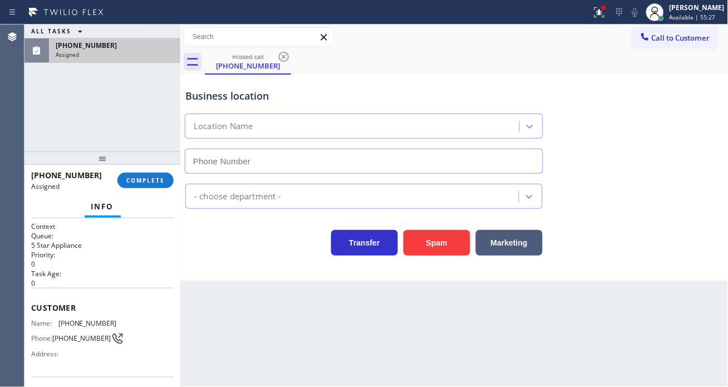
type input "[PHONE_NUMBER]"
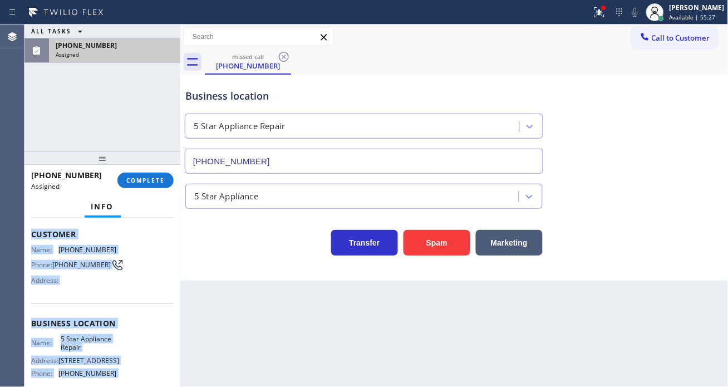
scroll to position [163, 0]
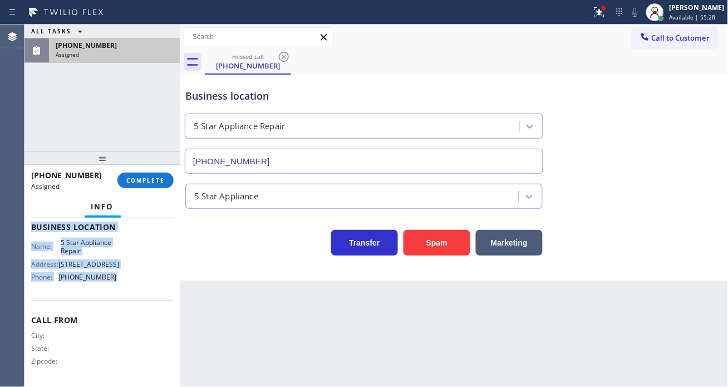
drag, startPoint x: 32, startPoint y: 294, endPoint x: 119, endPoint y: 297, distance: 87.5
click at [119, 297] on div "Context Queue: 5 Star Appliance Priority: 0 Task Age: Customer Name: [PHONE_NUM…" at bounding box center [102, 222] width 143 height 323
click at [146, 186] on button "COMPLETE" at bounding box center [145, 181] width 56 height 16
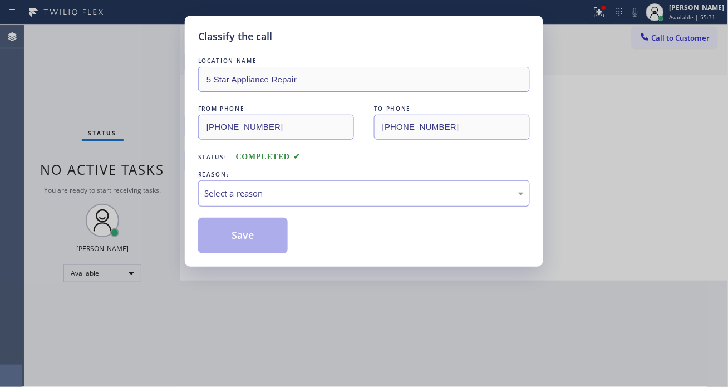
click at [336, 204] on div "Select a reason" at bounding box center [364, 193] width 332 height 26
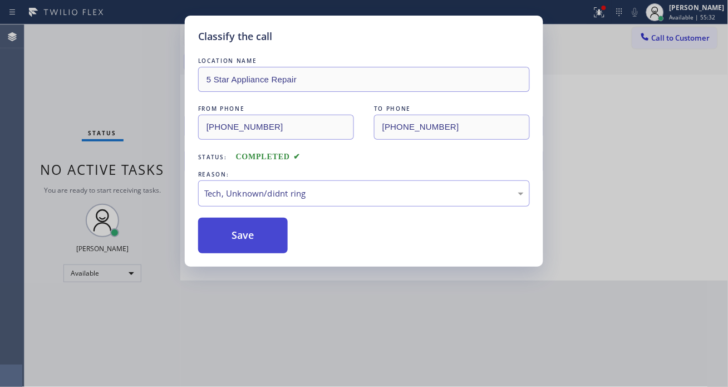
click at [263, 241] on button "Save" at bounding box center [243, 236] width 90 height 36
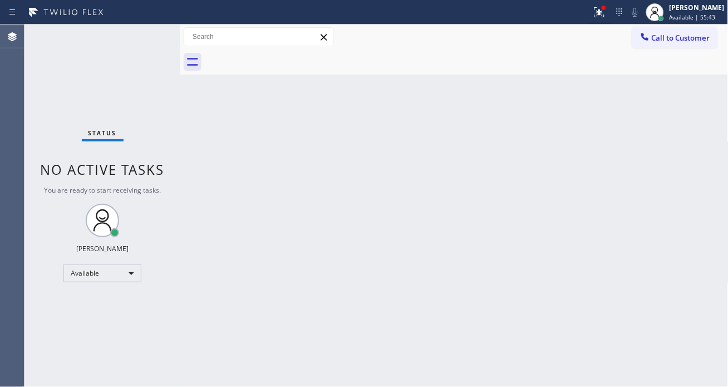
click at [681, 153] on div "Back to Dashboard Change Sender ID Customers Technicians Select a contact Outbo…" at bounding box center [454, 205] width 548 height 362
click at [155, 32] on div "Status No active tasks You are ready to start receiving tasks. [PERSON_NAME]" at bounding box center [102, 205] width 156 height 362
click at [154, 31] on div "Status No active tasks You are ready to start receiving tasks. [PERSON_NAME]" at bounding box center [102, 205] width 156 height 362
click at [145, 35] on div "Status No active tasks You are ready to start receiving tasks. [PERSON_NAME]" at bounding box center [102, 205] width 156 height 362
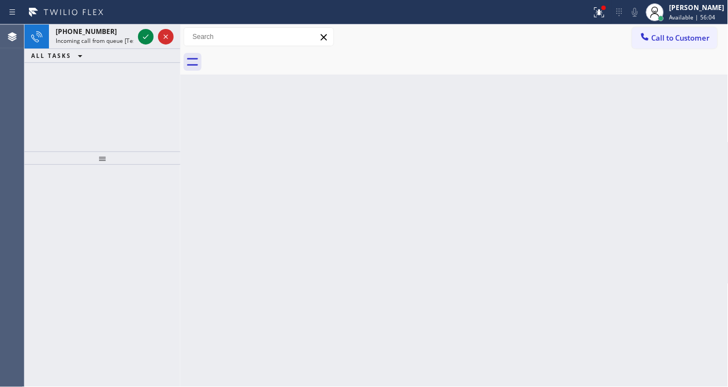
click at [145, 35] on icon at bounding box center [145, 36] width 13 height 13
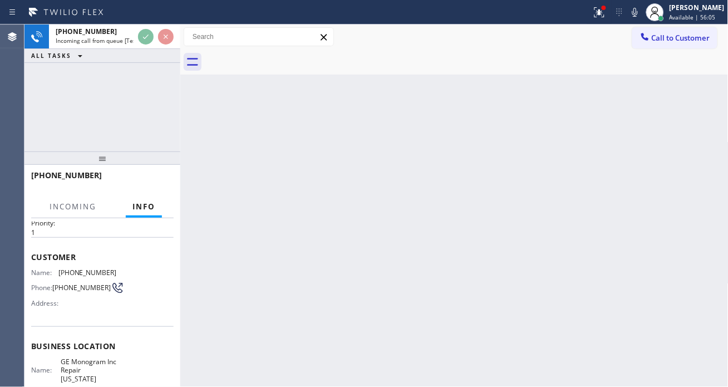
scroll to position [62, 0]
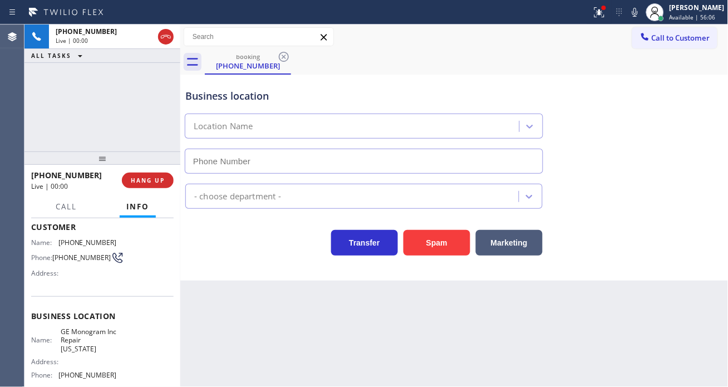
type input "[PHONE_NUMBER]"
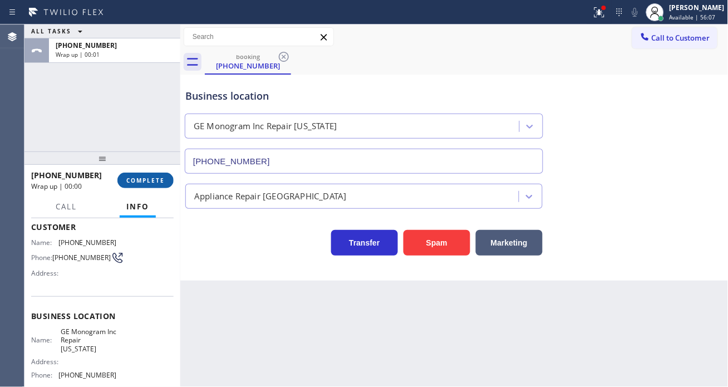
click at [140, 184] on span "COMPLETE" at bounding box center [145, 180] width 38 height 8
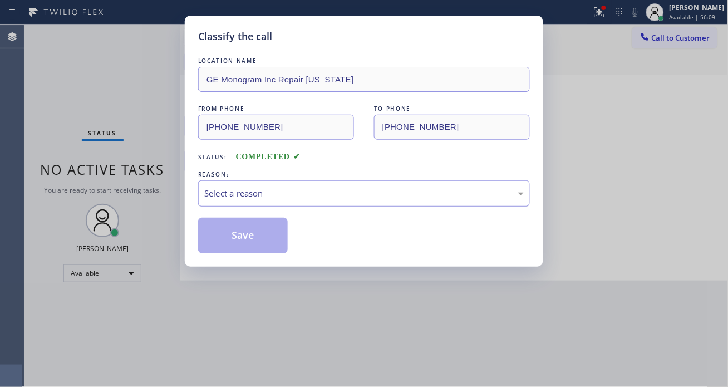
click at [299, 198] on div "Select a reason" at bounding box center [364, 193] width 320 height 13
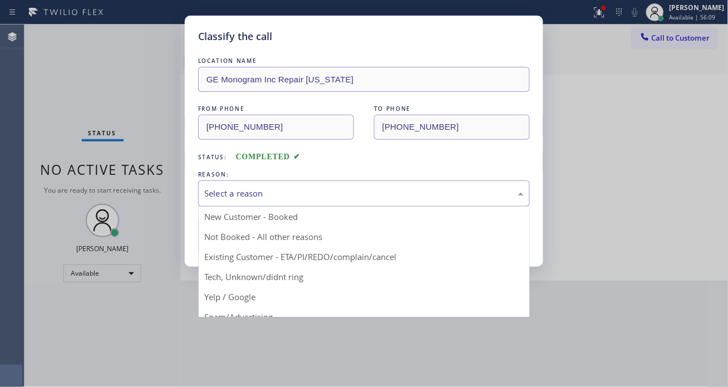
drag, startPoint x: 271, startPoint y: 275, endPoint x: 266, endPoint y: 255, distance: 20.7
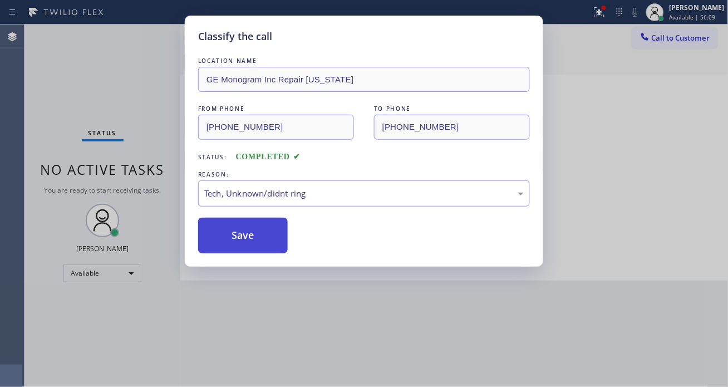
click at [262, 233] on button "Save" at bounding box center [243, 236] width 90 height 36
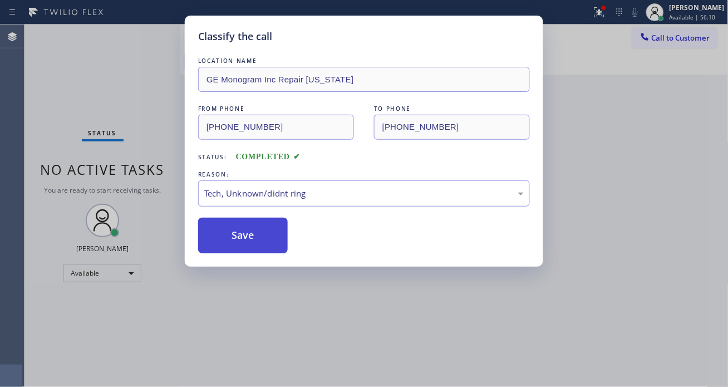
click at [262, 233] on button "Save" at bounding box center [243, 236] width 90 height 36
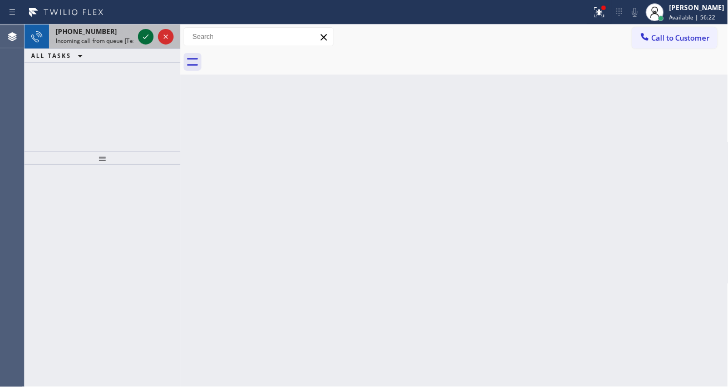
click at [140, 32] on icon at bounding box center [145, 36] width 13 height 13
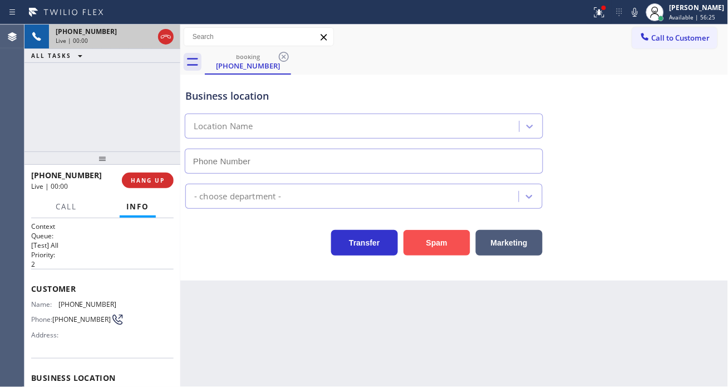
type input "[PHONE_NUMBER]"
click at [440, 235] on button "Spam" at bounding box center [437, 243] width 67 height 26
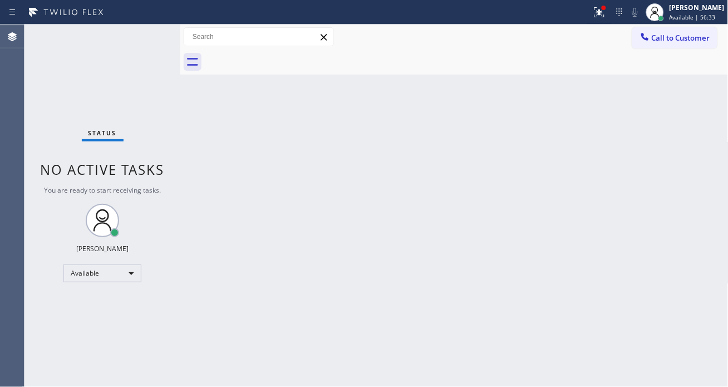
click at [142, 35] on div "Status No active tasks You are ready to start receiving tasks. [PERSON_NAME]" at bounding box center [102, 205] width 156 height 362
click at [145, 32] on div "Status No active tasks You are ready to start receiving tasks. [PERSON_NAME]" at bounding box center [102, 205] width 156 height 362
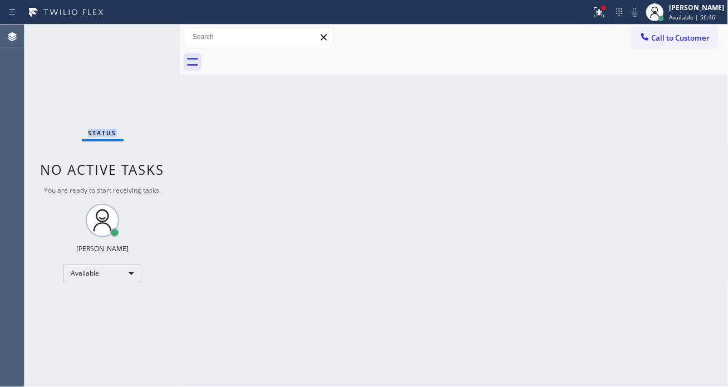
click at [145, 32] on div "Status No active tasks You are ready to start receiving tasks. [PERSON_NAME]" at bounding box center [102, 205] width 156 height 362
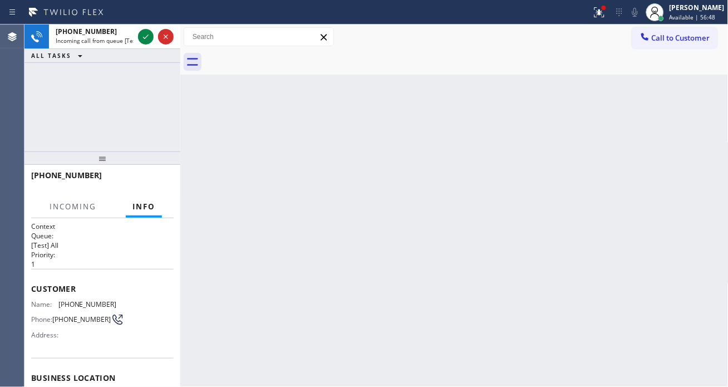
click at [145, 32] on icon at bounding box center [145, 36] width 13 height 13
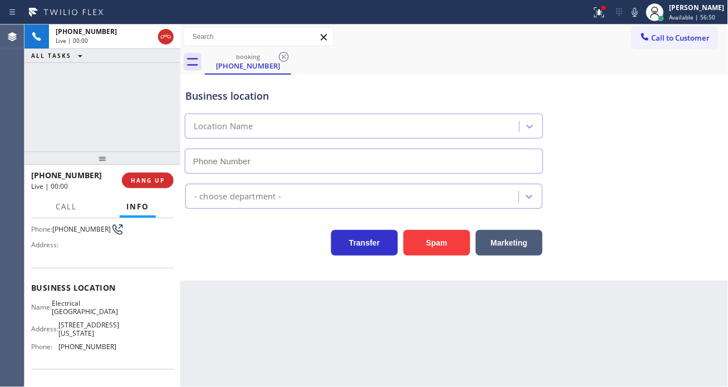
type input "[PHONE_NUMBER]"
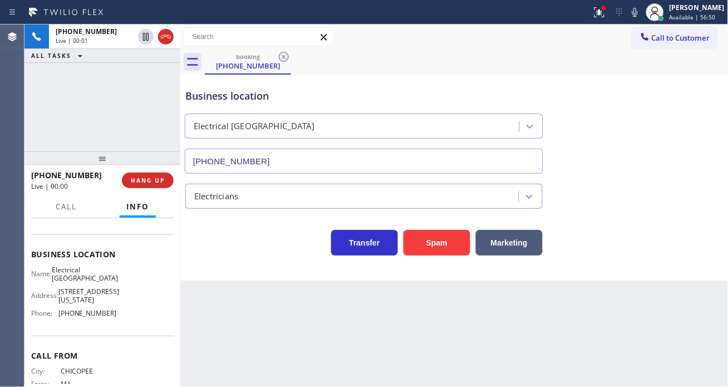
click at [102, 273] on span "Electrical [GEOGRAPHIC_DATA]" at bounding box center [85, 274] width 66 height 17
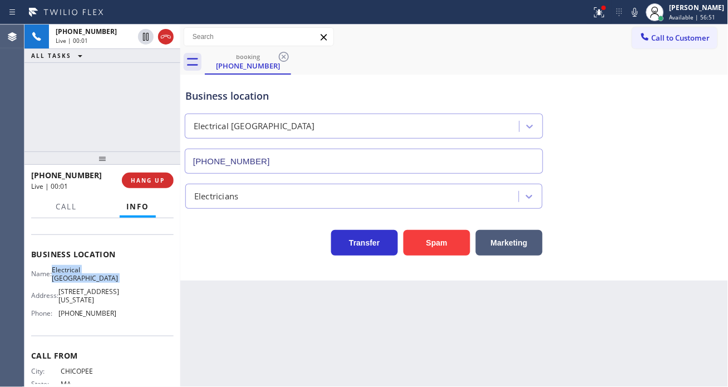
click at [102, 273] on span "Electrical [GEOGRAPHIC_DATA]" at bounding box center [85, 274] width 66 height 17
click at [162, 182] on span "HANG UP" at bounding box center [148, 180] width 34 height 8
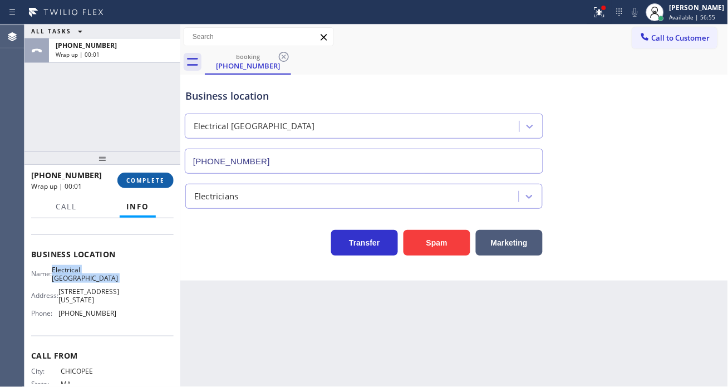
click at [162, 182] on span "COMPLETE" at bounding box center [145, 180] width 38 height 8
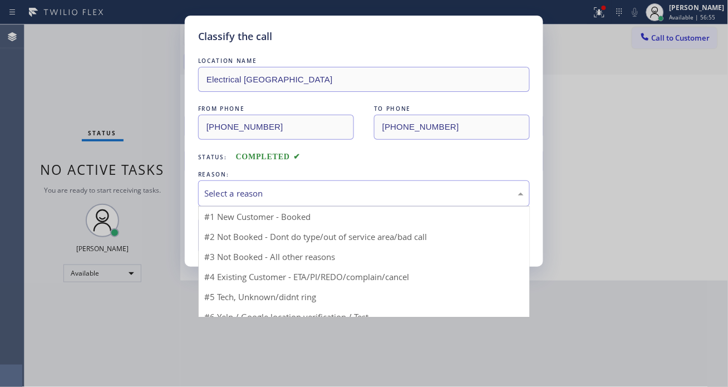
click at [247, 195] on div "Select a reason" at bounding box center [364, 193] width 320 height 13
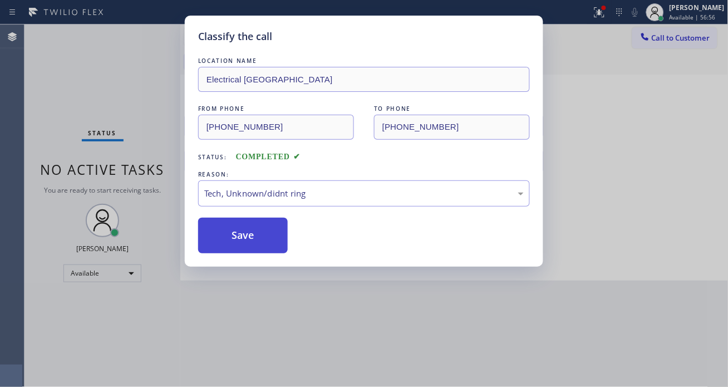
click at [254, 240] on button "Save" at bounding box center [243, 236] width 90 height 36
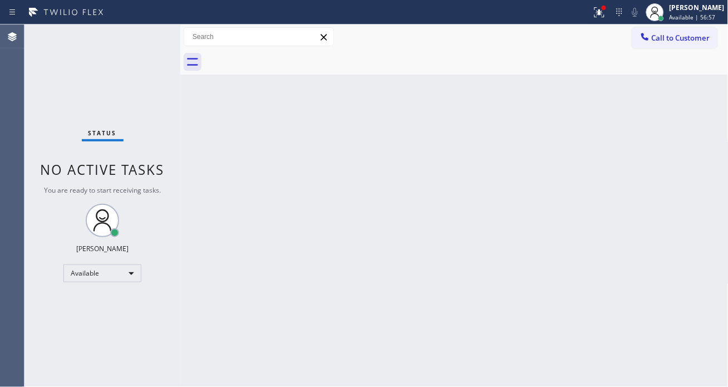
click at [138, 31] on div "Status No active tasks You are ready to start receiving tasks. [PERSON_NAME]" at bounding box center [102, 205] width 156 height 362
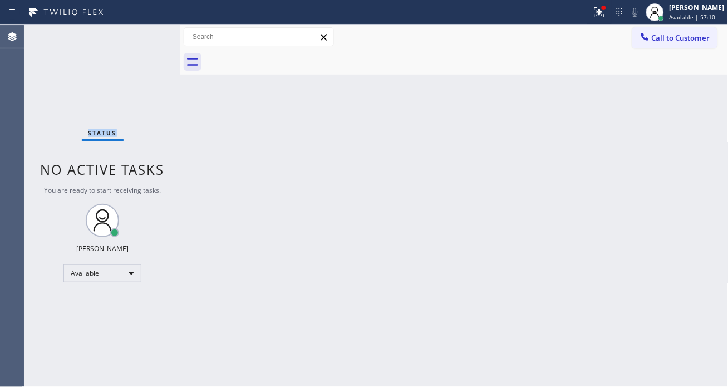
click at [138, 31] on div "Status No active tasks You are ready to start receiving tasks. [PERSON_NAME]" at bounding box center [102, 205] width 156 height 362
click at [140, 33] on div "Status No active tasks You are ready to start receiving tasks. [PERSON_NAME]" at bounding box center [102, 205] width 156 height 362
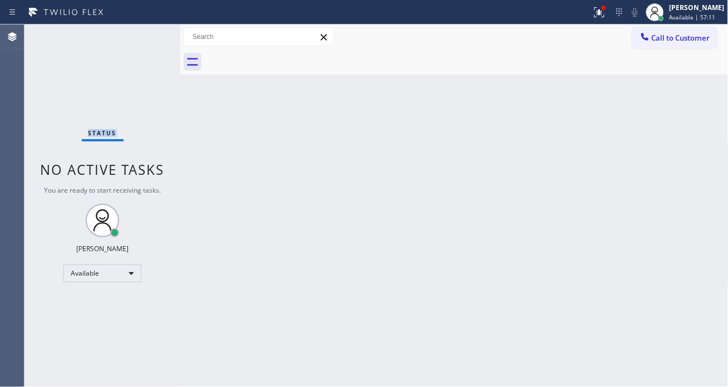
click at [140, 33] on div "Status No active tasks You are ready to start receiving tasks. [PERSON_NAME]" at bounding box center [102, 205] width 156 height 362
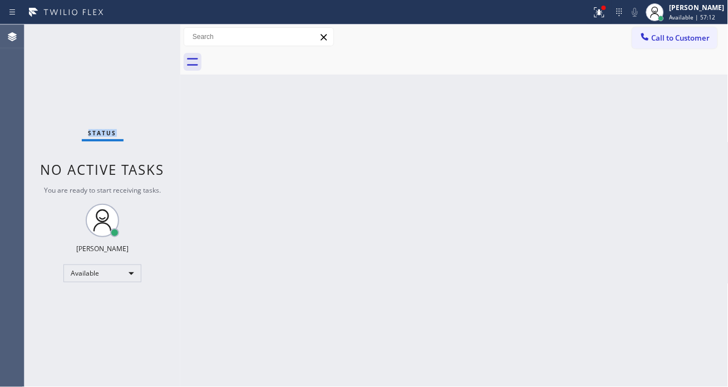
click at [140, 33] on div "Status No active tasks You are ready to start receiving tasks. [PERSON_NAME]" at bounding box center [102, 205] width 156 height 362
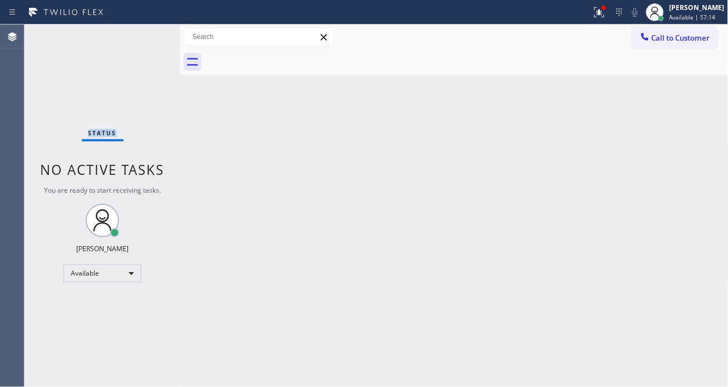
click at [143, 35] on div "Status No active tasks You are ready to start receiving tasks. [PERSON_NAME]" at bounding box center [102, 205] width 156 height 362
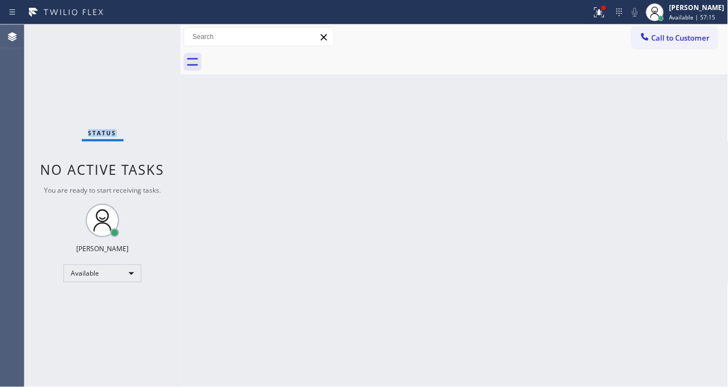
click at [143, 35] on div "Status No active tasks You are ready to start receiving tasks. [PERSON_NAME]" at bounding box center [102, 205] width 156 height 362
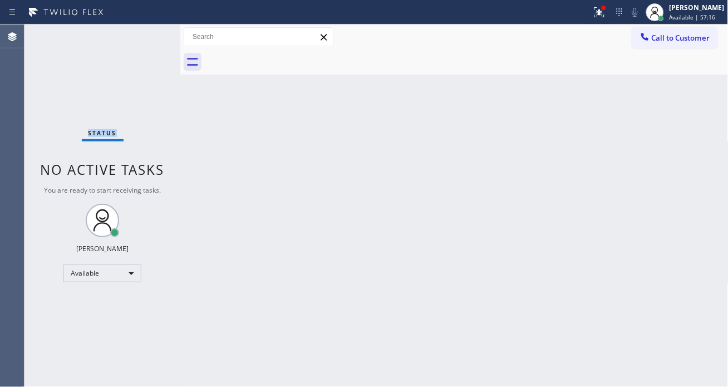
click at [143, 35] on div "Status No active tasks You are ready to start receiving tasks. [PERSON_NAME]" at bounding box center [102, 205] width 156 height 362
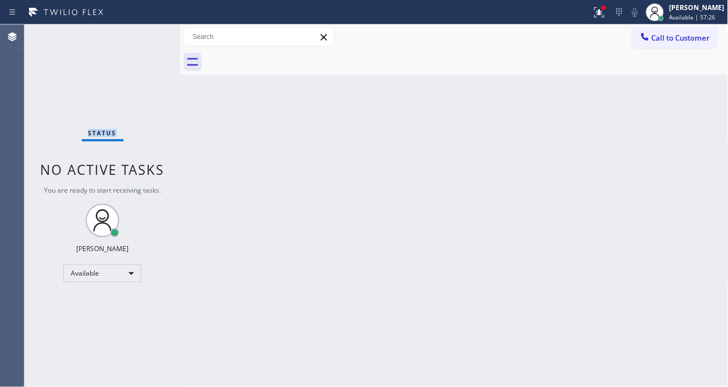
click at [143, 35] on div "Status No active tasks You are ready to start receiving tasks. [PERSON_NAME]" at bounding box center [102, 205] width 156 height 362
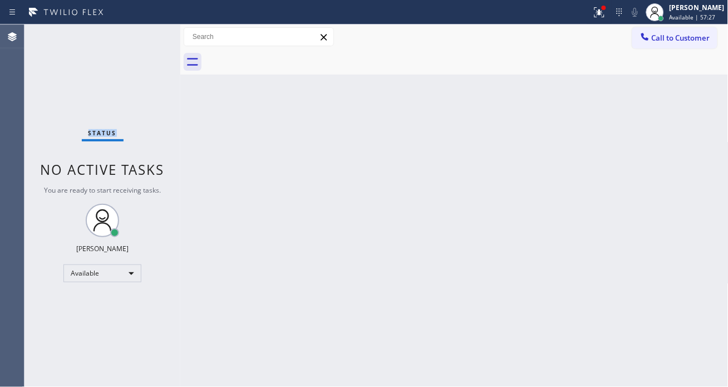
click at [143, 35] on div "Status No active tasks You are ready to start receiving tasks. [PERSON_NAME]" at bounding box center [102, 205] width 156 height 362
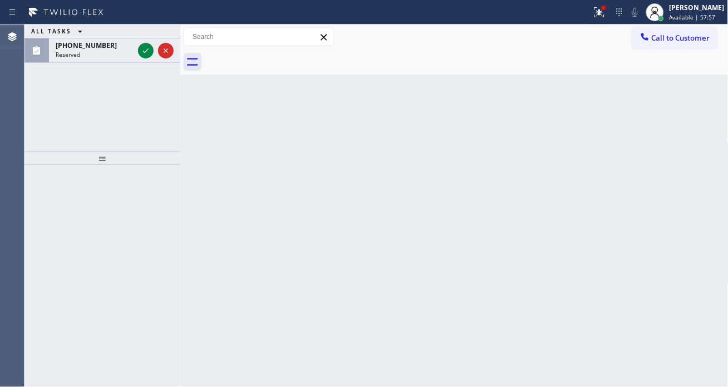
click at [143, 35] on div "ALL TASKS ALL TASKS ACTIVE TASKS TASKS IN WRAP UP" at bounding box center [102, 31] width 156 height 14
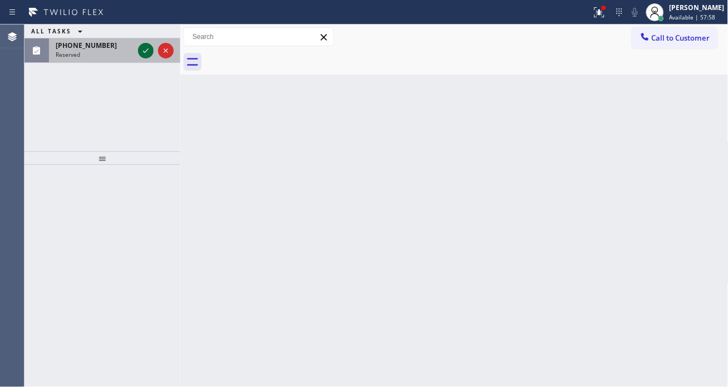
click at [143, 56] on icon at bounding box center [145, 50] width 13 height 13
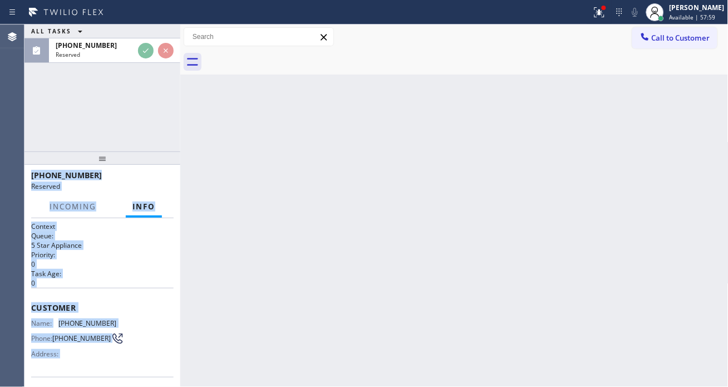
click at [112, 295] on div "Customer Name: [PHONE_NUMBER] Phone: [PHONE_NUMBER] Address:" at bounding box center [102, 332] width 143 height 89
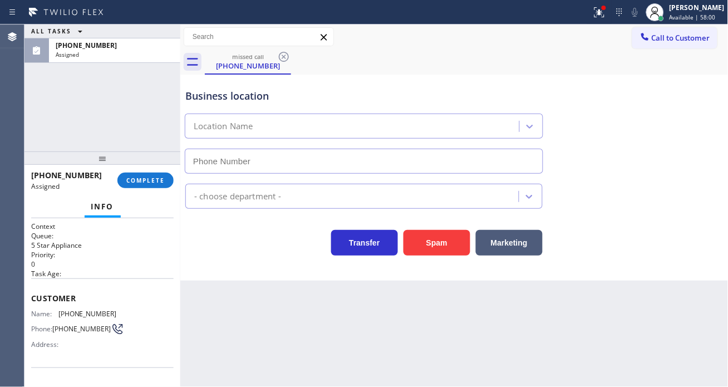
type input "[PHONE_NUMBER]"
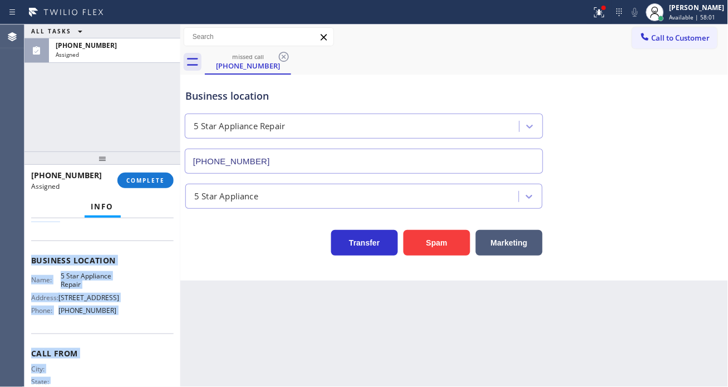
scroll to position [163, 0]
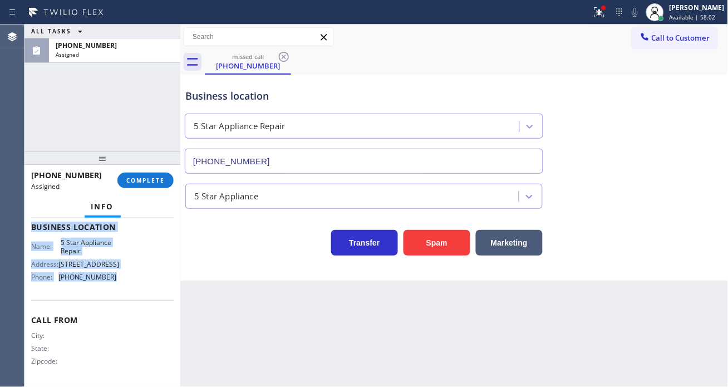
drag, startPoint x: 30, startPoint y: 290, endPoint x: 124, endPoint y: 279, distance: 94.1
click at [124, 279] on div "Context Queue: 5 Star Appliance Priority: 0 Task Age: Customer Name: [PHONE_NUM…" at bounding box center [102, 302] width 156 height 169
click at [161, 178] on span "COMPLETE" at bounding box center [145, 180] width 38 height 8
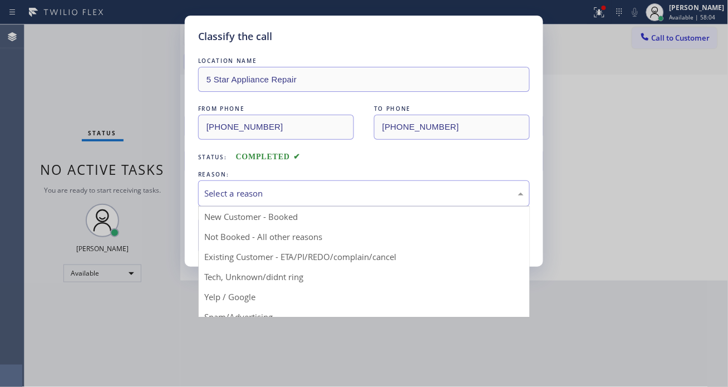
click at [286, 190] on div "Select a reason" at bounding box center [364, 193] width 320 height 13
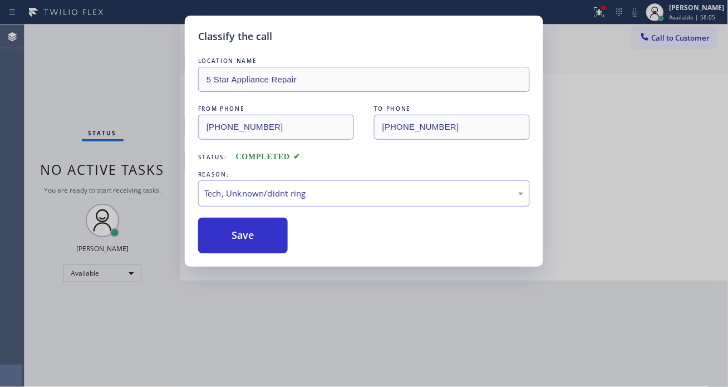
click at [270, 253] on div "Classify the call LOCATION NAME 5 Star Appliance Repair FROM PHONE [PHONE_NUMBE…" at bounding box center [364, 141] width 359 height 251
click at [266, 242] on button "Save" at bounding box center [243, 236] width 90 height 36
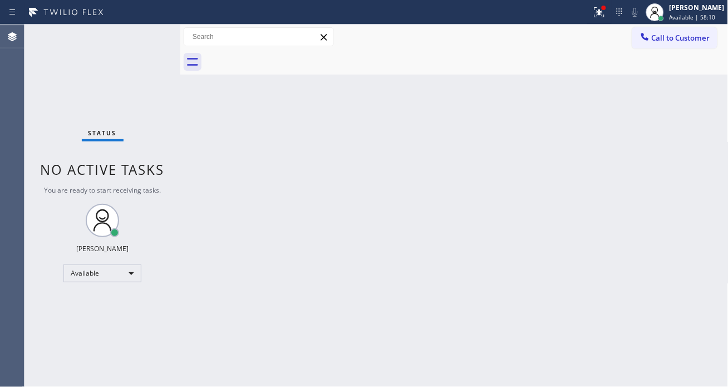
drag, startPoint x: 714, startPoint y: 118, endPoint x: 694, endPoint y: 110, distance: 21.7
click at [714, 118] on div "Back to Dashboard Change Sender ID Customers Technicians Select a contact Outbo…" at bounding box center [454, 205] width 548 height 362
click at [144, 35] on div "Status No active tasks You are ready to start receiving tasks. [PERSON_NAME]" at bounding box center [102, 205] width 156 height 362
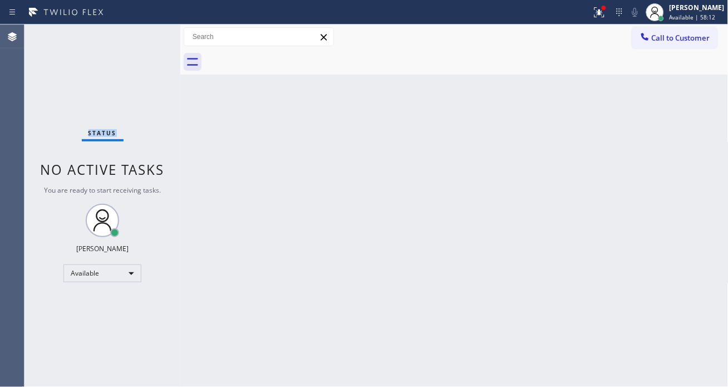
click at [144, 35] on div "Status No active tasks You are ready to start receiving tasks. [PERSON_NAME]" at bounding box center [102, 205] width 156 height 362
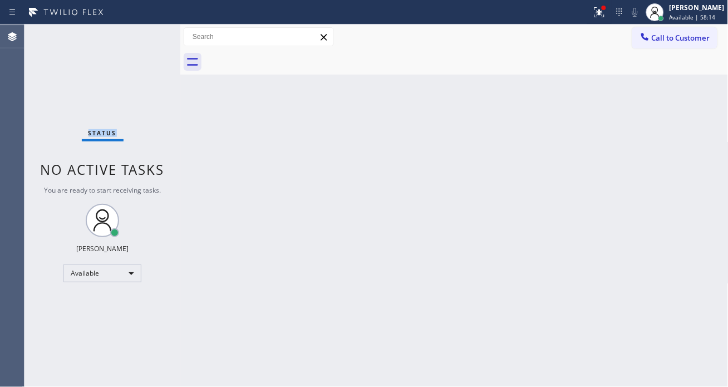
click at [144, 35] on div "Status No active tasks You are ready to start receiving tasks. [PERSON_NAME]" at bounding box center [102, 205] width 156 height 362
click at [678, 15] on div "[PERSON_NAME] Available | 58:20" at bounding box center [698, 11] width 61 height 19
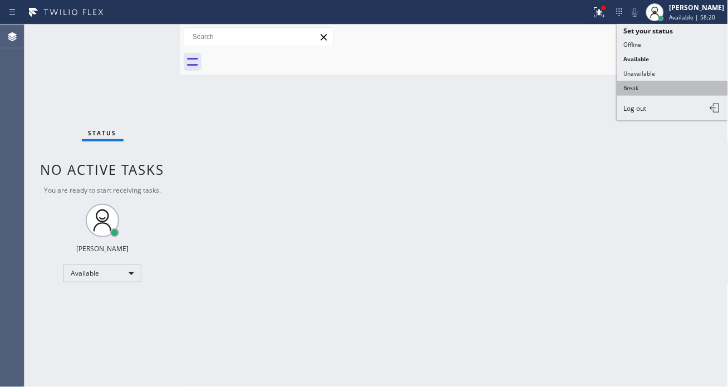
click at [657, 85] on button "Break" at bounding box center [672, 88] width 111 height 14
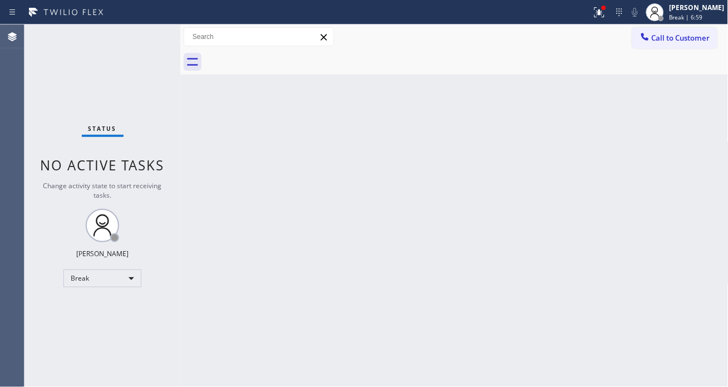
click at [692, 161] on div "Back to Dashboard Change Sender ID Customers Technicians Select a contact Outbo…" at bounding box center [454, 205] width 548 height 362
click at [688, 106] on div "Back to Dashboard Change Sender ID Customers Technicians Select a contact Outbo…" at bounding box center [454, 205] width 548 height 362
click at [606, 18] on icon at bounding box center [599, 12] width 13 height 13
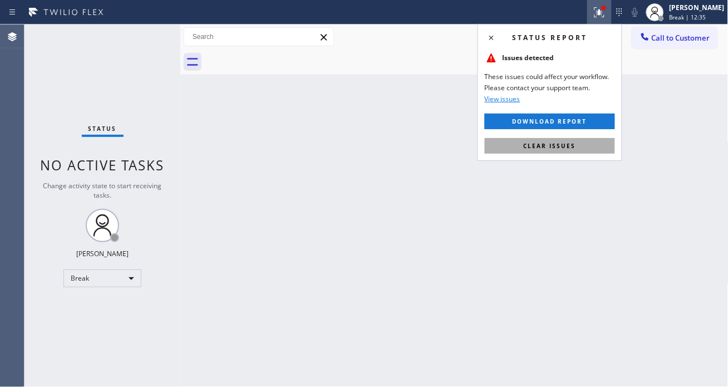
click at [557, 140] on button "Clear issues" at bounding box center [550, 146] width 130 height 16
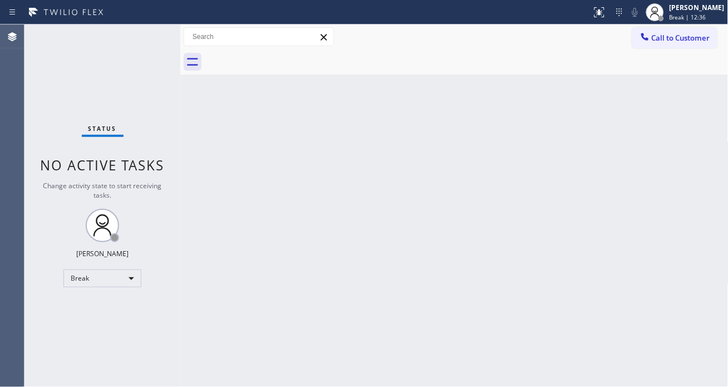
click at [132, 41] on div "Status No active tasks Change activity state to start receiving tasks. [PERSON_…" at bounding box center [102, 205] width 156 height 362
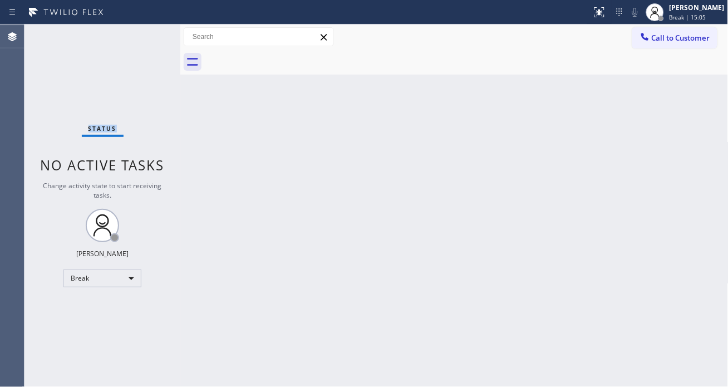
click at [132, 41] on div "Status No active tasks Change activity state to start receiving tasks. [PERSON_…" at bounding box center [102, 205] width 156 height 362
click at [130, 42] on div "Status No active tasks Change activity state to start receiving tasks. [PERSON_…" at bounding box center [102, 205] width 156 height 362
click at [700, 19] on span "Break | 15:41" at bounding box center [688, 17] width 37 height 8
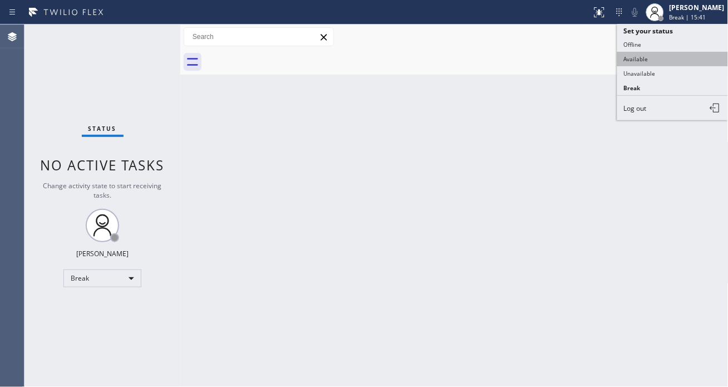
click at [665, 55] on button "Available" at bounding box center [672, 59] width 111 height 14
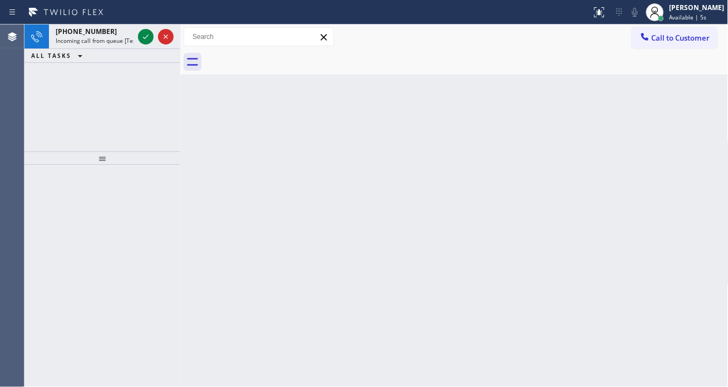
drag, startPoint x: 675, startPoint y: 74, endPoint x: 624, endPoint y: 71, distance: 51.3
click at [675, 74] on div at bounding box center [467, 62] width 524 height 25
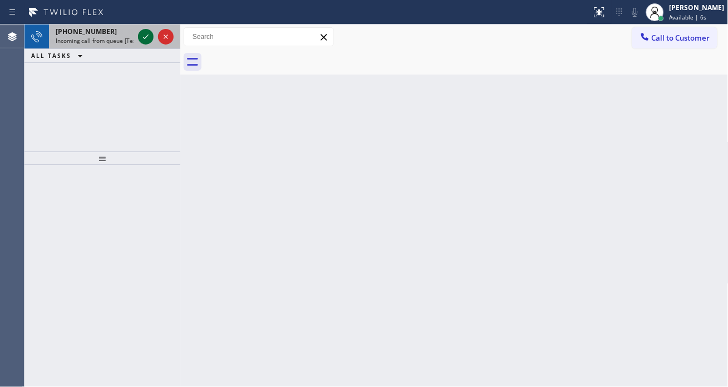
click at [147, 32] on icon at bounding box center [145, 36] width 13 height 13
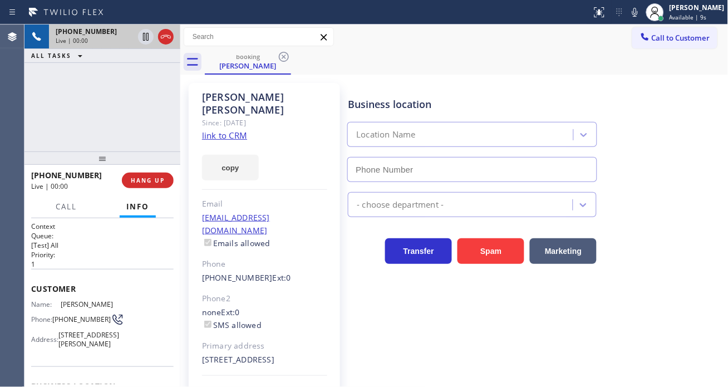
type input "[PHONE_NUMBER]"
click at [631, 269] on div "Business location Pro Electric In [GEOGRAPHIC_DATA] [PHONE_NUMBER] Electricians…" at bounding box center [536, 248] width 380 height 325
click at [214, 130] on link "link to CRM" at bounding box center [224, 135] width 45 height 11
click at [144, 91] on div "[PHONE_NUMBER] Live | 00:14 ALL TASKS ALL TASKS ACTIVE TASKS TASKS IN WRAP UP" at bounding box center [102, 87] width 156 height 127
click at [642, 12] on icon at bounding box center [635, 12] width 13 height 13
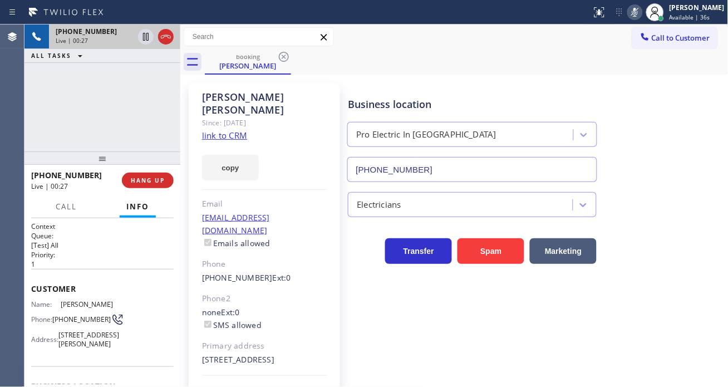
click at [639, 12] on rect at bounding box center [635, 11] width 8 height 8
click at [330, 93] on div "[PERSON_NAME] Since: [DATE] link to CRM copy Email [EMAIL_ADDRESS][DOMAIN_NAME]…" at bounding box center [264, 255] width 151 height 345
click at [288, 119] on div "[PERSON_NAME] Since: [DATE] link to CRM copy Email [EMAIL_ADDRESS][DOMAIN_NAME]…" at bounding box center [264, 255] width 151 height 345
click at [66, 315] on span "[PHONE_NUMBER]" at bounding box center [81, 319] width 58 height 8
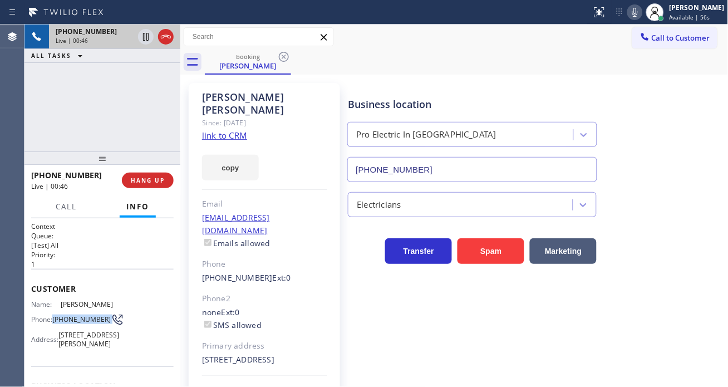
click at [66, 315] on span "[PHONE_NUMBER]" at bounding box center [81, 319] width 58 height 8
click at [399, 101] on div "Business location" at bounding box center [472, 104] width 249 height 15
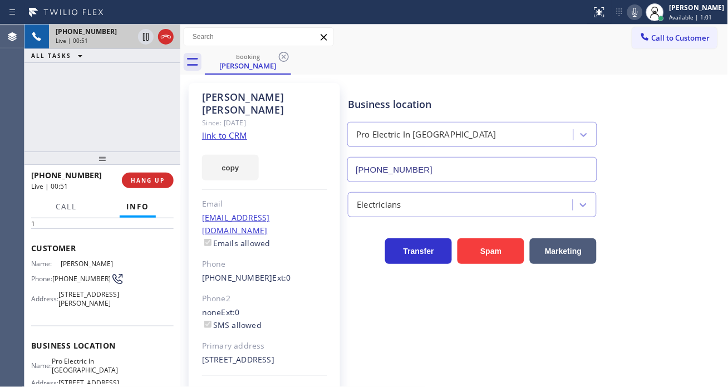
scroll to position [62, 0]
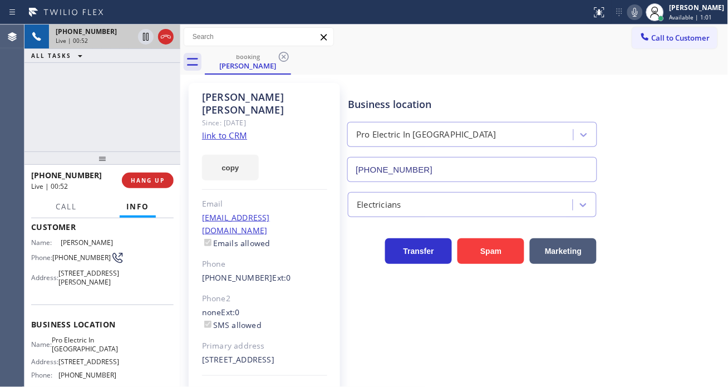
click at [79, 353] on span "Pro Electric In [GEOGRAPHIC_DATA]" at bounding box center [85, 344] width 66 height 17
click at [459, 86] on div "Business location Pro Electric In [GEOGRAPHIC_DATA] [PHONE_NUMBER]" at bounding box center [472, 134] width 253 height 96
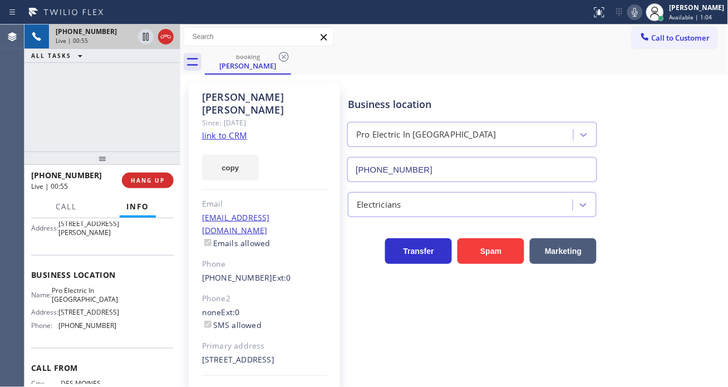
scroll to position [179, 0]
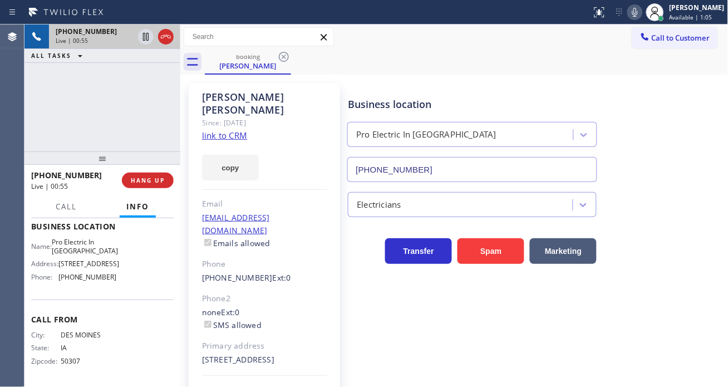
click at [86, 279] on span "[PHONE_NUMBER]" at bounding box center [87, 277] width 58 height 8
click at [139, 79] on div "[PHONE_NUMBER] Live | 02:00 ALL TASKS ALL TASKS ACTIVE TASKS TASKS IN WRAP UP" at bounding box center [102, 87] width 156 height 127
click at [135, 86] on div "[PHONE_NUMBER] Live | 02:02 ALL TASKS ALL TASKS ACTIVE TASKS TASKS IN WRAP UP" at bounding box center [102, 87] width 156 height 127
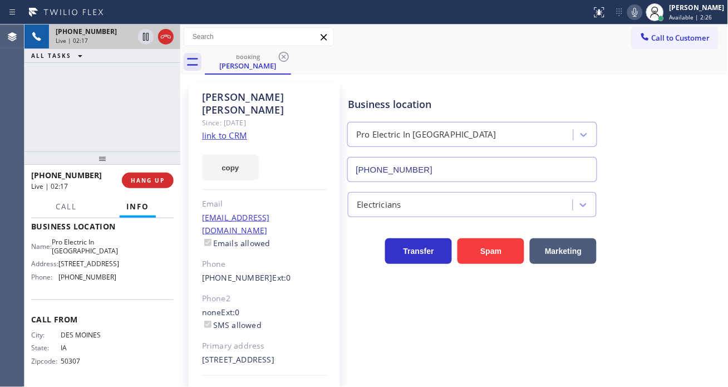
click at [87, 91] on div "[PHONE_NUMBER] Live | 02:17 ALL TASKS ALL TASKS ACTIVE TASKS TASKS IN WRAP UP" at bounding box center [102, 87] width 156 height 127
click at [144, 40] on icon at bounding box center [145, 36] width 13 height 13
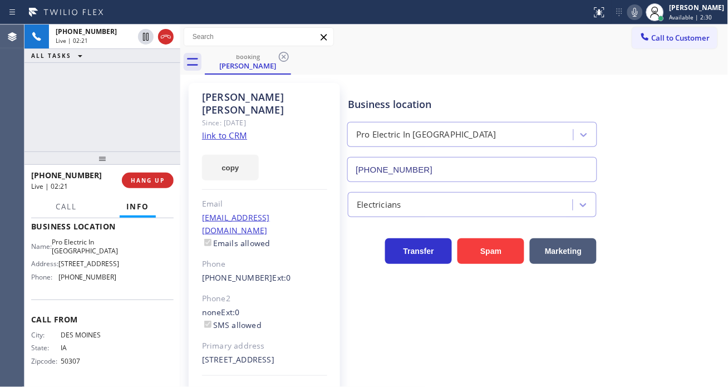
click at [642, 18] on icon at bounding box center [635, 12] width 13 height 13
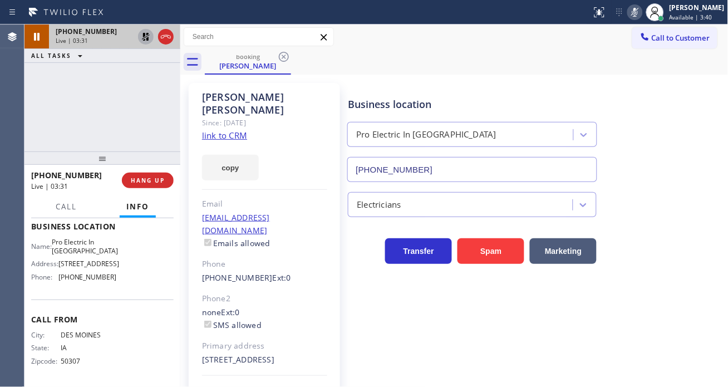
click at [143, 39] on icon at bounding box center [145, 36] width 13 height 13
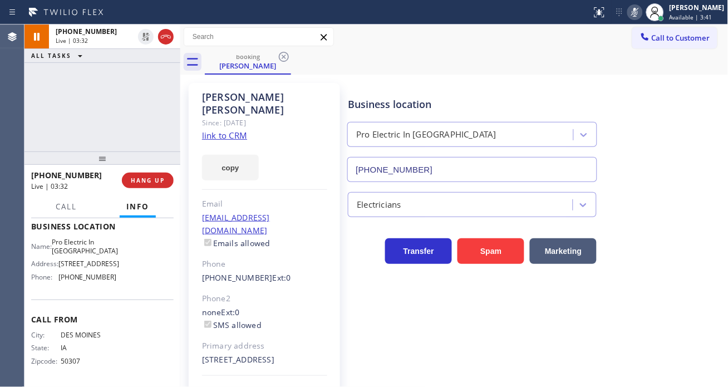
click at [642, 17] on icon at bounding box center [635, 12] width 13 height 13
click at [512, 79] on div "[PERSON_NAME] Since: [DATE] link to CRM copy Email [EMAIL_ADDRESS][DOMAIN_NAME]…" at bounding box center [454, 255] width 543 height 356
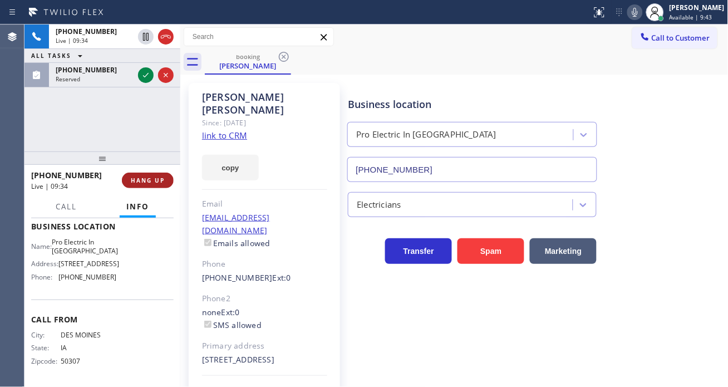
click at [165, 180] on button "HANG UP" at bounding box center [148, 181] width 52 height 16
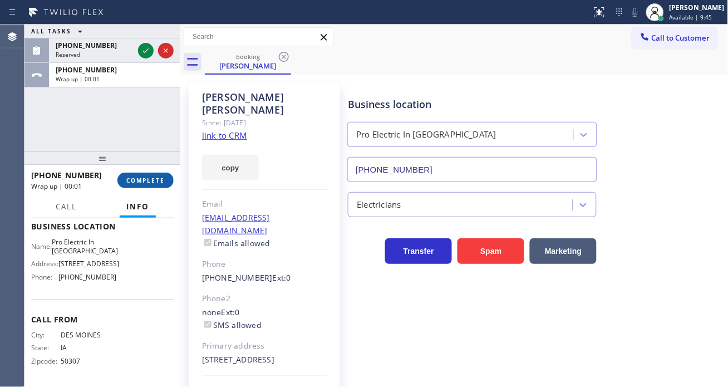
click at [149, 188] on button "COMPLETE" at bounding box center [145, 181] width 56 height 16
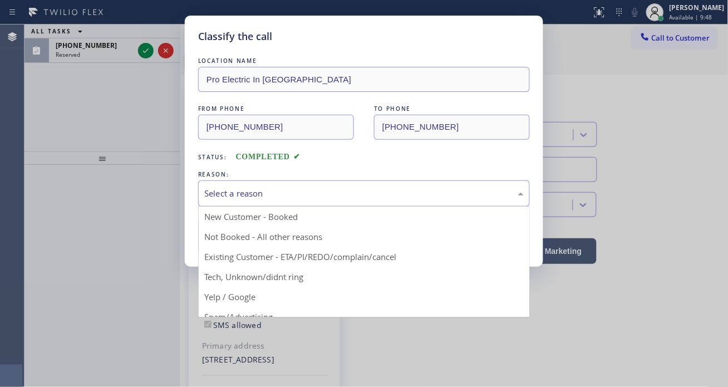
click at [263, 202] on div "Select a reason" at bounding box center [364, 193] width 332 height 26
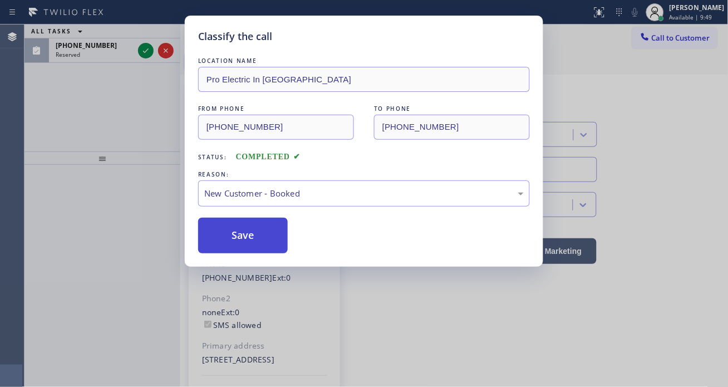
click at [259, 237] on button "Save" at bounding box center [243, 236] width 90 height 36
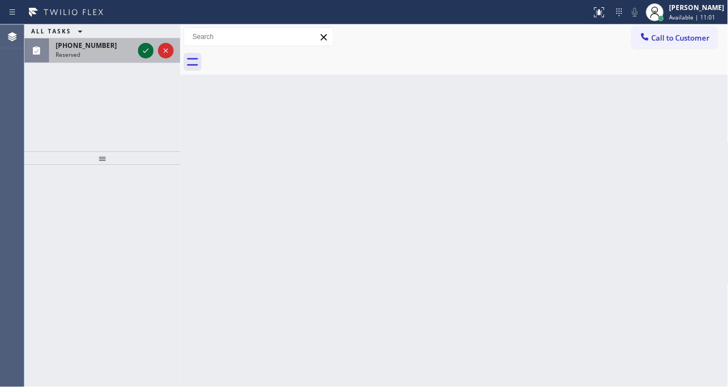
click at [141, 53] on icon at bounding box center [145, 50] width 13 height 13
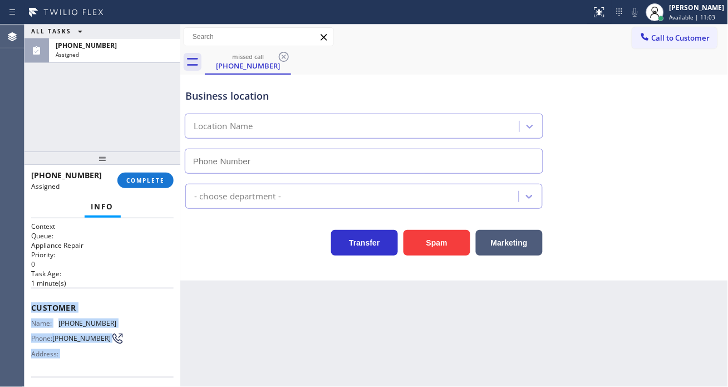
type input "[PHONE_NUMBER]"
drag, startPoint x: 31, startPoint y: 305, endPoint x: 88, endPoint y: 406, distance: 116.4
click at [88, 386] on html "Status report No issues detected If you experience an issue, please download th…" at bounding box center [364, 193] width 728 height 387
click at [124, 356] on div "Name: [PHONE_NUMBER] Phone: [PHONE_NUMBER] Address:" at bounding box center [102, 341] width 143 height 44
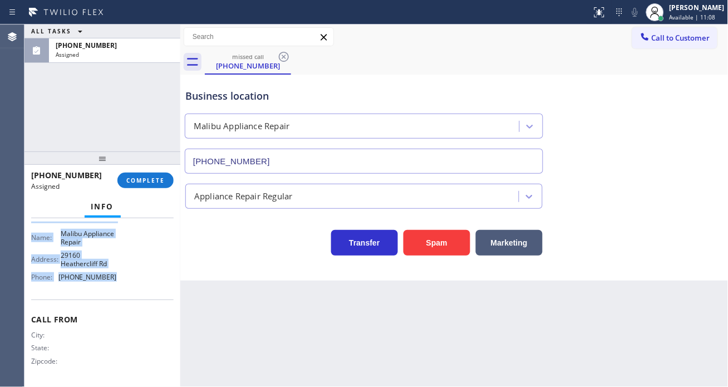
drag, startPoint x: 31, startPoint y: 302, endPoint x: 120, endPoint y: 290, distance: 90.5
click at [120, 290] on div "Context Queue: Appliance Repair Priority: 0 Task Age: [DEMOGRAPHIC_DATA] minute…" at bounding box center [102, 213] width 143 height 341
click at [154, 181] on span "COMPLETE" at bounding box center [145, 180] width 38 height 8
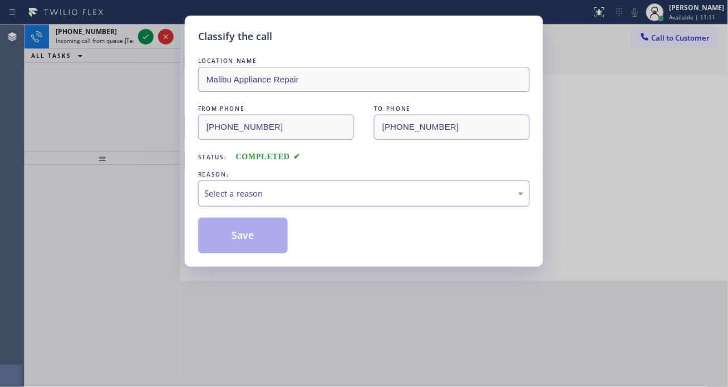
click at [297, 195] on div "Select a reason" at bounding box center [364, 193] width 320 height 13
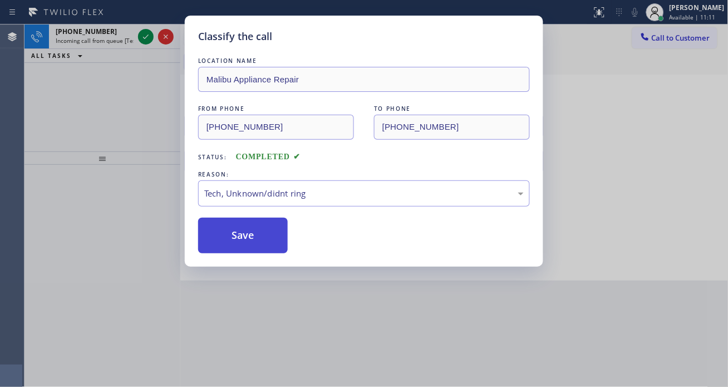
click at [264, 240] on button "Save" at bounding box center [243, 236] width 90 height 36
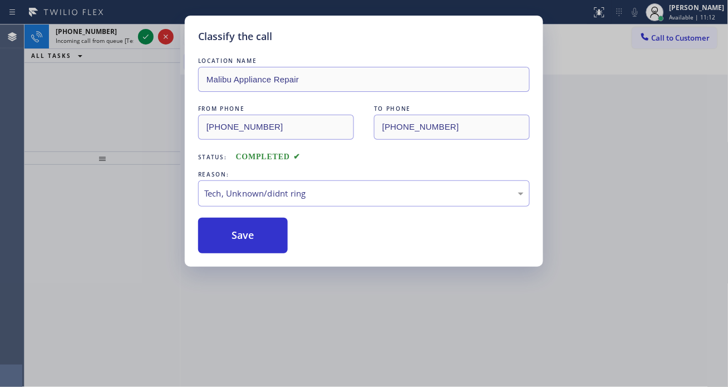
click at [146, 38] on div "Classify the call LOCATION NAME Malibu Appliance Repair FROM PHONE [PHONE_NUMBE…" at bounding box center [364, 193] width 728 height 387
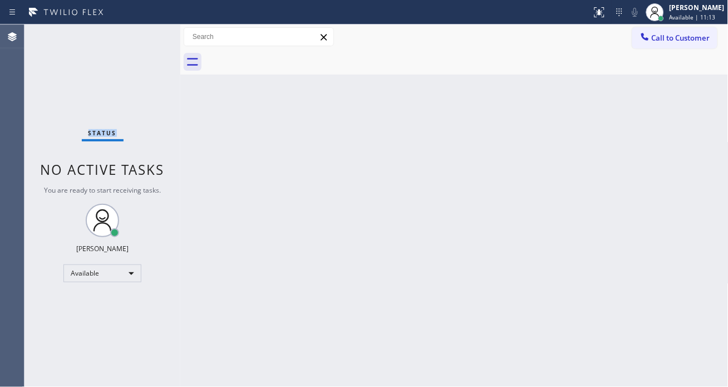
click at [146, 38] on div "Status No active tasks You are ready to start receiving tasks. [PERSON_NAME]" at bounding box center [102, 205] width 156 height 362
click at [140, 41] on div "Status No active tasks You are ready to start receiving tasks. [PERSON_NAME]" at bounding box center [102, 205] width 156 height 362
click at [697, 100] on div "Back to Dashboard Change Sender ID Customers Technicians Select a contact Outbo…" at bounding box center [454, 205] width 548 height 362
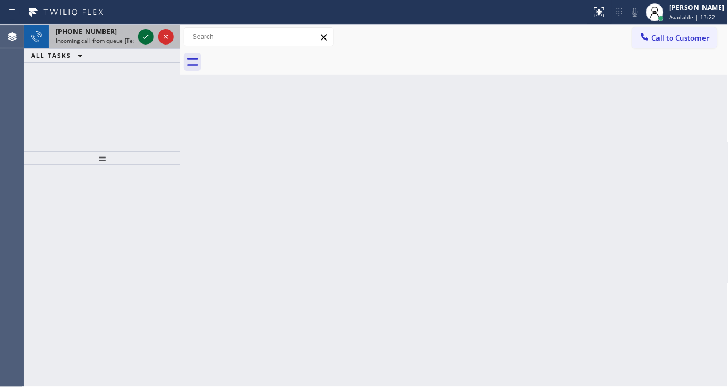
click at [146, 35] on icon at bounding box center [145, 36] width 13 height 13
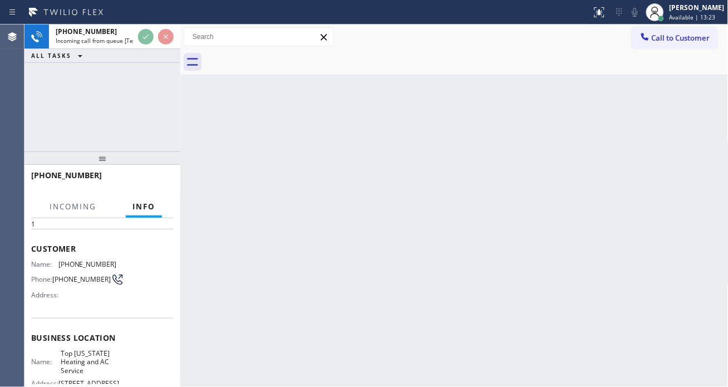
scroll to position [62, 0]
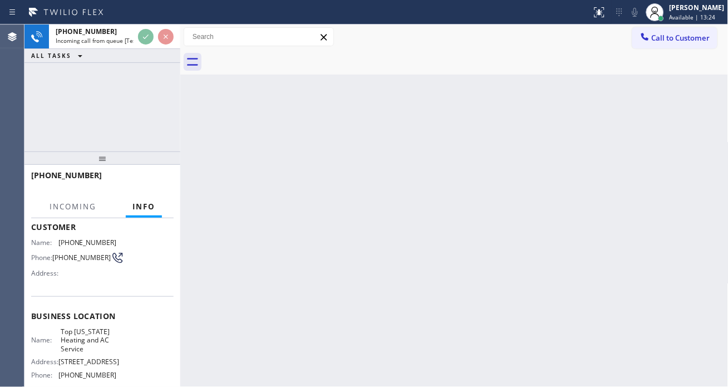
click at [87, 335] on span "Top [US_STATE] Heating and AC Service" at bounding box center [89, 340] width 56 height 26
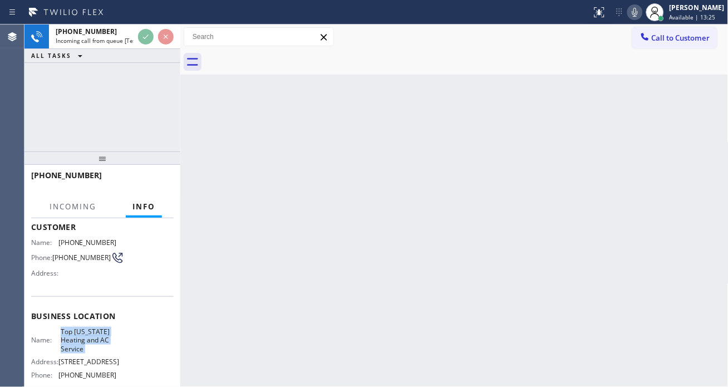
click at [86, 347] on span "Top [US_STATE] Heating and AC Service" at bounding box center [89, 340] width 56 height 26
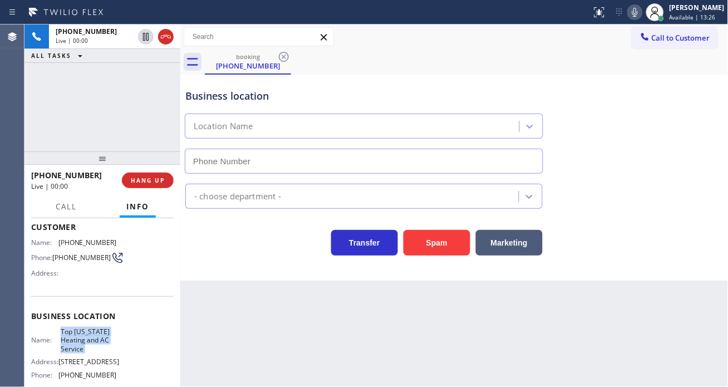
click at [86, 347] on span "Top [US_STATE] Heating and AC Service" at bounding box center [89, 340] width 56 height 26
type input "[PHONE_NUMBER]"
click at [86, 347] on span "Top [US_STATE] Heating and AC Service" at bounding box center [89, 340] width 56 height 26
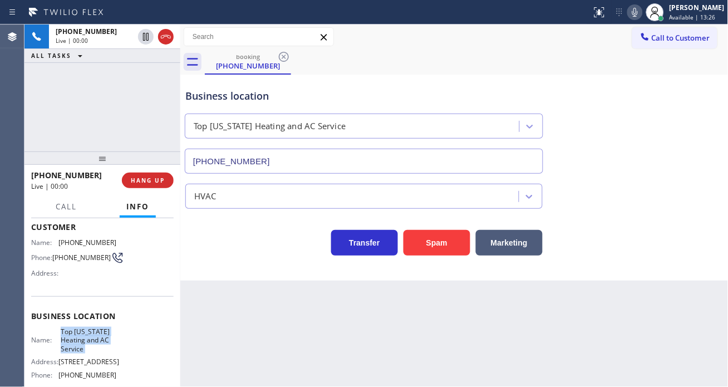
click at [86, 347] on span "Top [US_STATE] Heating and AC Service" at bounding box center [89, 340] width 56 height 26
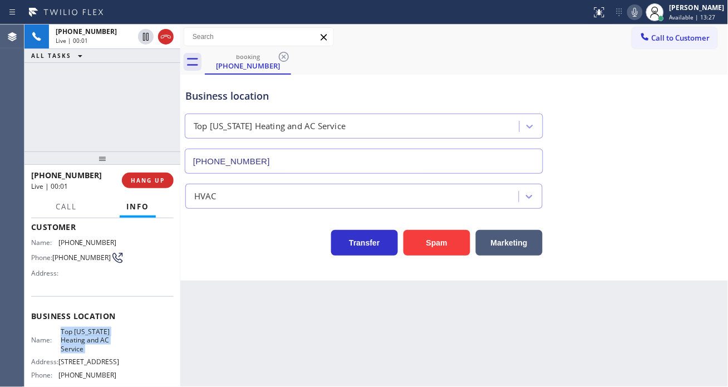
click at [86, 347] on span "Top [US_STATE] Heating and AC Service" at bounding box center [89, 340] width 56 height 26
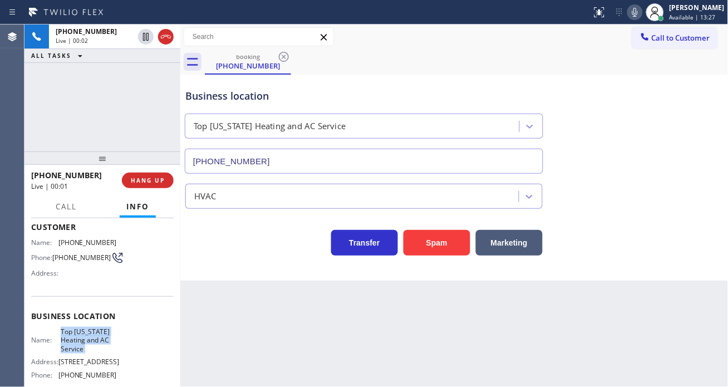
click at [86, 347] on span "Top [US_STATE] Heating and AC Service" at bounding box center [89, 340] width 56 height 26
click at [73, 259] on span "[PHONE_NUMBER]" at bounding box center [81, 257] width 58 height 8
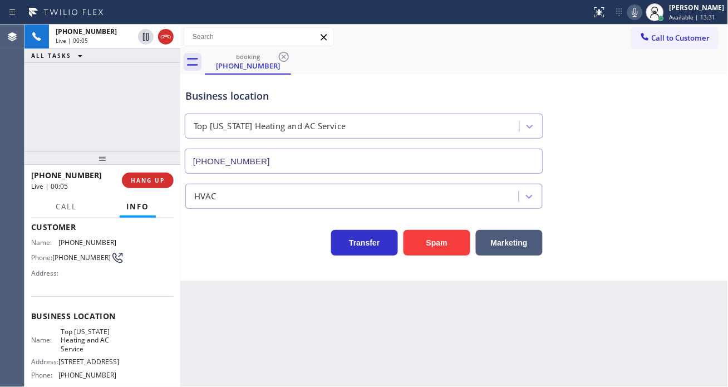
click at [259, 313] on div "Back to Dashboard Change Sender ID Customers Technicians Select a contact Outbo…" at bounding box center [454, 205] width 548 height 362
click at [81, 336] on span "Top [US_STATE] Heating and AC Service" at bounding box center [89, 340] width 56 height 26
click at [219, 300] on div "Back to Dashboard Change Sender ID Customers Technicians Select a contact Outbo…" at bounding box center [454, 205] width 548 height 362
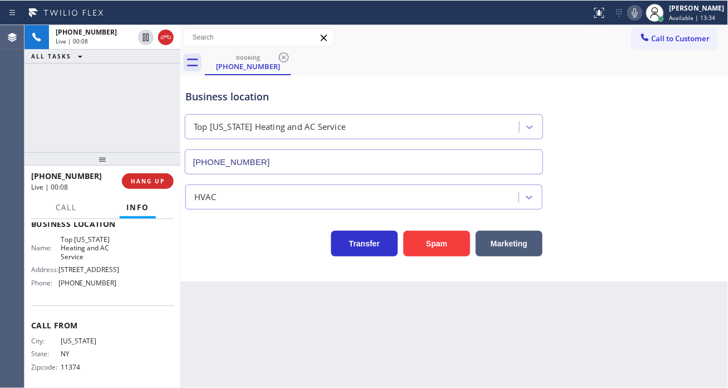
scroll to position [162, 0]
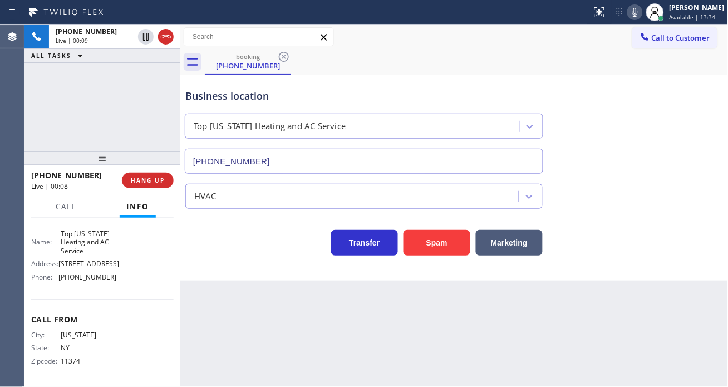
click at [88, 275] on span "[PHONE_NUMBER]" at bounding box center [87, 277] width 58 height 8
click at [684, 162] on div "Business location Top [US_STATE] Heating and AC Service [PHONE_NUMBER]" at bounding box center [454, 123] width 543 height 101
click at [108, 81] on div "[PHONE_NUMBER] Live | 02:25 ALL TASKS ALL TASKS ACTIVE TASKS TASKS IN WRAP UP" at bounding box center [102, 87] width 156 height 127
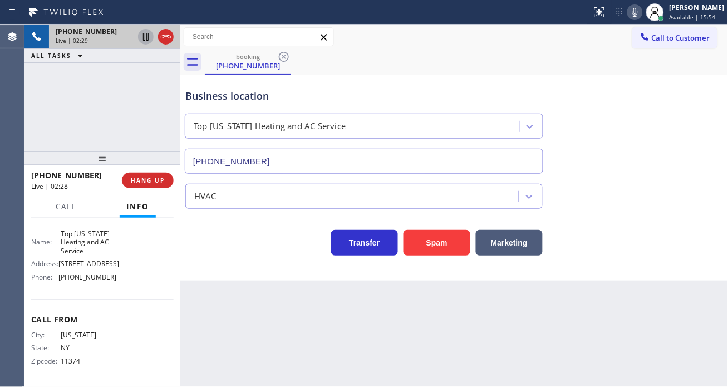
click at [146, 38] on icon at bounding box center [146, 37] width 6 height 8
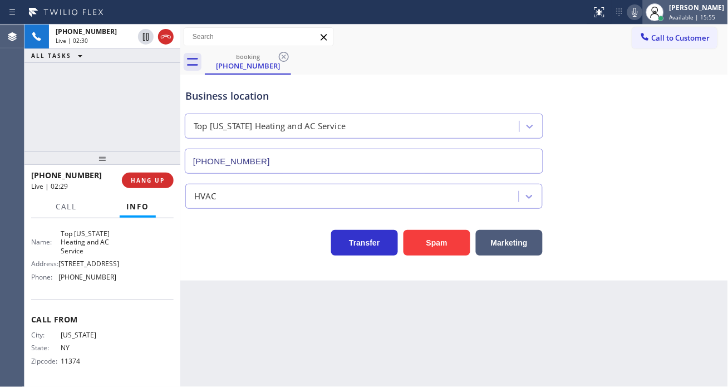
click at [658, 14] on div at bounding box center [655, 12] width 18 height 18
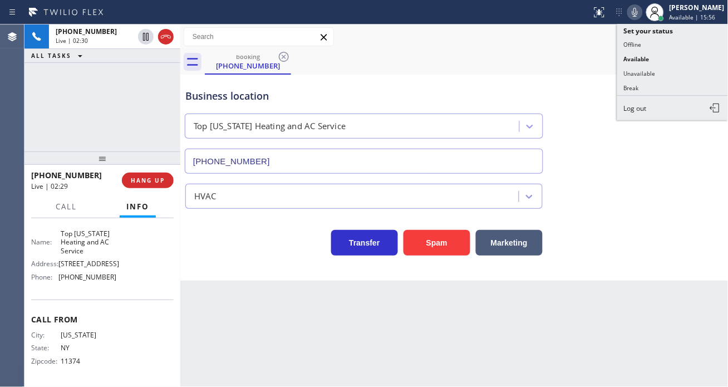
click at [638, 13] on icon at bounding box center [635, 12] width 6 height 9
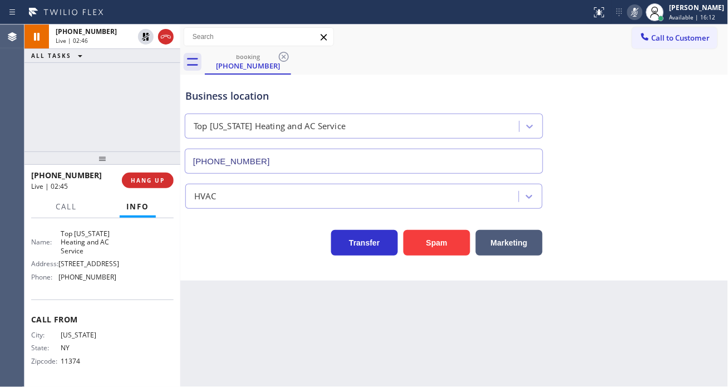
click at [666, 189] on div "HVAC" at bounding box center [454, 194] width 543 height 30
click at [674, 192] on div "HVAC" at bounding box center [454, 194] width 543 height 30
click at [661, 13] on icon at bounding box center [655, 12] width 13 height 13
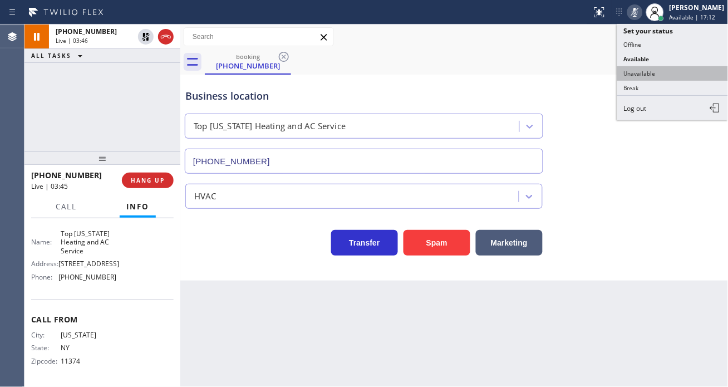
click at [650, 72] on button "Unavailable" at bounding box center [672, 73] width 111 height 14
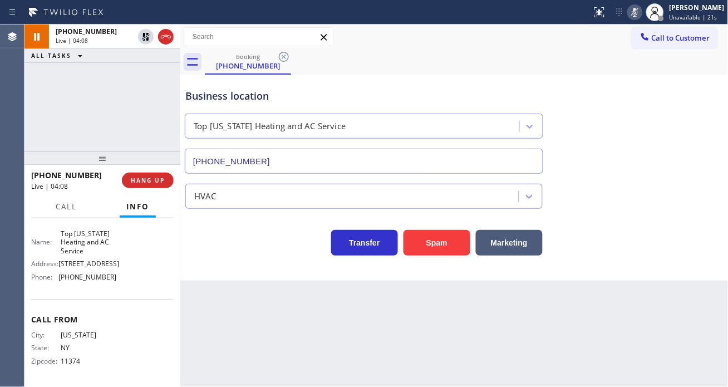
click at [690, 140] on div "Business location Top [US_STATE] Heating and AC Service [PHONE_NUMBER]" at bounding box center [454, 123] width 543 height 101
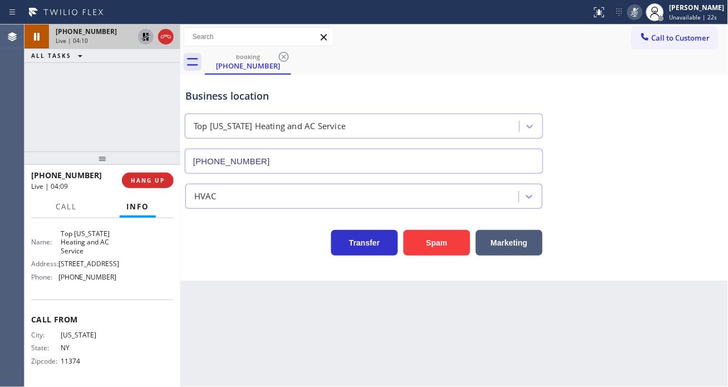
click at [146, 41] on icon at bounding box center [145, 36] width 13 height 13
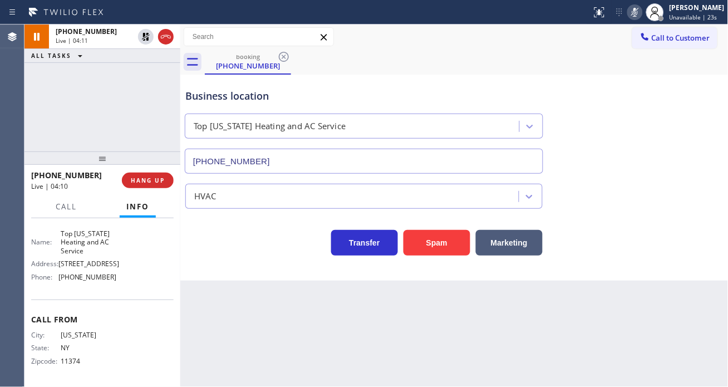
click at [642, 14] on icon at bounding box center [635, 12] width 13 height 13
click at [405, 92] on div "Business location" at bounding box center [363, 96] width 357 height 15
click at [691, 128] on div "Business location Top [US_STATE] Heating and AC Service [PHONE_NUMBER]" at bounding box center [454, 123] width 543 height 101
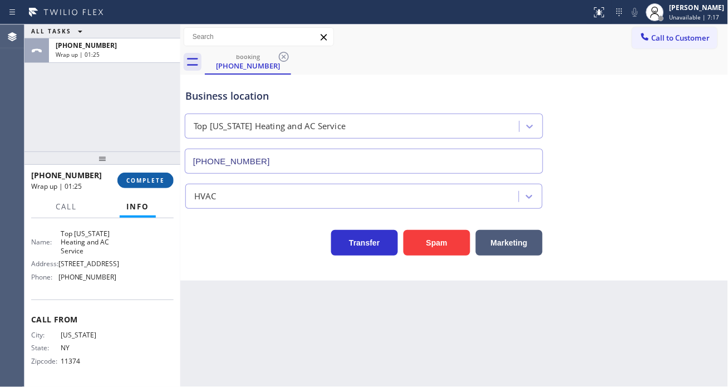
click at [142, 174] on button "COMPLETE" at bounding box center [145, 181] width 56 height 16
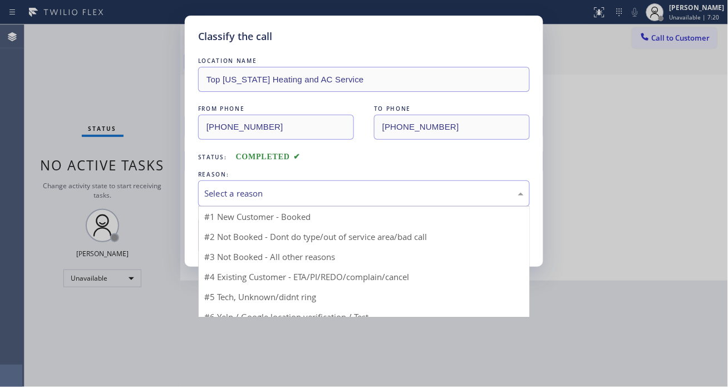
click at [251, 197] on div "Select a reason" at bounding box center [364, 193] width 320 height 13
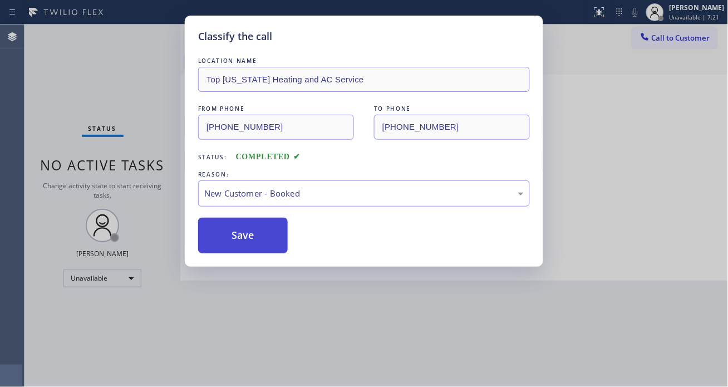
click at [247, 231] on button "Save" at bounding box center [243, 236] width 90 height 36
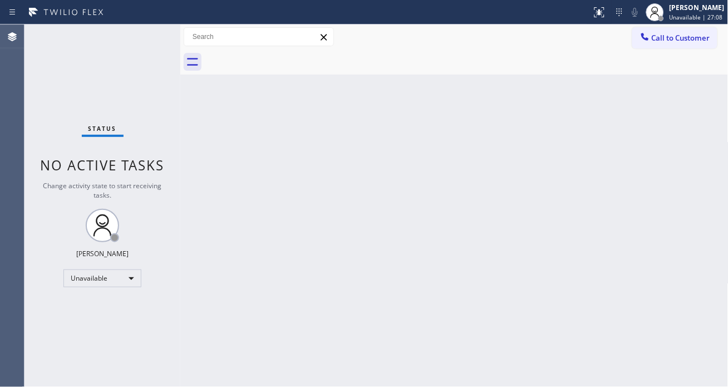
click at [694, 130] on div "Back to Dashboard Change Sender ID Customers Technicians Select a contact Outbo…" at bounding box center [454, 205] width 548 height 362
click at [674, 18] on div "[PERSON_NAME] Unavailable | 27:10" at bounding box center [698, 11] width 61 height 19
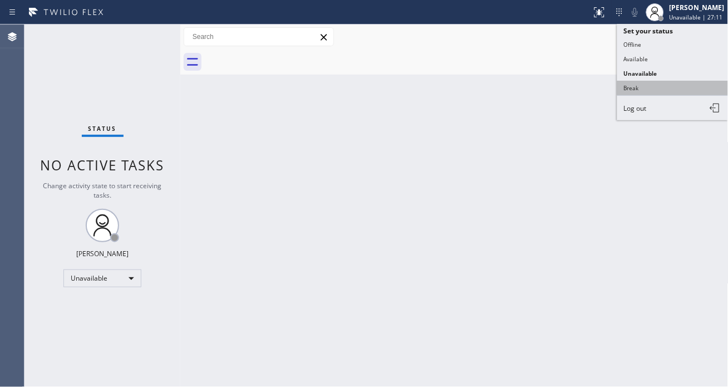
click at [645, 95] on button "Break" at bounding box center [672, 88] width 111 height 14
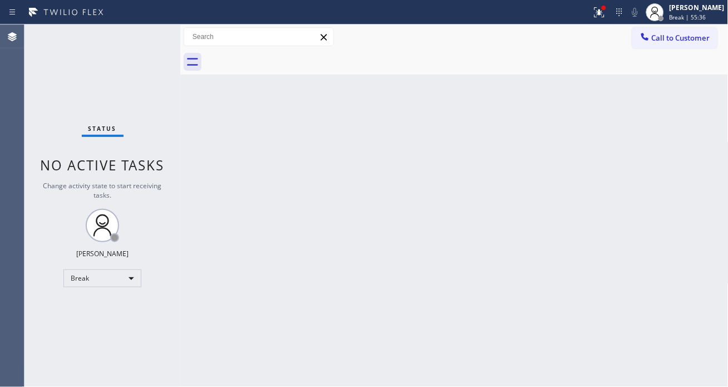
click at [686, 134] on div "Back to Dashboard Change Sender ID Customers Technicians Select a contact Outbo…" at bounding box center [454, 205] width 548 height 362
click at [606, 14] on icon at bounding box center [599, 12] width 13 height 13
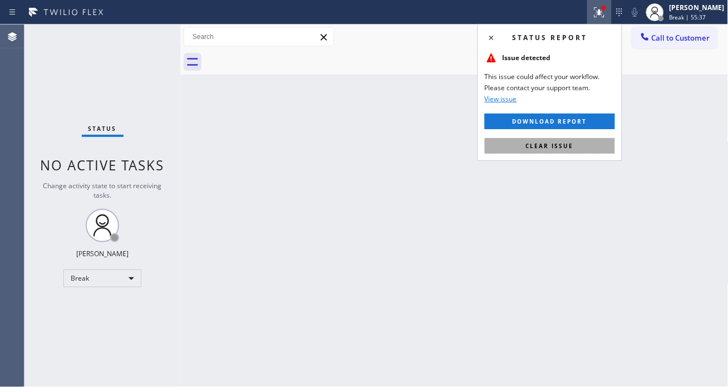
click at [575, 143] on button "Clear issue" at bounding box center [550, 146] width 130 height 16
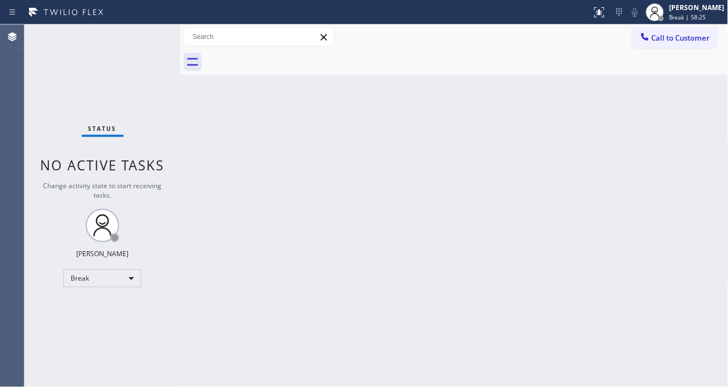
click at [149, 42] on div "Status No active tasks Change activity state to start receiving tasks. [PERSON_…" at bounding box center [102, 205] width 156 height 362
click at [683, 92] on div "Back to Dashboard Change Sender ID Customers Technicians Select a contact Outbo…" at bounding box center [454, 205] width 548 height 362
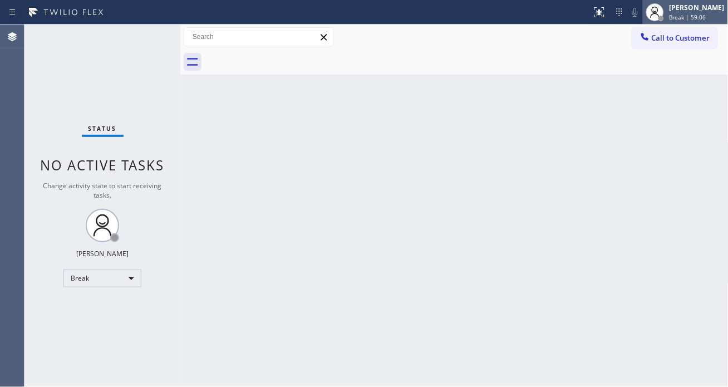
click at [662, 11] on icon at bounding box center [655, 12] width 13 height 13
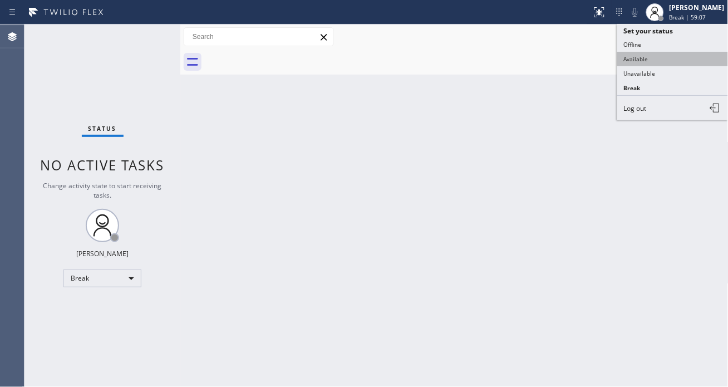
click at [669, 55] on button "Available" at bounding box center [672, 59] width 111 height 14
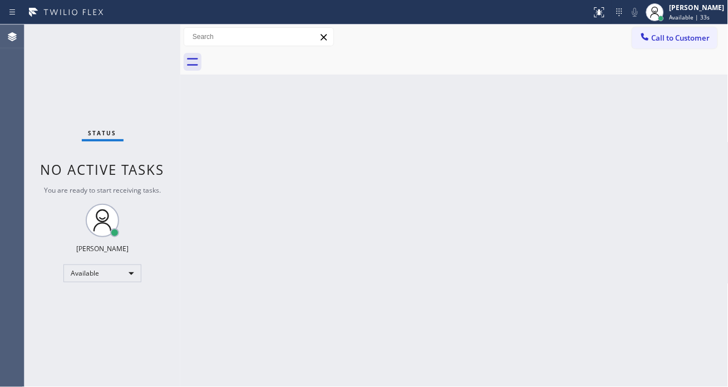
click at [671, 170] on div "Back to Dashboard Change Sender ID Customers Technicians Select a contact Outbo…" at bounding box center [454, 205] width 548 height 362
click at [678, 135] on div "Back to Dashboard Change Sender ID Customers Technicians Select a contact Outbo…" at bounding box center [454, 205] width 548 height 362
click at [660, 168] on div "Back to Dashboard Change Sender ID Customers Technicians Select a contact Outbo…" at bounding box center [454, 205] width 548 height 362
click at [656, 139] on div "Back to Dashboard Change Sender ID Customers Technicians Select a contact Outbo…" at bounding box center [454, 205] width 548 height 362
click at [669, 154] on div "Back to Dashboard Change Sender ID Customers Technicians Select a contact Outbo…" at bounding box center [454, 205] width 548 height 362
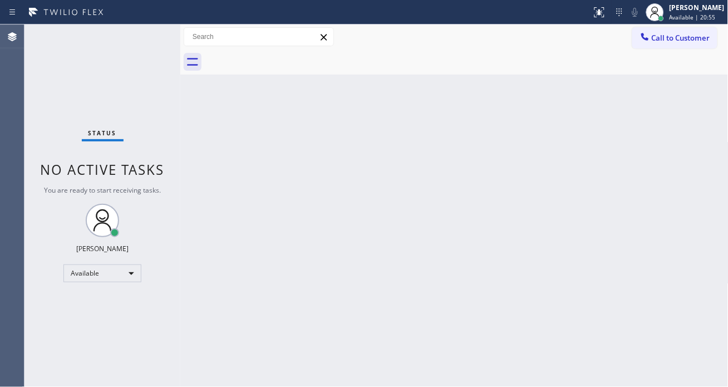
click at [673, 102] on div "Back to Dashboard Change Sender ID Customers Technicians Select a contact Outbo…" at bounding box center [454, 205] width 548 height 362
click at [670, 107] on div "Back to Dashboard Change Sender ID Customers Technicians Select a contact Outbo…" at bounding box center [454, 205] width 548 height 362
click at [673, 107] on div "Back to Dashboard Change Sender ID Customers Technicians Select a contact Outbo…" at bounding box center [454, 205] width 548 height 362
click at [658, 39] on span "Call to Customer" at bounding box center [681, 38] width 58 height 10
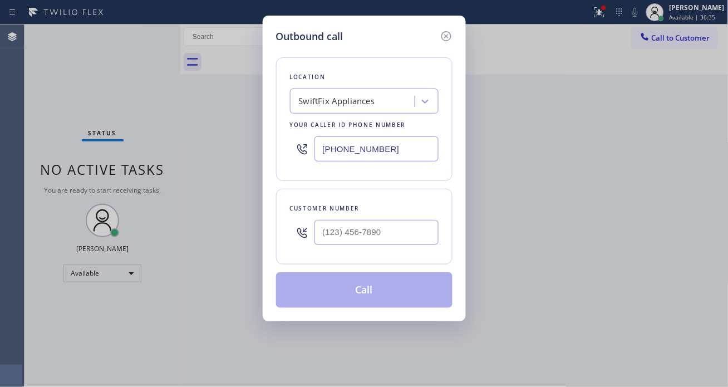
click at [404, 145] on input "[PHONE_NUMBER]" at bounding box center [377, 148] width 124 height 25
paste input "347) 757-4373"
type input "[PHONE_NUMBER]"
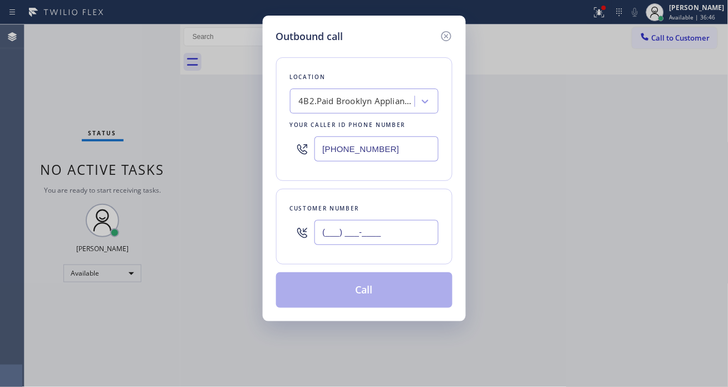
click at [380, 232] on input "(___) ___-____" at bounding box center [377, 232] width 124 height 25
paste input "718) 791-5798"
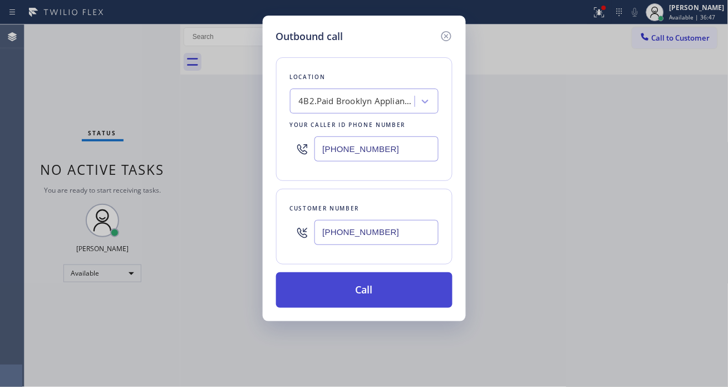
type input "[PHONE_NUMBER]"
click at [386, 286] on button "Call" at bounding box center [364, 290] width 176 height 36
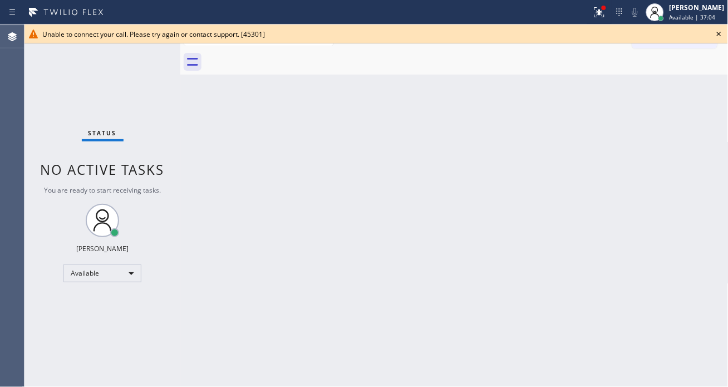
click at [716, 37] on icon at bounding box center [719, 33] width 13 height 13
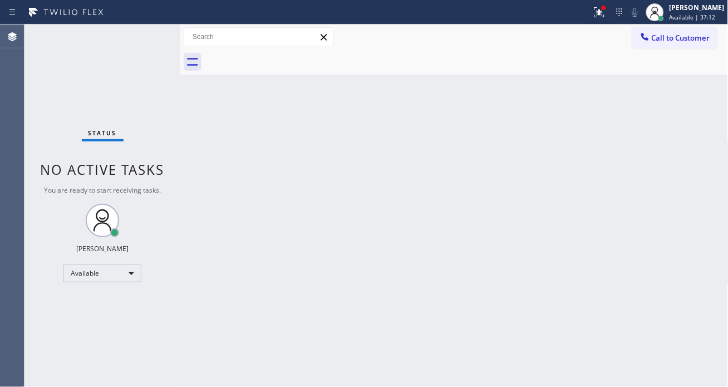
drag, startPoint x: 640, startPoint y: 99, endPoint x: 609, endPoint y: 52, distance: 56.7
click at [640, 99] on div "Back to Dashboard Change Sender ID Customers Technicians Select a contact Outbo…" at bounding box center [454, 205] width 548 height 362
click at [666, 168] on div "Back to Dashboard Change Sender ID Customers Technicians Select a contact Outbo…" at bounding box center [454, 205] width 548 height 362
click at [628, 140] on div "Back to Dashboard Change Sender ID Customers Technicians Select a contact Outbo…" at bounding box center [454, 205] width 548 height 362
click at [696, 193] on div "Back to Dashboard Change Sender ID Customers Technicians Select a contact Outbo…" at bounding box center [454, 205] width 548 height 362
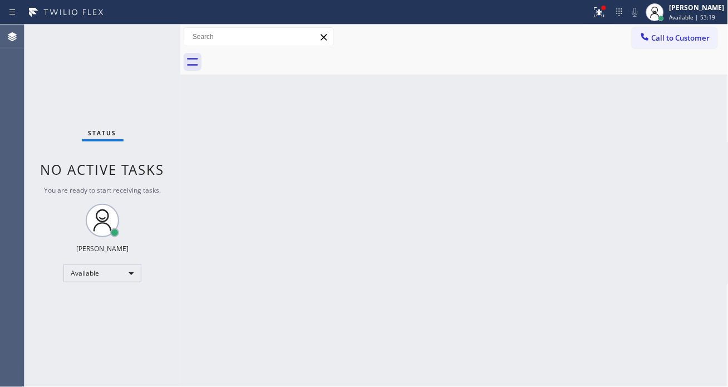
click at [668, 136] on div "Back to Dashboard Change Sender ID Customers Technicians Select a contact Outbo…" at bounding box center [454, 205] width 548 height 362
click at [594, 13] on div at bounding box center [599, 12] width 24 height 13
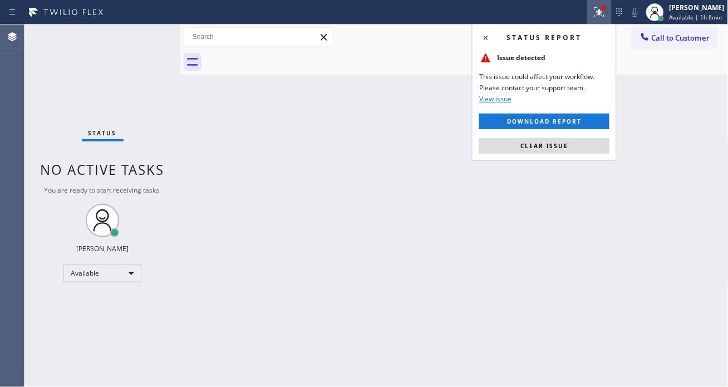
click at [570, 137] on div "Status report Issue detected This issue could affect your workflow. Please cont…" at bounding box center [544, 92] width 145 height 137
click at [566, 150] on button "Clear issue" at bounding box center [544, 146] width 130 height 16
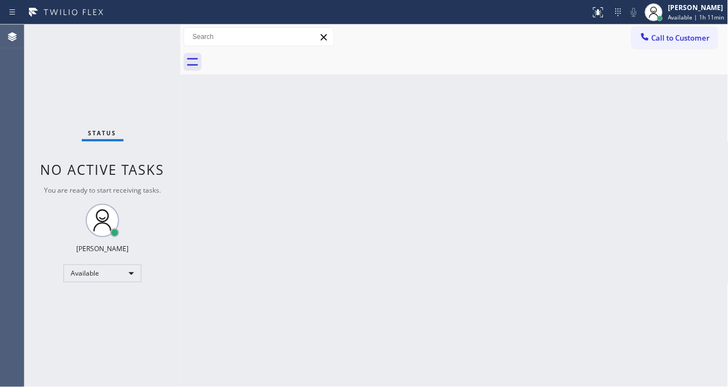
drag, startPoint x: 685, startPoint y: 173, endPoint x: 614, endPoint y: 133, distance: 81.3
click at [685, 173] on div "Back to Dashboard Change Sender ID Customers Technicians Select a contact Outbo…" at bounding box center [454, 205] width 548 height 362
click at [681, 153] on div "Back to Dashboard Change Sender ID Customers Technicians Select a contact Outbo…" at bounding box center [454, 205] width 548 height 362
click at [715, 159] on div "Back to Dashboard Change Sender ID Customers Technicians Select a contact Outbo…" at bounding box center [454, 205] width 548 height 362
click at [671, 171] on div "Back to Dashboard Change Sender ID Customers Technicians Select a contact Outbo…" at bounding box center [454, 205] width 548 height 362
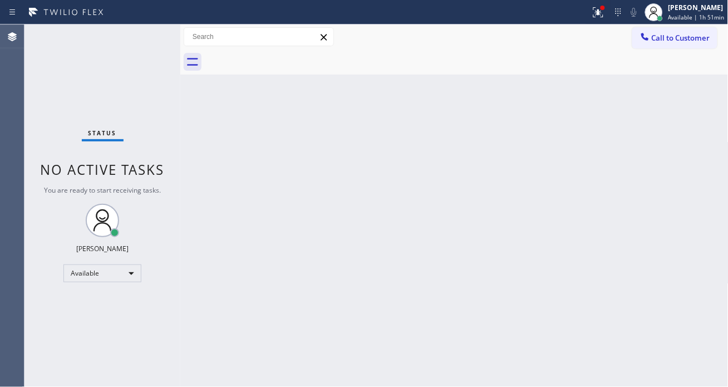
click at [688, 179] on div "Back to Dashboard Change Sender ID Customers Technicians Select a contact Outbo…" at bounding box center [454, 205] width 548 height 362
click at [683, 10] on div "[PERSON_NAME]" at bounding box center [697, 7] width 55 height 9
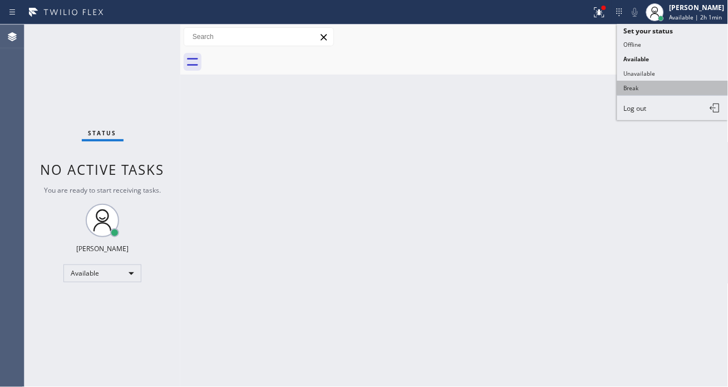
click at [651, 86] on button "Break" at bounding box center [672, 88] width 111 height 14
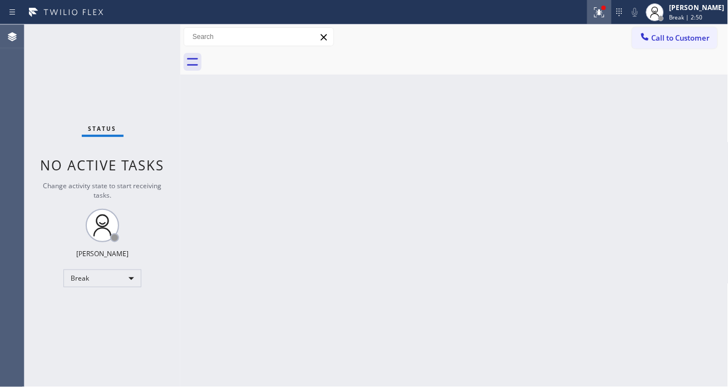
click at [603, 13] on icon at bounding box center [599, 12] width 13 height 13
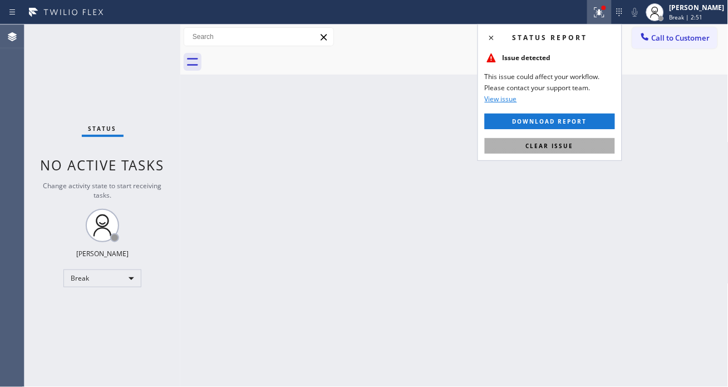
click at [576, 153] on button "Clear issue" at bounding box center [550, 146] width 130 height 16
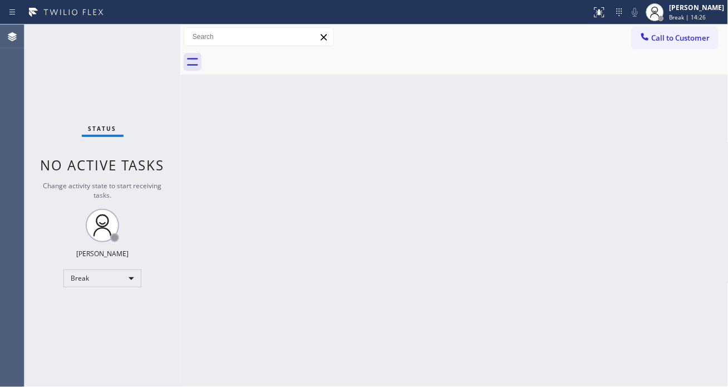
click at [136, 51] on div "Status No active tasks Change activity state to start receiving tasks. [PERSON_…" at bounding box center [102, 205] width 156 height 362
click at [389, 151] on div "Back to Dashboard Change Sender ID Customers Technicians Select a contact Outbo…" at bounding box center [454, 205] width 548 height 362
click at [689, 8] on div "[PERSON_NAME]" at bounding box center [697, 7] width 55 height 9
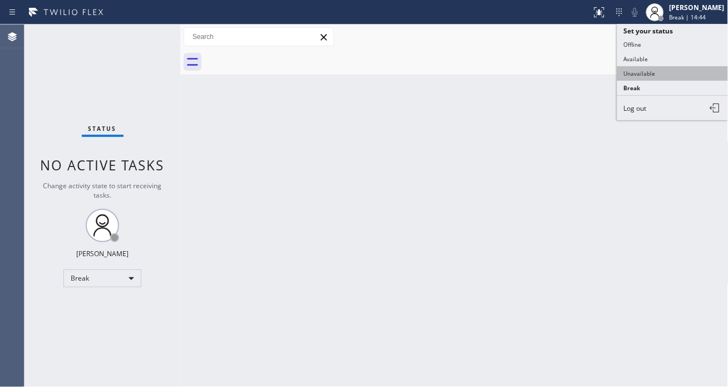
click at [649, 66] on button "Unavailable" at bounding box center [672, 73] width 111 height 14
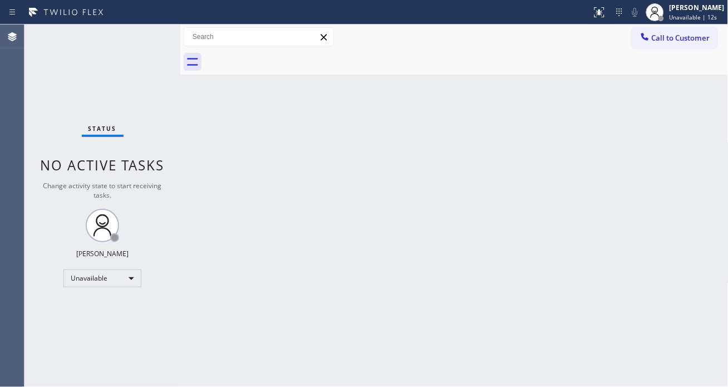
click at [680, 133] on div "Back to Dashboard Change Sender ID Customers Technicians Select a contact Outbo…" at bounding box center [454, 205] width 548 height 362
click at [639, 168] on div "Back to Dashboard Change Sender ID Customers Technicians Select a contact Outbo…" at bounding box center [454, 205] width 548 height 362
click at [671, 114] on div "Back to Dashboard Change Sender ID Customers Technicians Select a contact Outbo…" at bounding box center [454, 205] width 548 height 362
click at [654, 175] on div "Back to Dashboard Change Sender ID Customers Technicians Select a contact Outbo…" at bounding box center [454, 205] width 548 height 362
click at [605, 17] on icon at bounding box center [600, 12] width 10 height 10
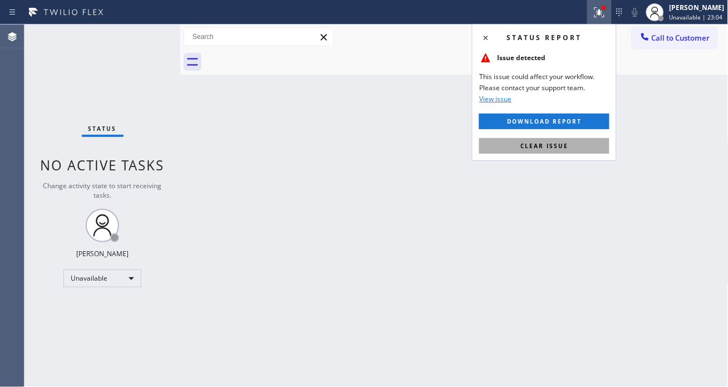
click at [579, 145] on button "Clear issue" at bounding box center [544, 146] width 130 height 16
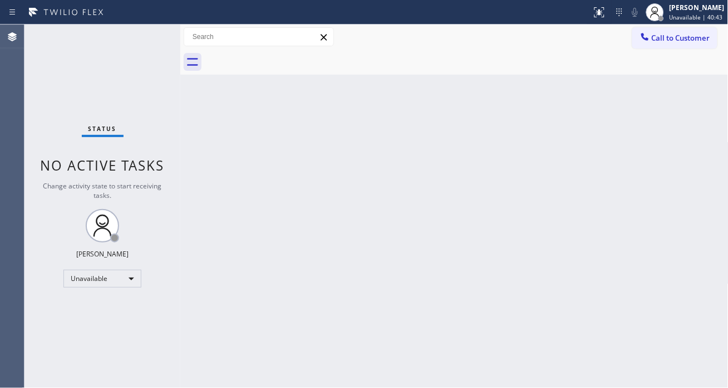
click at [647, 141] on div "Back to Dashboard Change Sender ID Customers Technicians Select a contact Outbo…" at bounding box center [454, 205] width 548 height 363
click at [676, 11] on div "[PERSON_NAME]" at bounding box center [695, 7] width 60 height 9
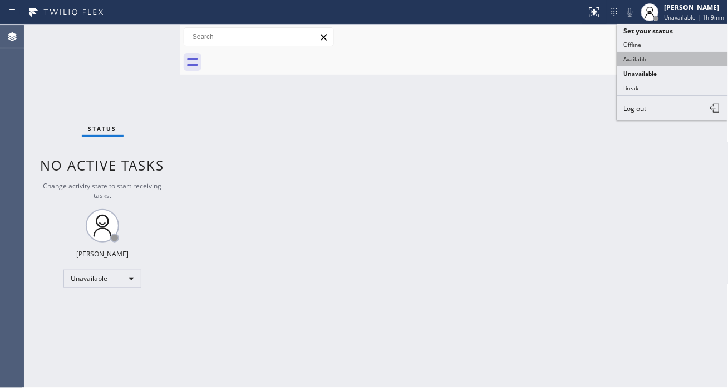
click at [656, 60] on button "Available" at bounding box center [672, 59] width 111 height 14
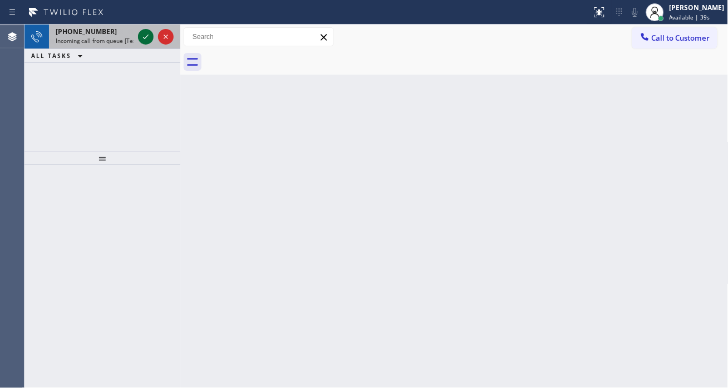
click at [148, 37] on icon at bounding box center [145, 36] width 13 height 13
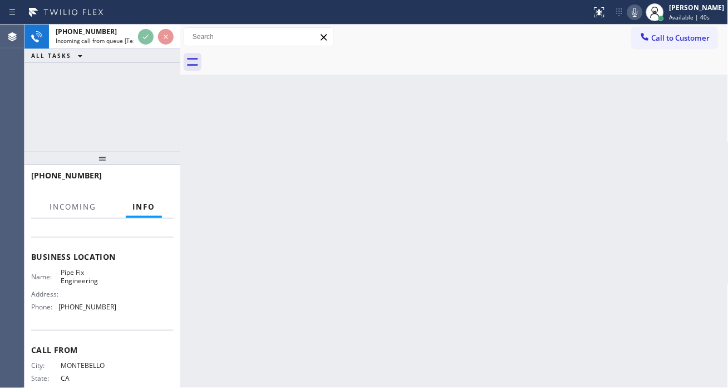
scroll to position [124, 0]
click at [84, 283] on span "Pipe Fix Engineering" at bounding box center [89, 274] width 56 height 17
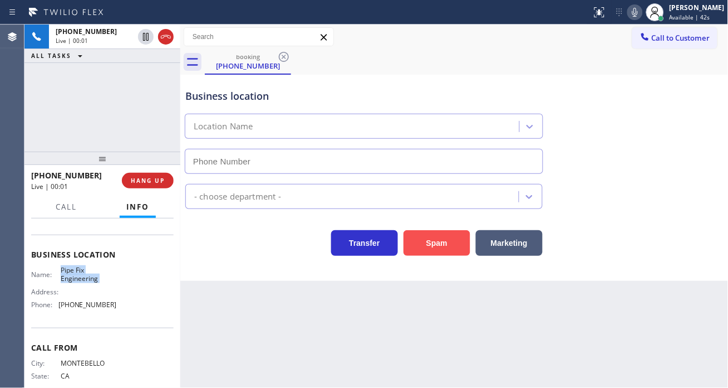
type input "[PHONE_NUMBER]"
click at [440, 234] on button "Spam" at bounding box center [437, 243] width 67 height 26
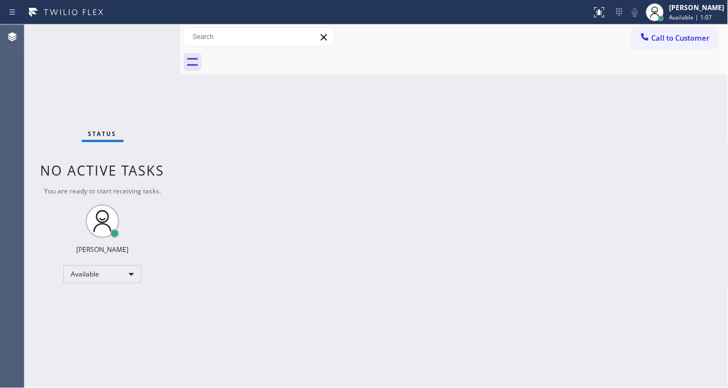
click at [156, 34] on div "Status No active tasks You are ready to start receiving tasks. [PERSON_NAME]" at bounding box center [102, 205] width 156 height 363
click at [156, 33] on div "Status No active tasks You are ready to start receiving tasks. [PERSON_NAME]" at bounding box center [102, 205] width 156 height 363
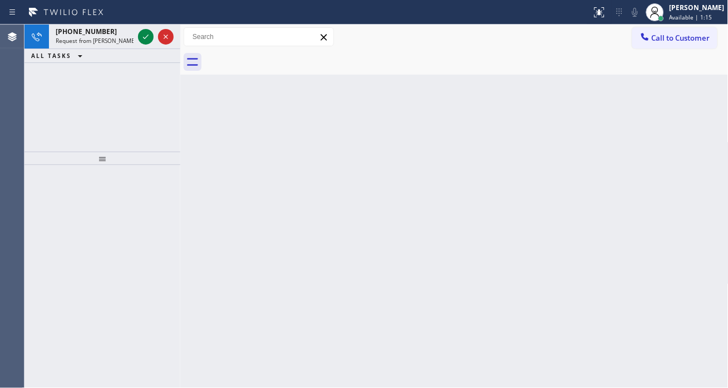
drag, startPoint x: 692, startPoint y: 119, endPoint x: 618, endPoint y: 115, distance: 74.2
click at [692, 119] on div "Back to Dashboard Change Sender ID Customers Technicians Select a contact Outbo…" at bounding box center [454, 205] width 548 height 363
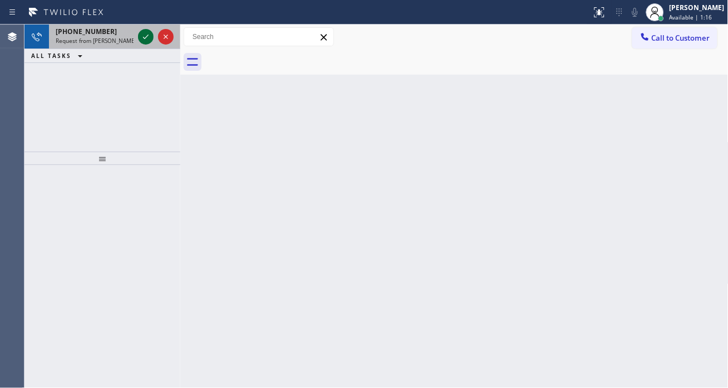
click at [147, 35] on icon at bounding box center [145, 36] width 13 height 13
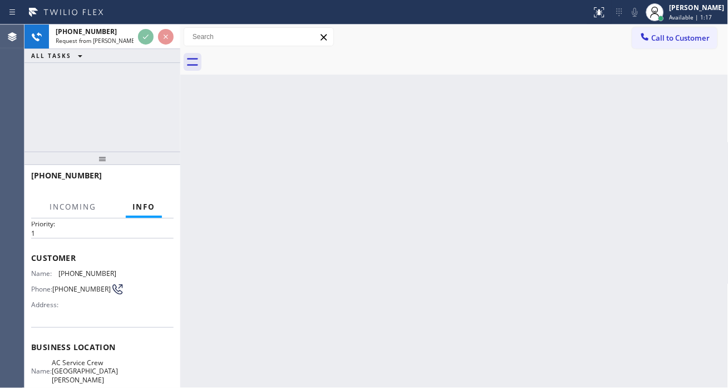
scroll to position [62, 0]
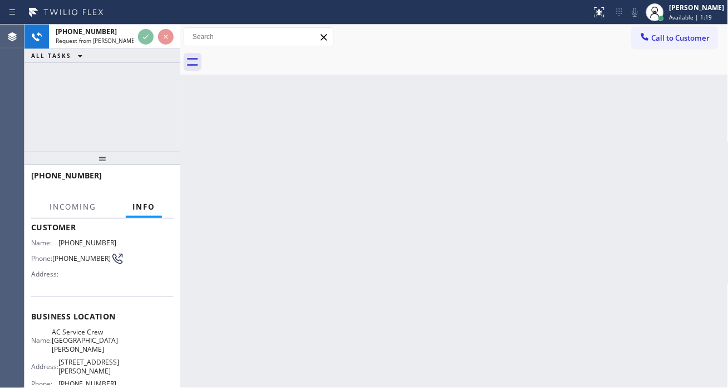
click at [68, 258] on span "[PHONE_NUMBER]" at bounding box center [81, 258] width 58 height 8
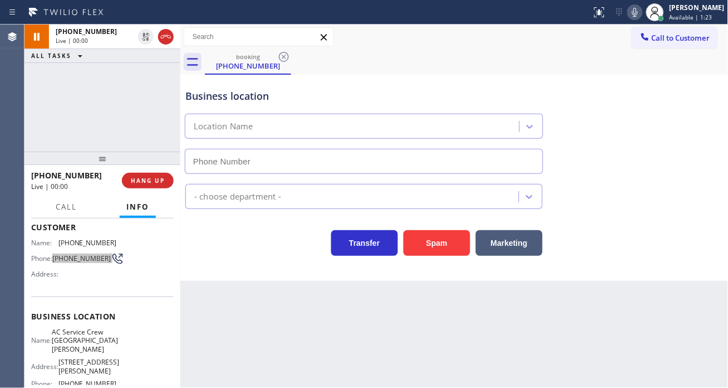
type input "[PHONE_NUMBER]"
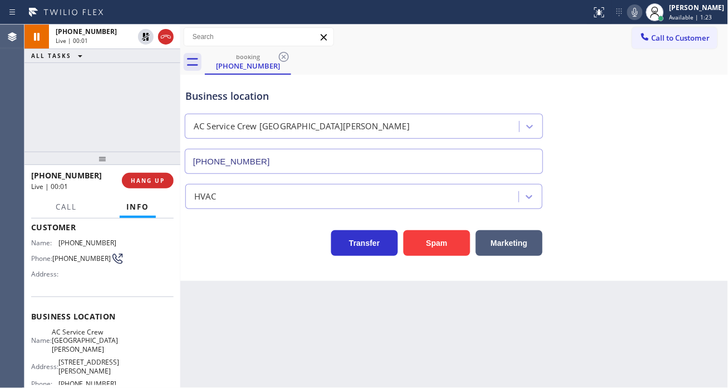
click at [350, 79] on div "Business location AC Service Crew [GEOGRAPHIC_DATA][PERSON_NAME] [PHONE_NUMBER]" at bounding box center [364, 125] width 362 height 96
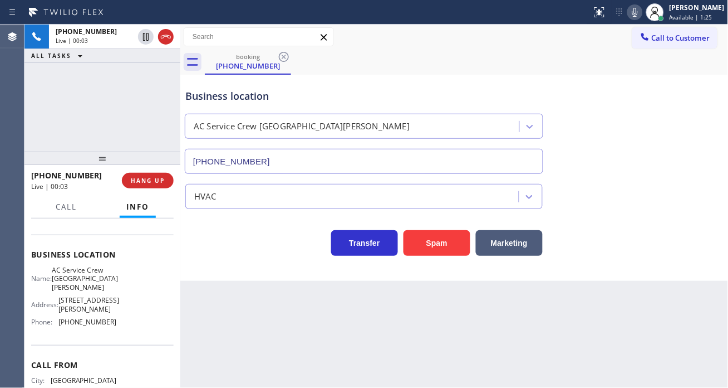
click at [79, 275] on span "AC Service Crew [GEOGRAPHIC_DATA][PERSON_NAME]" at bounding box center [85, 279] width 66 height 26
click at [192, 330] on div "Back to Dashboard Change Sender ID Customers Technicians Select a contact Outbo…" at bounding box center [454, 205] width 548 height 363
click at [87, 317] on span "[PHONE_NUMBER]" at bounding box center [87, 321] width 58 height 8
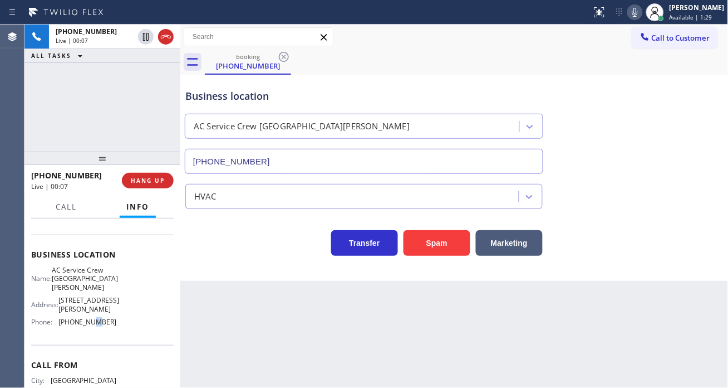
click at [87, 317] on span "[PHONE_NUMBER]" at bounding box center [87, 321] width 58 height 8
click at [244, 308] on div "Back to Dashboard Change Sender ID Customers Technicians Select a contact Outbo…" at bounding box center [454, 205] width 548 height 363
click at [213, 94] on div "Business location" at bounding box center [363, 96] width 357 height 15
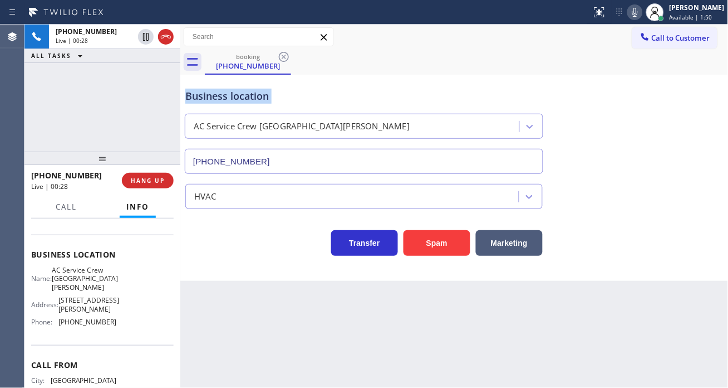
click at [213, 94] on div "Business location" at bounding box center [363, 96] width 357 height 15
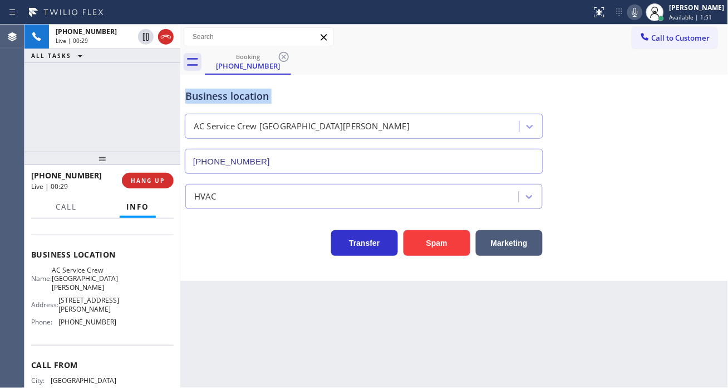
click at [213, 94] on div "Business location" at bounding box center [363, 96] width 357 height 15
click at [671, 148] on div "Business location AC Service Crew [GEOGRAPHIC_DATA][PERSON_NAME] [PHONE_NUMBER]" at bounding box center [454, 123] width 543 height 101
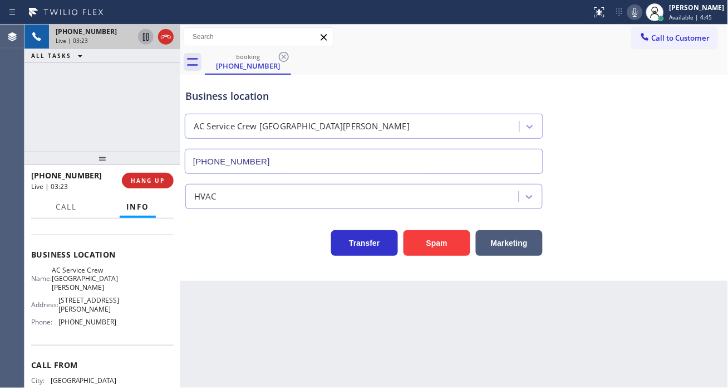
click at [142, 40] on icon at bounding box center [145, 36] width 13 height 13
click at [689, 171] on div "Business location AC Service Crew [GEOGRAPHIC_DATA][PERSON_NAME] [PHONE_NUMBER]" at bounding box center [454, 123] width 543 height 101
click at [146, 40] on icon at bounding box center [145, 36] width 13 height 13
click at [642, 10] on icon at bounding box center [635, 12] width 13 height 13
click at [642, 15] on icon at bounding box center [635, 12] width 13 height 13
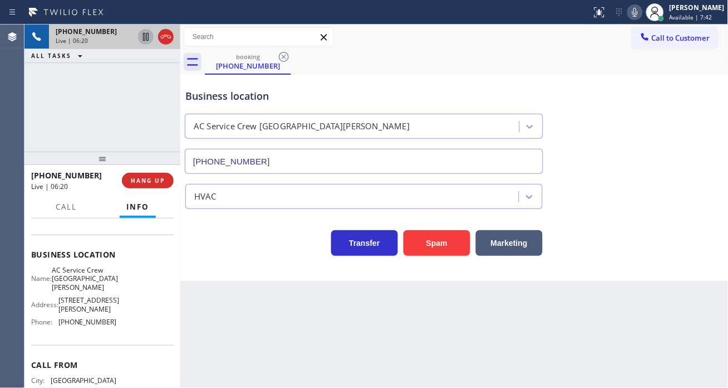
click at [692, 153] on div "Business location AC Service Crew [GEOGRAPHIC_DATA][PERSON_NAME] [PHONE_NUMBER]" at bounding box center [454, 123] width 543 height 101
click at [365, 96] on div "Business location" at bounding box center [363, 96] width 357 height 15
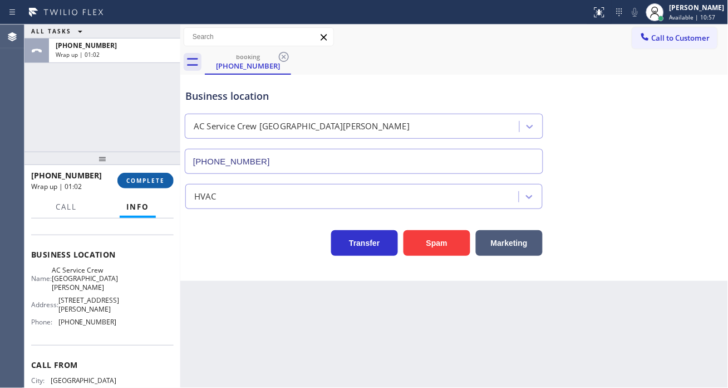
click at [138, 180] on span "COMPLETE" at bounding box center [145, 180] width 38 height 8
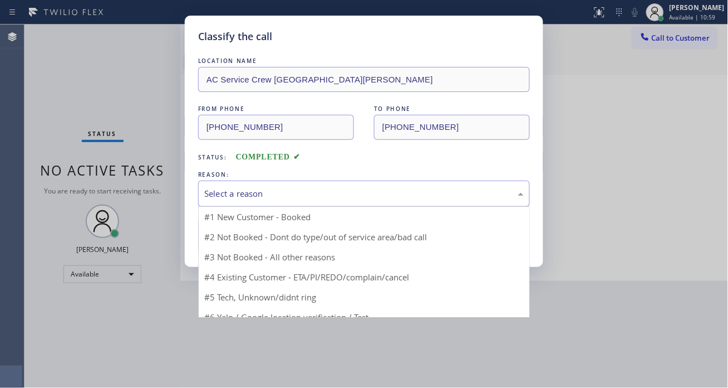
click at [232, 189] on div "Select a reason" at bounding box center [364, 193] width 320 height 13
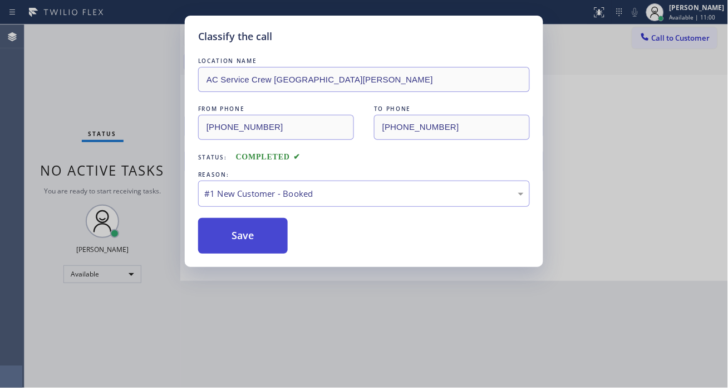
click at [256, 232] on button "Save" at bounding box center [243, 236] width 90 height 36
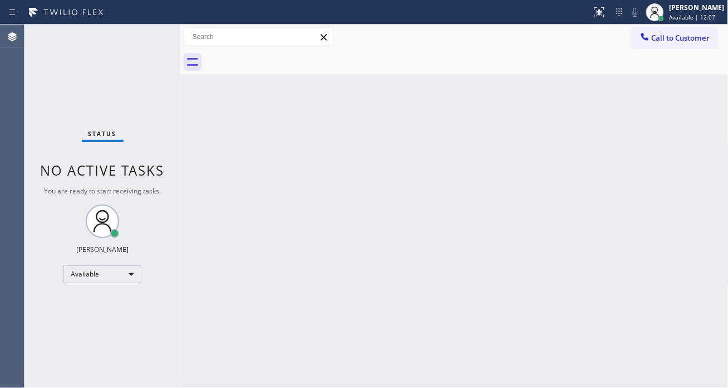
click at [133, 41] on div "Status No active tasks You are ready to start receiving tasks. [PERSON_NAME]" at bounding box center [102, 205] width 156 height 363
click at [679, 104] on div "Back to Dashboard Change Sender ID Customers Technicians Select a contact Outbo…" at bounding box center [454, 205] width 548 height 363
click at [676, 75] on div "Back to Dashboard Change Sender ID Customers Technicians Select a contact Outbo…" at bounding box center [454, 205] width 548 height 363
click at [157, 34] on div "Status No active tasks You are ready to start receiving tasks. [PERSON_NAME]" at bounding box center [102, 205] width 156 height 363
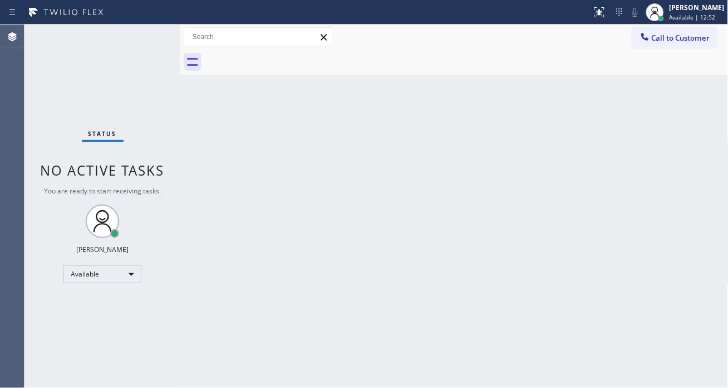
click at [702, 149] on div "Back to Dashboard Change Sender ID Customers Technicians Select a contact Outbo…" at bounding box center [454, 205] width 548 height 363
click at [151, 31] on div "Status No active tasks You are ready to start receiving tasks. [PERSON_NAME]" at bounding box center [102, 205] width 156 height 363
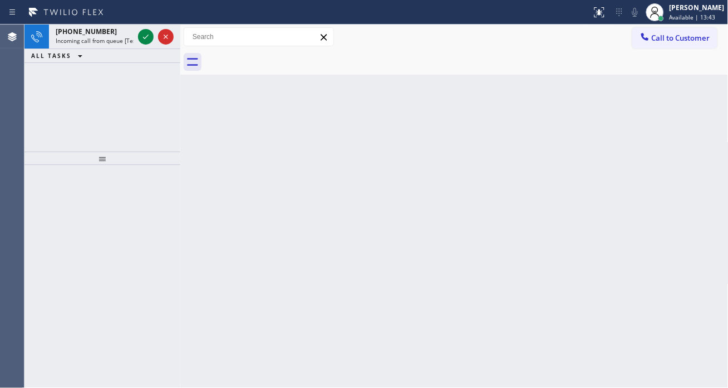
click at [695, 184] on div "Back to Dashboard Change Sender ID Customers Technicians Select a contact Outbo…" at bounding box center [454, 205] width 548 height 363
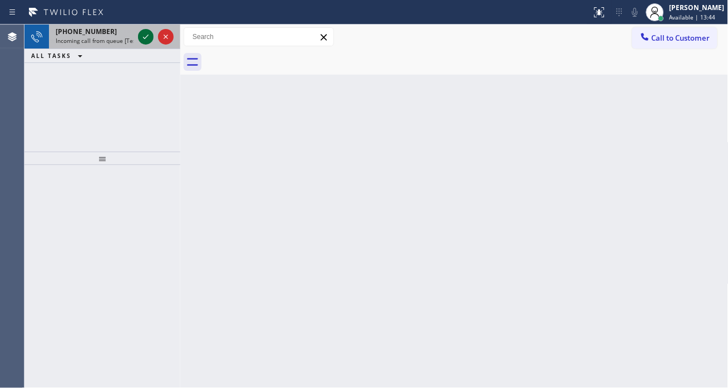
click at [146, 42] on icon at bounding box center [145, 36] width 13 height 13
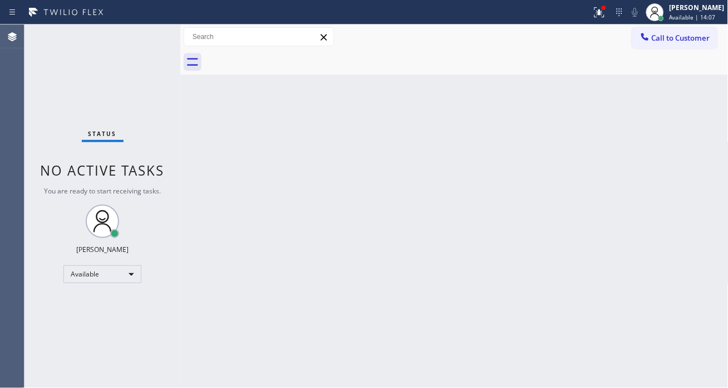
drag, startPoint x: 698, startPoint y: 198, endPoint x: 619, endPoint y: 163, distance: 86.3
click at [698, 198] on div "Back to Dashboard Change Sender ID Customers Technicians Select a contact Outbo…" at bounding box center [454, 205] width 548 height 363
click at [145, 36] on div "Status No active tasks You are ready to start receiving tasks. [PERSON_NAME]" at bounding box center [102, 205] width 156 height 363
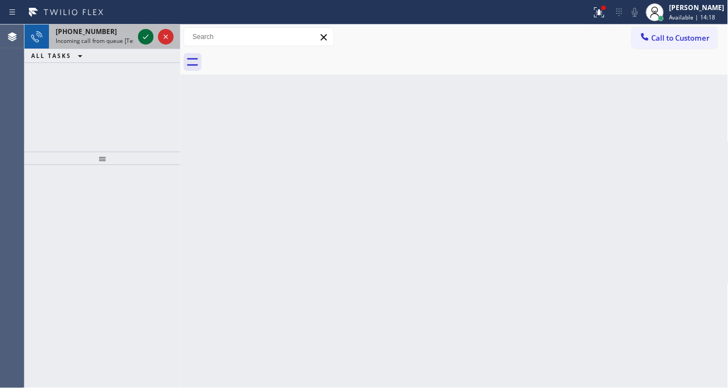
click at [145, 36] on icon at bounding box center [145, 36] width 13 height 13
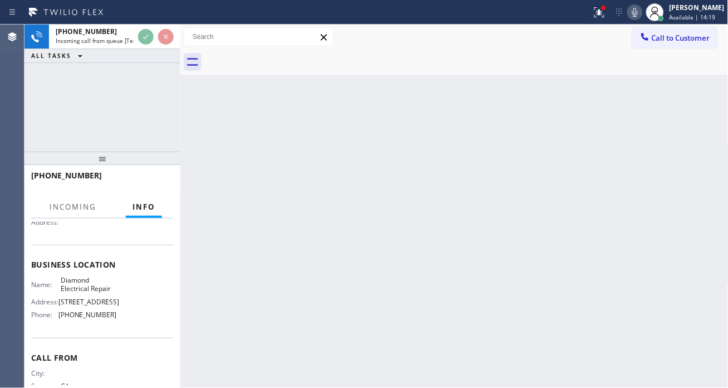
scroll to position [124, 0]
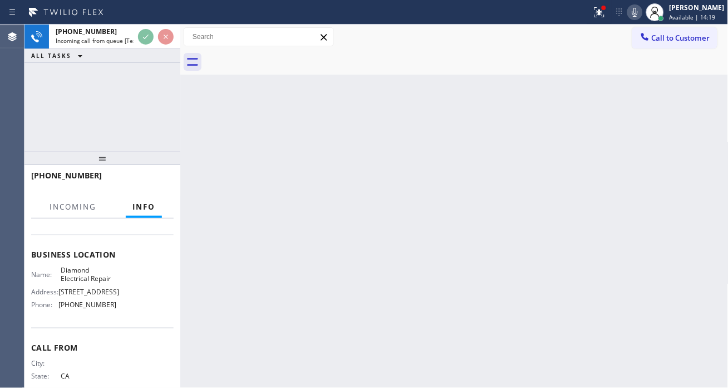
click at [81, 279] on span "Diamond Electrical Repair" at bounding box center [89, 274] width 56 height 17
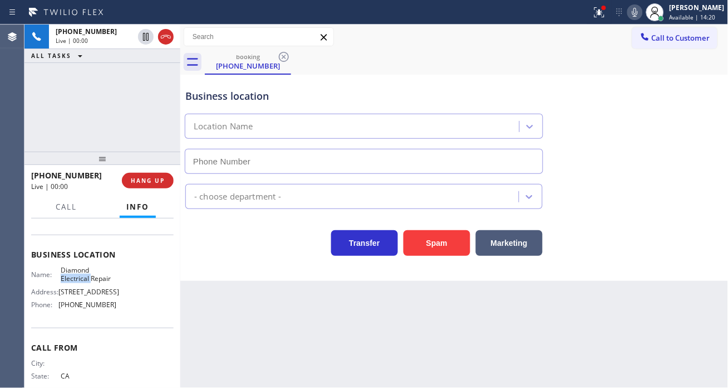
click at [81, 279] on span "Diamond Electrical Repair" at bounding box center [89, 274] width 56 height 17
type input "[PHONE_NUMBER]"
click at [81, 279] on span "Diamond Electrical Repair" at bounding box center [89, 274] width 56 height 17
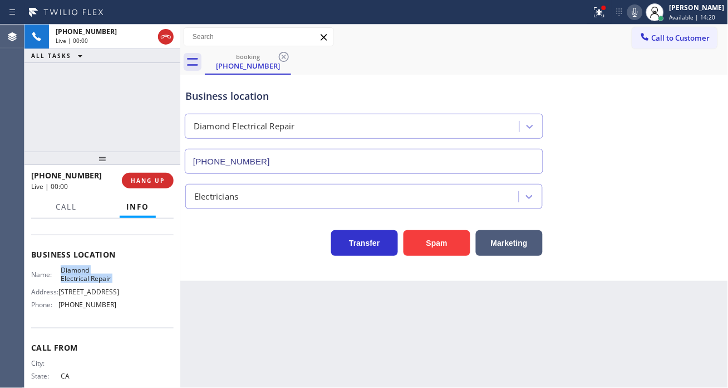
click at [81, 279] on span "Diamond Electrical Repair" at bounding box center [89, 274] width 56 height 17
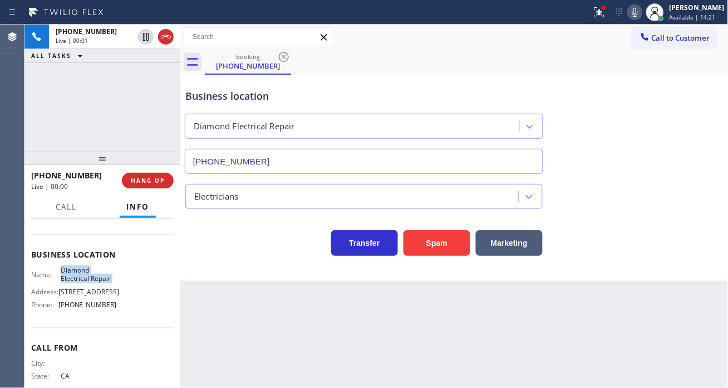
click at [81, 279] on span "Diamond Electrical Repair" at bounding box center [89, 274] width 56 height 17
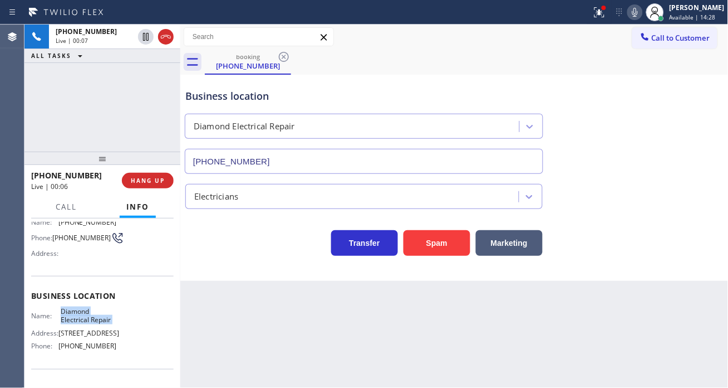
scroll to position [62, 0]
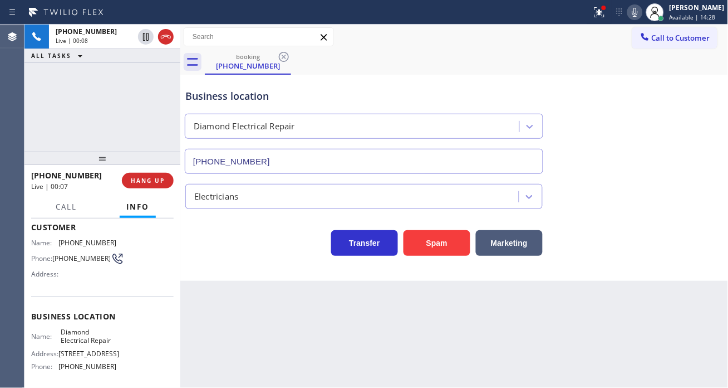
click at [71, 262] on span "[PHONE_NUMBER]" at bounding box center [81, 258] width 58 height 8
click at [143, 102] on div "[PHONE_NUMBER] Live | 00:17 ALL TASKS ALL TASKS ACTIVE TASKS TASKS IN WRAP UP" at bounding box center [102, 87] width 156 height 127
click at [80, 345] on span "Diamond Electrical Repair" at bounding box center [89, 335] width 56 height 17
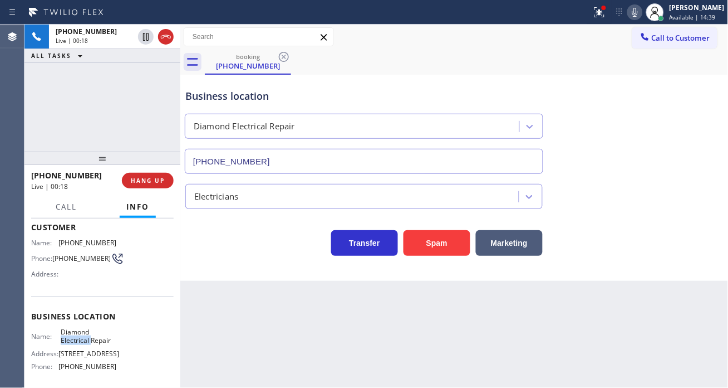
click at [80, 345] on span "Diamond Electrical Repair" at bounding box center [89, 335] width 56 height 17
drag, startPoint x: 249, startPoint y: 315, endPoint x: 240, endPoint y: 315, distance: 8.9
click at [249, 315] on div "Back to Dashboard Change Sender ID Customers Technicians Select a contact Outbo…" at bounding box center [454, 205] width 548 height 363
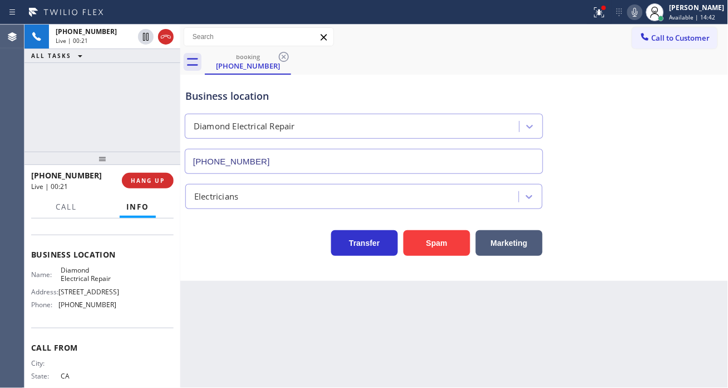
click at [84, 308] on span "[PHONE_NUMBER]" at bounding box center [87, 304] width 58 height 8
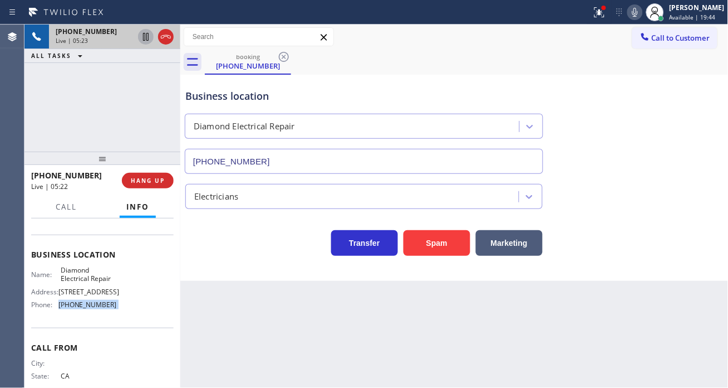
click at [147, 36] on icon at bounding box center [145, 36] width 13 height 13
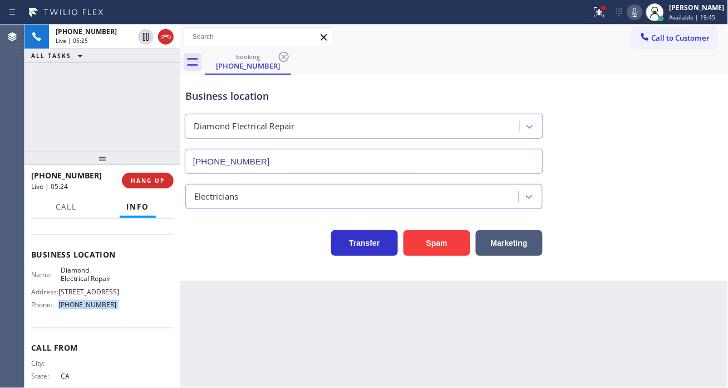
click at [642, 12] on icon at bounding box center [635, 12] width 13 height 13
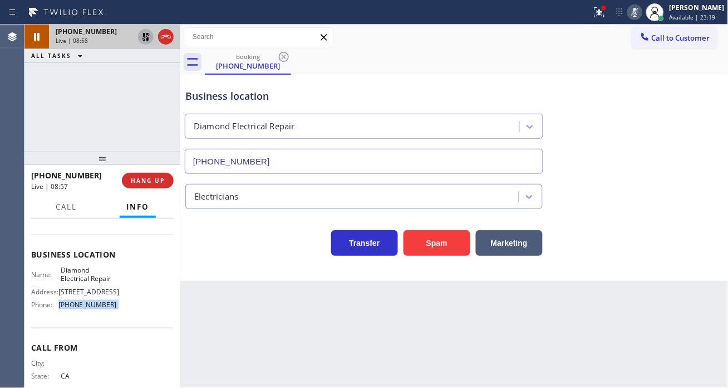
click at [139, 36] on icon at bounding box center [145, 36] width 13 height 13
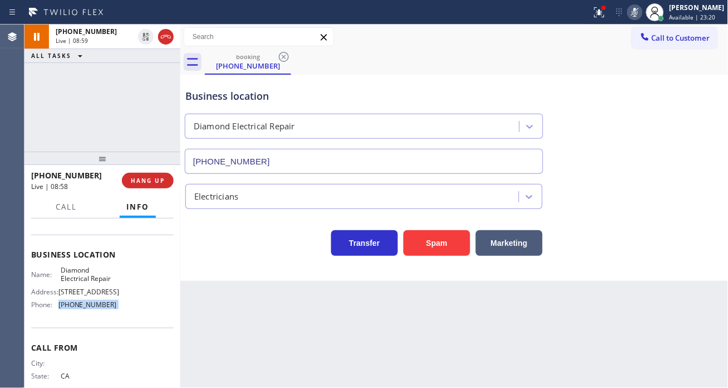
click at [642, 14] on icon at bounding box center [635, 12] width 13 height 13
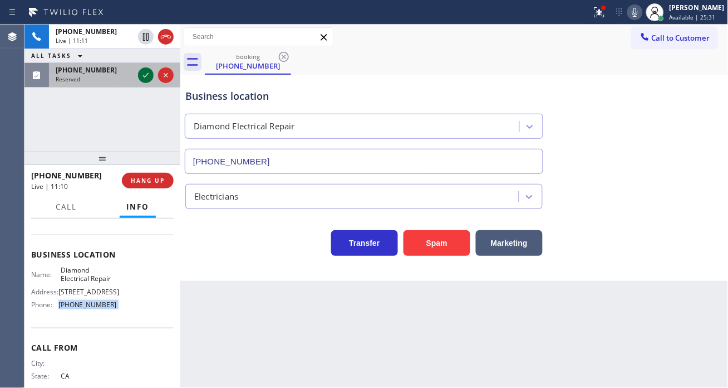
click at [143, 73] on icon at bounding box center [145, 74] width 13 height 13
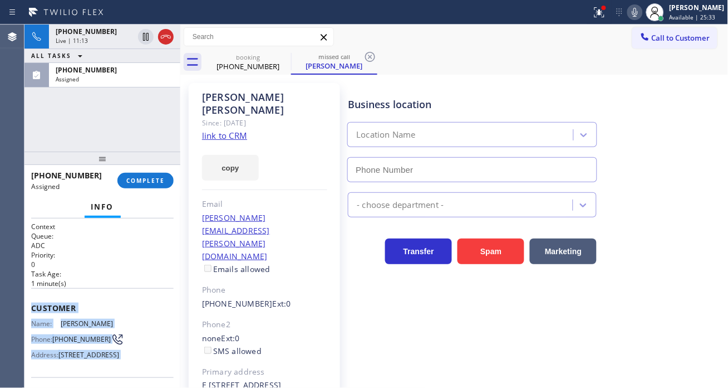
scroll to position [207, 0]
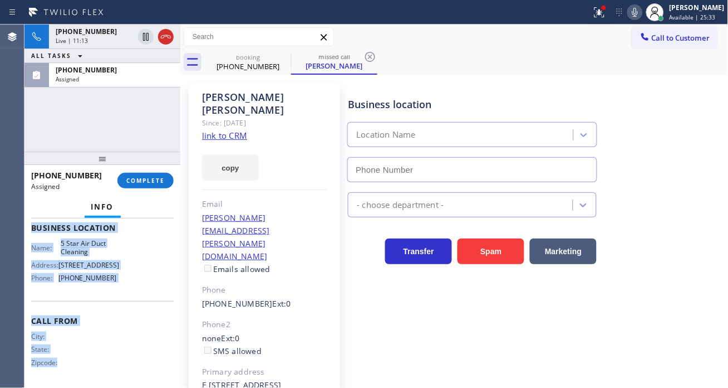
type input "[PHONE_NUMBER]"
drag, startPoint x: 32, startPoint y: 305, endPoint x: 120, endPoint y: 287, distance: 89.2
click at [120, 287] on div "Context Queue: ADC Priority: 0 Task Age: [DEMOGRAPHIC_DATA] minute(s) Customer …" at bounding box center [102, 218] width 143 height 332
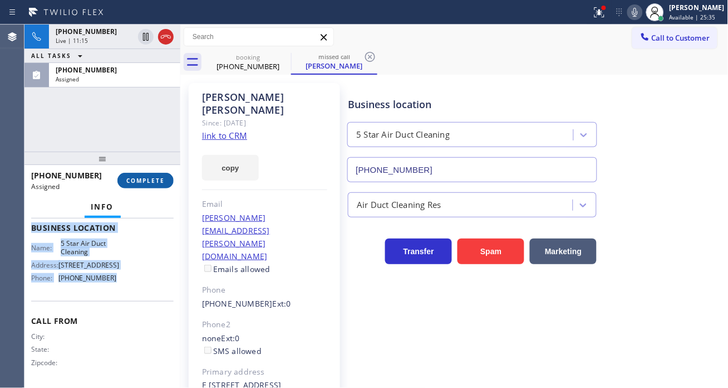
click at [141, 182] on span "COMPLETE" at bounding box center [145, 180] width 38 height 8
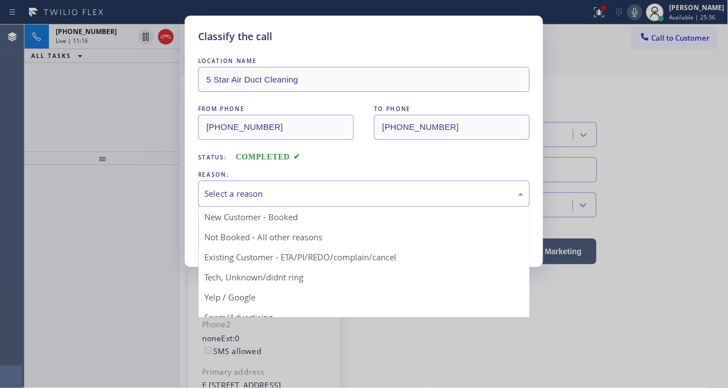
click at [288, 197] on div "Select a reason" at bounding box center [364, 193] width 320 height 13
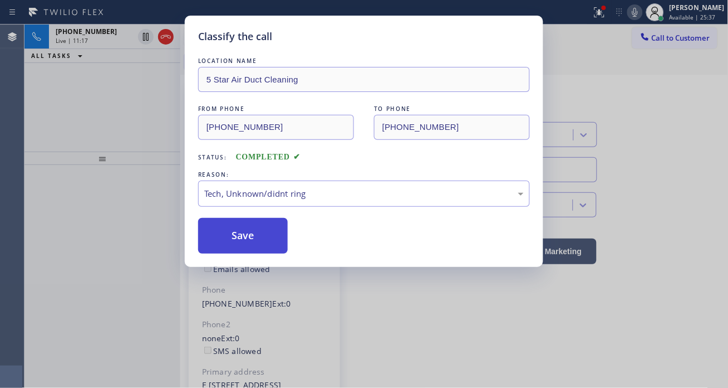
click at [260, 245] on button "Save" at bounding box center [243, 236] width 90 height 36
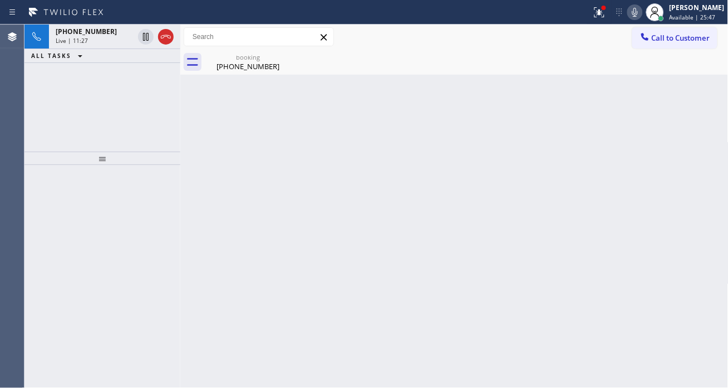
click at [669, 107] on div "Back to Dashboard Change Sender ID Customers Technicians Select a contact Outbo…" at bounding box center [454, 205] width 548 height 363
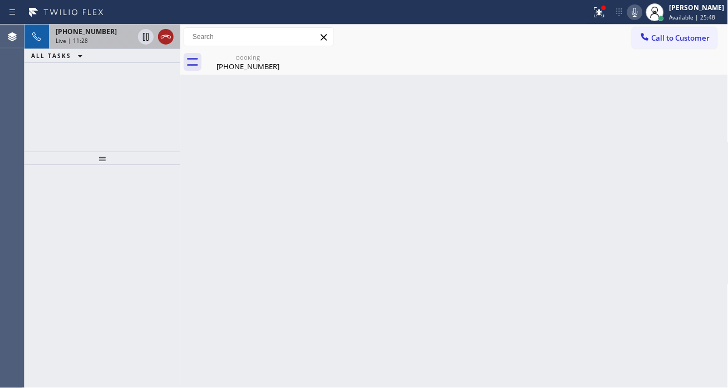
click at [169, 37] on icon at bounding box center [165, 36] width 13 height 13
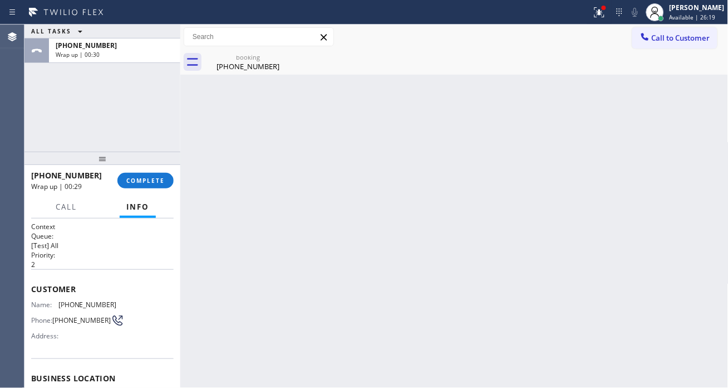
click at [690, 143] on div "Back to Dashboard Change Sender ID Customers Technicians Select a contact Outbo…" at bounding box center [454, 205] width 548 height 363
click at [139, 174] on button "COMPLETE" at bounding box center [145, 181] width 56 height 16
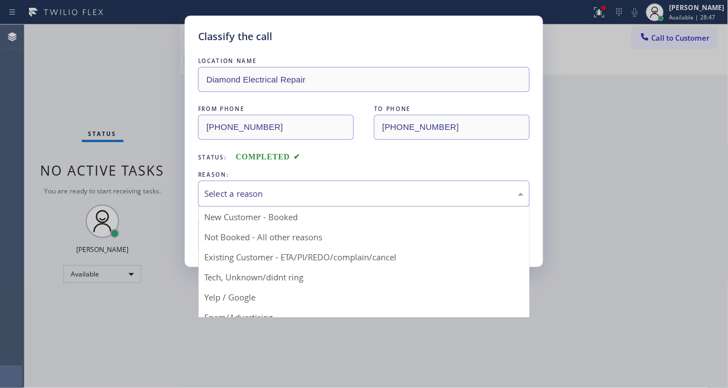
click at [315, 202] on div "Select a reason" at bounding box center [364, 193] width 332 height 26
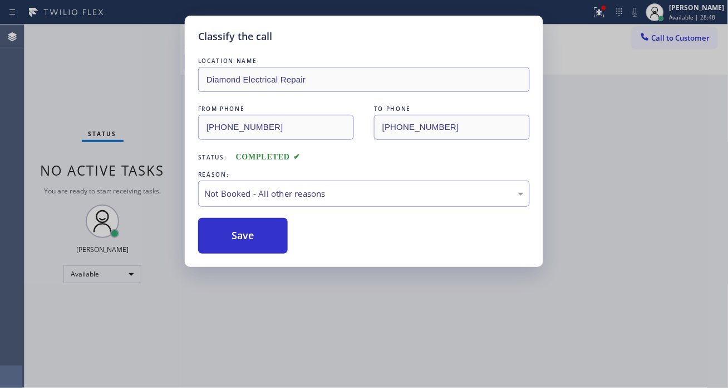
click at [274, 237] on button "Save" at bounding box center [243, 236] width 90 height 36
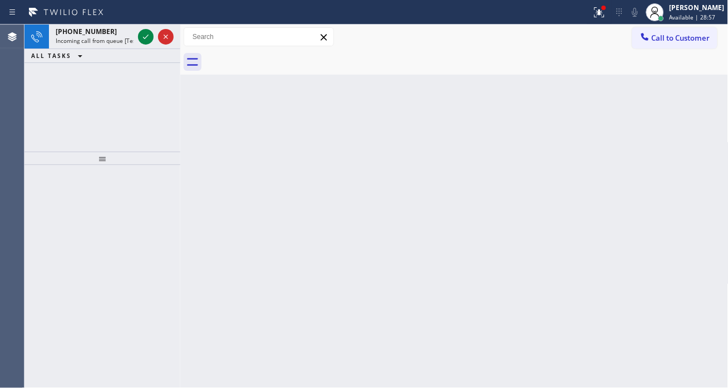
click at [678, 171] on div "Back to Dashboard Change Sender ID Customers Technicians Select a contact Outbo…" at bounding box center [454, 205] width 548 height 363
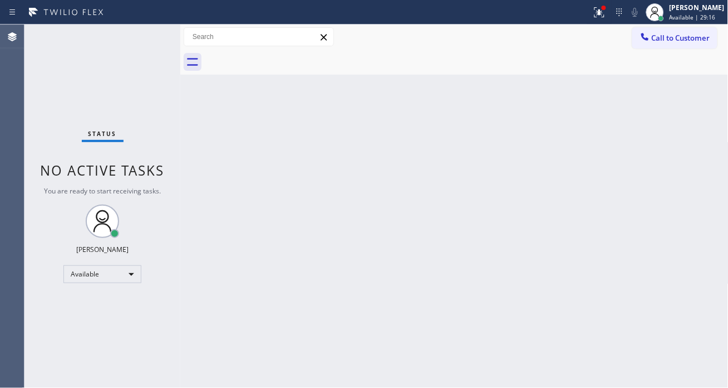
click at [670, 187] on div "Back to Dashboard Change Sender ID Customers Technicians Select a contact Outbo…" at bounding box center [454, 205] width 548 height 363
click at [146, 38] on div "Status No active tasks You are ready to start receiving tasks. [PERSON_NAME]" at bounding box center [102, 205] width 156 height 363
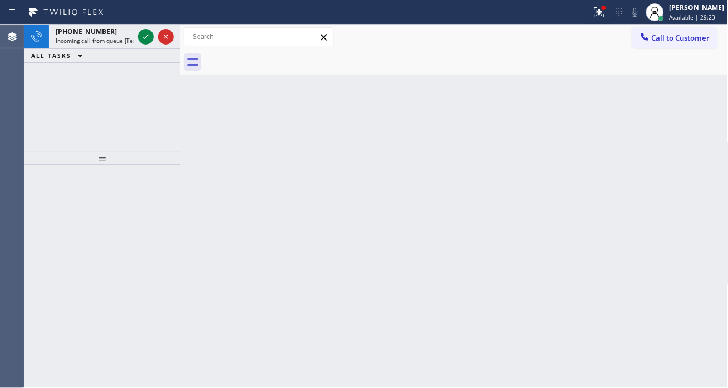
click at [664, 137] on div "Back to Dashboard Change Sender ID Customers Technicians Select a contact Outbo…" at bounding box center [454, 205] width 548 height 363
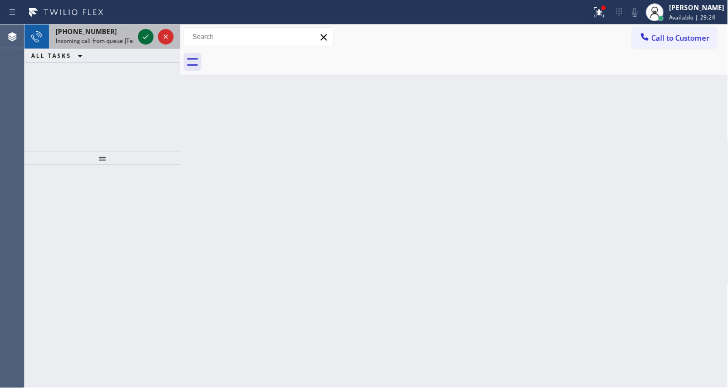
click at [146, 36] on icon at bounding box center [146, 37] width 6 height 4
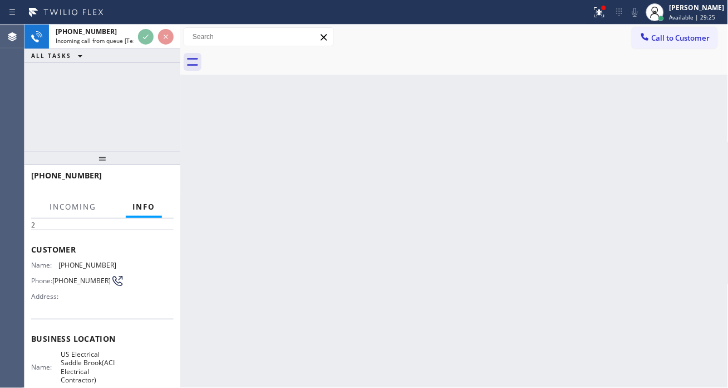
scroll to position [62, 0]
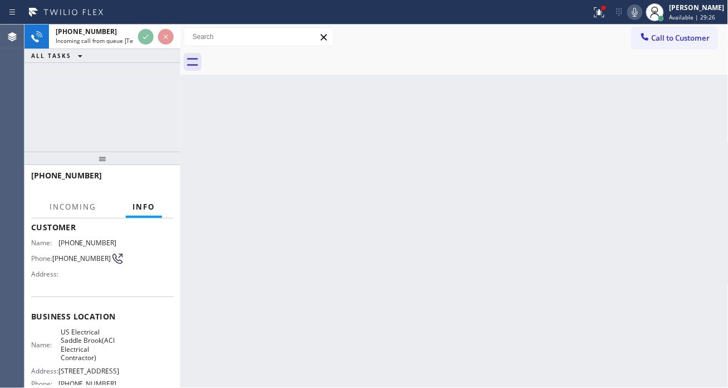
click at [85, 338] on span "US Electrical Saddle Brook(ACI Electrical Contractor)" at bounding box center [89, 344] width 56 height 35
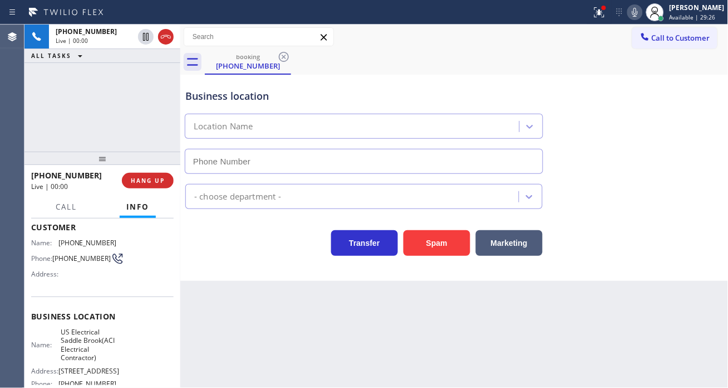
click at [85, 338] on span "US Electrical Saddle Brook(ACI Electrical Contractor)" at bounding box center [89, 344] width 56 height 35
type input "[PHONE_NUMBER]"
click at [85, 338] on span "US Electrical Saddle Brook(ACI Electrical Contractor)" at bounding box center [89, 344] width 56 height 35
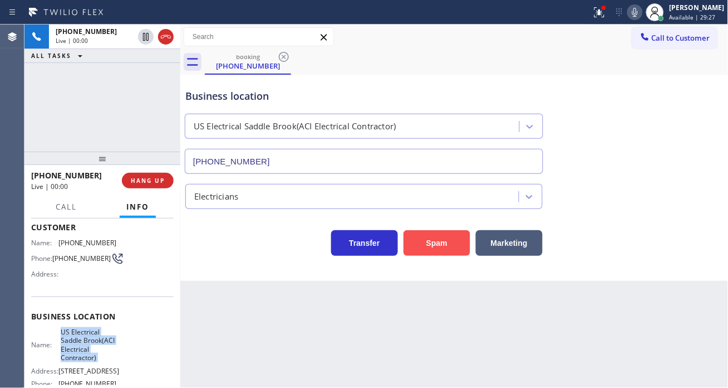
click at [433, 244] on button "Spam" at bounding box center [437, 243] width 67 height 26
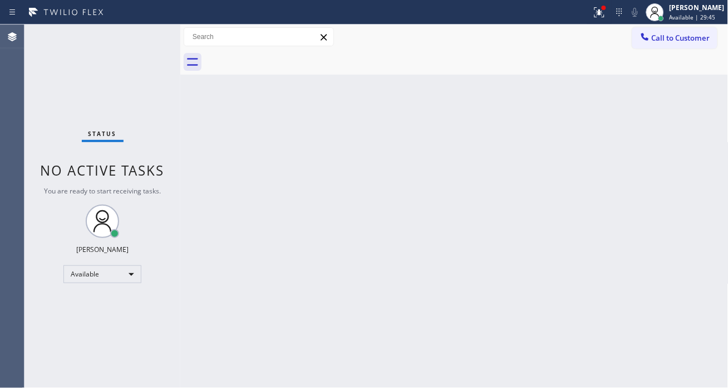
click at [674, 115] on div "Back to Dashboard Change Sender ID Customers Technicians Select a contact Outbo…" at bounding box center [454, 205] width 548 height 363
click at [672, 63] on div at bounding box center [467, 62] width 524 height 25
click at [600, 17] on div at bounding box center [599, 12] width 24 height 13
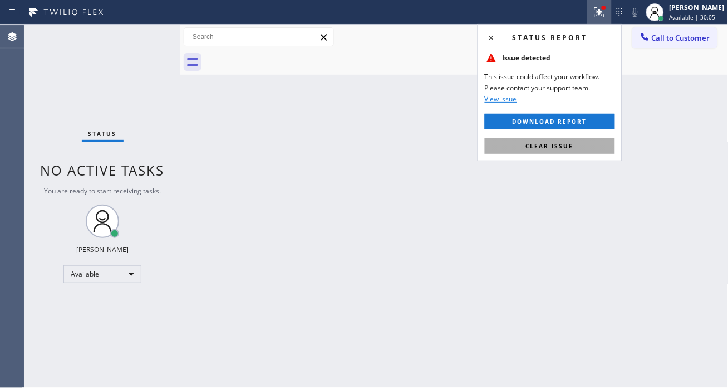
click at [568, 144] on span "Clear issue" at bounding box center [550, 146] width 48 height 8
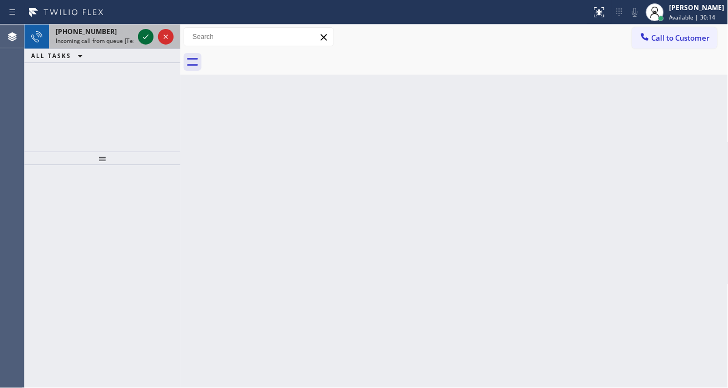
click at [139, 34] on icon at bounding box center [145, 36] width 13 height 13
click at [144, 40] on icon at bounding box center [145, 36] width 13 height 13
click at [147, 39] on icon at bounding box center [145, 36] width 13 height 13
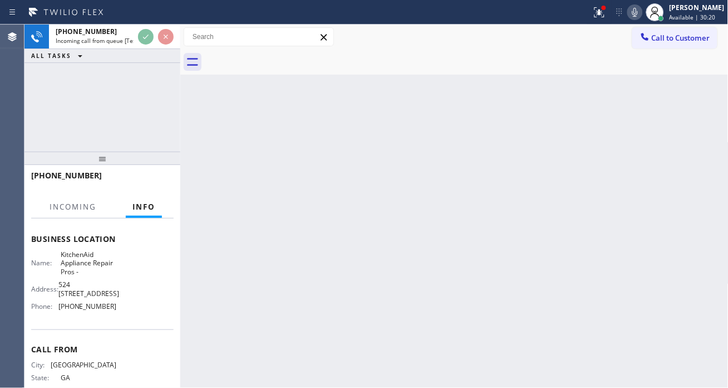
scroll to position [109, 0]
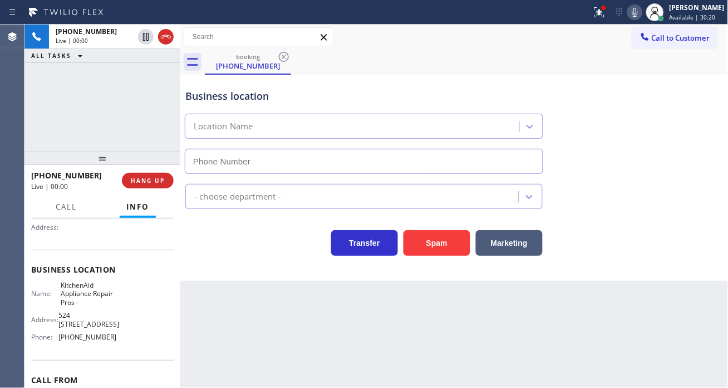
click at [101, 293] on span "KitchenAid Appliance Repair Pros -" at bounding box center [89, 294] width 56 height 26
type input "[PHONE_NUMBER]"
click at [101, 293] on span "KitchenAid Appliance Repair Pros -" at bounding box center [89, 294] width 56 height 26
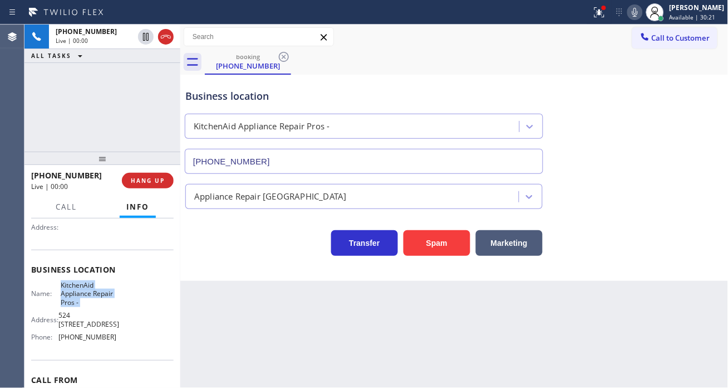
click at [101, 293] on span "KitchenAid Appliance Repair Pros -" at bounding box center [89, 294] width 56 height 26
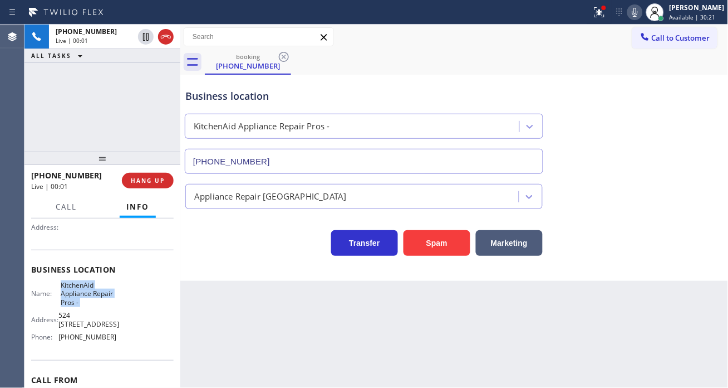
click at [101, 293] on span "KitchenAid Appliance Repair Pros -" at bounding box center [89, 294] width 56 height 26
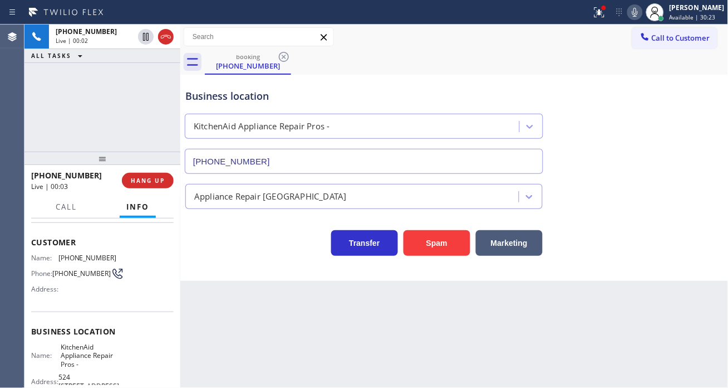
click at [73, 271] on span "[PHONE_NUMBER]" at bounding box center [81, 273] width 58 height 8
click at [203, 279] on div "Business location KitchenAid Appliance Repair Pros - [PHONE_NUMBER] Appliance R…" at bounding box center [454, 178] width 548 height 206
click at [68, 352] on span "KitchenAid Appliance Repair Pros -" at bounding box center [89, 355] width 56 height 26
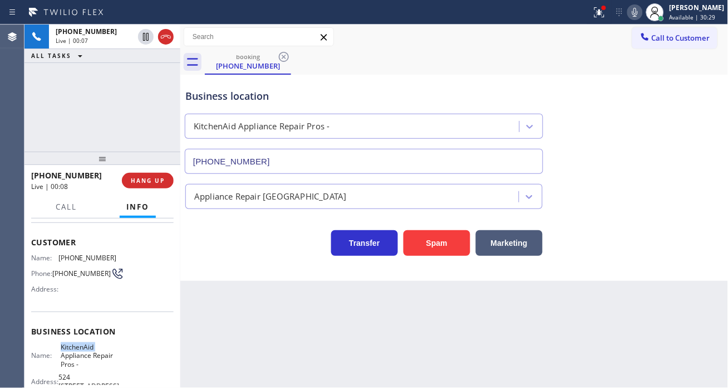
click at [68, 352] on span "KitchenAid Appliance Repair Pros -" at bounding box center [89, 355] width 56 height 26
drag, startPoint x: 213, startPoint y: 321, endPoint x: 165, endPoint y: 320, distance: 47.9
click at [213, 321] on div "Back to Dashboard Change Sender ID Customers Technicians Select a contact Outbo…" at bounding box center [454, 205] width 548 height 363
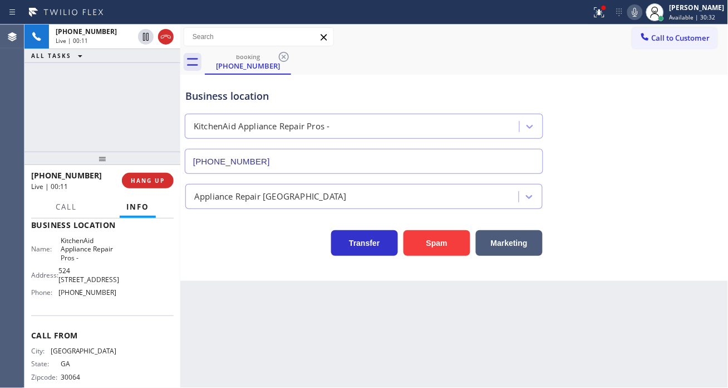
scroll to position [170, 0]
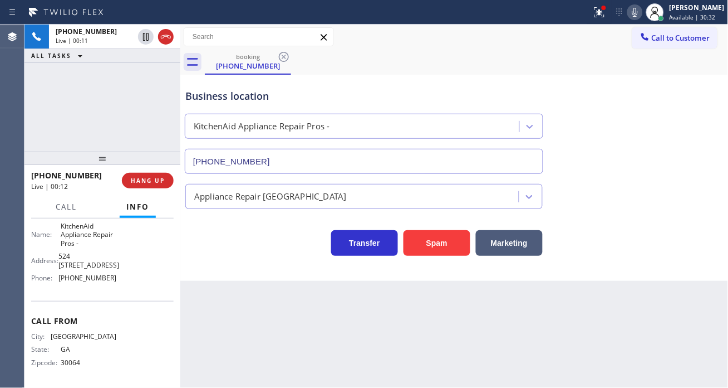
click at [85, 281] on span "[PHONE_NUMBER]" at bounding box center [87, 277] width 58 height 8
click at [240, 318] on div "Back to Dashboard Change Sender ID Customers Technicians Select a contact Outbo…" at bounding box center [454, 205] width 548 height 363
click at [705, 124] on div "Business location KitchenAid Appliance Repair Pros - [PHONE_NUMBER]" at bounding box center [454, 123] width 543 height 101
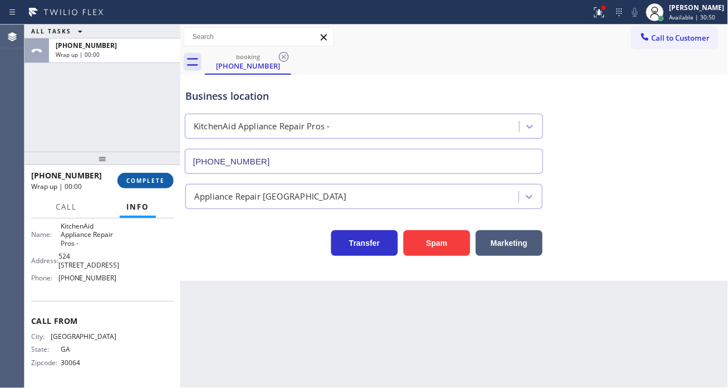
click at [159, 179] on span "COMPLETE" at bounding box center [145, 180] width 38 height 8
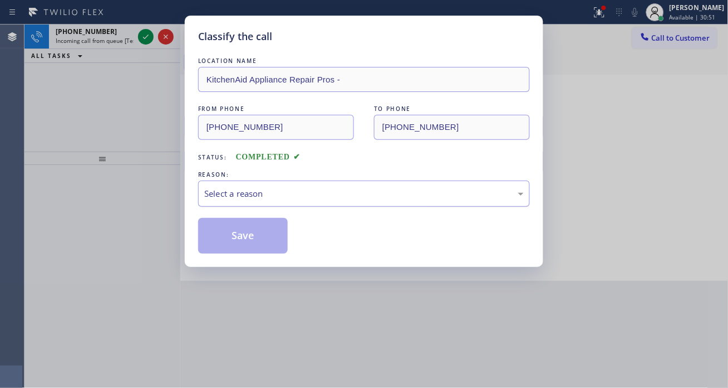
click at [254, 193] on div "Select a reason" at bounding box center [364, 193] width 320 height 13
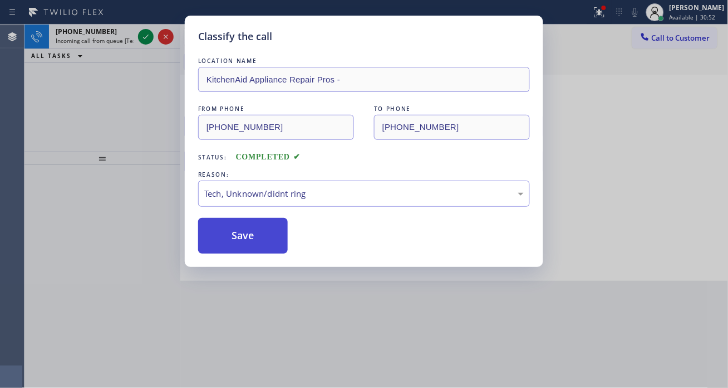
click at [267, 243] on button "Save" at bounding box center [243, 236] width 90 height 36
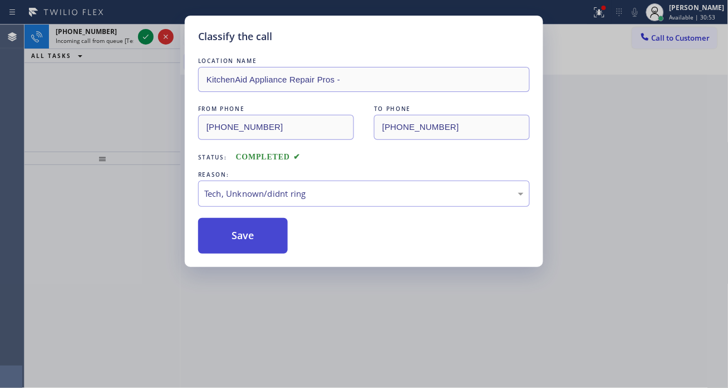
click at [267, 243] on button "Save" at bounding box center [243, 236] width 90 height 36
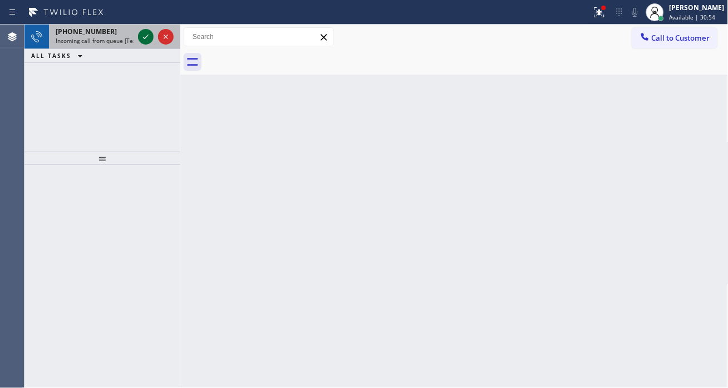
click at [146, 38] on icon at bounding box center [145, 36] width 13 height 13
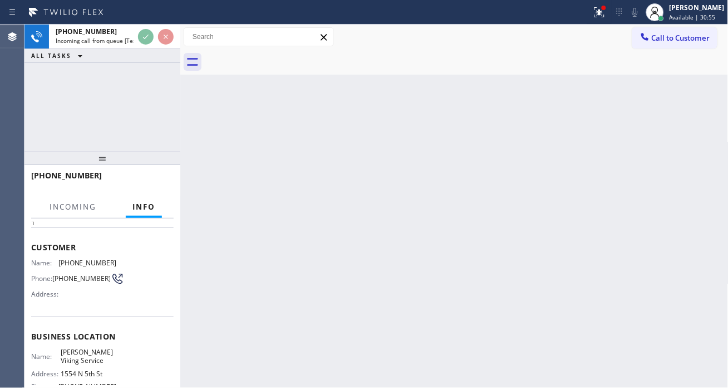
scroll to position [62, 0]
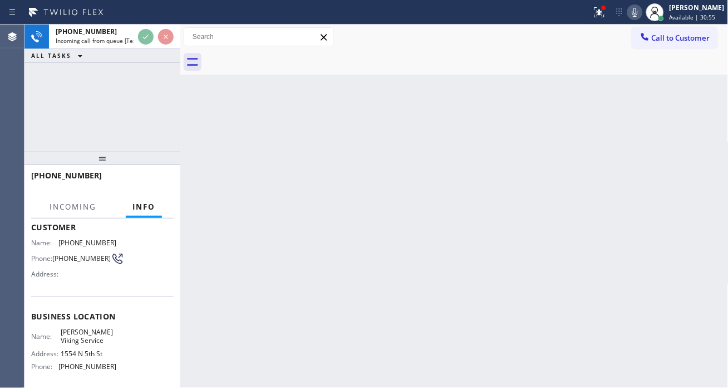
click at [99, 331] on span "[PERSON_NAME] Viking Service" at bounding box center [89, 335] width 56 height 17
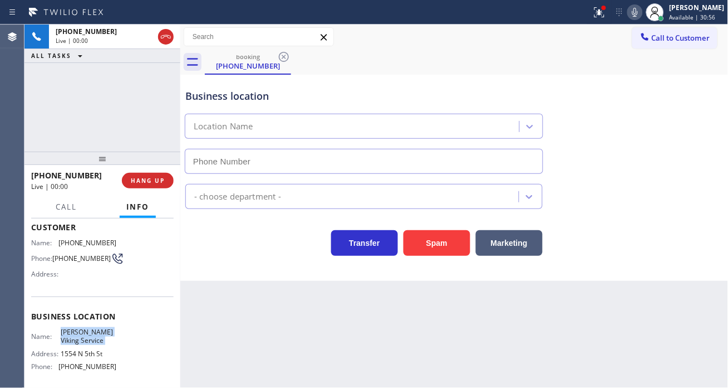
click at [99, 331] on span "[PERSON_NAME] Viking Service" at bounding box center [89, 335] width 56 height 17
type input "[PHONE_NUMBER]"
click at [99, 332] on span "[PERSON_NAME] Viking Service" at bounding box center [89, 335] width 56 height 17
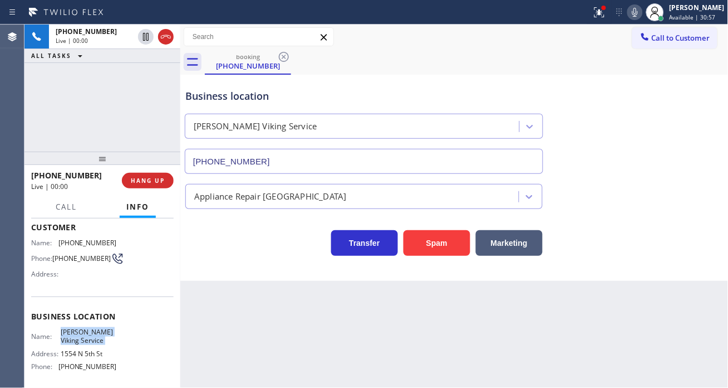
click at [99, 332] on span "[PERSON_NAME] Viking Service" at bounding box center [89, 335] width 56 height 17
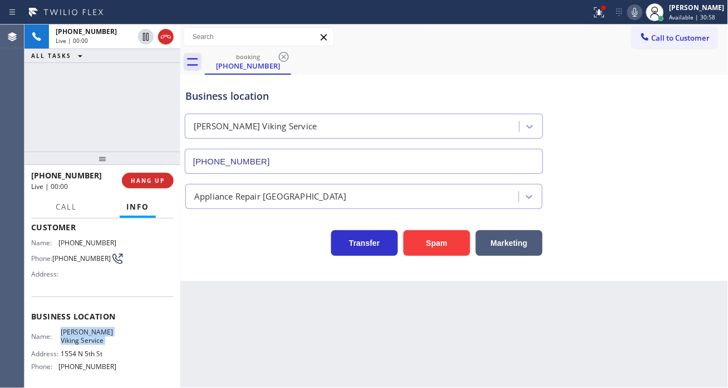
click at [99, 332] on span "[PERSON_NAME] Viking Service" at bounding box center [89, 335] width 56 height 17
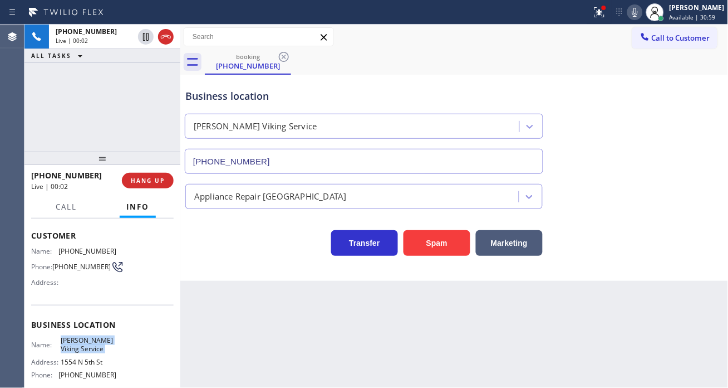
scroll to position [30, 0]
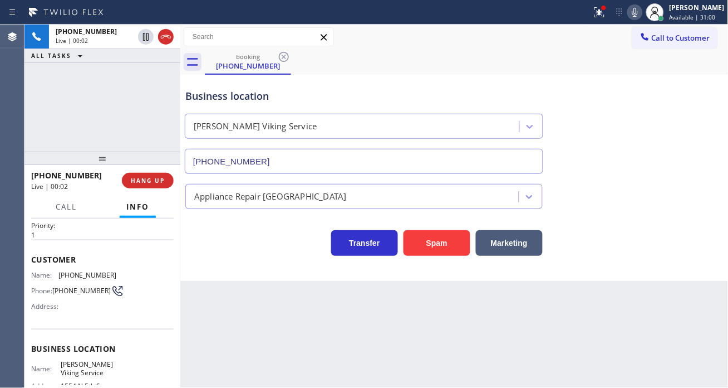
click at [73, 287] on span "[PHONE_NUMBER]" at bounding box center [81, 290] width 58 height 8
click at [666, 112] on div "Business location [PERSON_NAME] Viking Service [PHONE_NUMBER]" at bounding box center [454, 123] width 543 height 101
click at [228, 98] on div "Business location" at bounding box center [363, 96] width 357 height 15
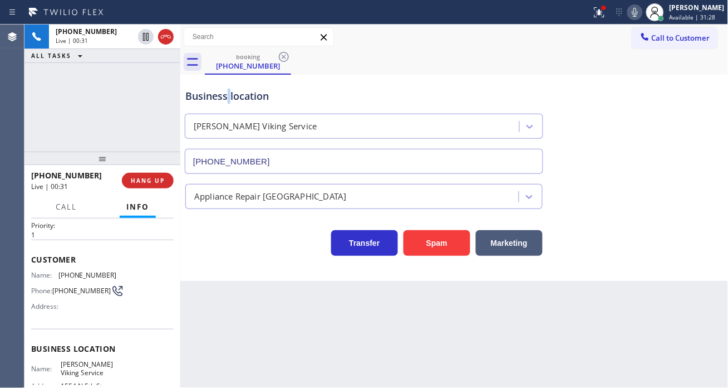
click at [228, 98] on div "Business location" at bounding box center [363, 96] width 357 height 15
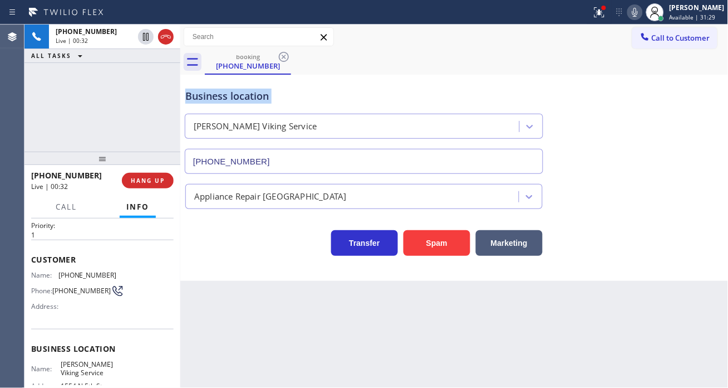
click at [228, 98] on div "Business location" at bounding box center [363, 96] width 357 height 15
click at [307, 96] on div "Business location" at bounding box center [363, 96] width 357 height 15
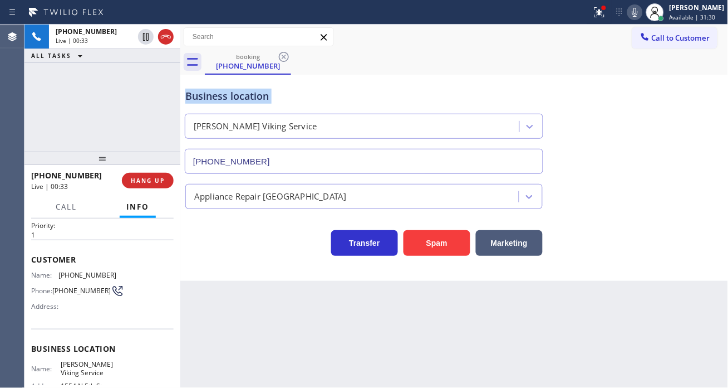
click at [307, 96] on div "Business location" at bounding box center [363, 96] width 357 height 15
click at [612, 14] on div at bounding box center [599, 12] width 24 height 13
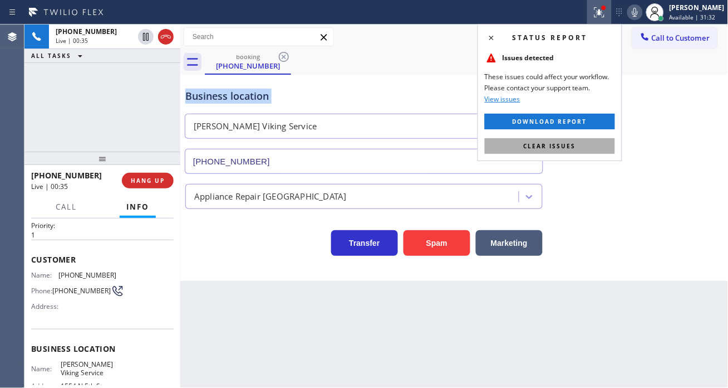
click at [614, 140] on button "Clear issues" at bounding box center [550, 146] width 130 height 16
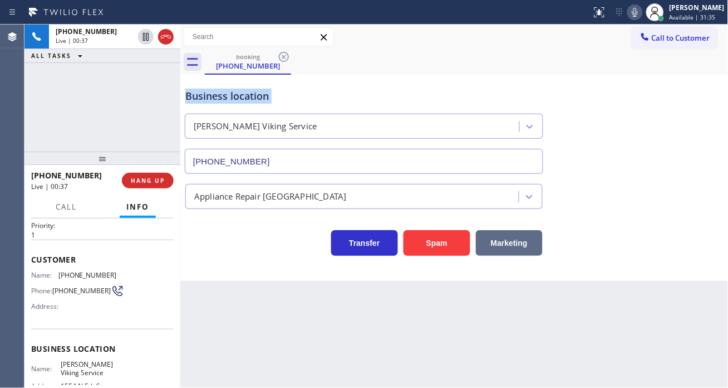
click at [506, 254] on button "Marketing" at bounding box center [509, 243] width 67 height 26
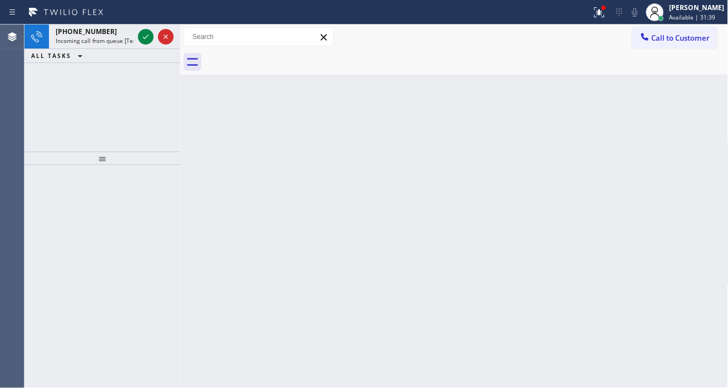
click at [693, 108] on div "Back to Dashboard Change Sender ID Customers Technicians Select a contact Outbo…" at bounding box center [454, 205] width 548 height 363
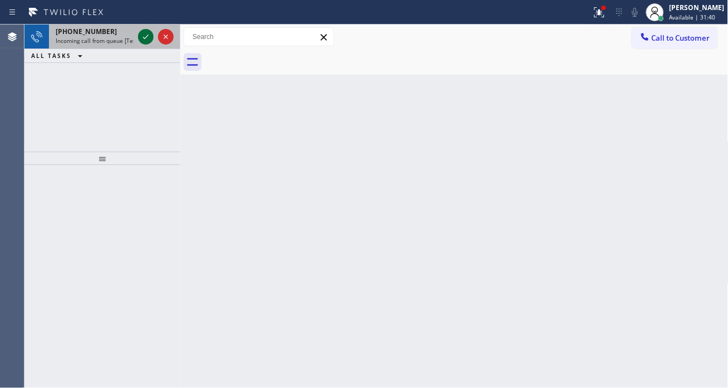
click at [144, 36] on icon at bounding box center [145, 36] width 13 height 13
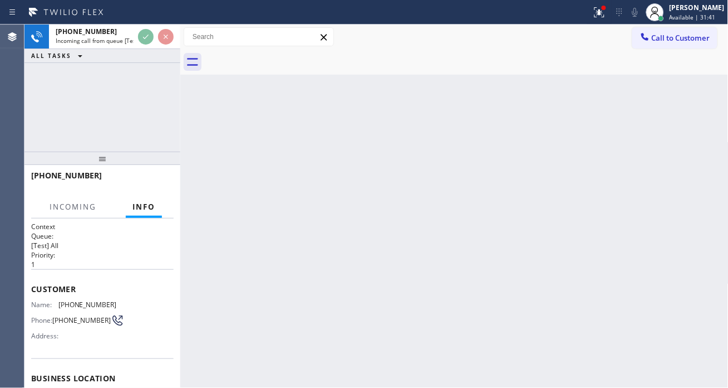
scroll to position [62, 0]
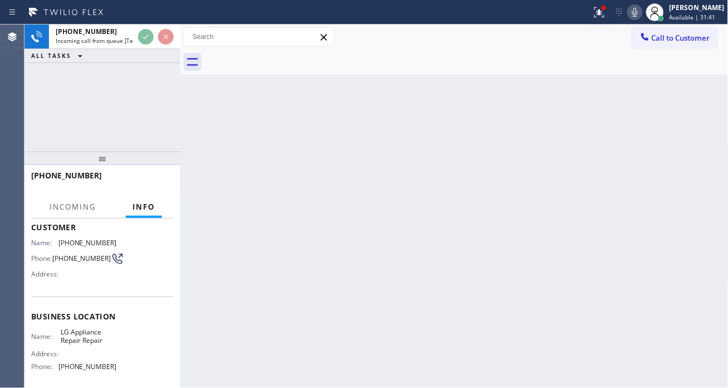
click at [86, 331] on span "LG Appliance Repair Repair" at bounding box center [89, 335] width 56 height 17
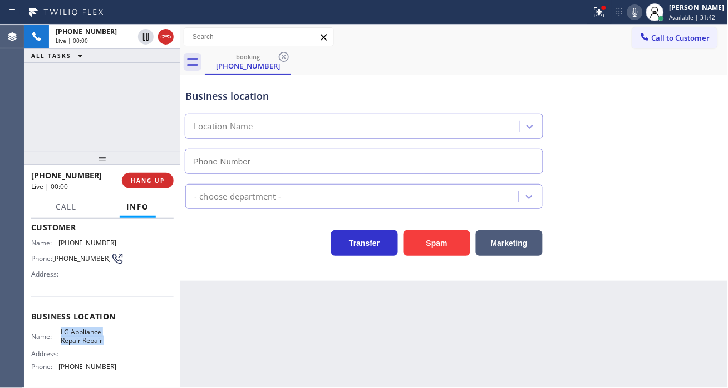
click at [86, 331] on span "LG Appliance Repair Repair" at bounding box center [89, 335] width 56 height 17
type input "[PHONE_NUMBER]"
click at [86, 331] on span "LG Appliance Repair Repair" at bounding box center [89, 335] width 56 height 17
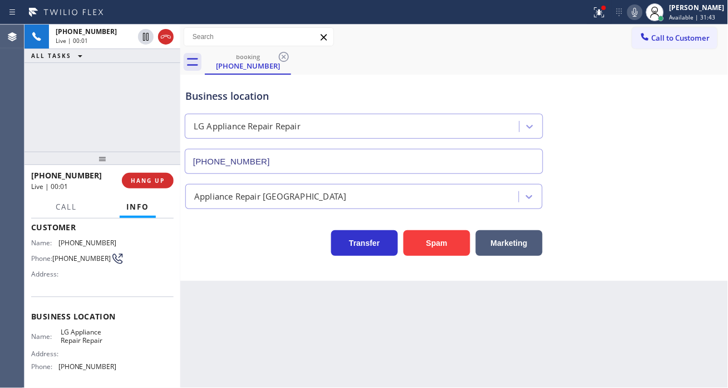
click at [73, 258] on span "[PHONE_NUMBER]" at bounding box center [81, 258] width 58 height 8
click at [269, 305] on div "Back to Dashboard Change Sender ID Customers Technicians Select a contact Outbo…" at bounding box center [454, 205] width 548 height 363
click at [64, 339] on span "LG Appliance Repair Repair" at bounding box center [89, 335] width 56 height 17
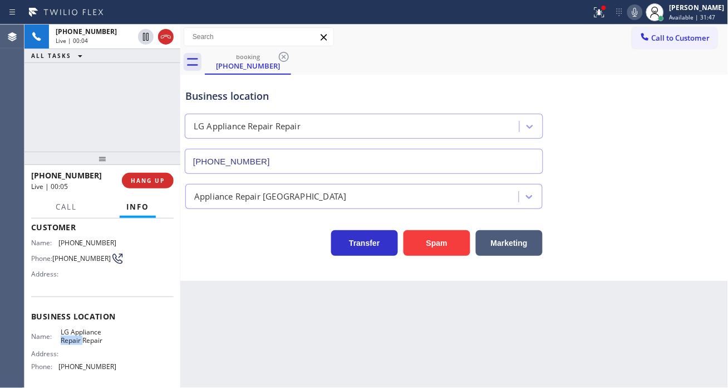
click at [64, 339] on span "LG Appliance Repair Repair" at bounding box center [89, 335] width 56 height 17
drag, startPoint x: 258, startPoint y: 310, endPoint x: 188, endPoint y: 316, distance: 69.9
click at [258, 310] on div "Back to Dashboard Change Sender ID Customers Technicians Select a contact Outbo…" at bounding box center [454, 205] width 548 height 363
click at [80, 366] on span "[PHONE_NUMBER]" at bounding box center [87, 366] width 58 height 8
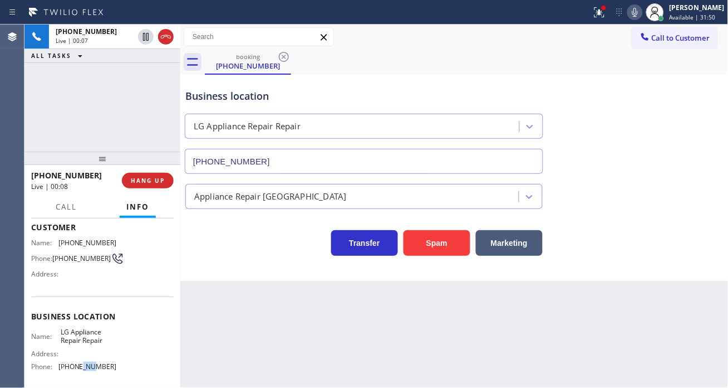
click at [80, 366] on span "[PHONE_NUMBER]" at bounding box center [87, 366] width 58 height 8
click at [689, 120] on div "Business location LG Appliance Repair Repair [PHONE_NUMBER]" at bounding box center [454, 123] width 543 height 101
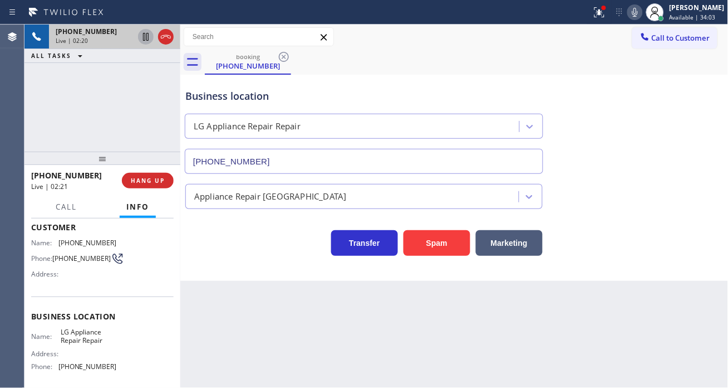
click at [146, 39] on icon at bounding box center [146, 37] width 6 height 8
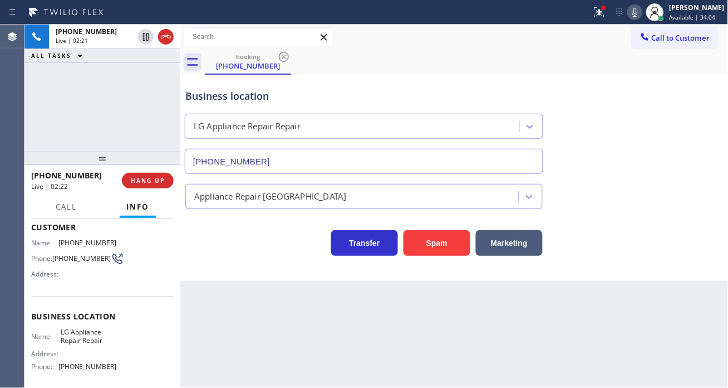
click at [642, 17] on icon at bounding box center [635, 12] width 13 height 13
click at [680, 119] on div "Business location LG Appliance Repair Repair [PHONE_NUMBER]" at bounding box center [454, 123] width 543 height 101
click at [679, 188] on div "Appliance Repair [GEOGRAPHIC_DATA]" at bounding box center [454, 194] width 543 height 30
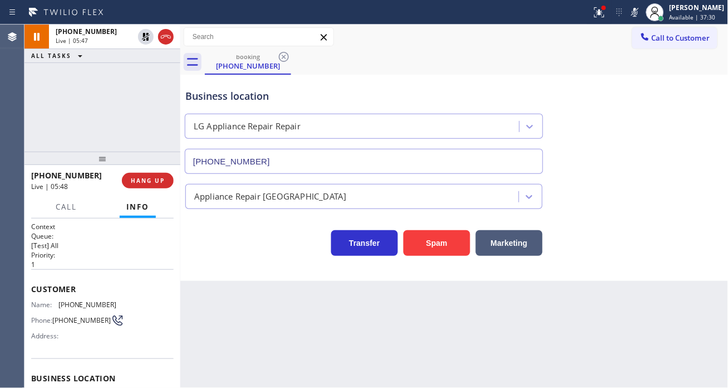
scroll to position [62, 0]
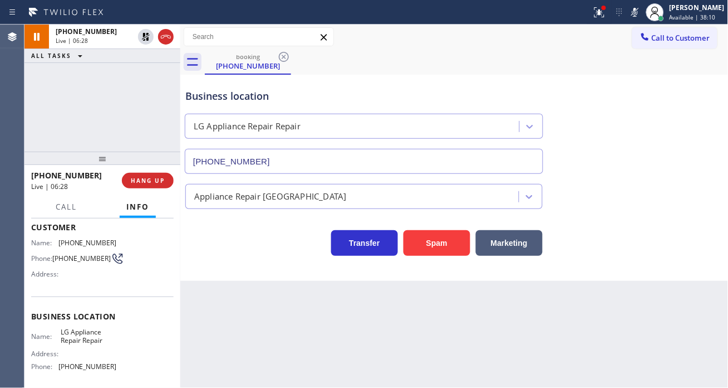
click at [680, 145] on div "Business location LG Appliance Repair Repair [PHONE_NUMBER]" at bounding box center [454, 123] width 543 height 101
click at [642, 13] on icon at bounding box center [635, 12] width 13 height 13
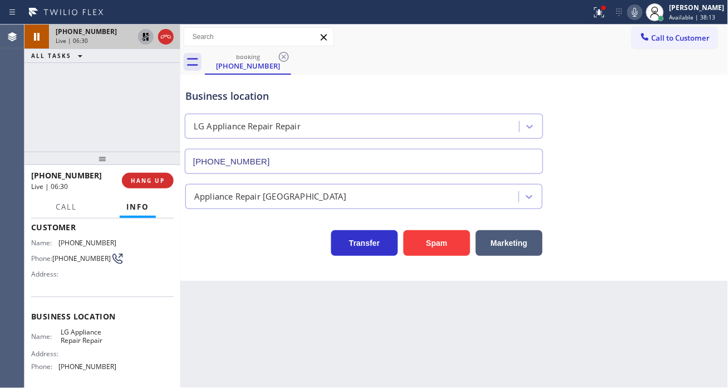
click at [142, 39] on icon at bounding box center [146, 37] width 8 height 8
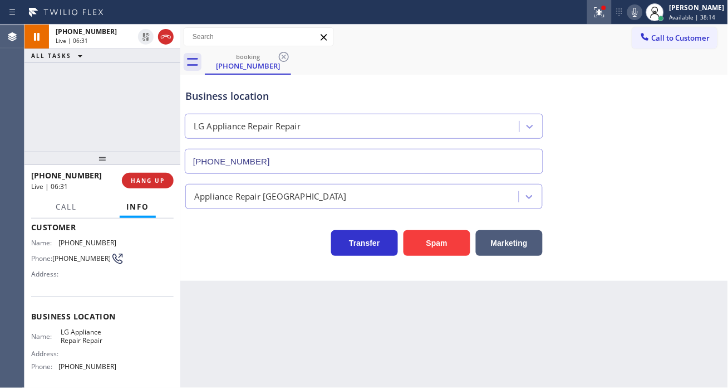
click at [609, 22] on button at bounding box center [599, 12] width 24 height 24
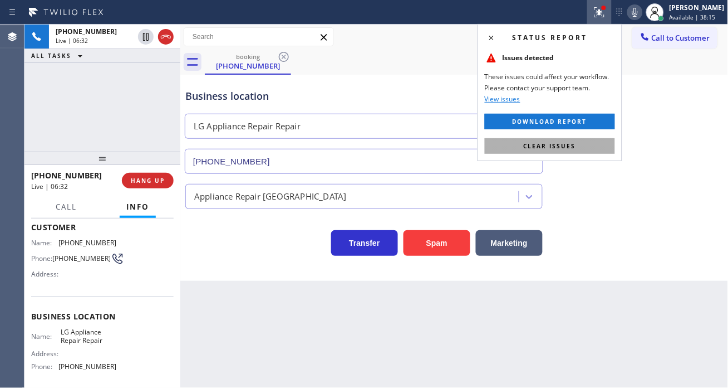
click at [589, 143] on button "Clear issues" at bounding box center [550, 146] width 130 height 16
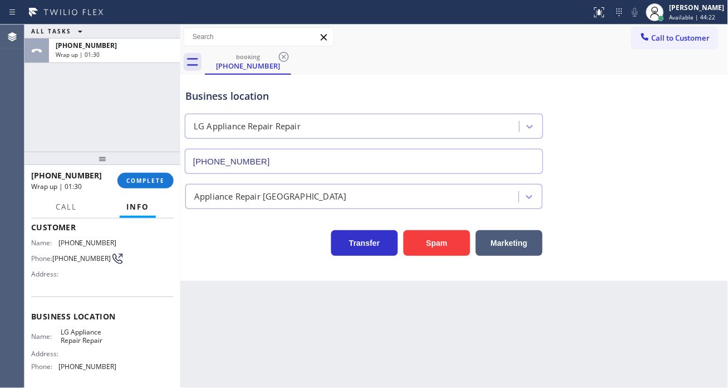
click at [681, 24] on div "Call to Customer Outbound call Location Brooklyn Appliance Repair Experts Your …" at bounding box center [454, 36] width 548 height 25
click at [682, 18] on span "Available | 44:22" at bounding box center [693, 17] width 46 height 8
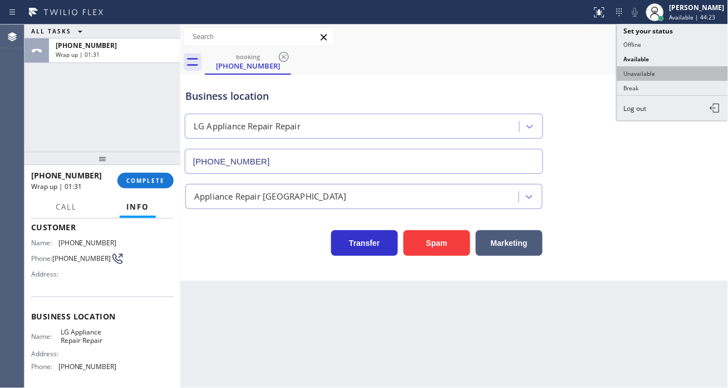
click at [660, 76] on button "Unavailable" at bounding box center [672, 73] width 111 height 14
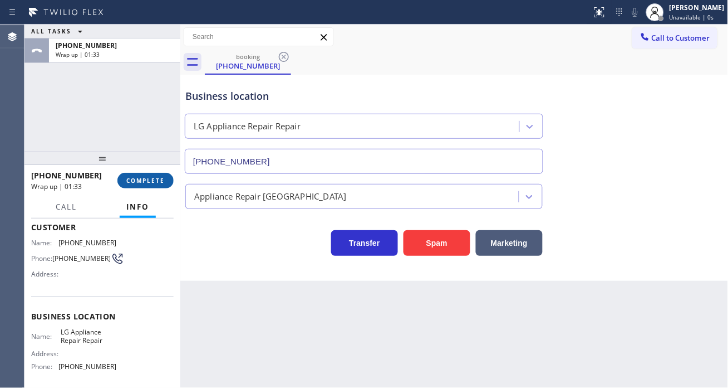
click at [155, 178] on span "COMPLETE" at bounding box center [145, 180] width 38 height 8
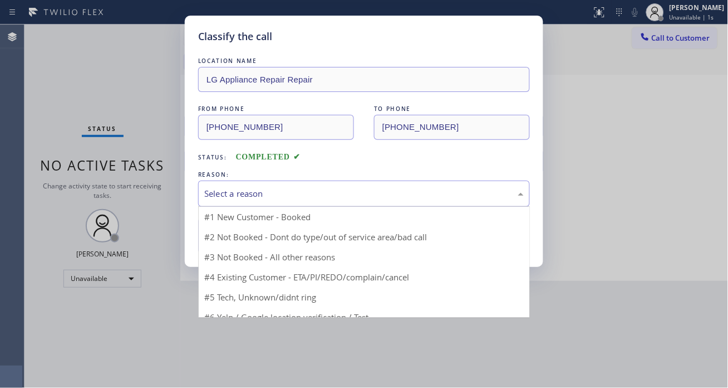
click at [314, 192] on div "Select a reason" at bounding box center [364, 193] width 320 height 13
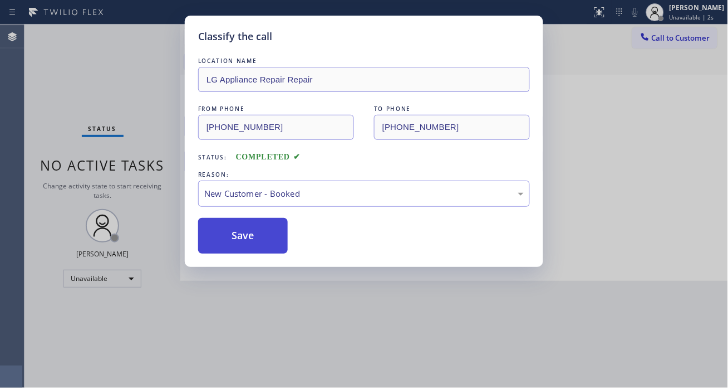
click at [257, 229] on button "Save" at bounding box center [243, 236] width 90 height 36
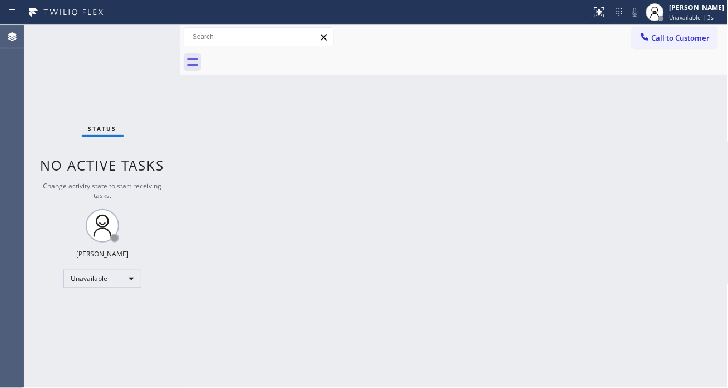
click at [688, 19] on span "Unavailable | 3s" at bounding box center [692, 17] width 45 height 8
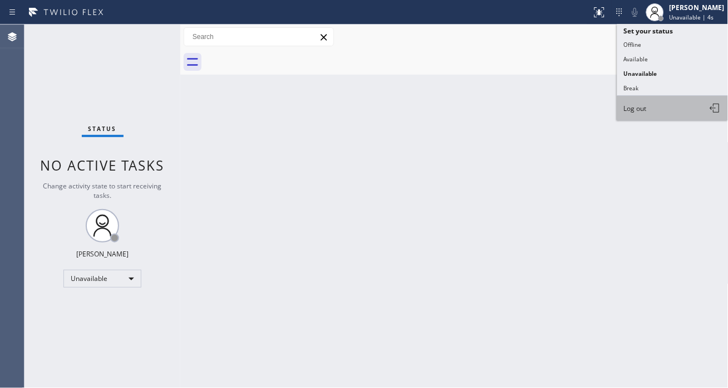
click at [656, 117] on button "Log out" at bounding box center [672, 108] width 111 height 24
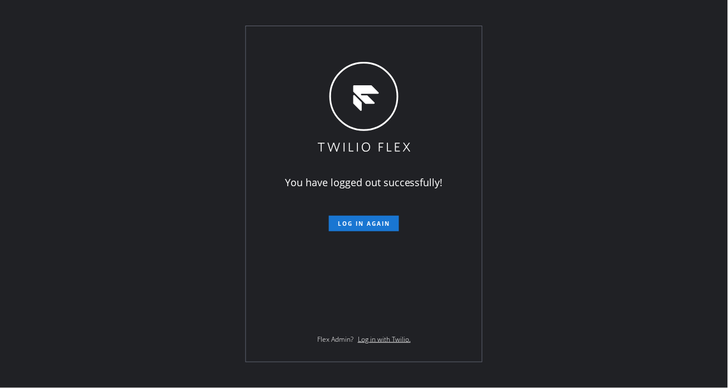
drag, startPoint x: 697, startPoint y: 120, endPoint x: 666, endPoint y: 122, distance: 30.2
click at [697, 120] on div "You have logged out successfully! Log in again Flex Admin? Log in with Twilio." at bounding box center [364, 194] width 728 height 388
click at [713, 130] on div "You have logged out successfully! Log in again Flex Admin? Log in with Twilio." at bounding box center [364, 194] width 728 height 388
